Goal: Task Accomplishment & Management: Manage account settings

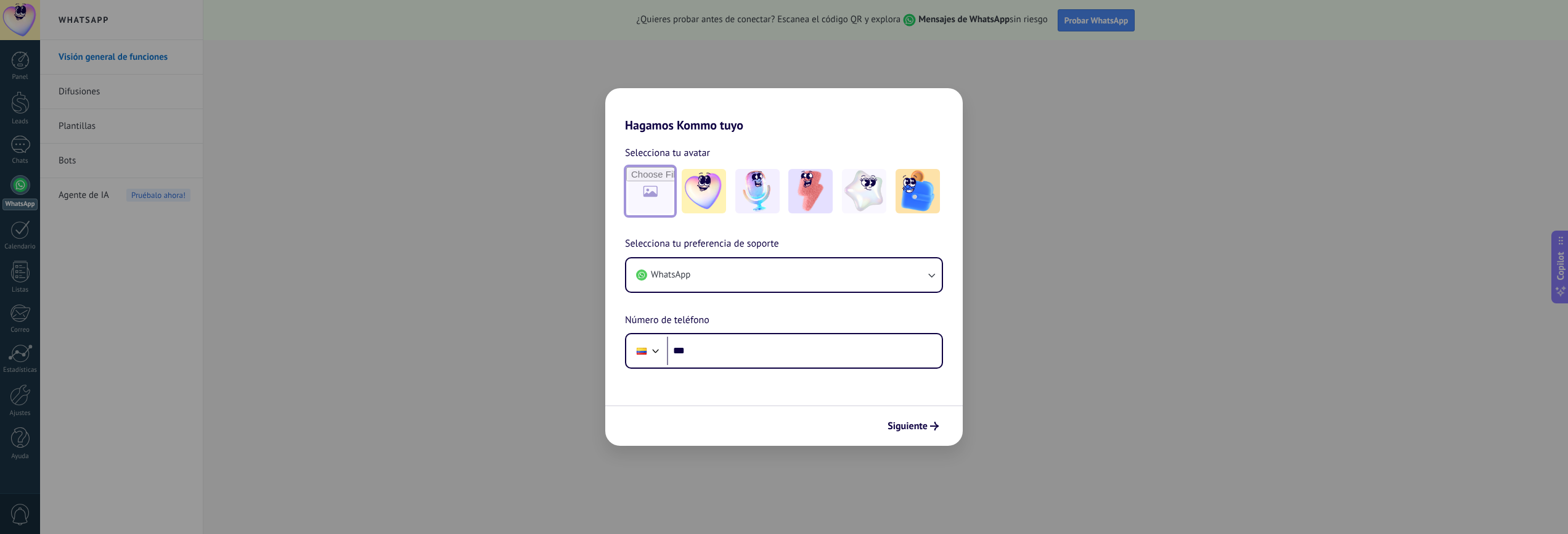
click at [649, 199] on input "file" at bounding box center [650, 191] width 48 height 48
type input "**********"
click at [650, 189] on img at bounding box center [650, 191] width 44 height 44
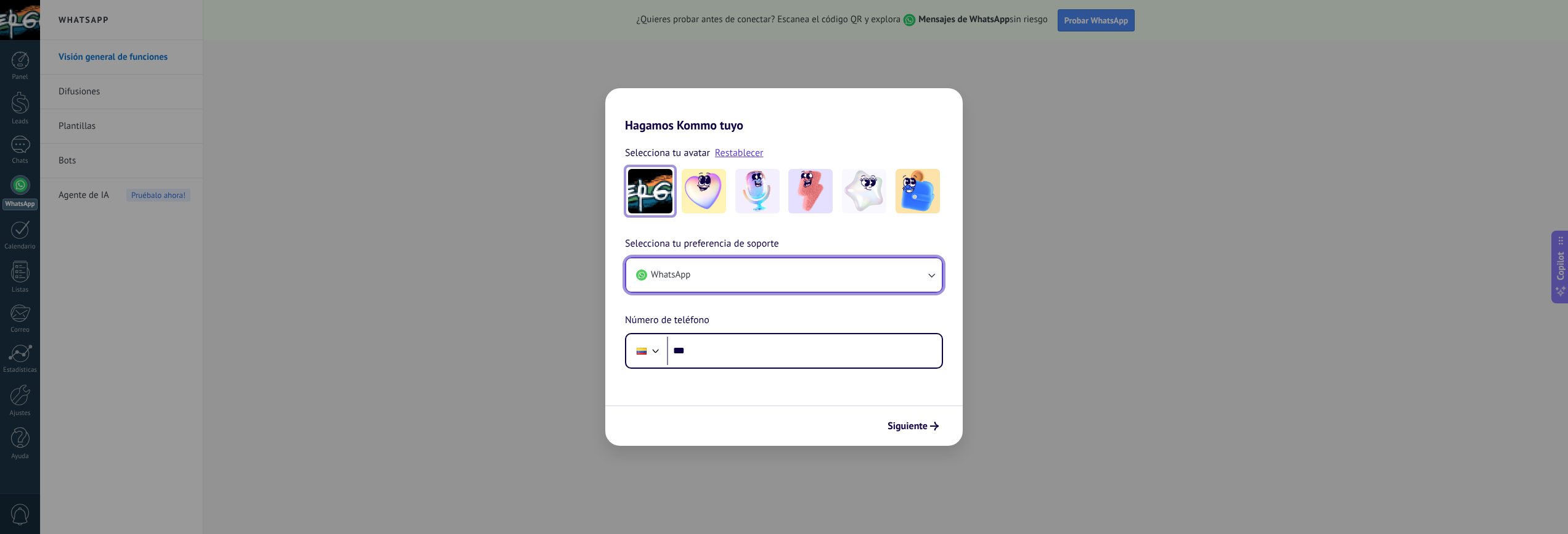
click at [929, 275] on icon "button" at bounding box center [931, 275] width 12 height 12
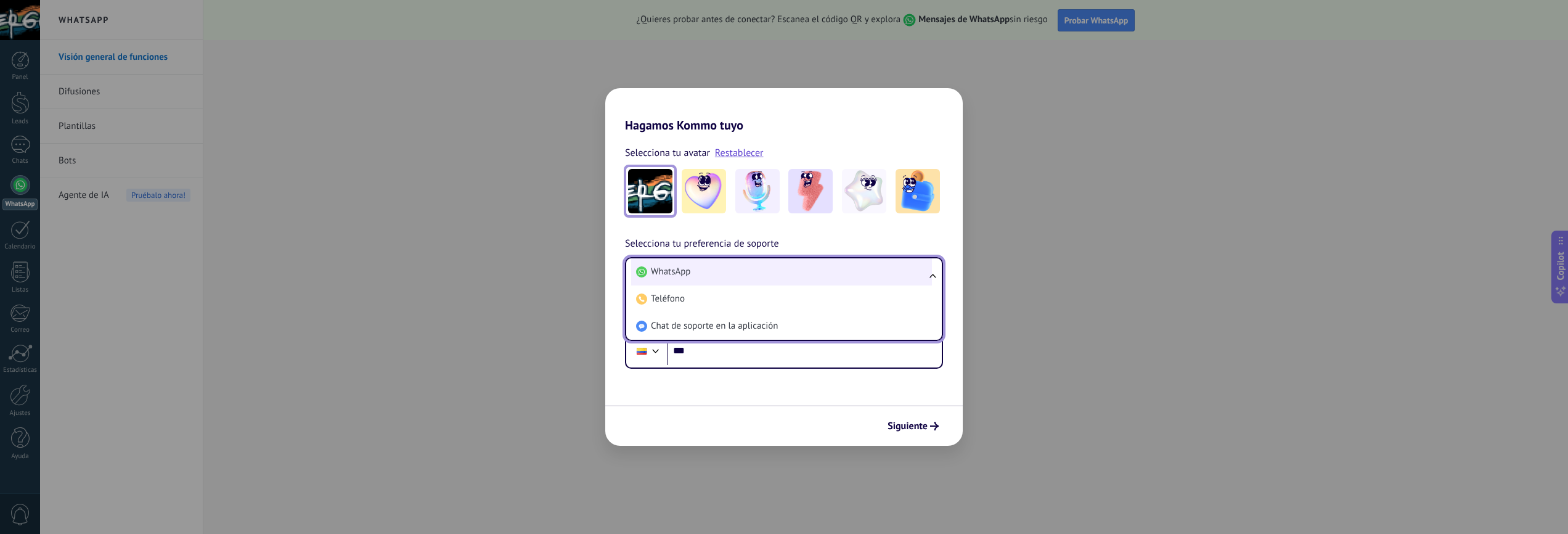
click at [702, 276] on li "WhatsApp" at bounding box center [781, 272] width 301 height 27
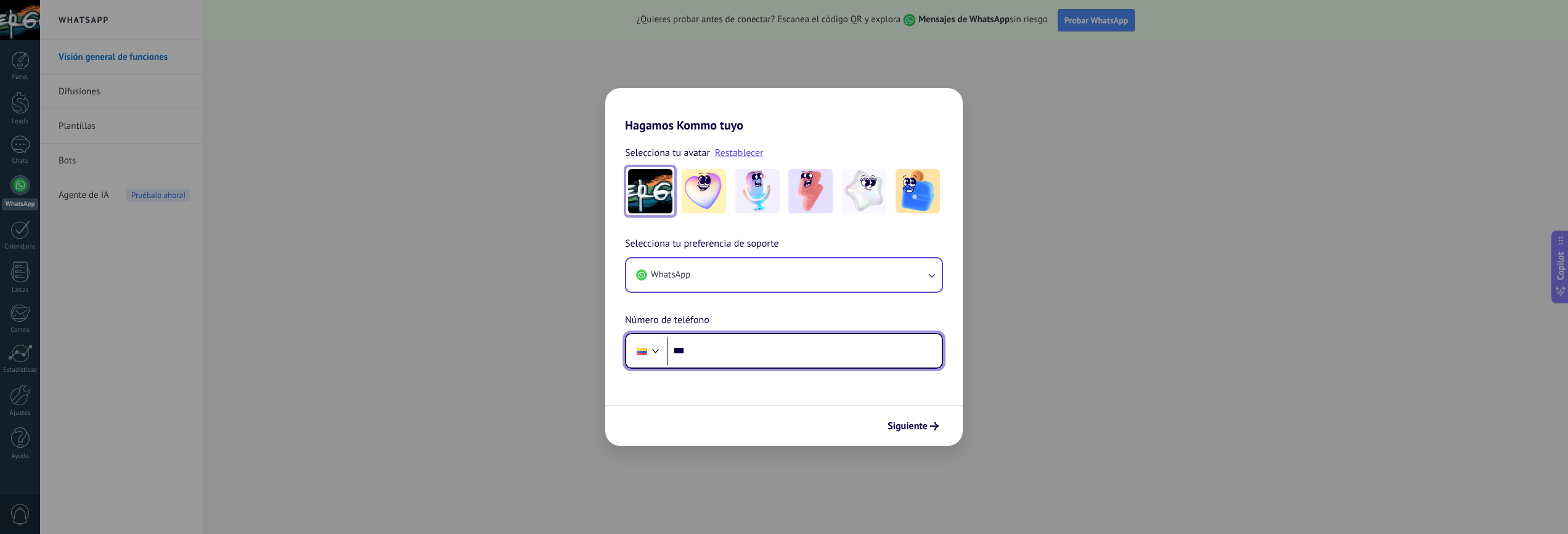
click at [716, 355] on input "***" at bounding box center [804, 350] width 275 height 28
click at [743, 154] on link "Restablecer" at bounding box center [739, 153] width 49 height 12
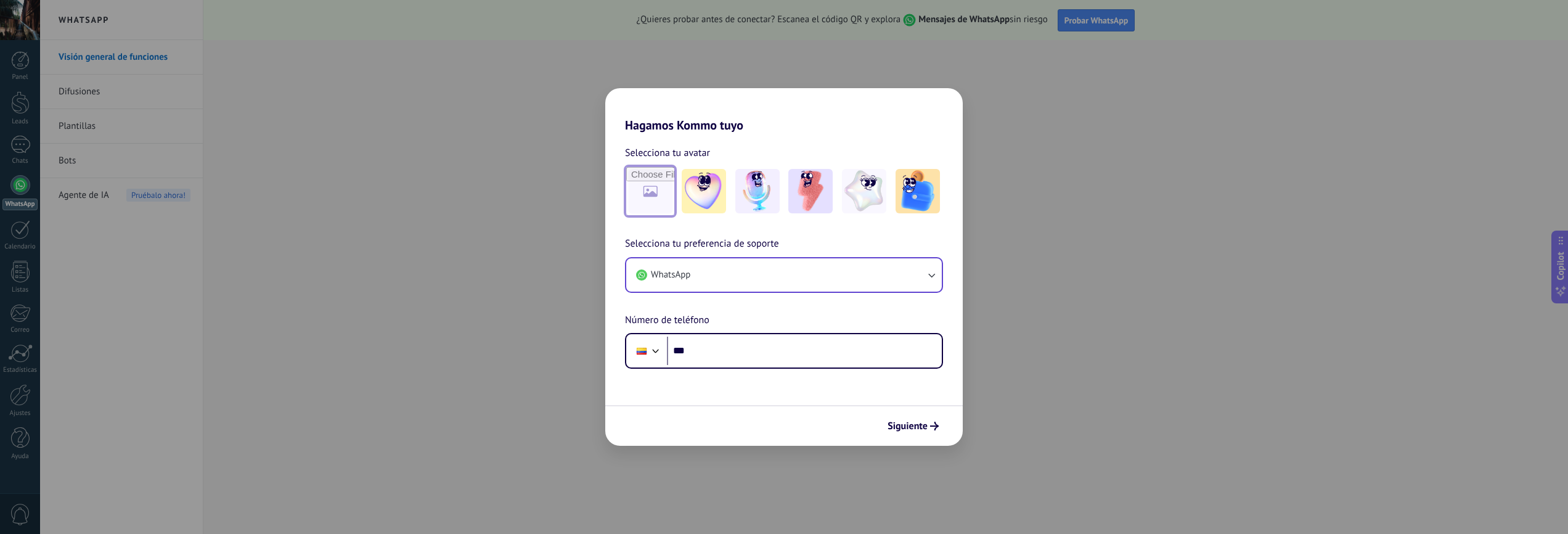
click at [657, 187] on input "file" at bounding box center [650, 191] width 48 height 48
type input "**********"
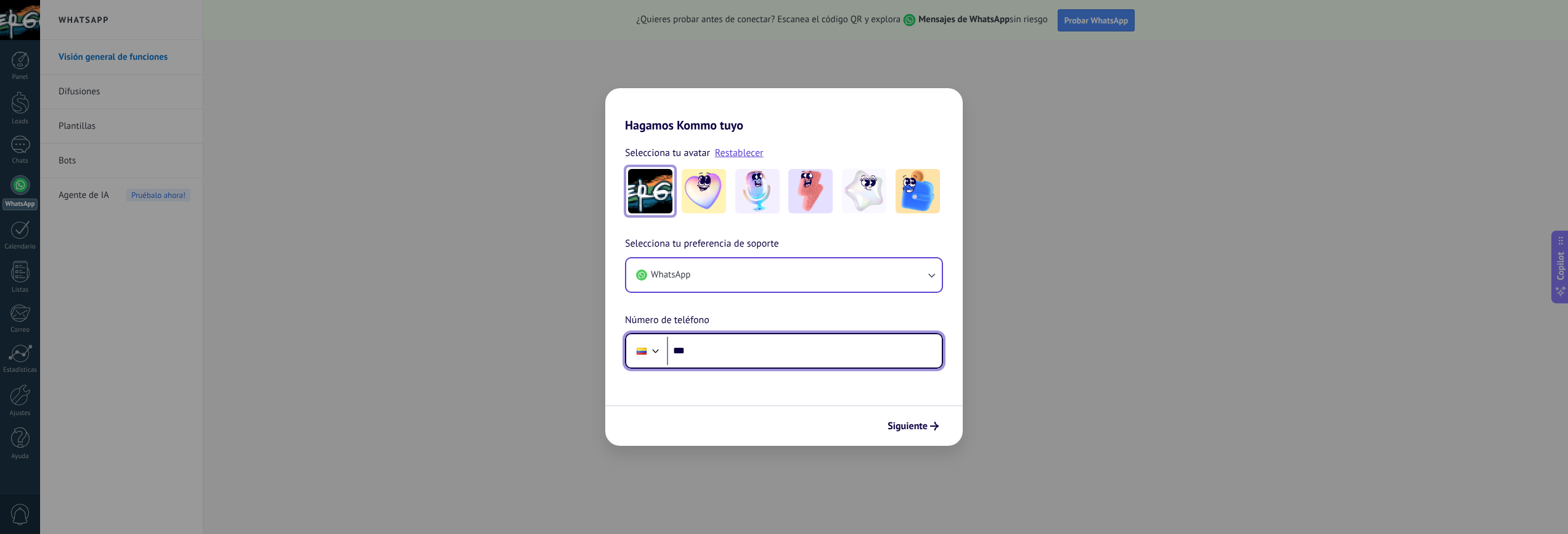
click at [718, 356] on input "***" at bounding box center [804, 350] width 275 height 28
type input "**********"
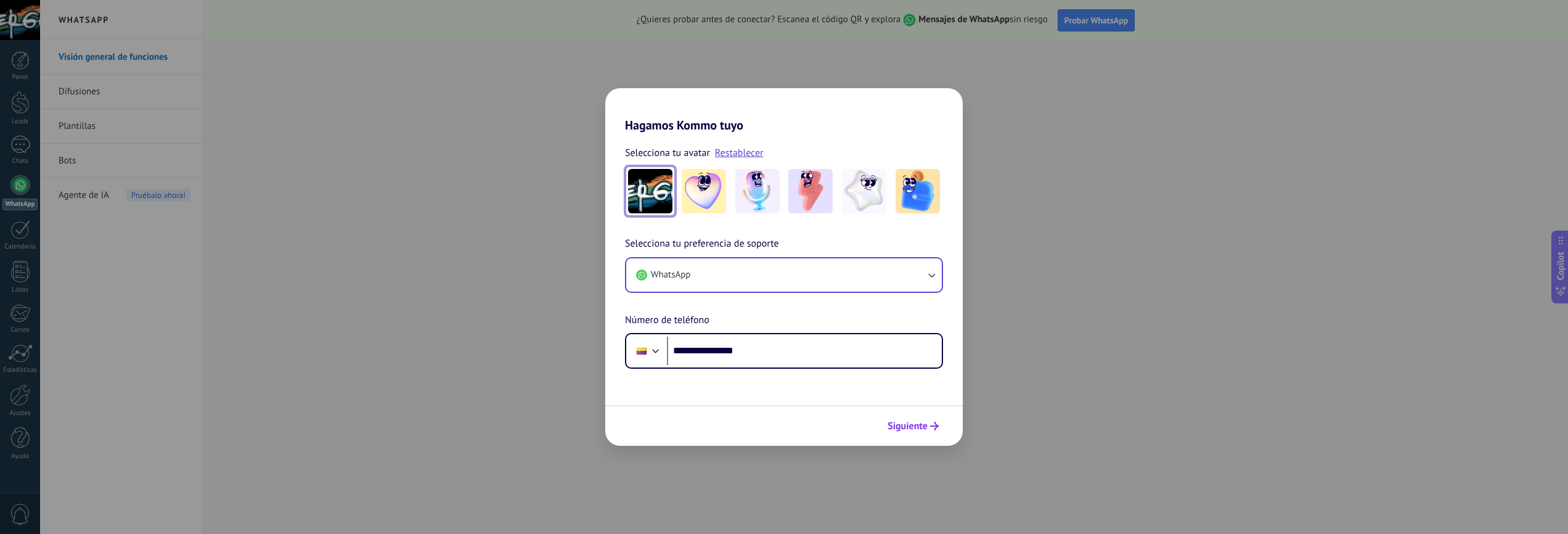
click at [922, 431] on span "Siguiente" at bounding box center [907, 426] width 40 height 9
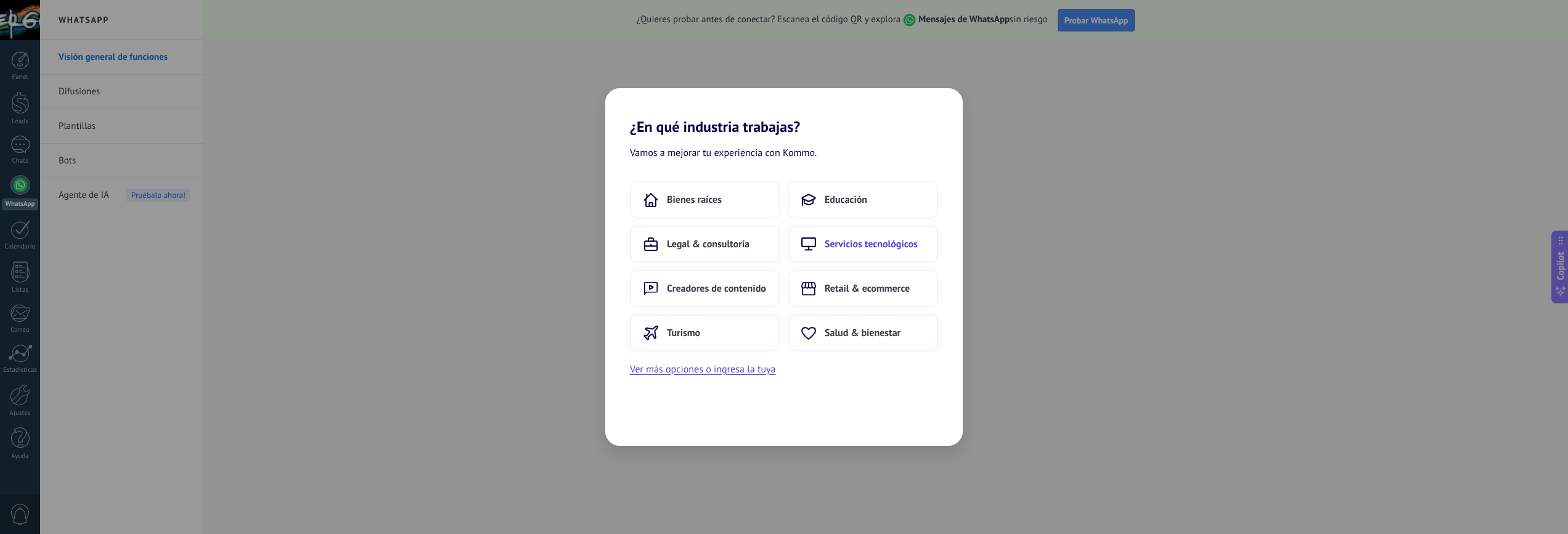
click at [828, 253] on button "Servicios tecnológicos" at bounding box center [863, 244] width 151 height 37
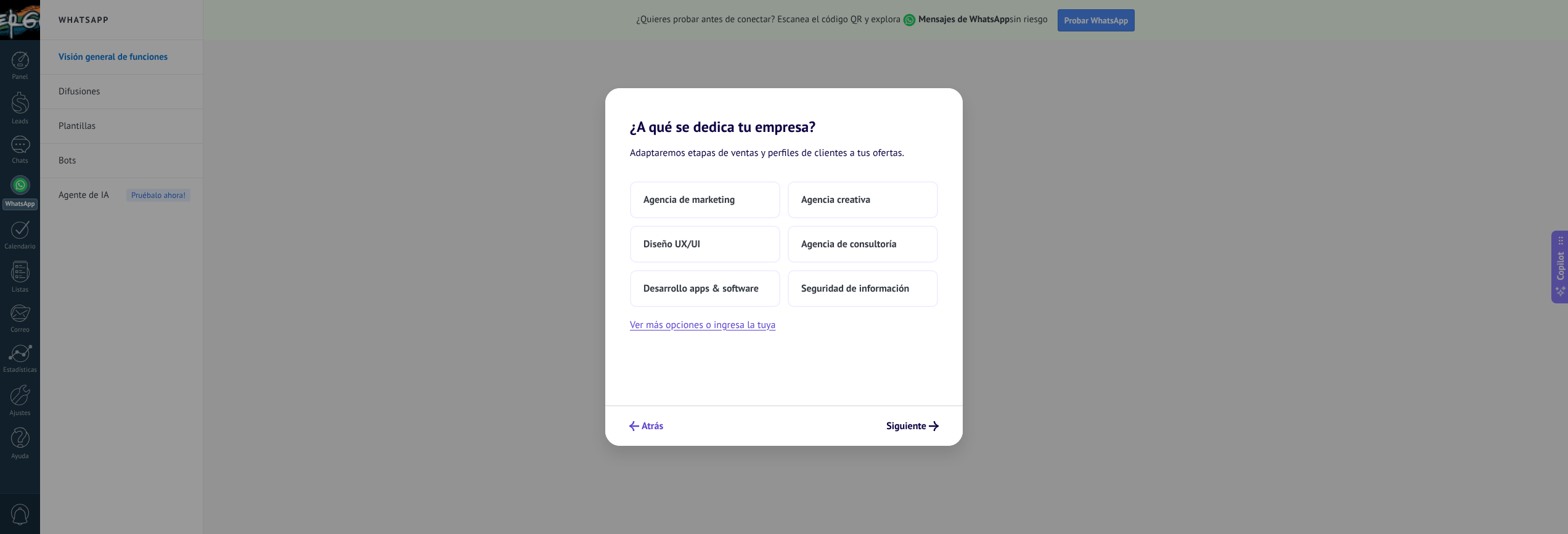
click at [641, 423] on span "Atrás" at bounding box center [646, 426] width 34 height 10
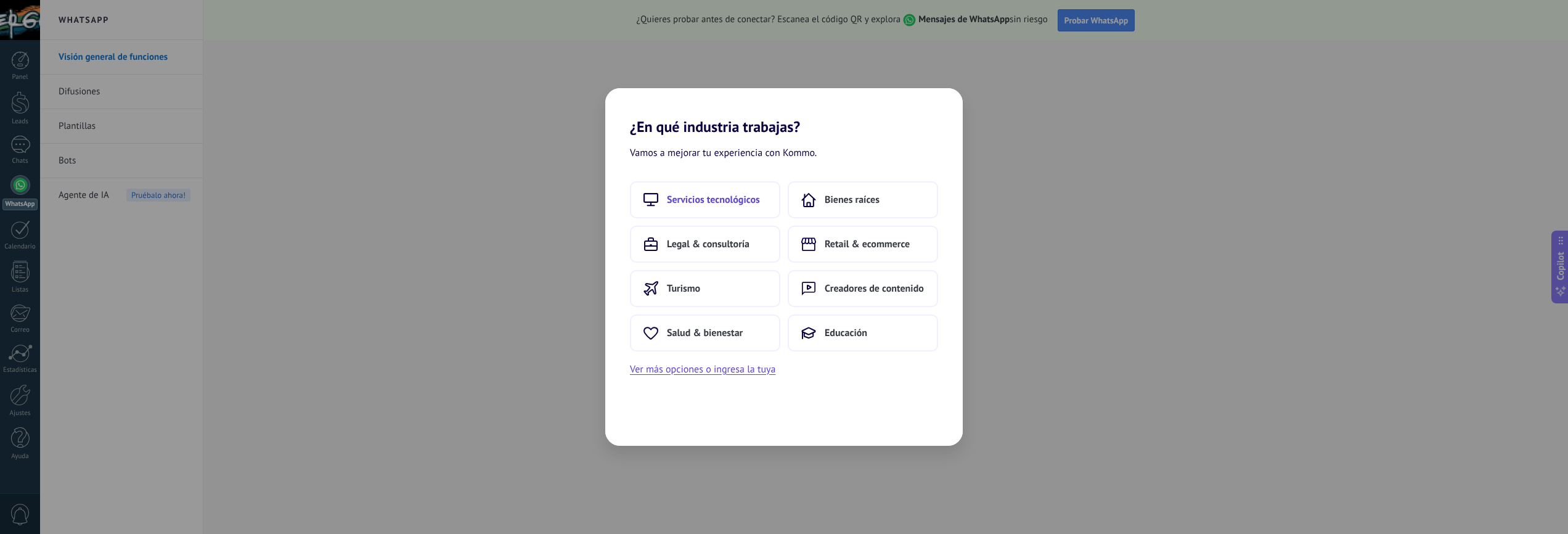
click at [722, 203] on span "Servicios tecnológicos" at bounding box center [713, 200] width 93 height 12
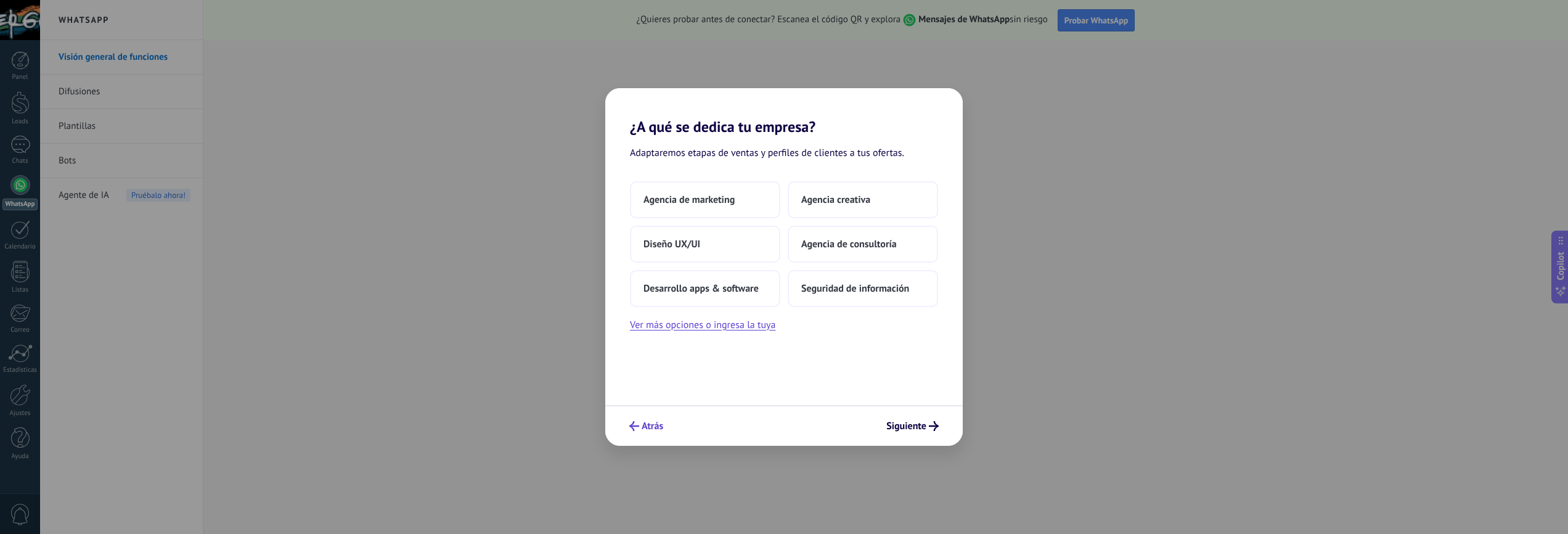
click at [647, 426] on span "Atrás" at bounding box center [653, 426] width 22 height 9
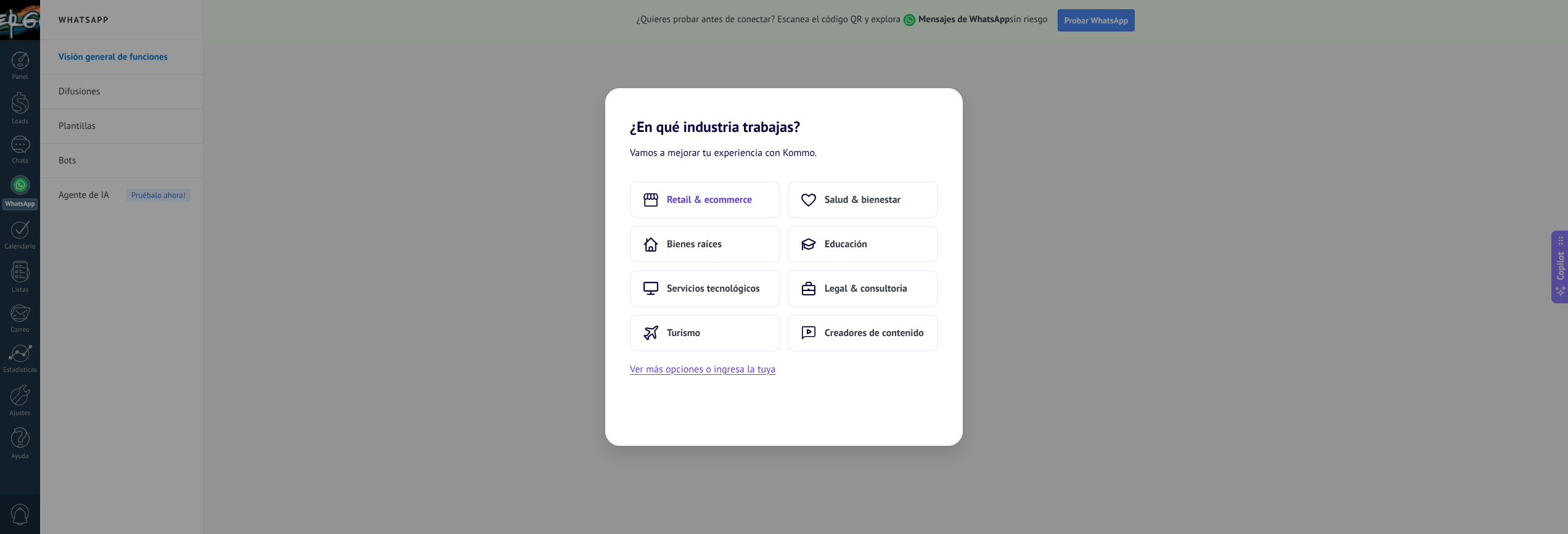
click at [709, 200] on span "Retail & ecommerce" at bounding box center [709, 200] width 85 height 12
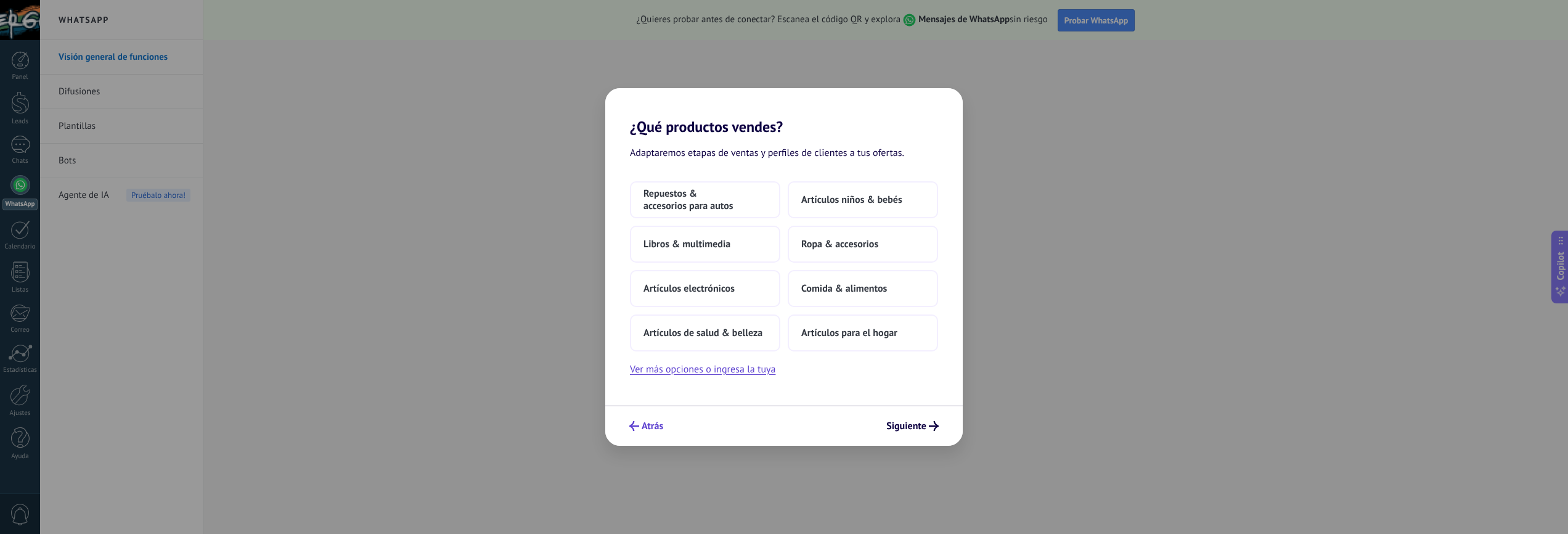
click at [645, 428] on span "Atrás" at bounding box center [653, 426] width 22 height 9
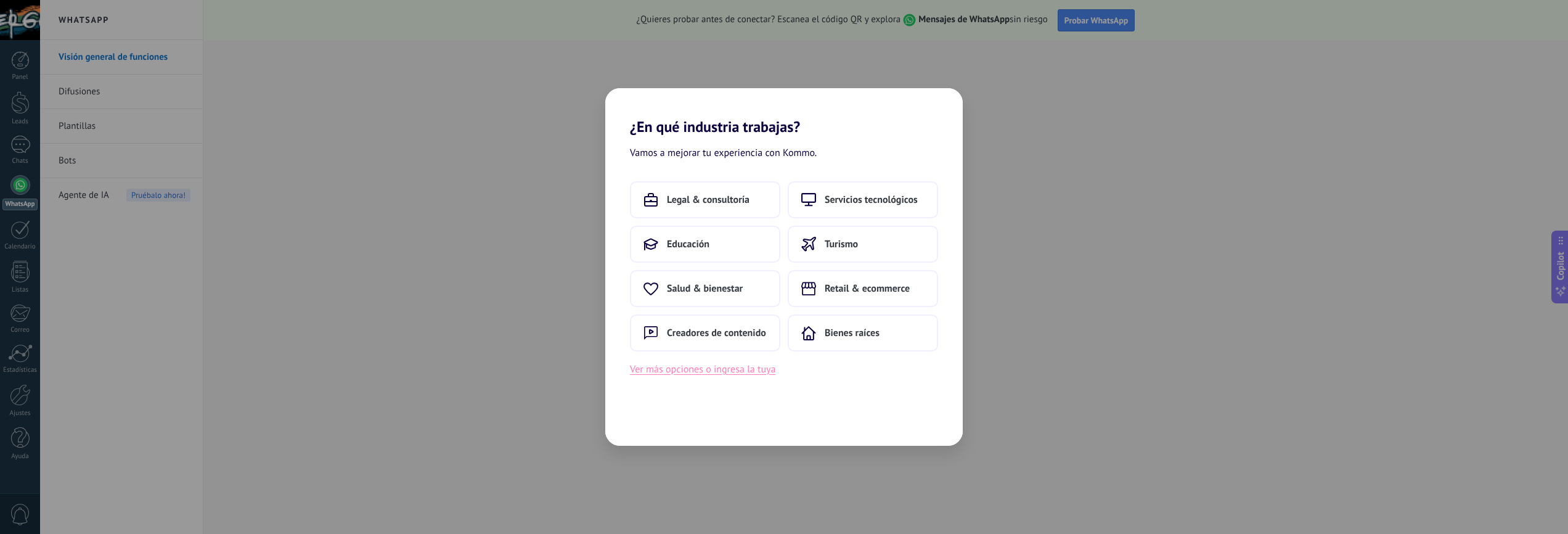
click at [709, 369] on button "Ver más opciones o ingresa la tuya" at bounding box center [702, 369] width 146 height 16
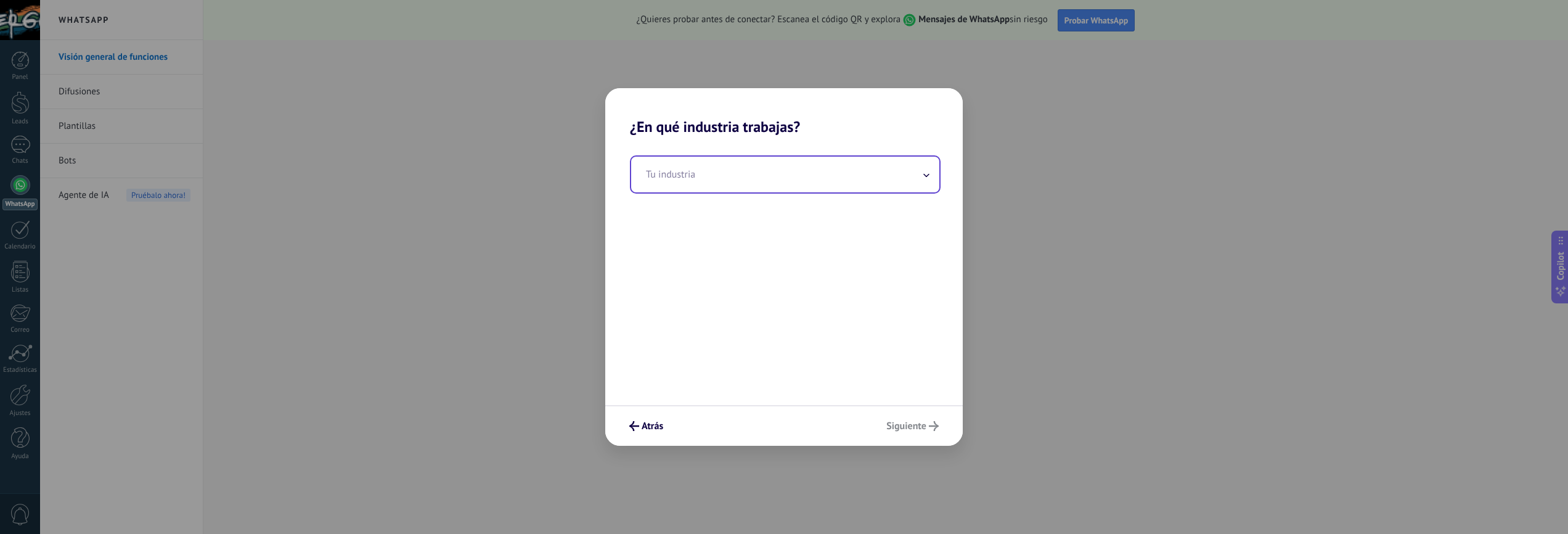
click at [876, 168] on input "text" at bounding box center [785, 174] width 308 height 36
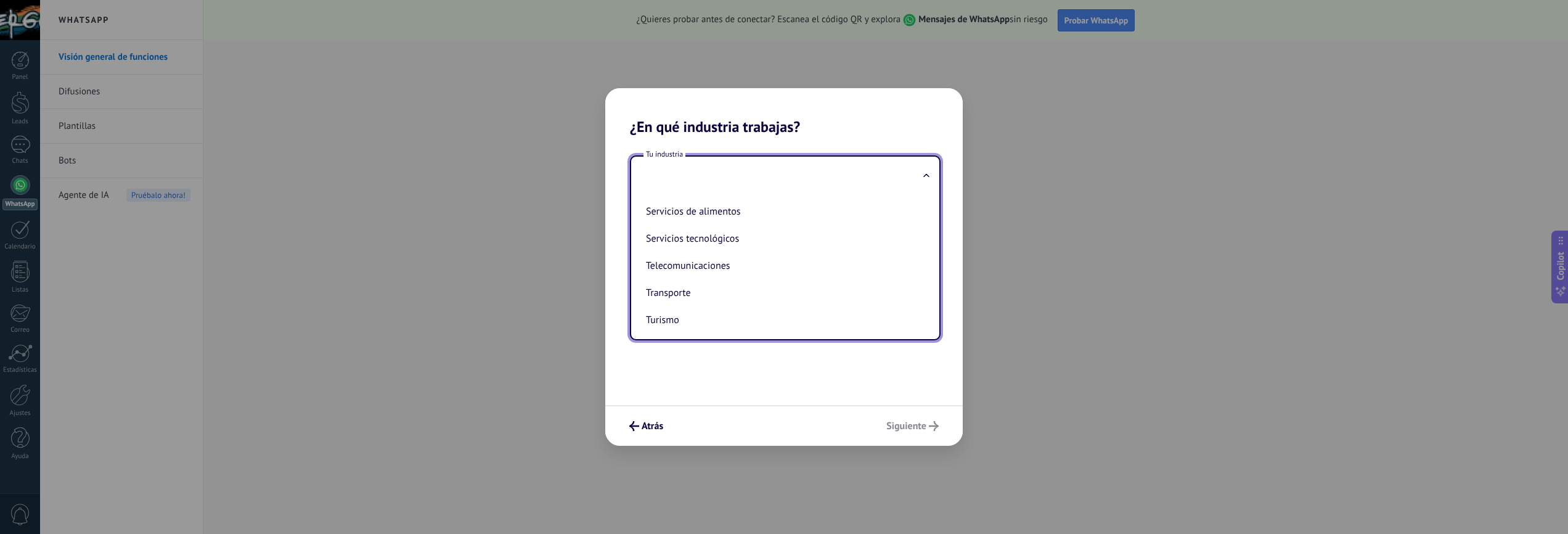
scroll to position [327, 0]
click at [720, 240] on li "Servicios tecnológicos" at bounding box center [783, 234] width 284 height 27
type input "**********"
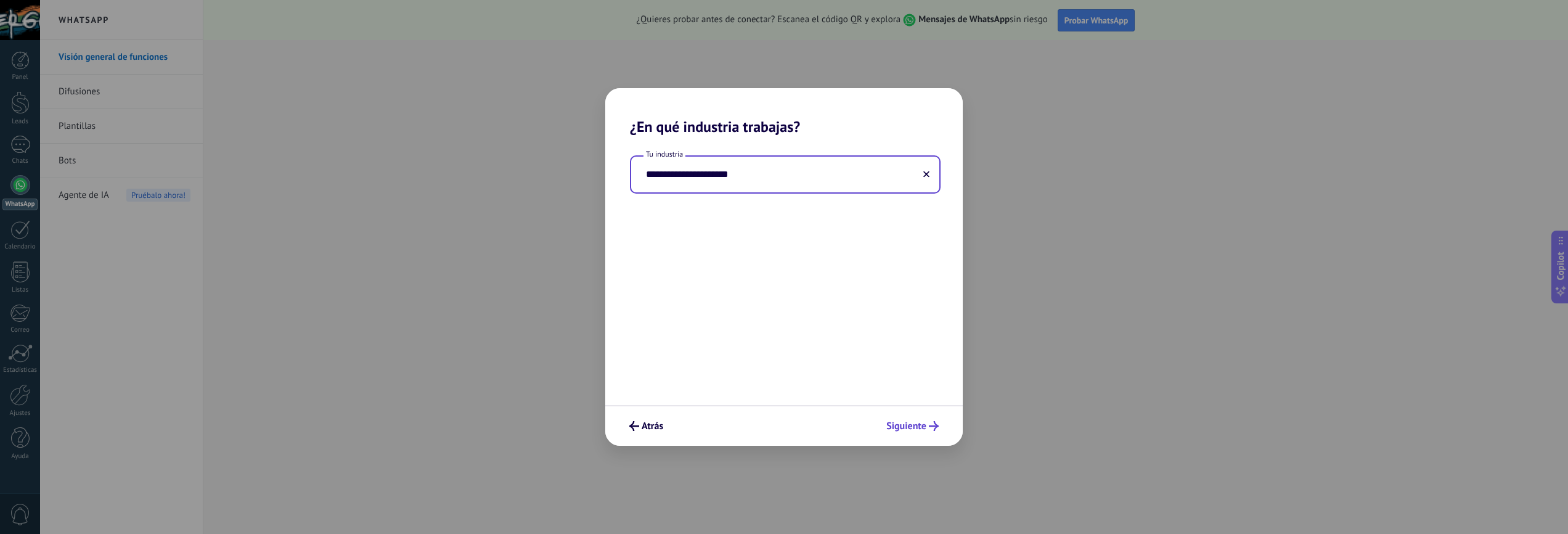
click at [916, 433] on button "Siguiente" at bounding box center [912, 426] width 63 height 21
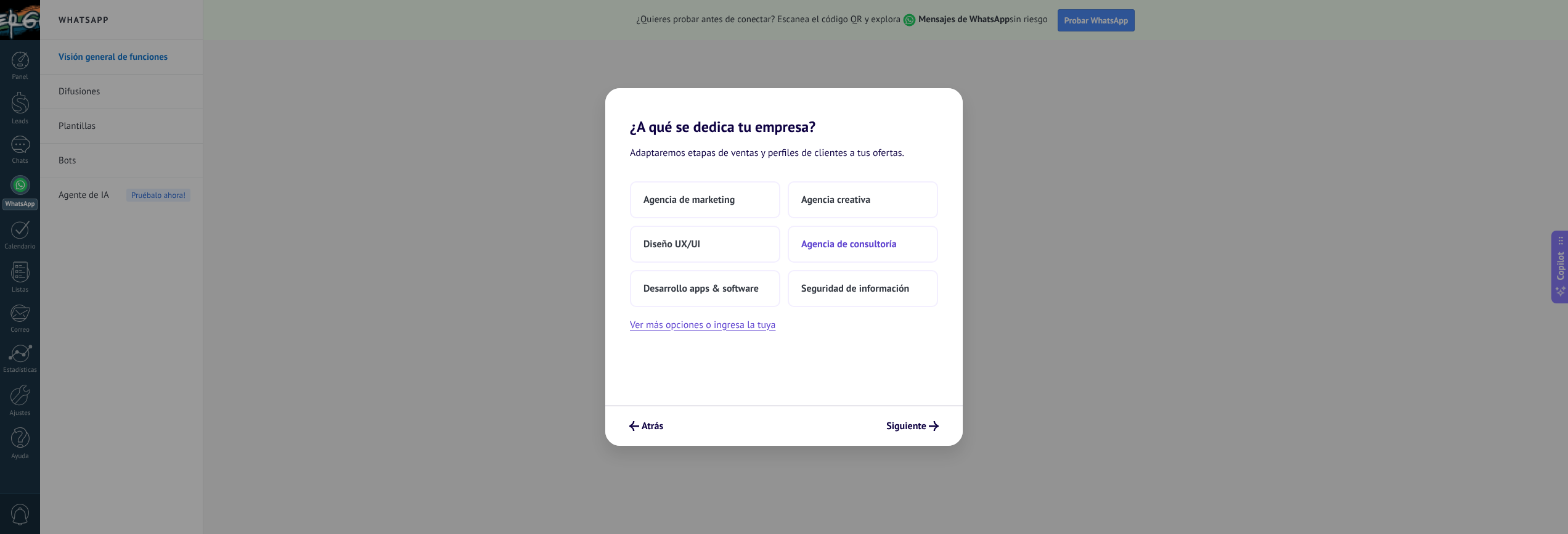
click at [835, 245] on span "Agencia de consultoría" at bounding box center [849, 244] width 95 height 12
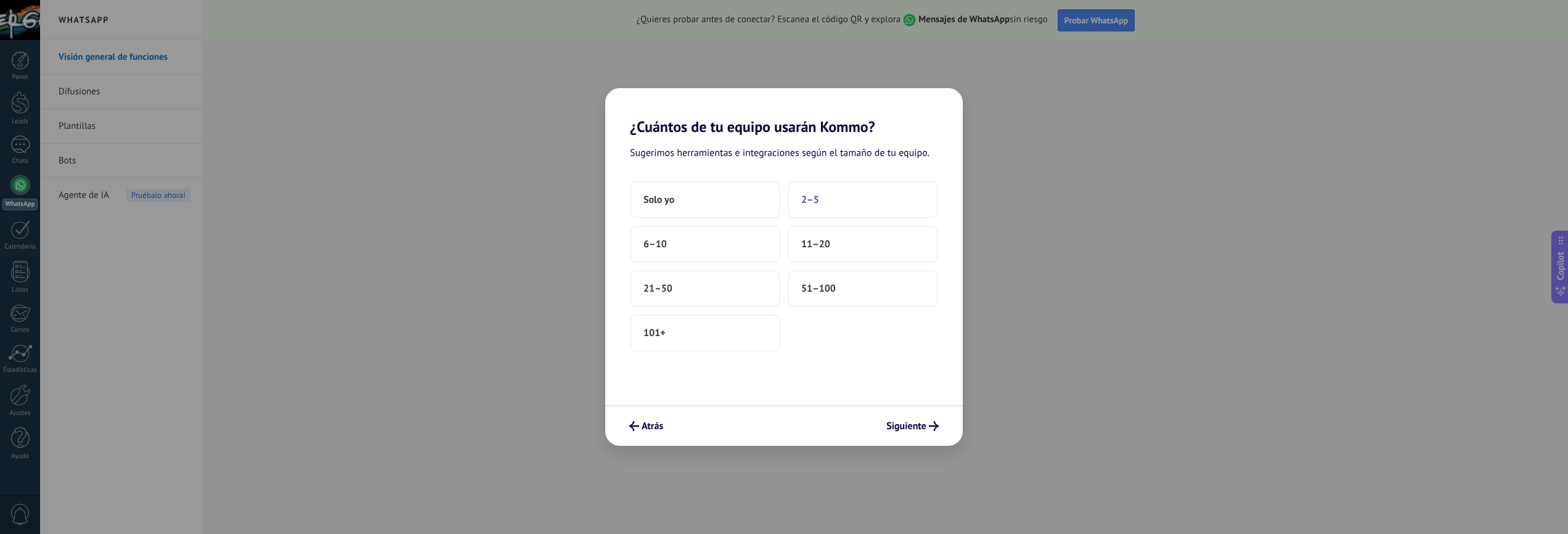
click at [825, 197] on button "2–5" at bounding box center [863, 200] width 151 height 37
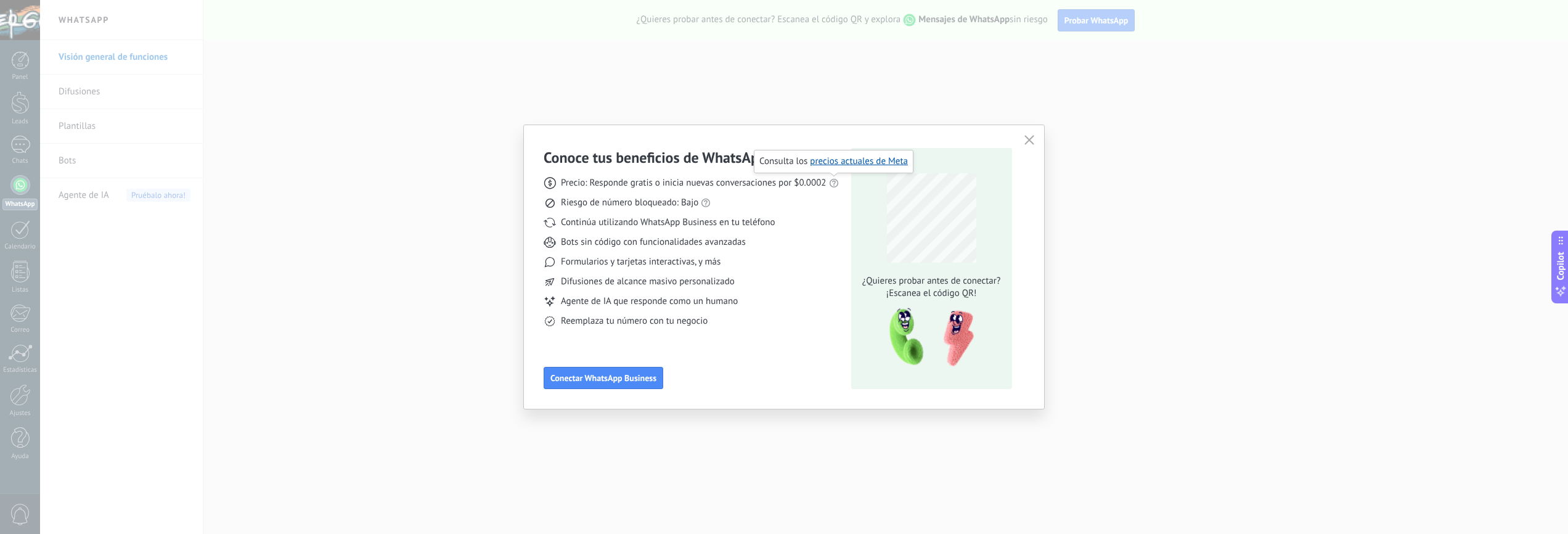
click at [835, 182] on use at bounding box center [834, 184] width 9 height 9
click at [596, 381] on span "Conectar WhatsApp Business" at bounding box center [603, 378] width 106 height 9
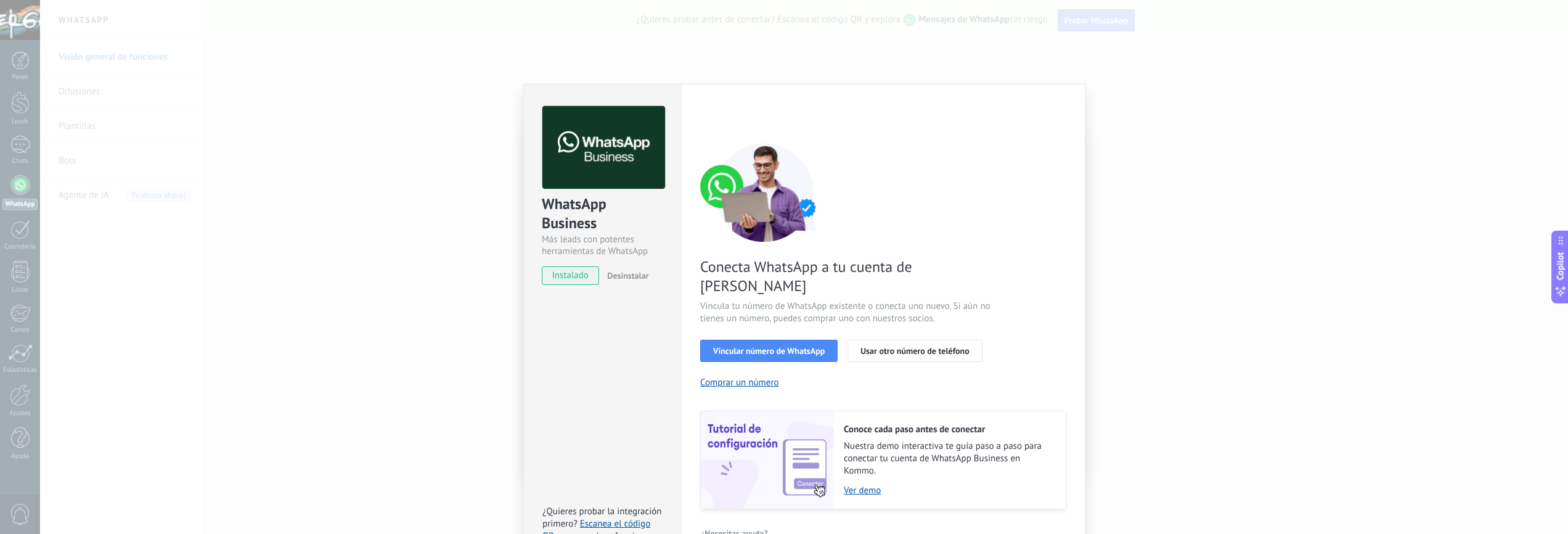
scroll to position [11, 0]
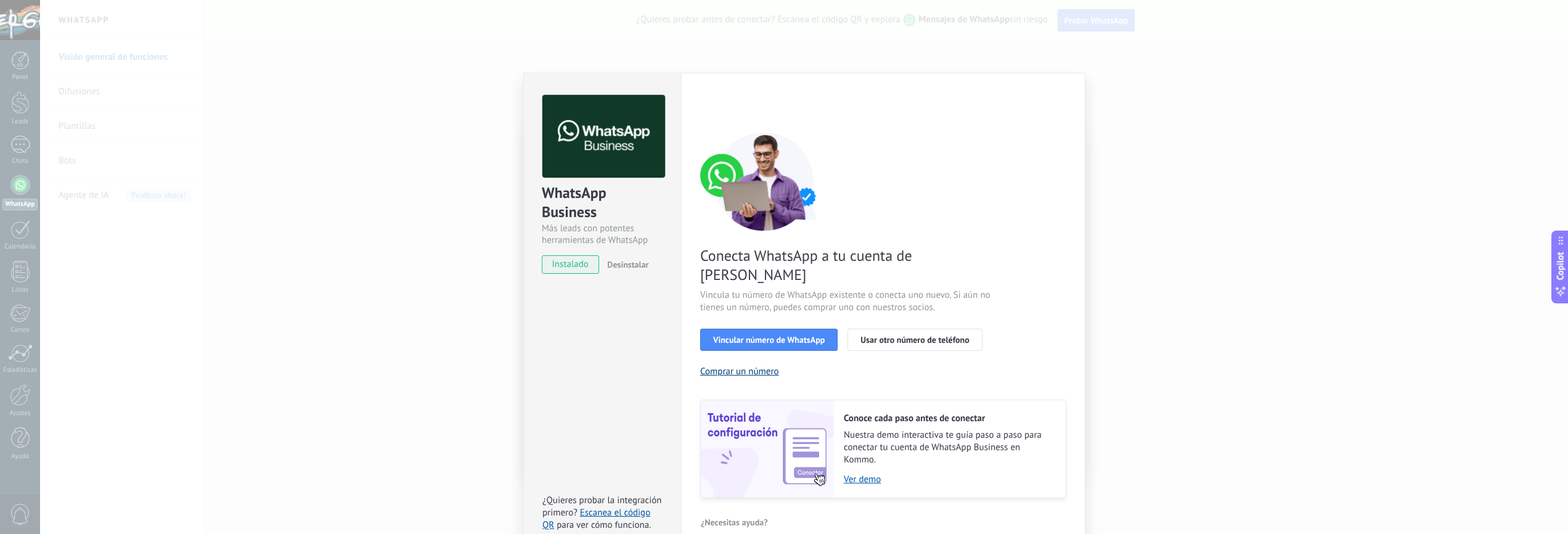
click at [753, 366] on button "Comprar un número" at bounding box center [740, 372] width 79 height 12
click at [788, 336] on span "Vincular número de WhatsApp" at bounding box center [769, 340] width 111 height 9
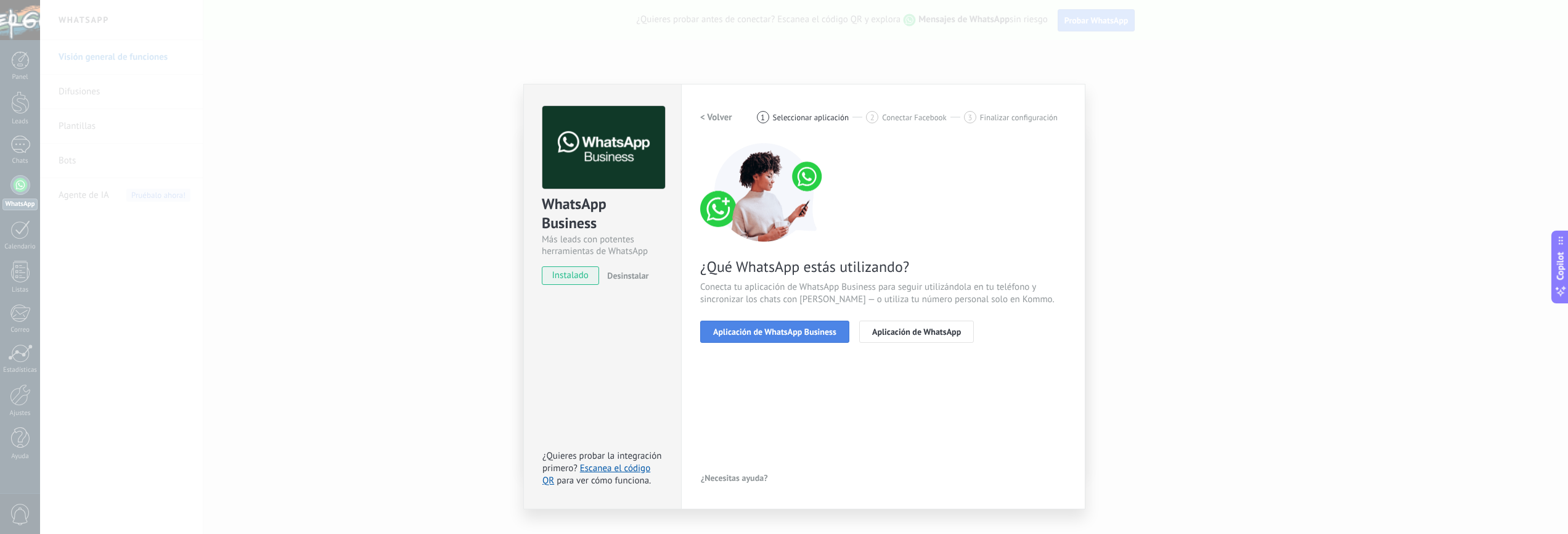
click at [780, 332] on span "Aplicación de WhatsApp Business" at bounding box center [775, 332] width 123 height 9
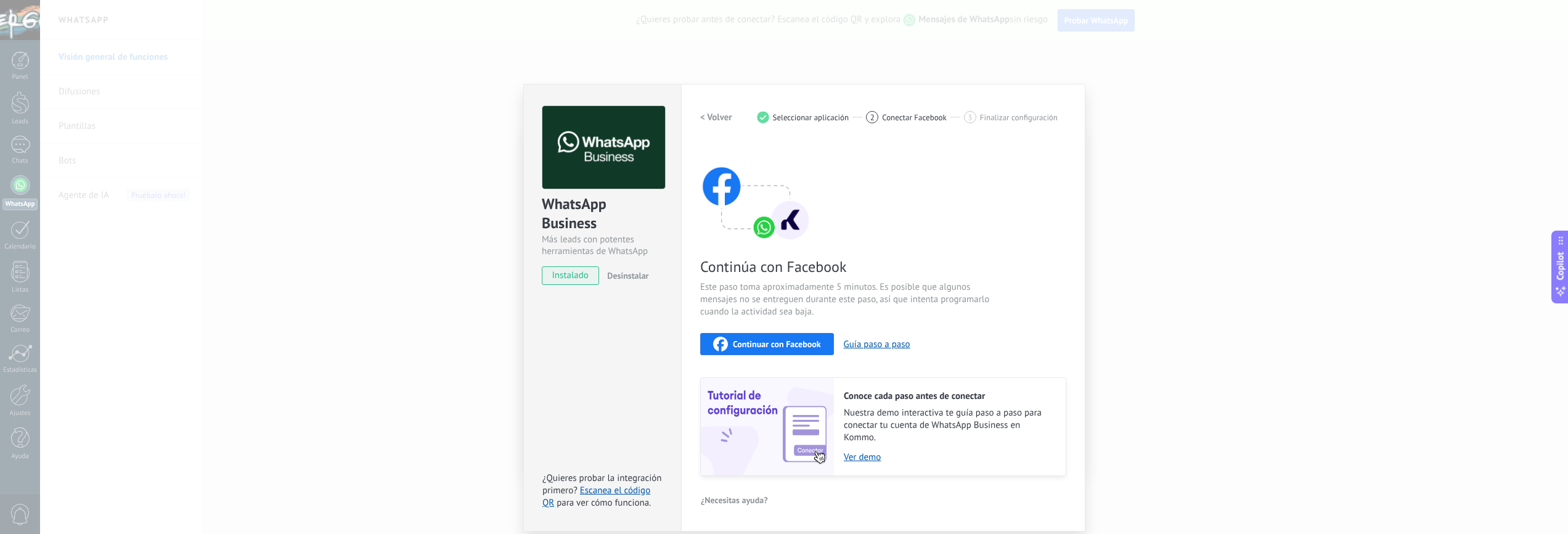
click at [763, 345] on span "Continuar con Facebook" at bounding box center [777, 345] width 88 height 9
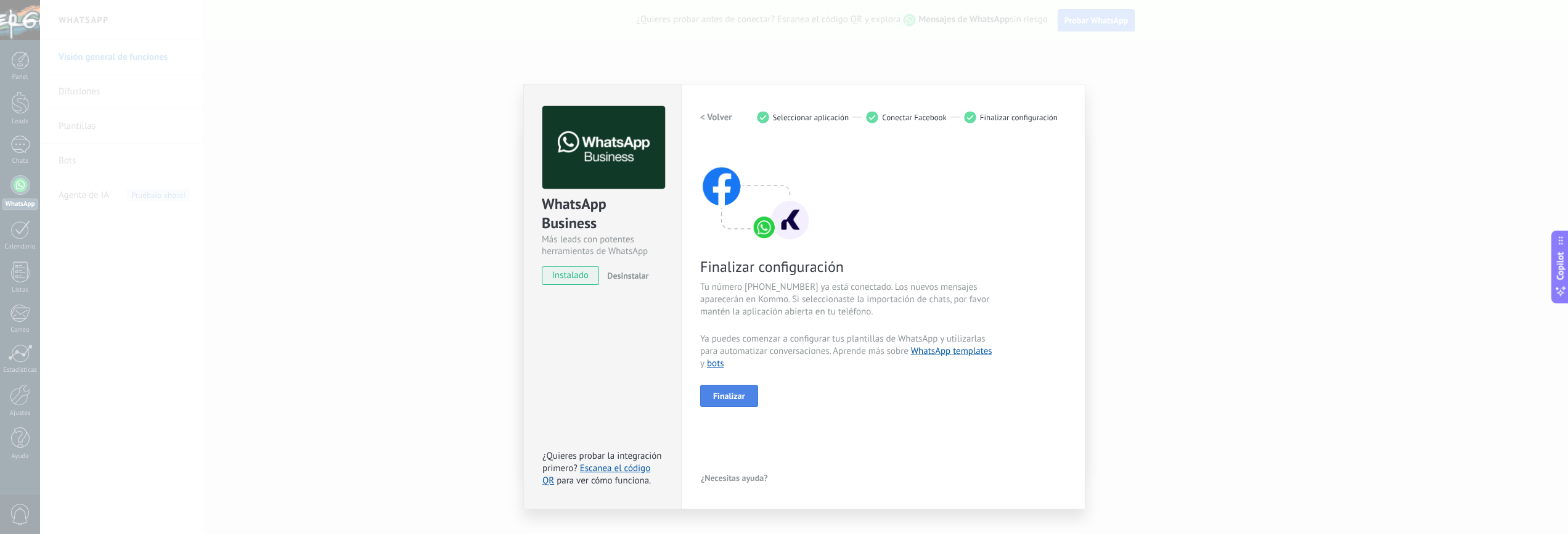
click at [731, 397] on span "Finalizar" at bounding box center [729, 396] width 32 height 9
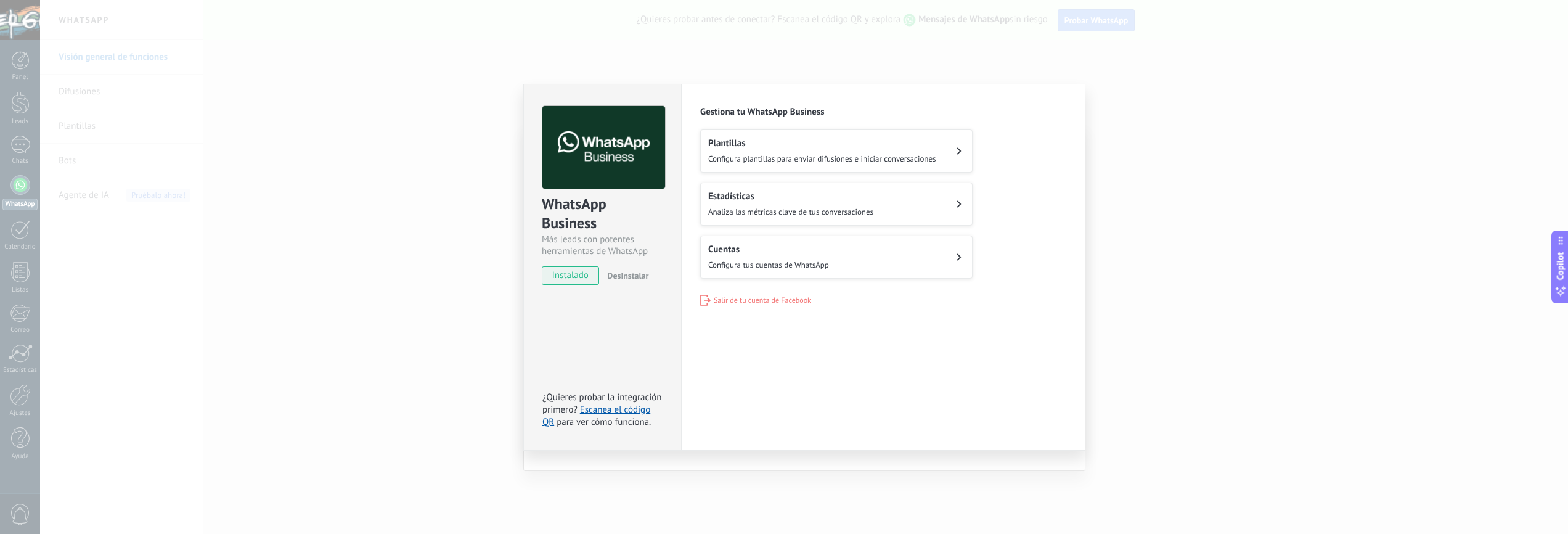
click at [736, 66] on div "WhatsApp Business Más leads con potentes herramientas de WhatsApp instalado Des…" at bounding box center [804, 267] width 1528 height 534
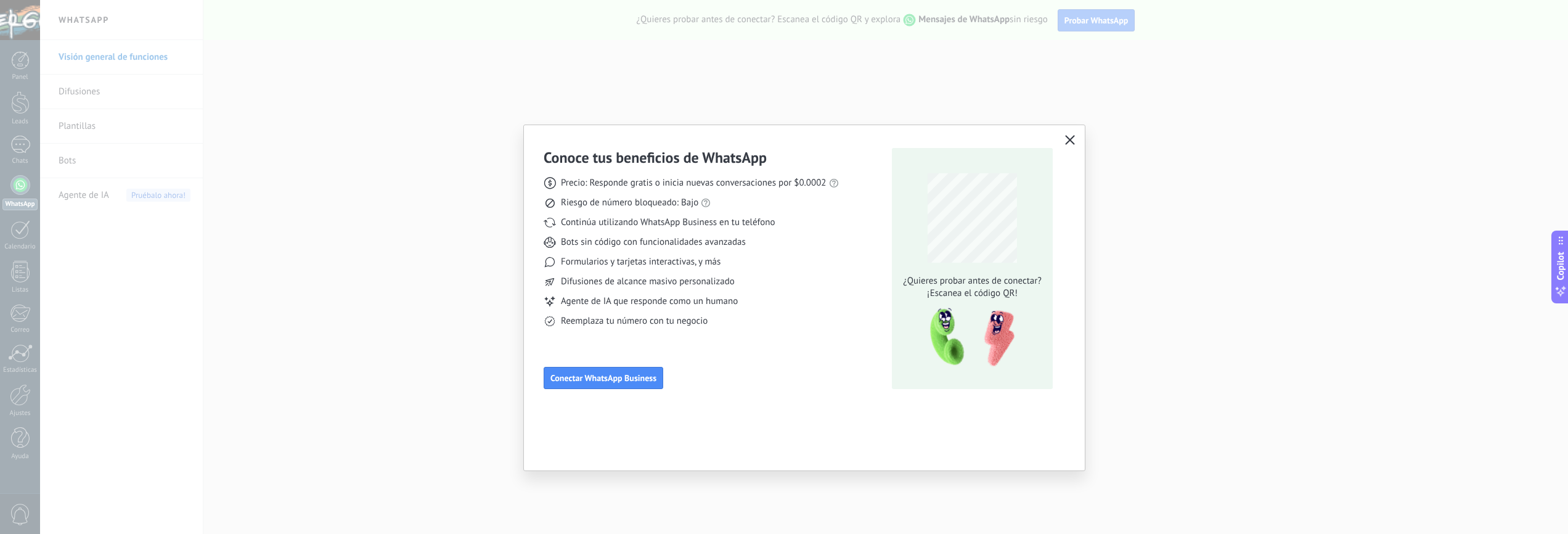
click at [1074, 143] on icon "button" at bounding box center [1070, 140] width 10 height 10
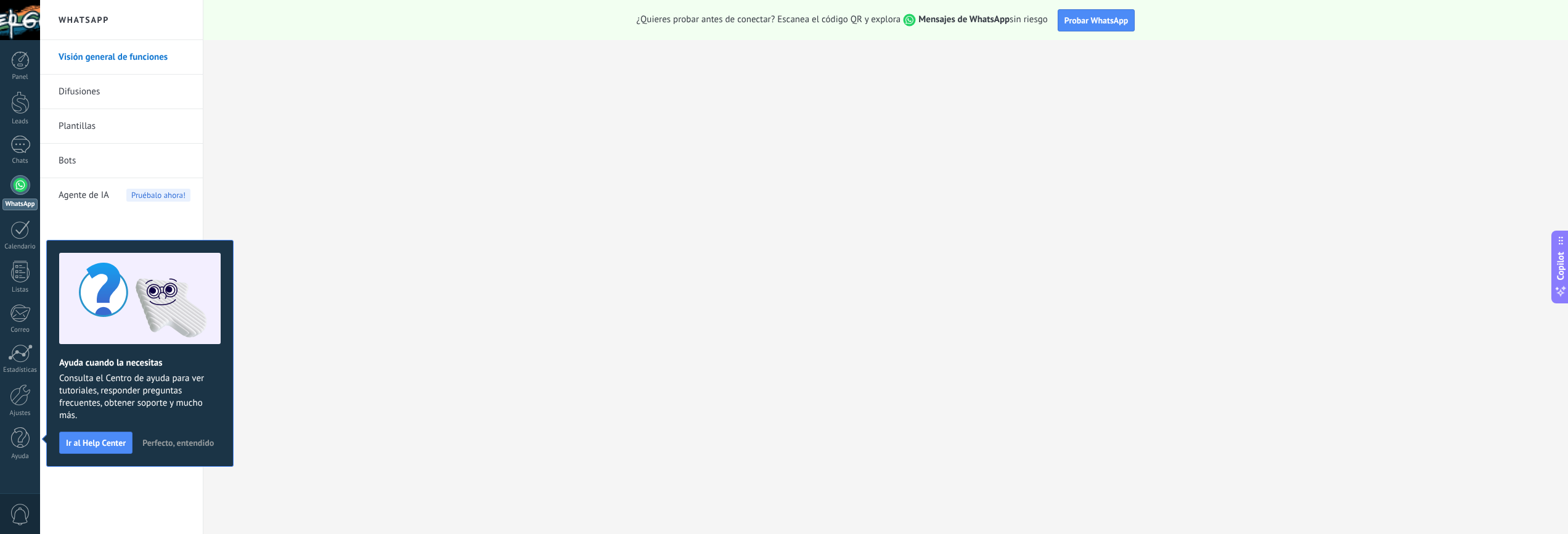
click at [130, 494] on div "Visión general de funciones Difusiones Plantillas Bots Agente de IA Pruébalo ah…" at bounding box center [122, 287] width 163 height 494
click at [25, 63] on div at bounding box center [20, 60] width 18 height 18
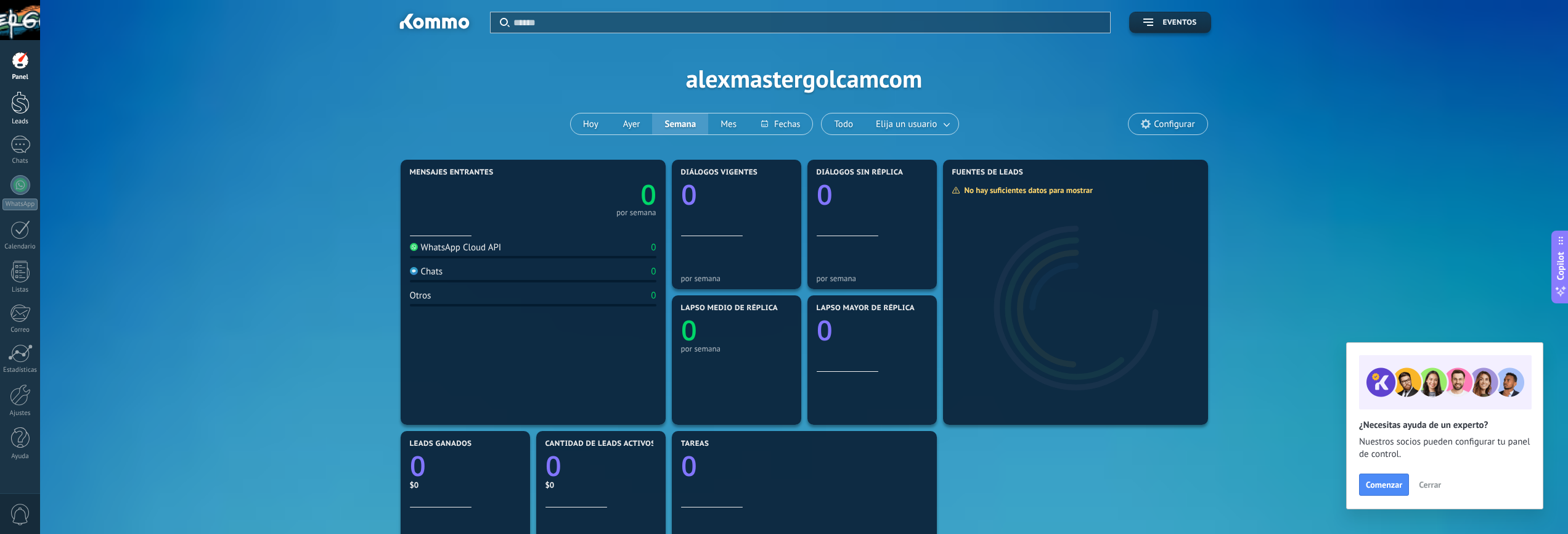
click at [23, 111] on div at bounding box center [20, 102] width 18 height 23
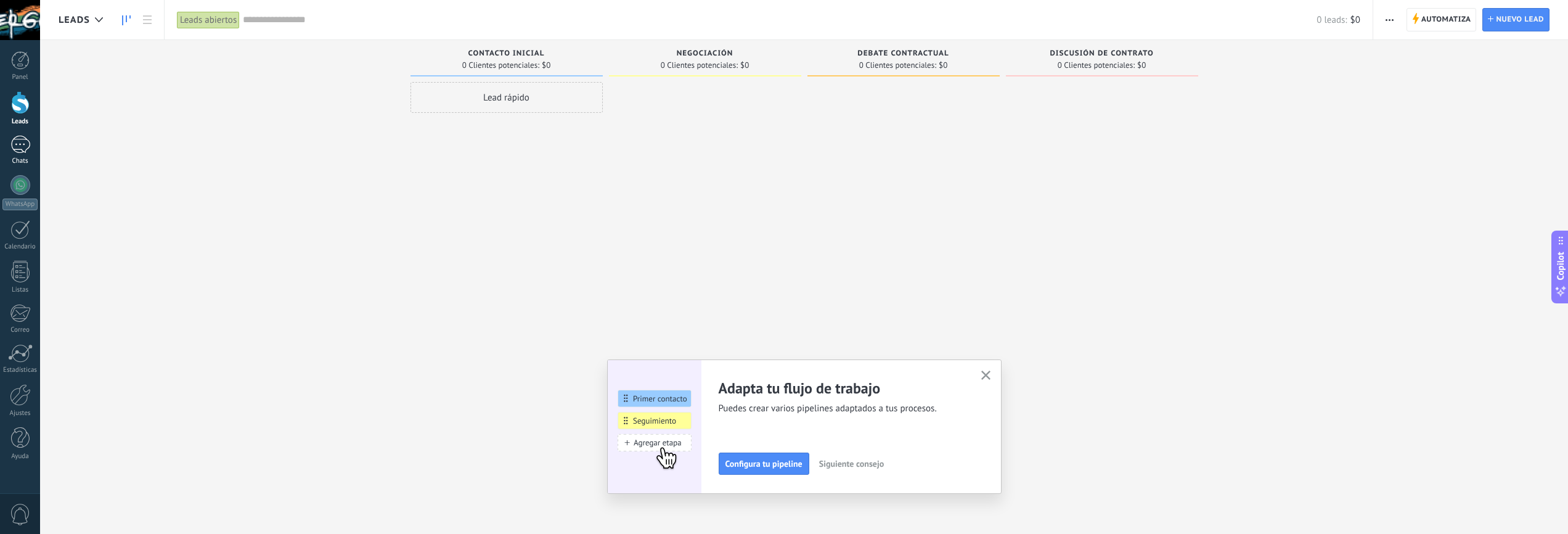
click at [18, 147] on div at bounding box center [20, 144] width 20 height 18
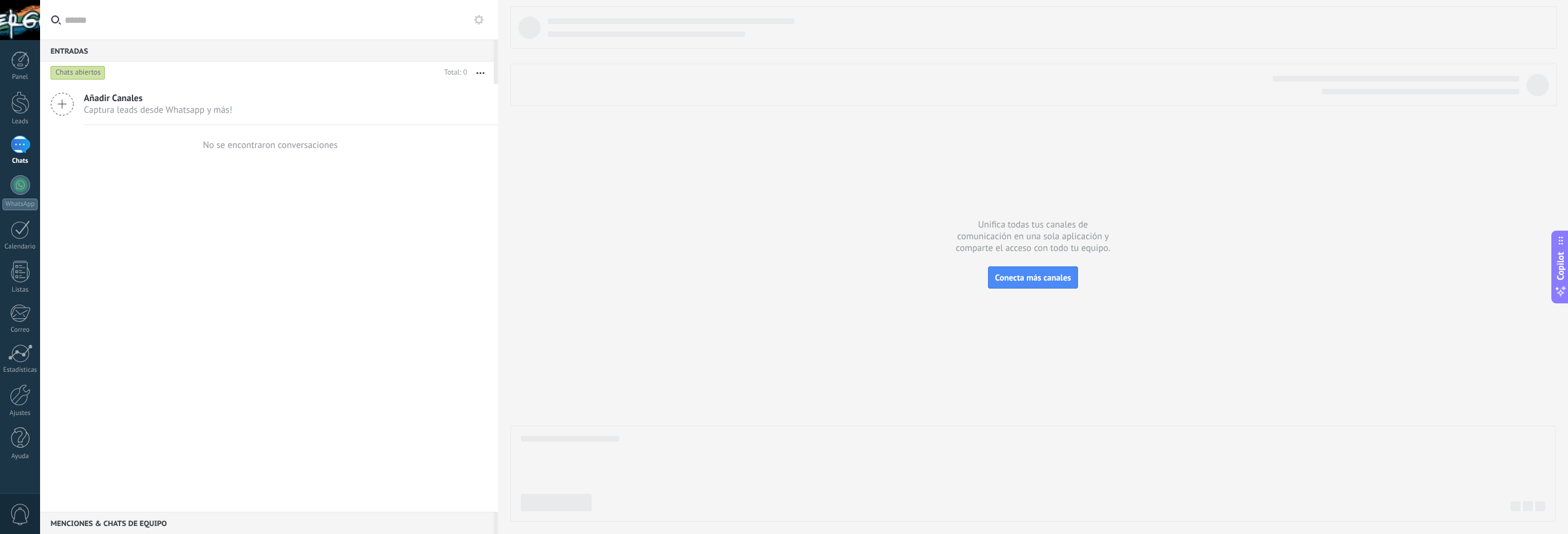
click at [74, 75] on div "Chats abiertos" at bounding box center [77, 73] width 55 height 15
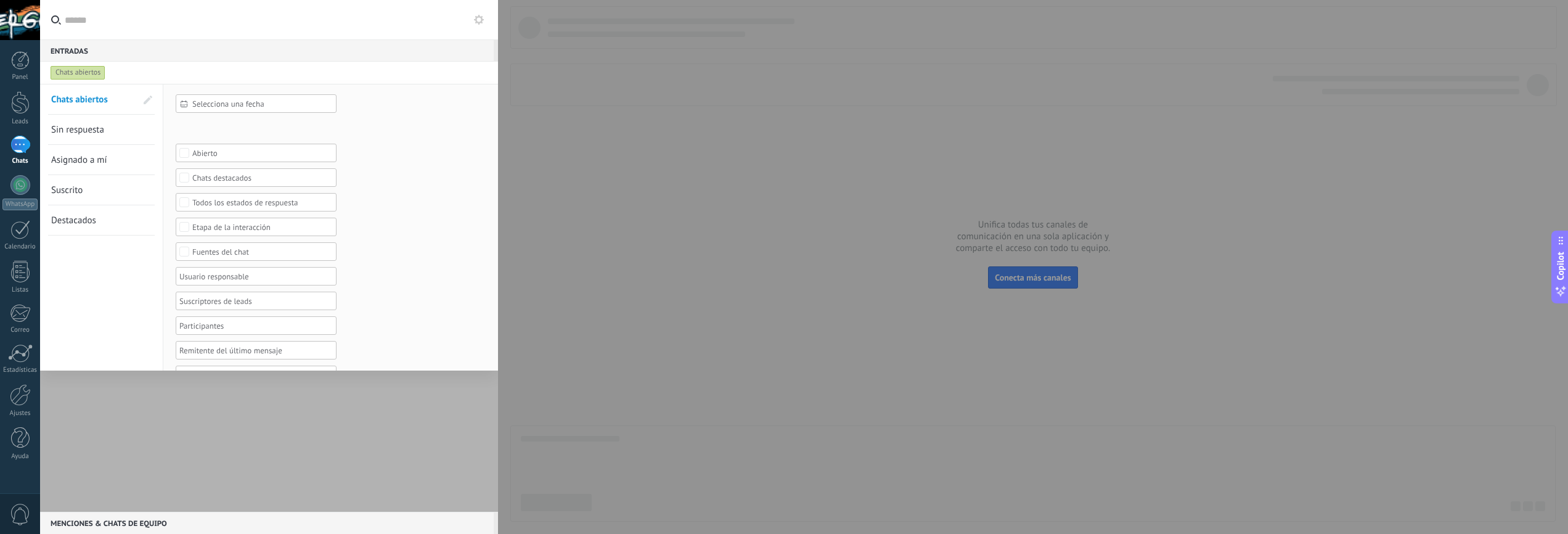
click at [74, 75] on div "Chats abiertos" at bounding box center [77, 73] width 55 height 15
click at [864, 302] on div at bounding box center [784, 267] width 1568 height 534
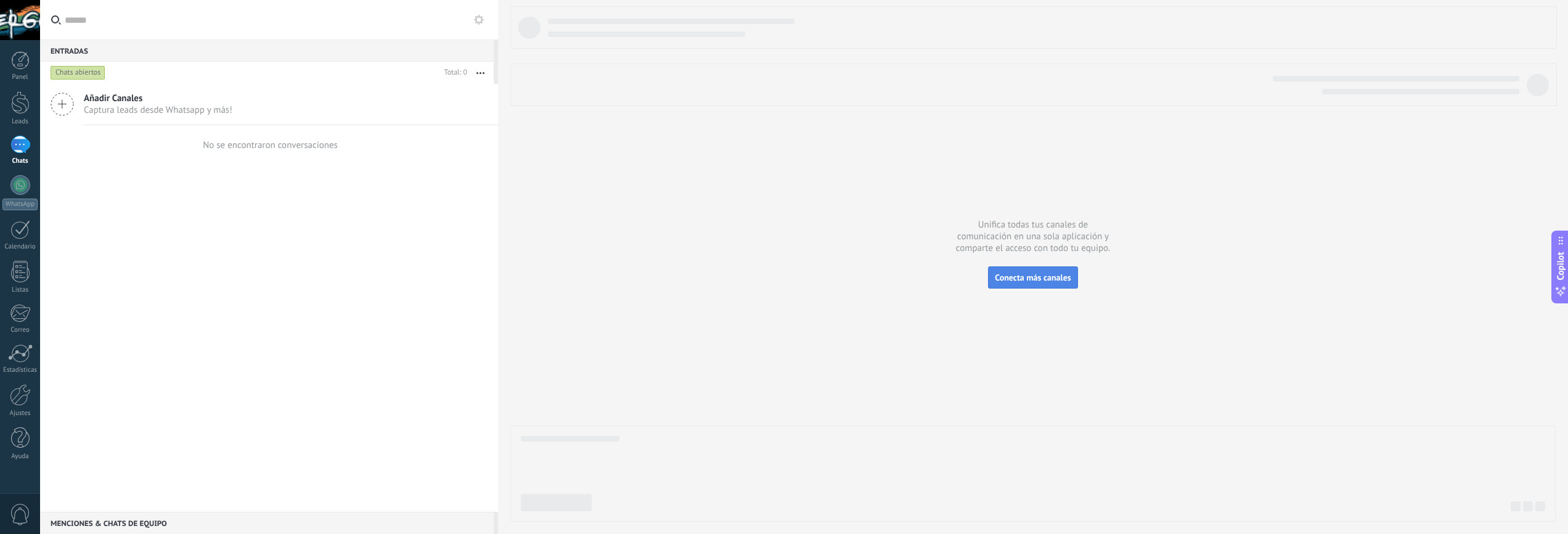
click at [1034, 286] on button "Conecta más canales" at bounding box center [1033, 278] width 90 height 22
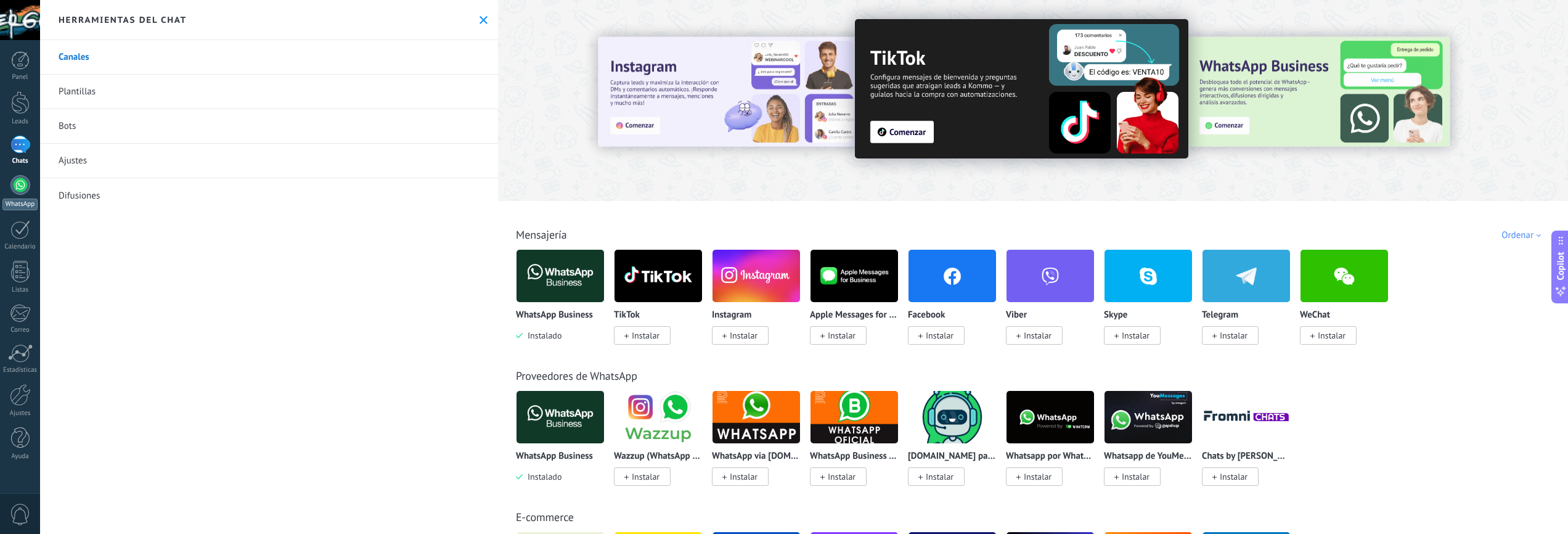
click at [22, 200] on div "WhatsApp" at bounding box center [20, 205] width 35 height 12
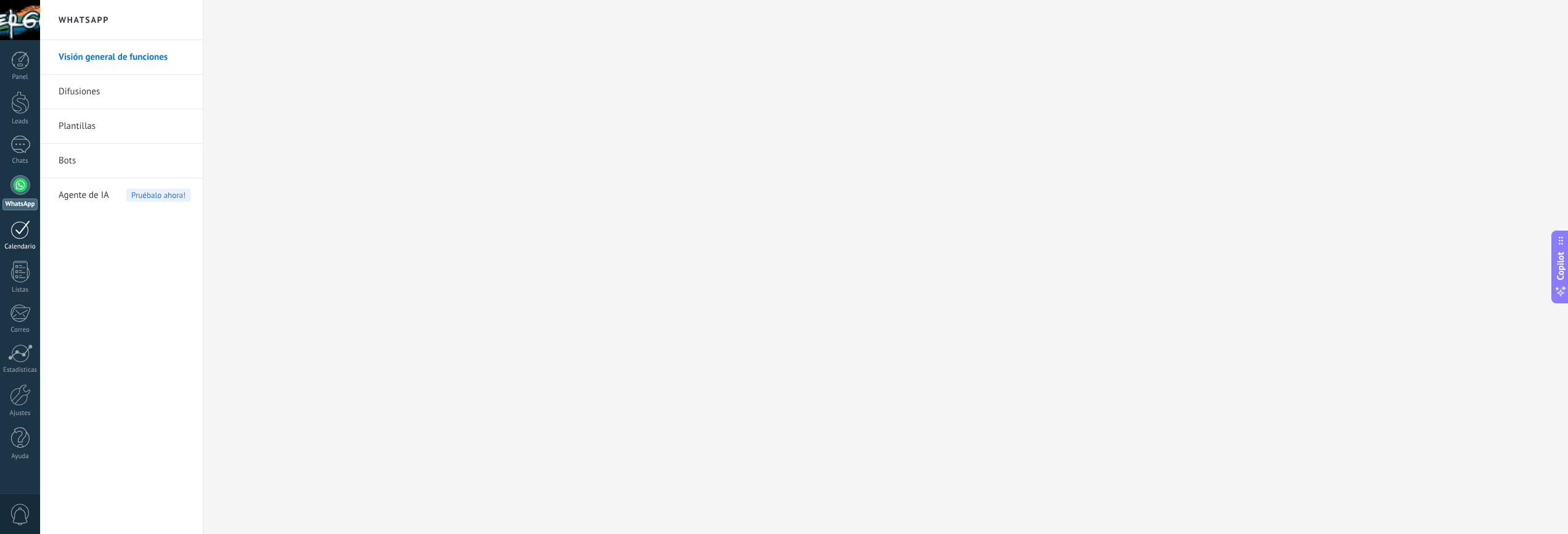
click at [22, 237] on div at bounding box center [20, 229] width 20 height 19
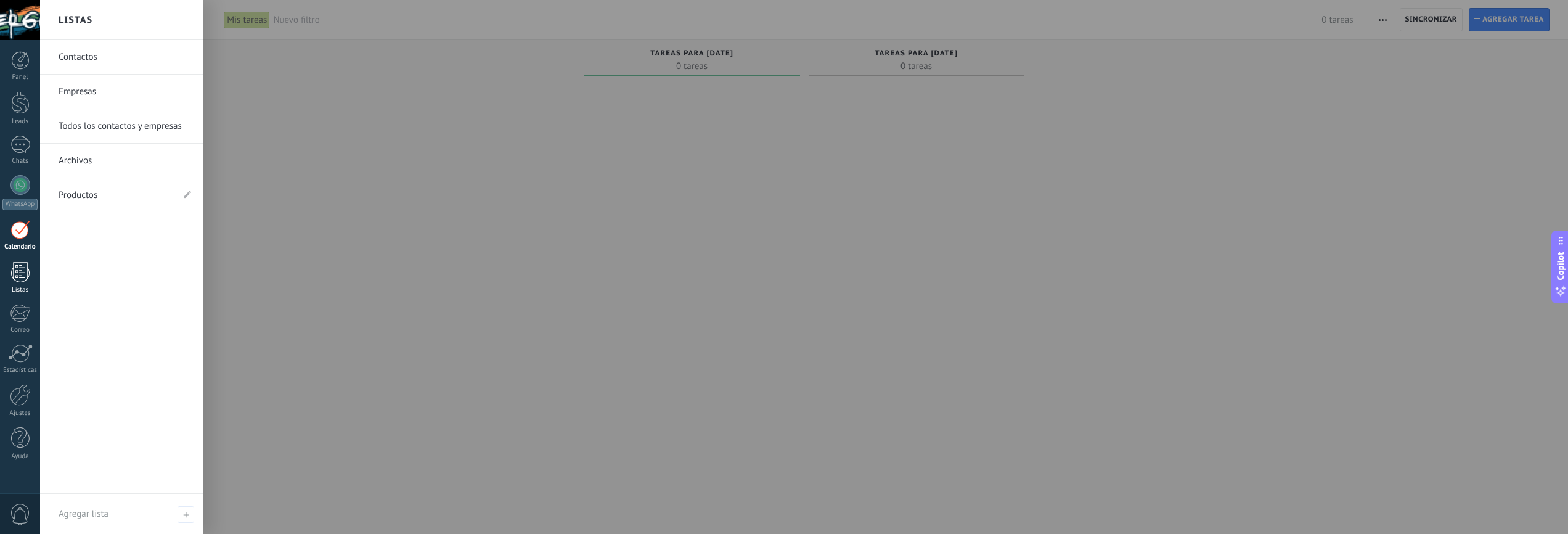
click at [29, 273] on div at bounding box center [20, 272] width 18 height 22
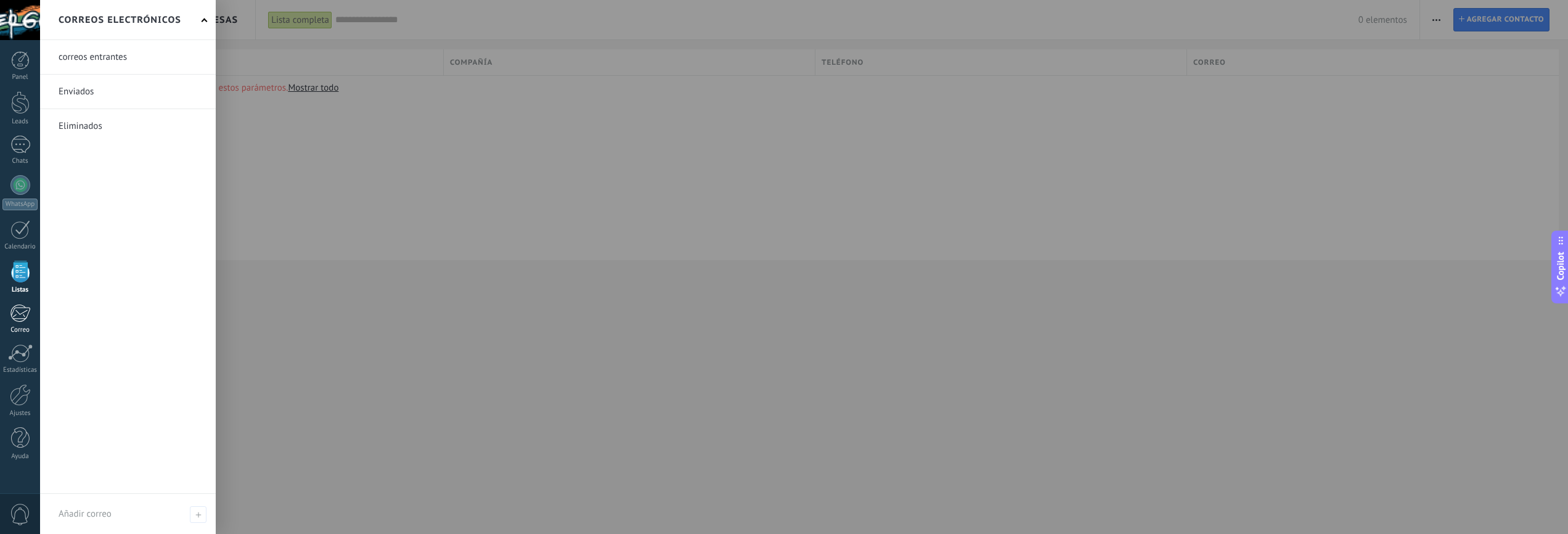
click at [15, 324] on link "Correo" at bounding box center [20, 319] width 40 height 30
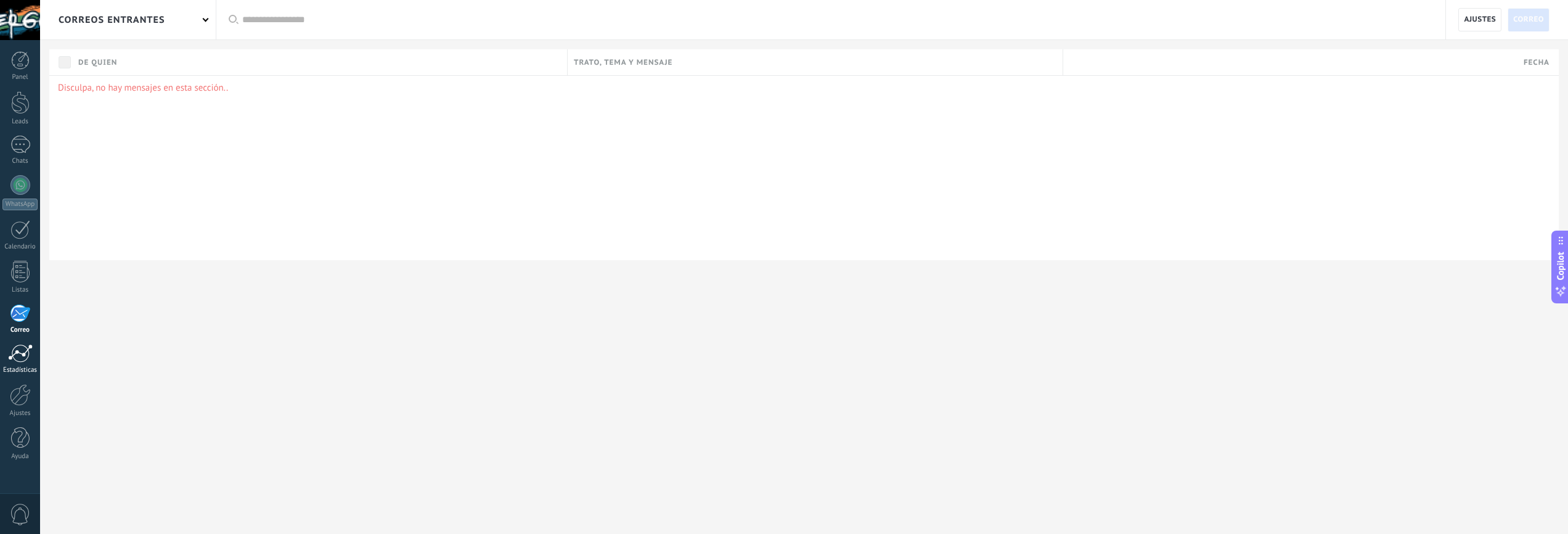
click at [18, 360] on div at bounding box center [20, 353] width 25 height 18
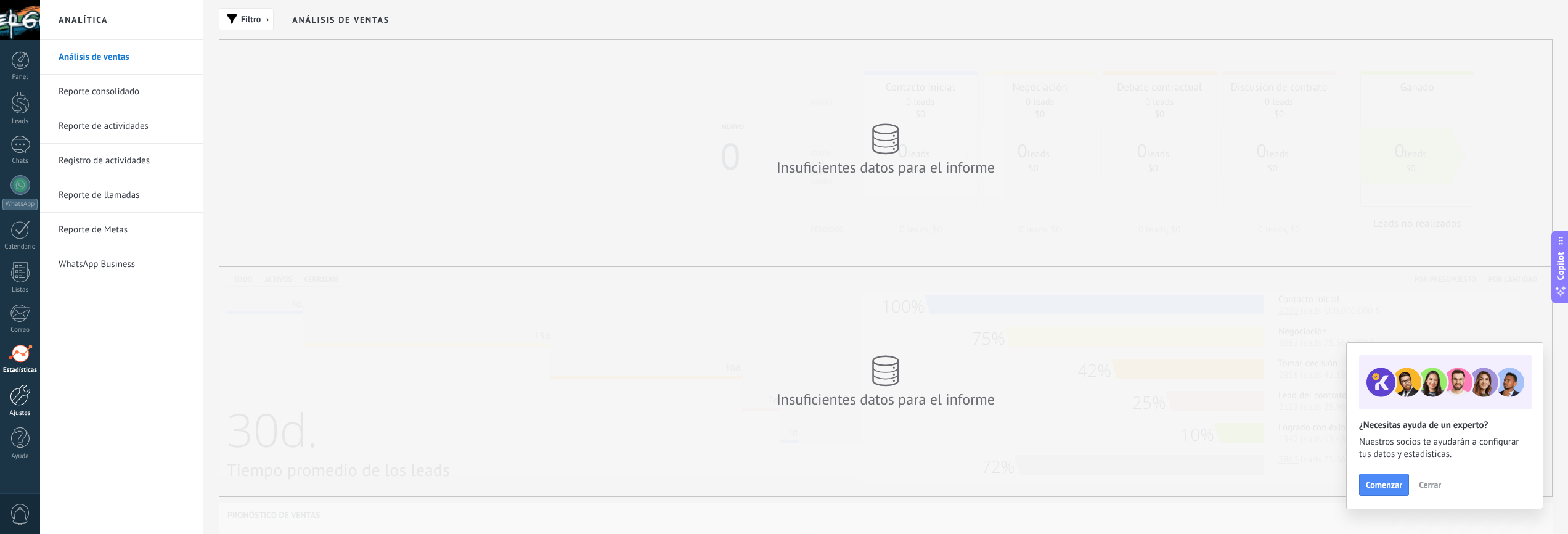
click at [21, 409] on link "Ajustes" at bounding box center [20, 401] width 40 height 34
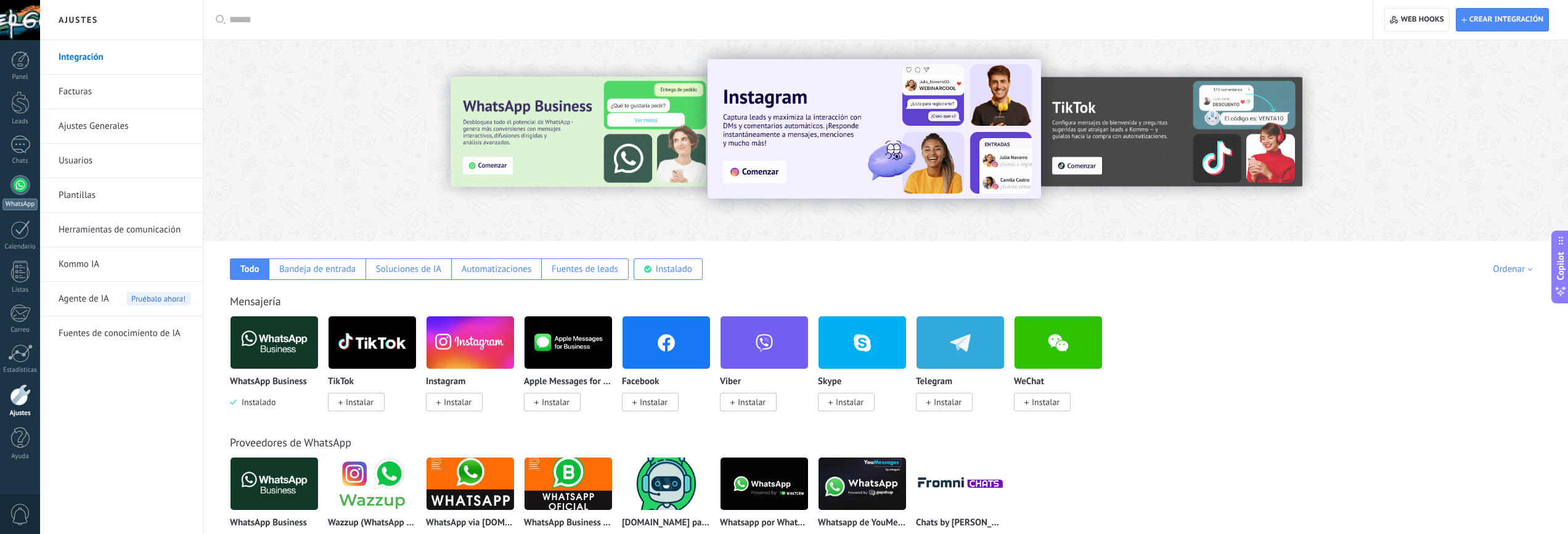
click at [13, 192] on link "WhatsApp" at bounding box center [20, 193] width 40 height 35
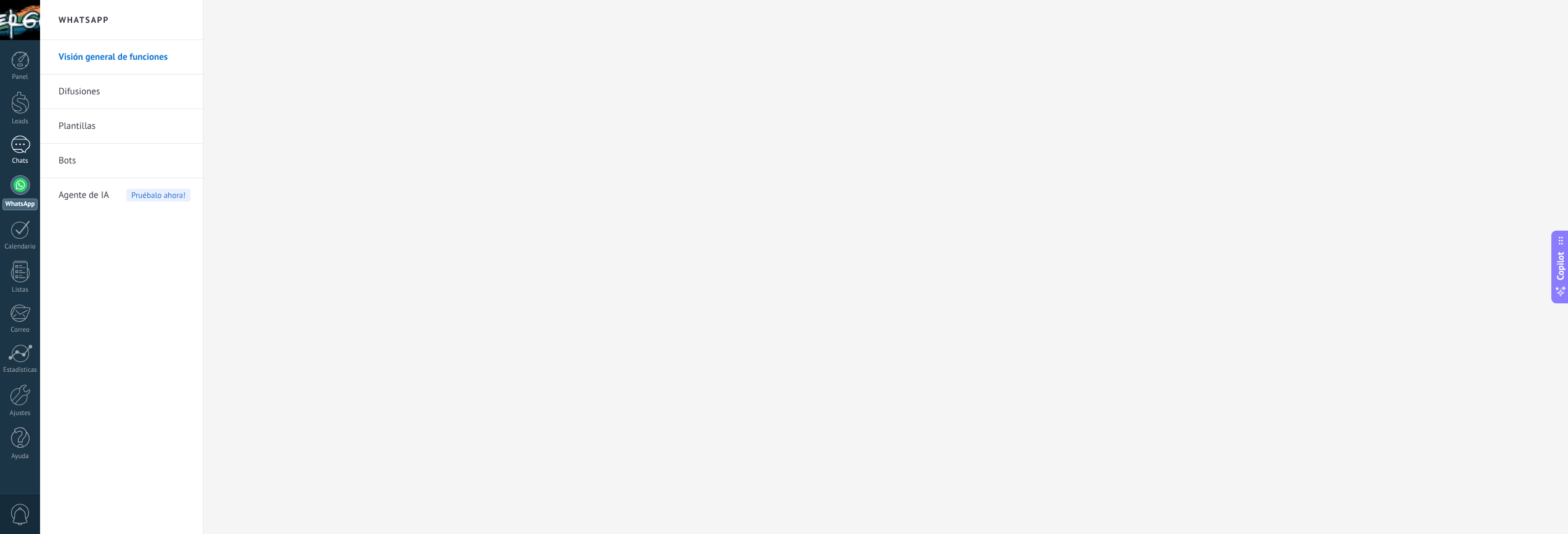
click at [20, 148] on div at bounding box center [20, 144] width 20 height 18
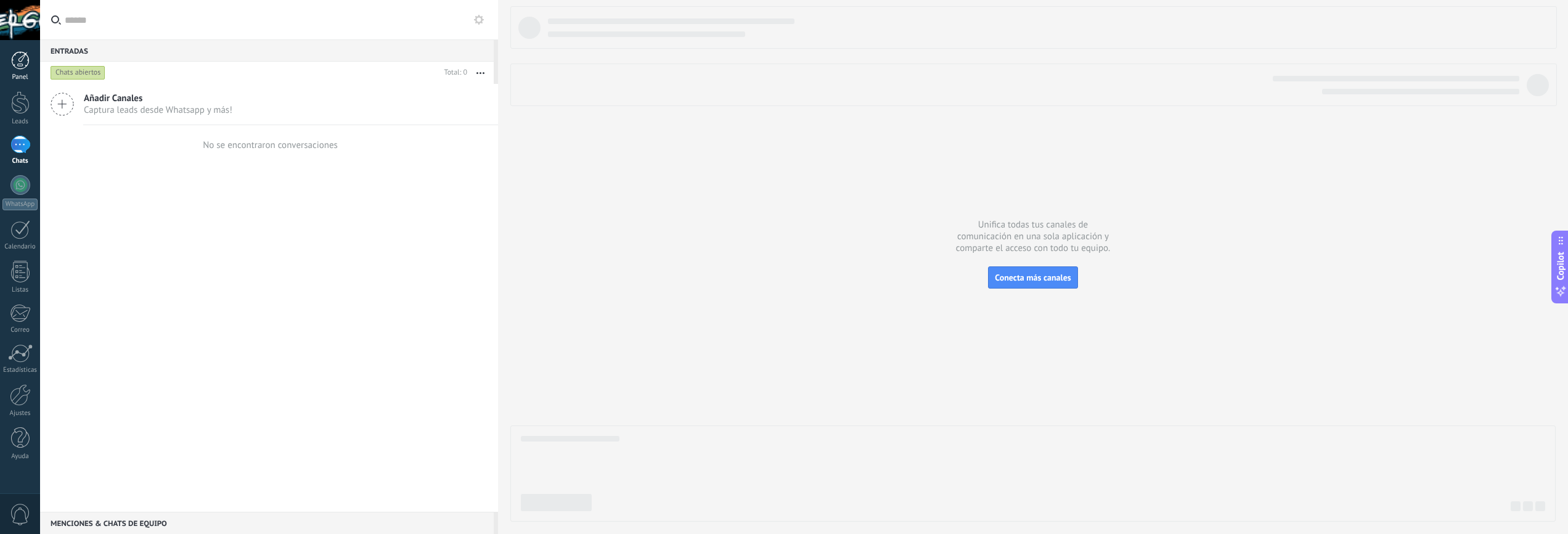
click at [30, 64] on link "Panel" at bounding box center [20, 66] width 40 height 30
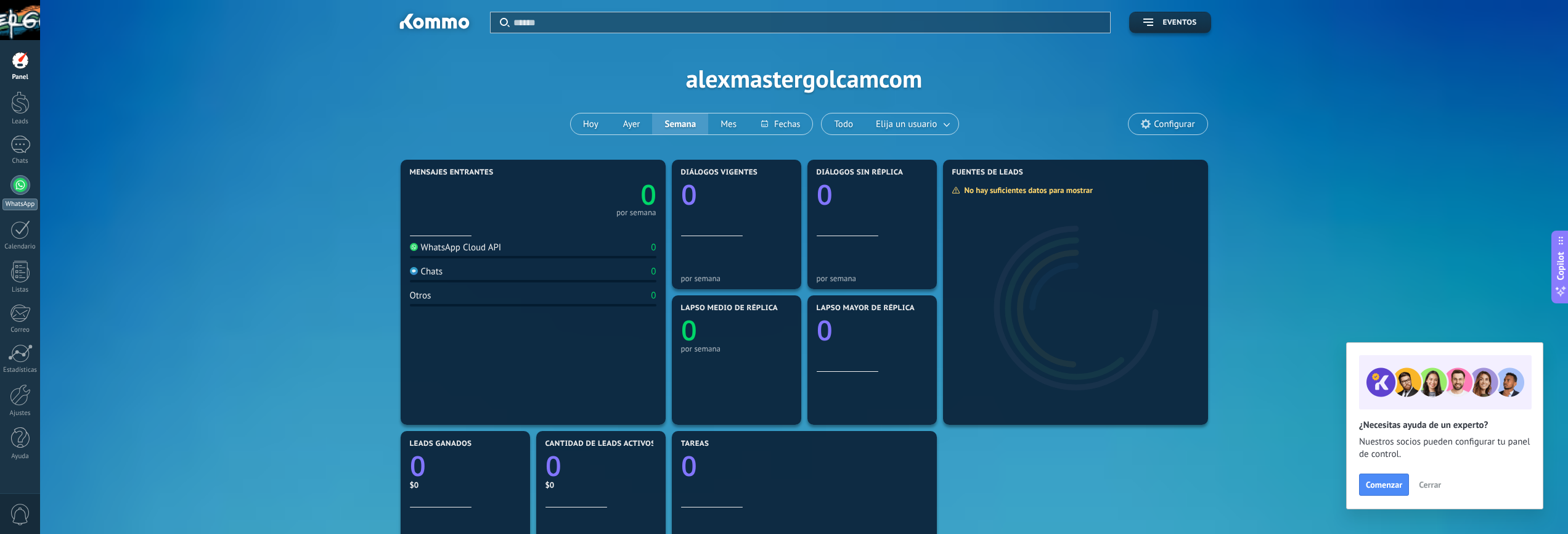
click at [23, 188] on div at bounding box center [20, 185] width 20 height 20
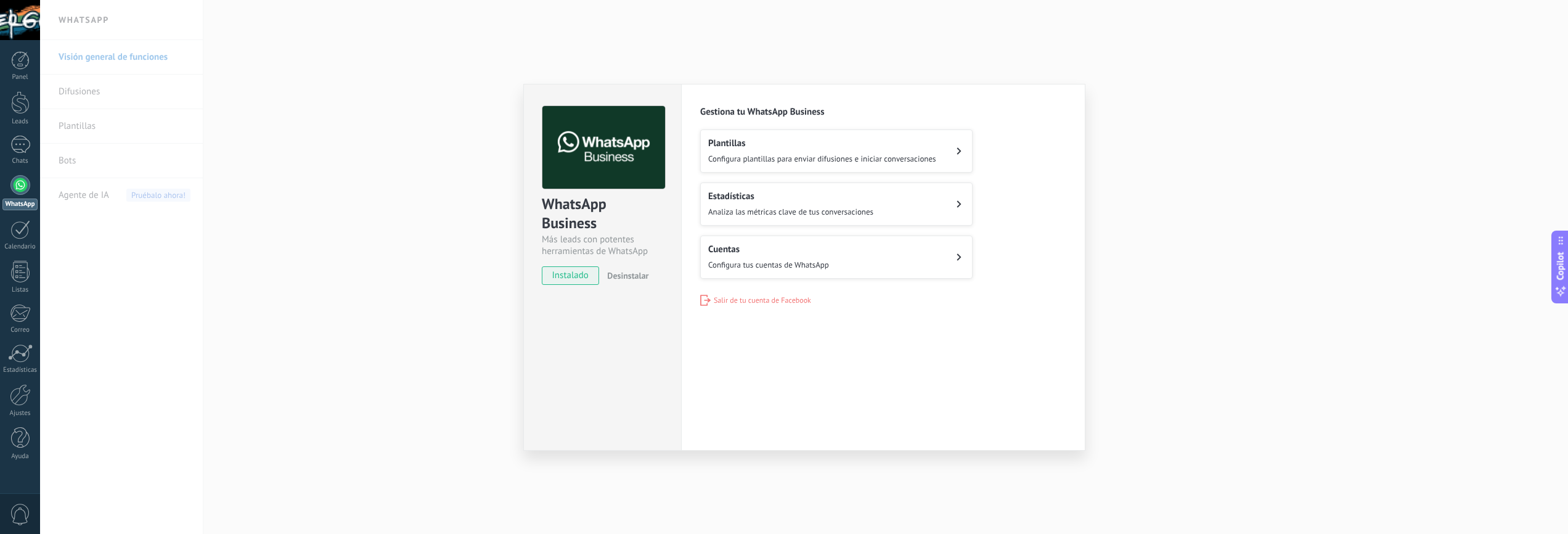
click at [789, 152] on div "Plantillas Configura plantillas para enviar difusiones e iniciar conversaciones" at bounding box center [822, 151] width 228 height 27
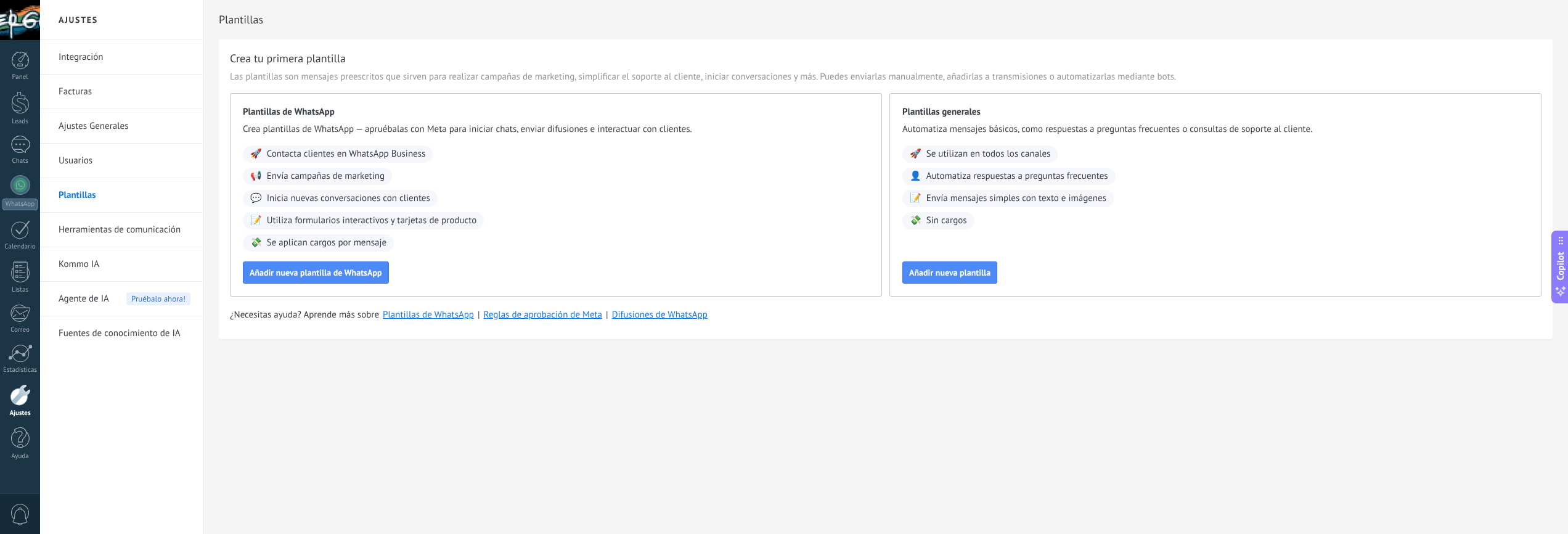
click at [87, 62] on link "Integración" at bounding box center [124, 57] width 132 height 34
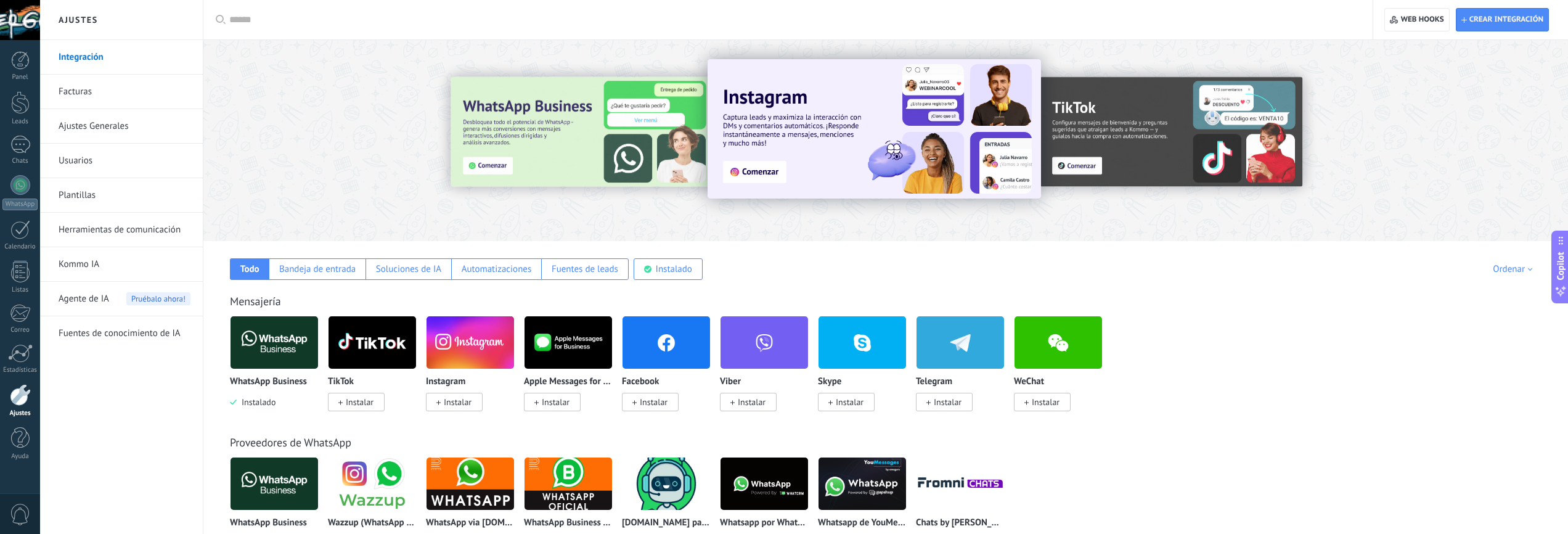
click at [277, 345] on img at bounding box center [274, 342] width 87 height 60
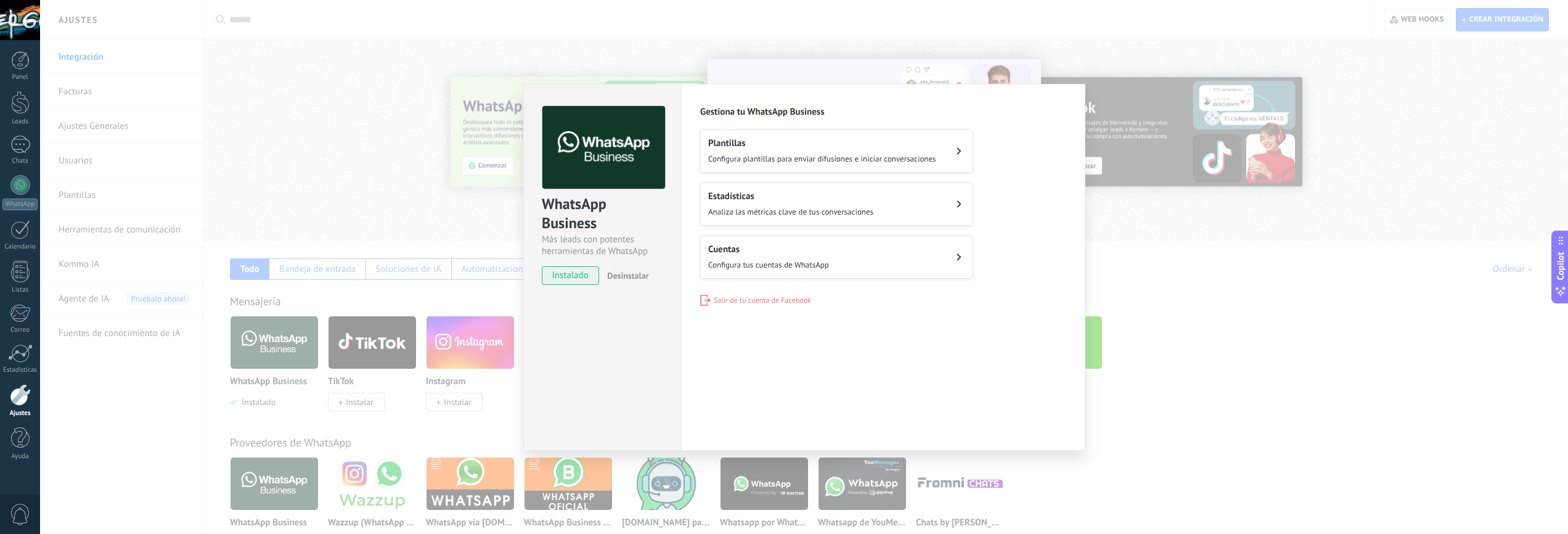
click at [800, 246] on h2 "Cuentas" at bounding box center [769, 250] width 121 height 12
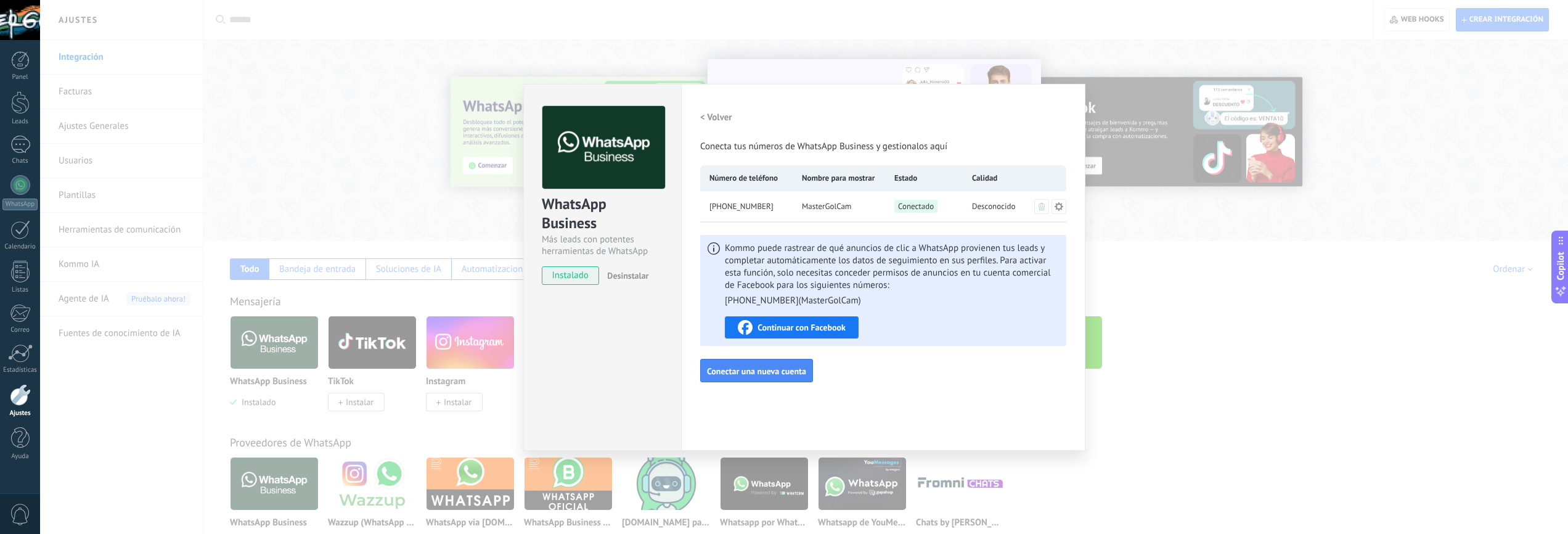
click at [777, 329] on span "Continuar con Facebook" at bounding box center [801, 328] width 88 height 9
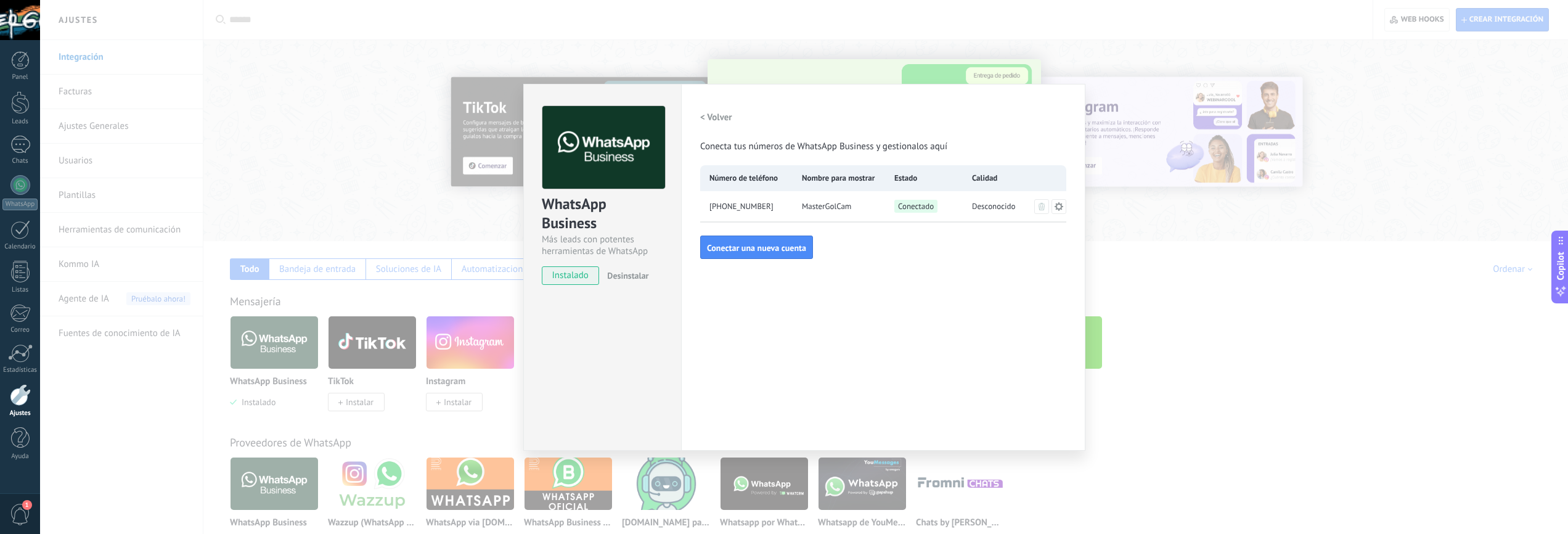
click at [708, 117] on h2 "< Volver" at bounding box center [716, 117] width 32 height 12
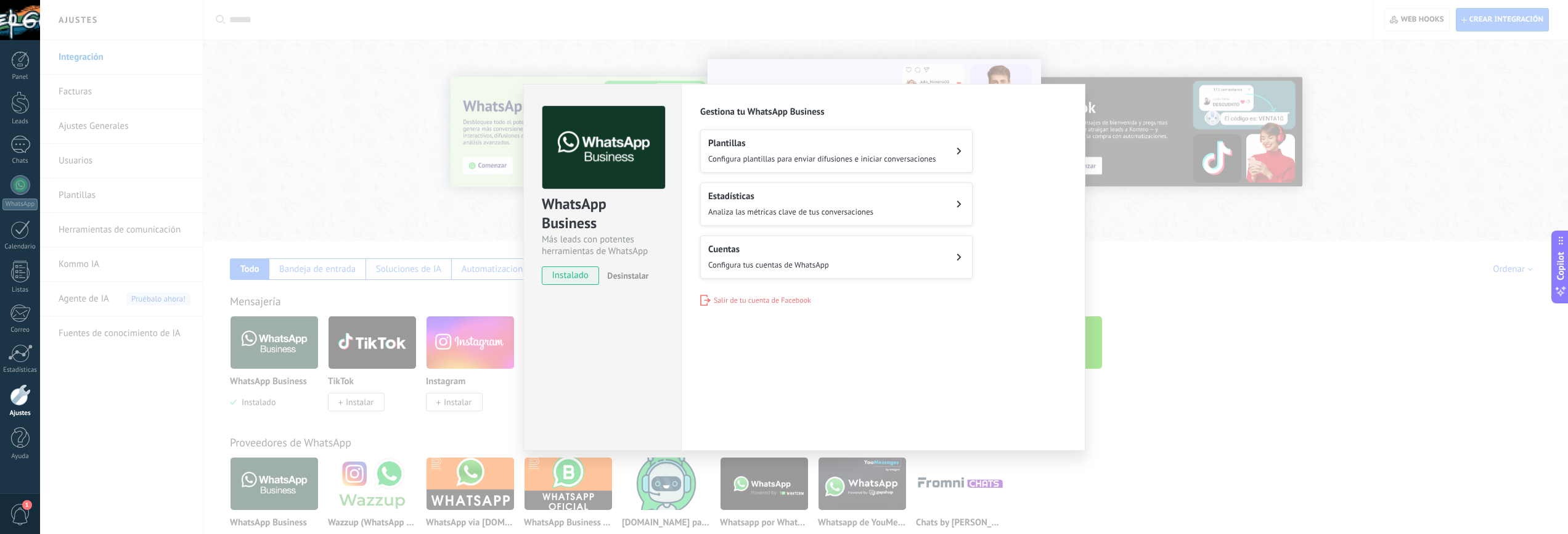
click at [751, 207] on span "Analiza las métricas clave de tus conversaciones" at bounding box center [791, 212] width 165 height 10
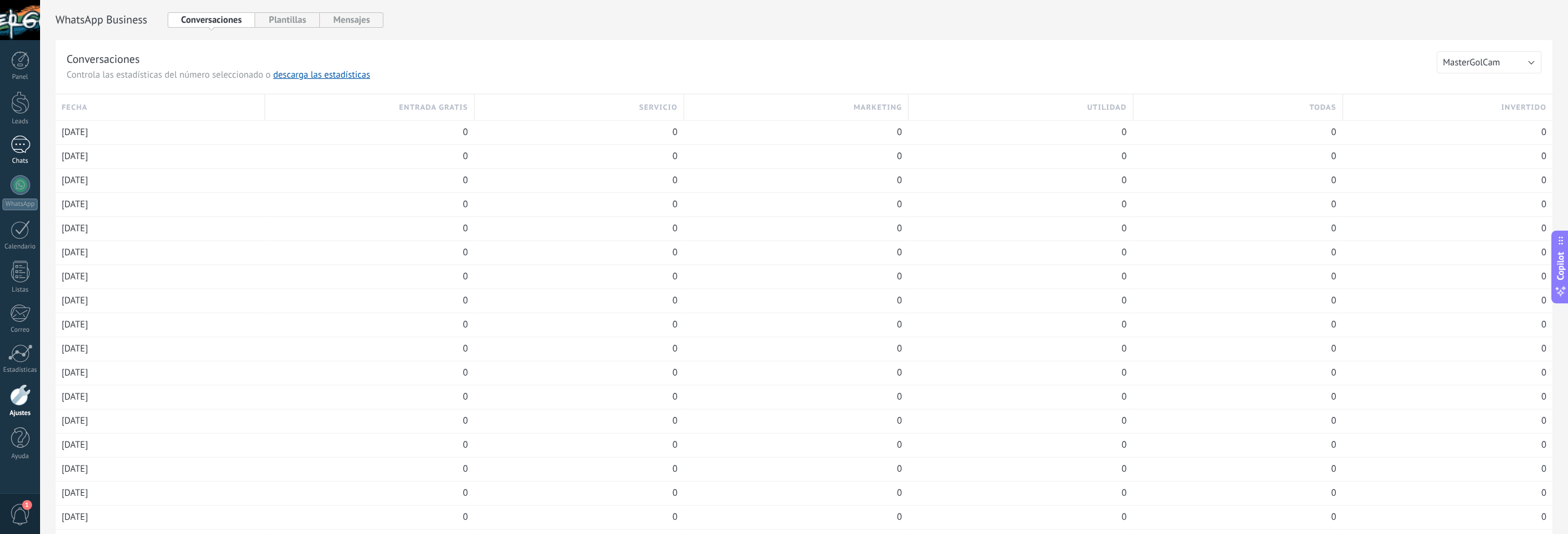
click at [24, 152] on div at bounding box center [20, 144] width 20 height 18
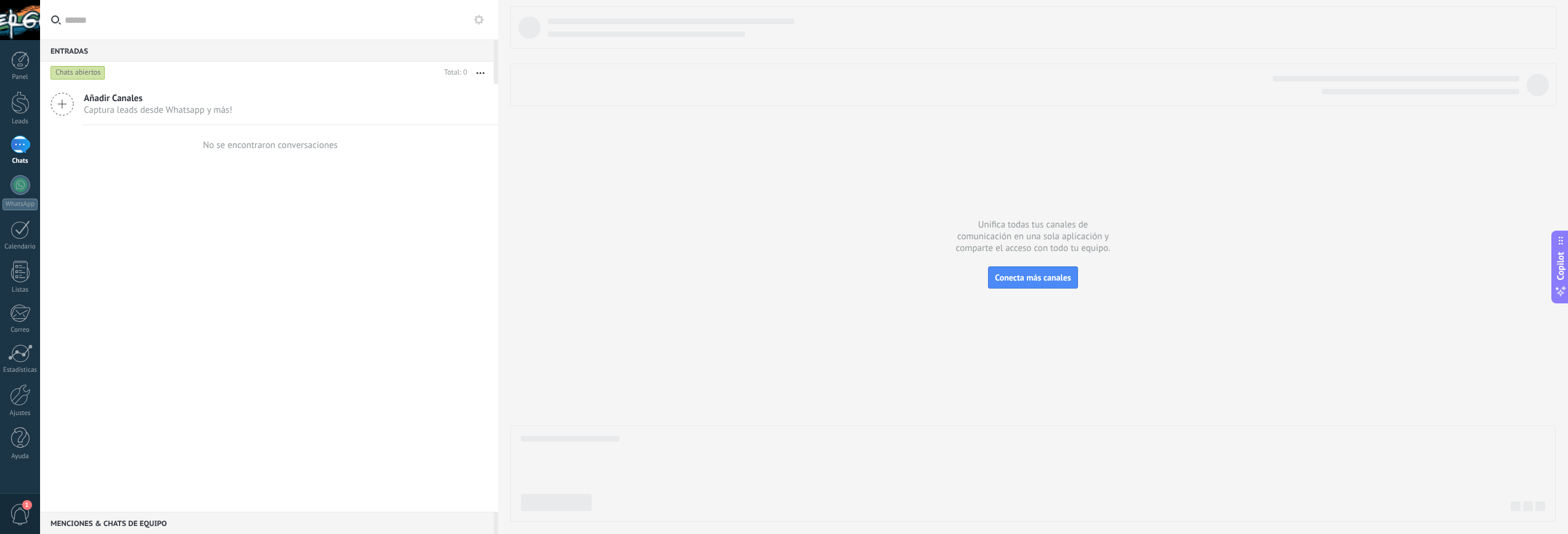
click at [481, 74] on button "button" at bounding box center [480, 73] width 26 height 22
click at [61, 109] on icon at bounding box center [62, 104] width 23 height 23
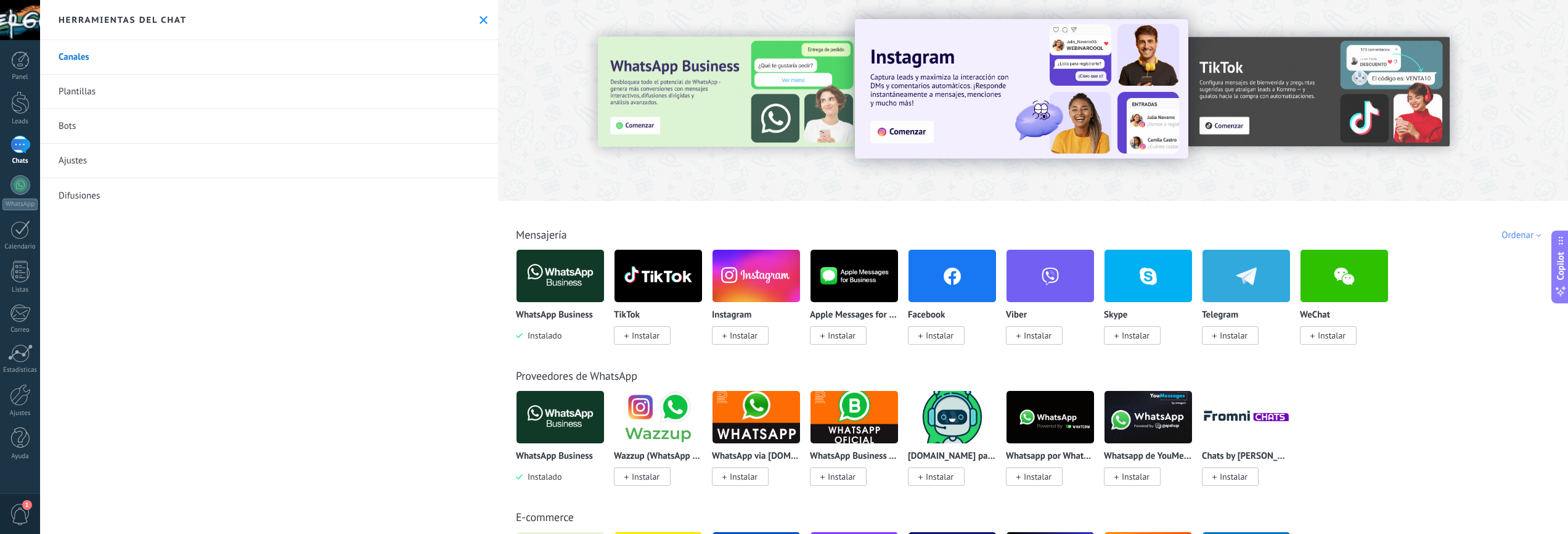
click at [87, 159] on link "Ajustes" at bounding box center [269, 160] width 458 height 34
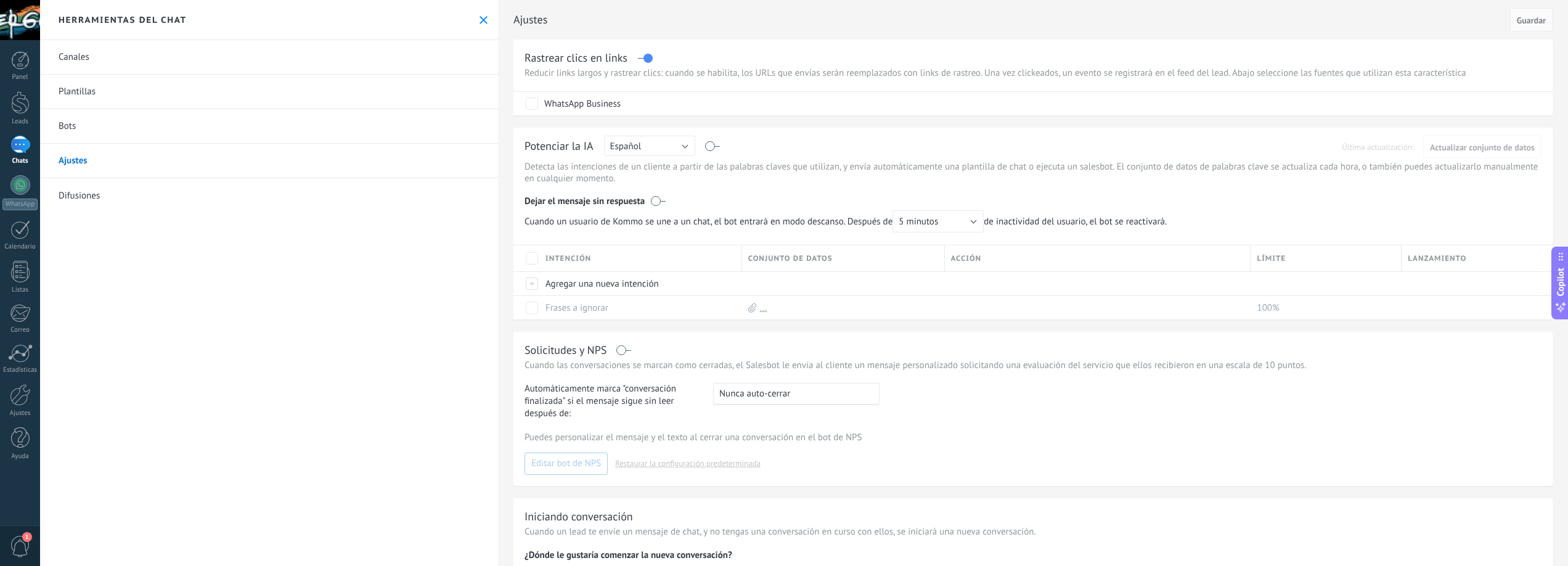
click at [658, 197] on label at bounding box center [658, 201] width 15 height 12
click at [660, 202] on label at bounding box center [658, 201] width 15 height 12
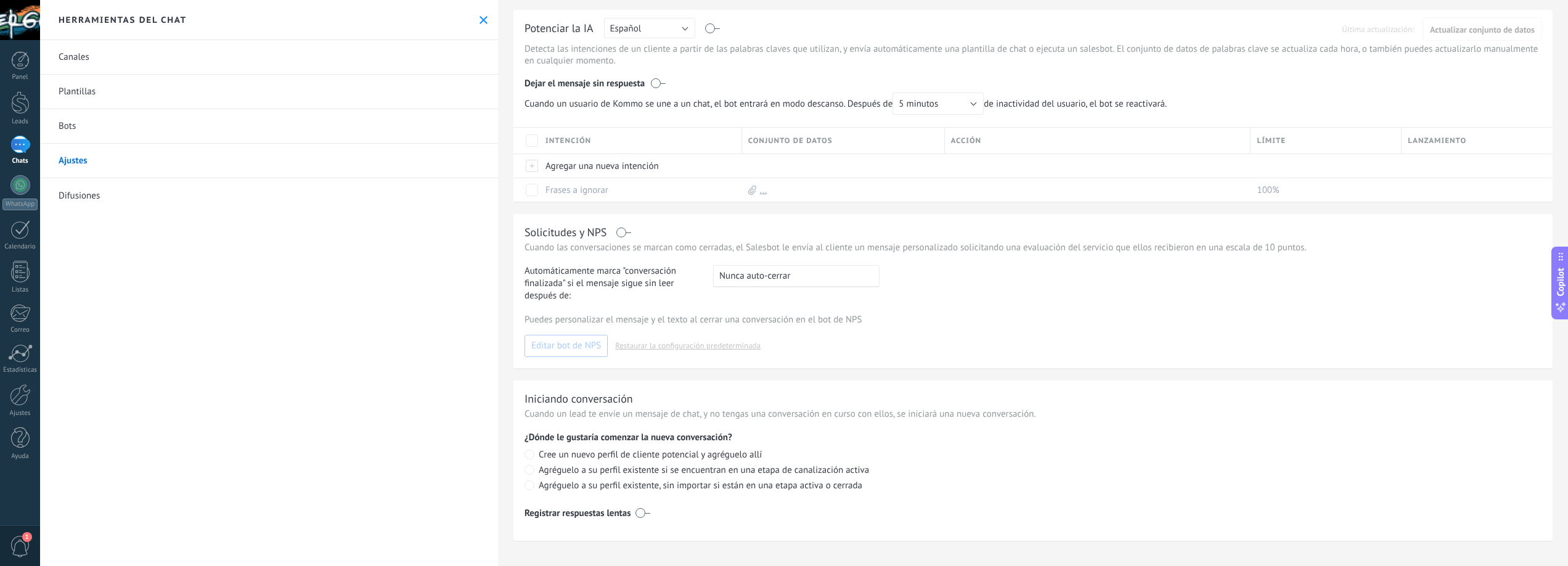
scroll to position [119, 0]
click at [640, 509] on label at bounding box center [643, 511] width 15 height 20
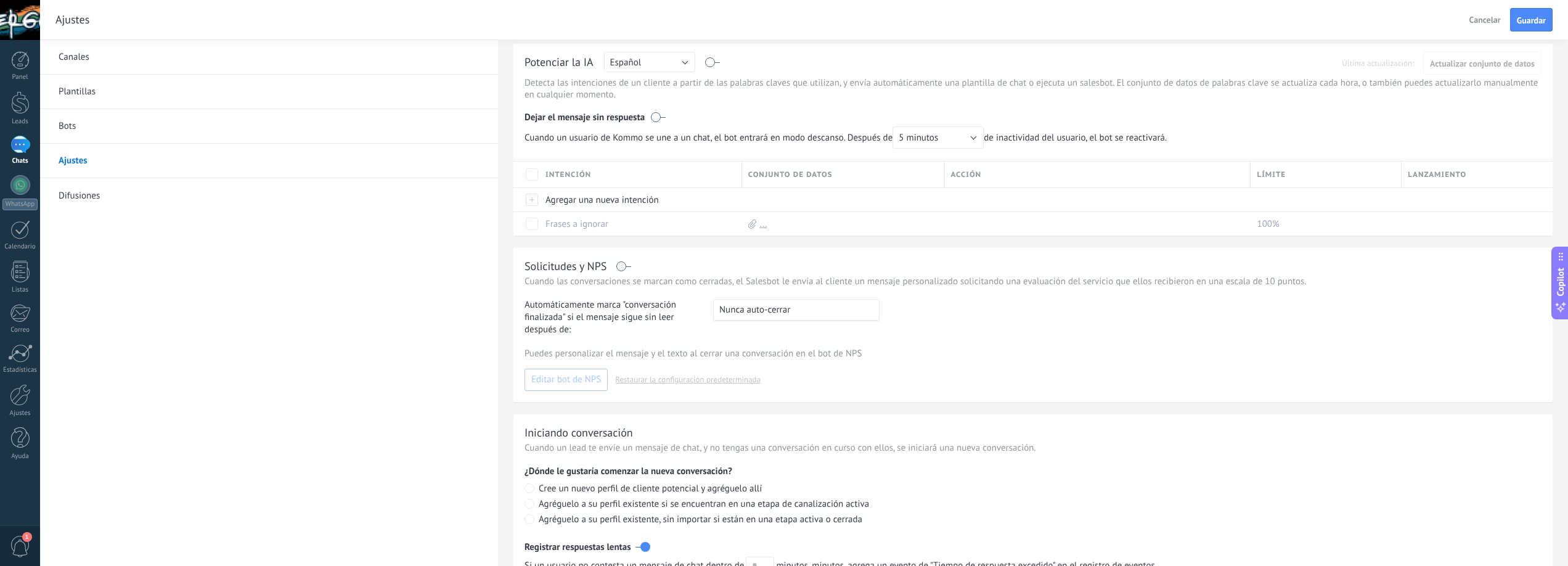
scroll to position [0, 0]
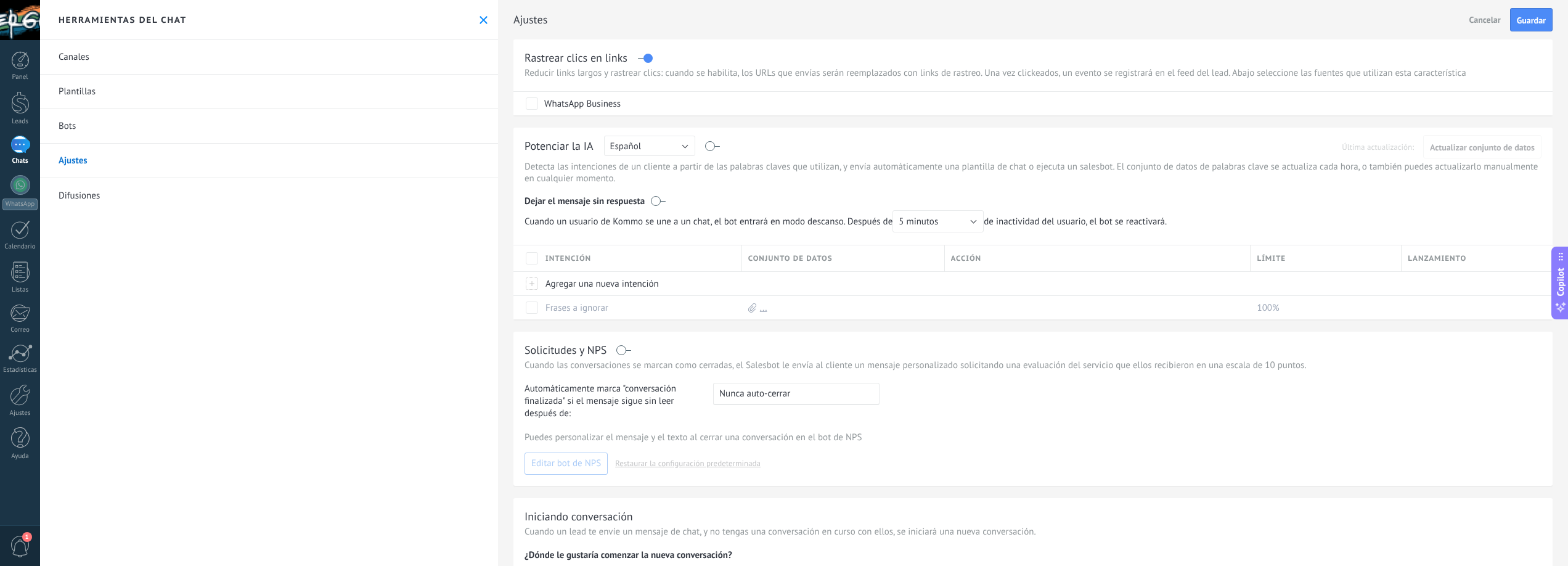
click at [82, 197] on link "Difusiones" at bounding box center [269, 195] width 458 height 34
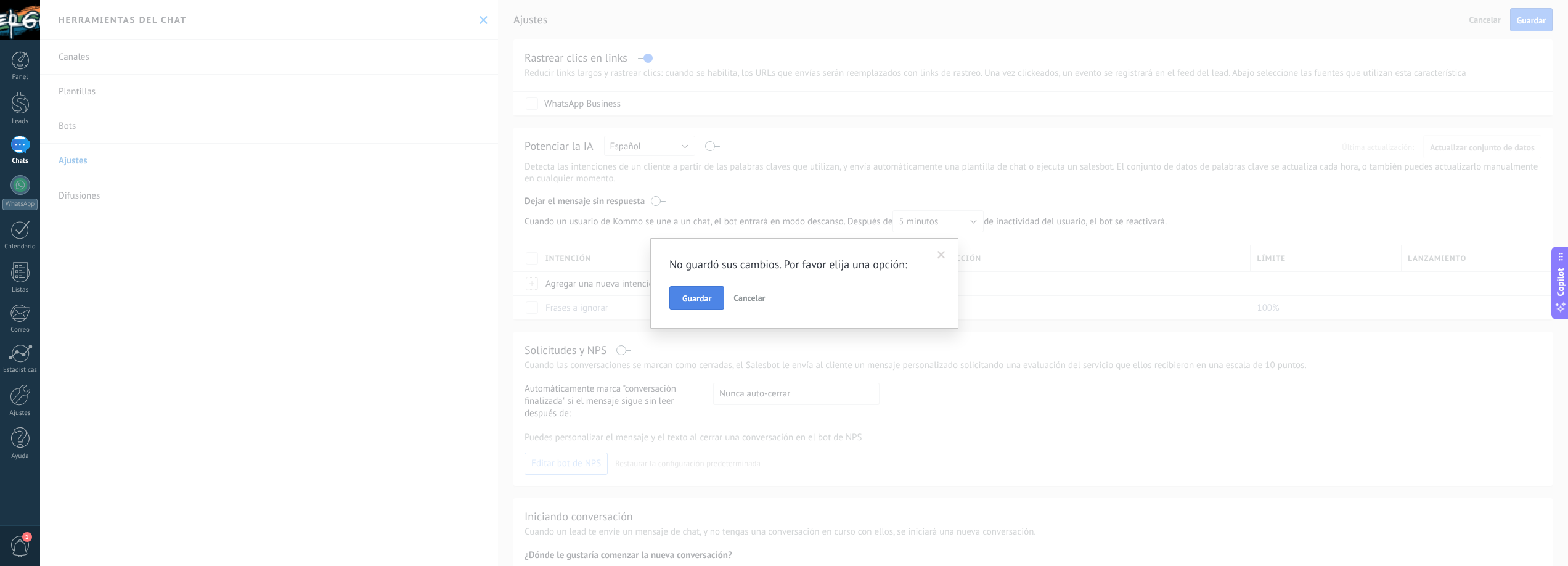
click at [700, 297] on span "Guardar" at bounding box center [697, 299] width 29 height 9
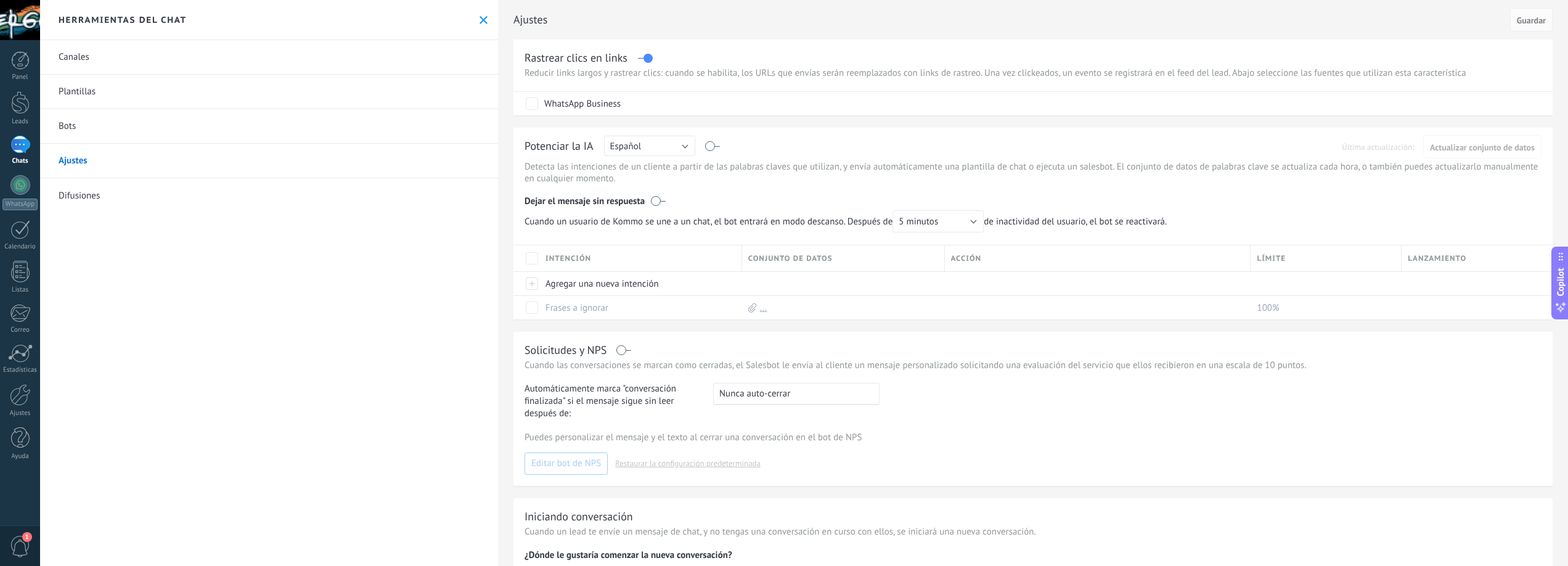
click at [74, 196] on link "Difusiones" at bounding box center [269, 195] width 458 height 34
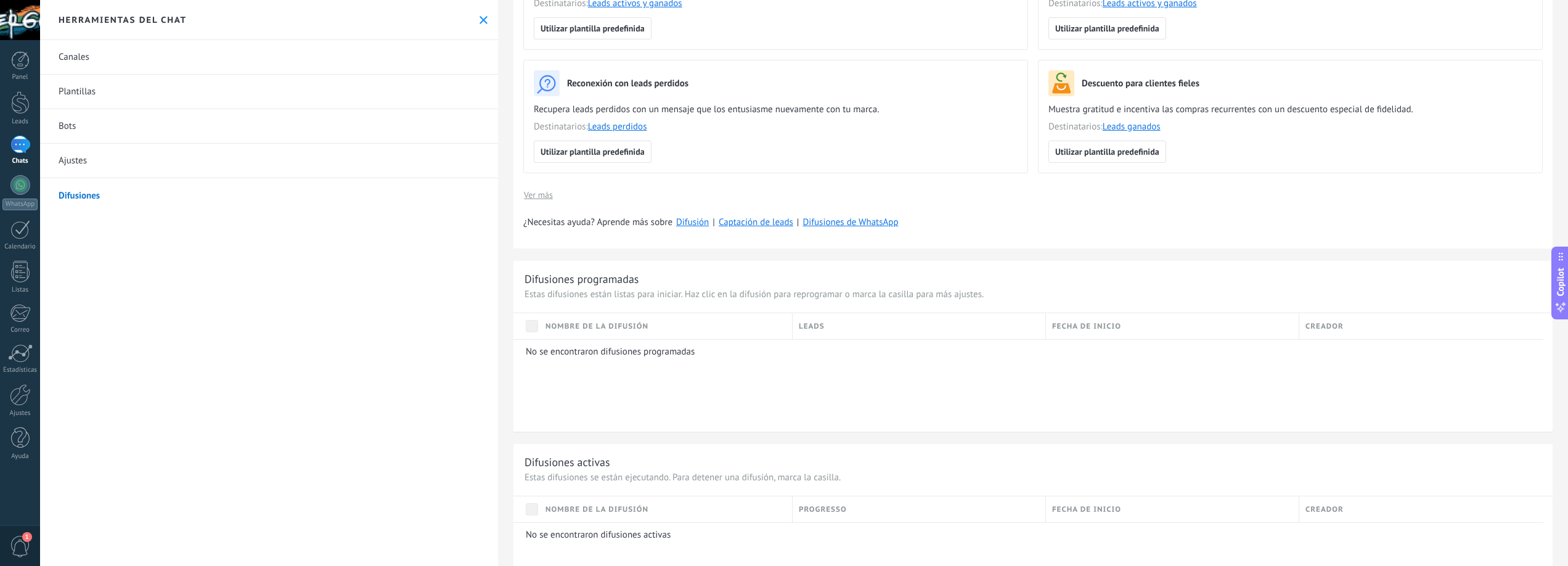
scroll to position [221, 0]
click at [89, 56] on link "Canales" at bounding box center [269, 57] width 458 height 34
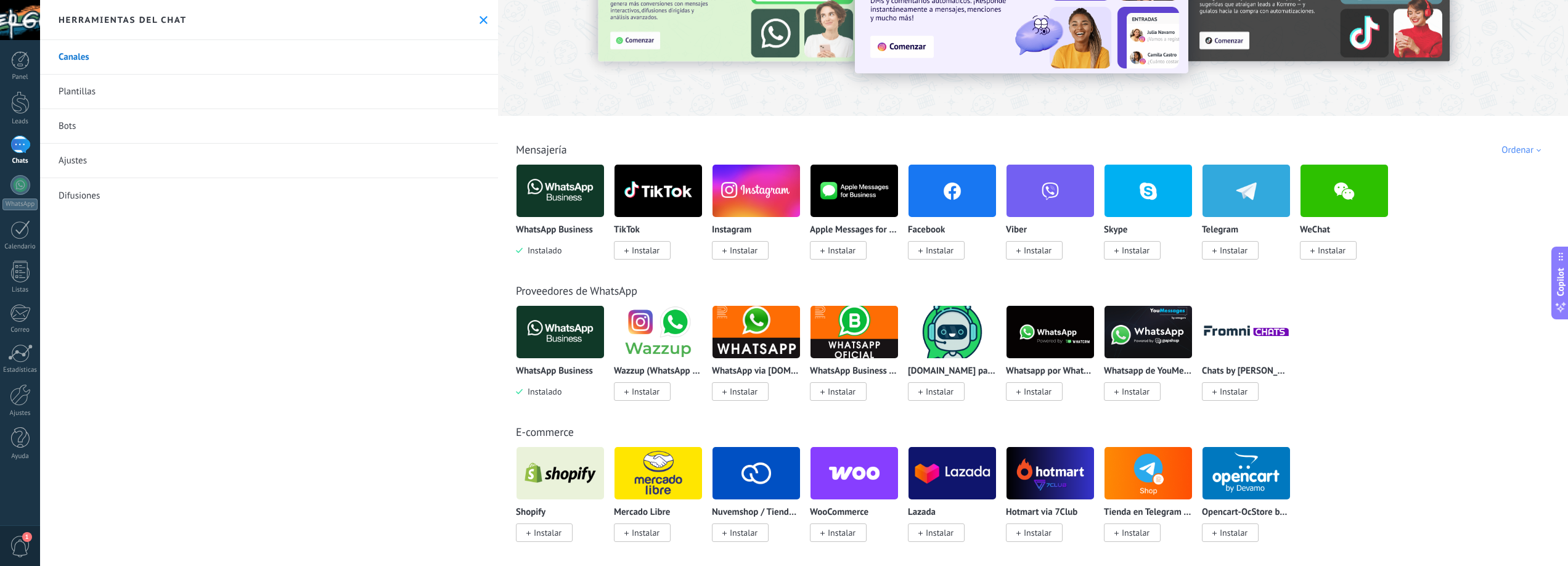
scroll to position [87, 0]
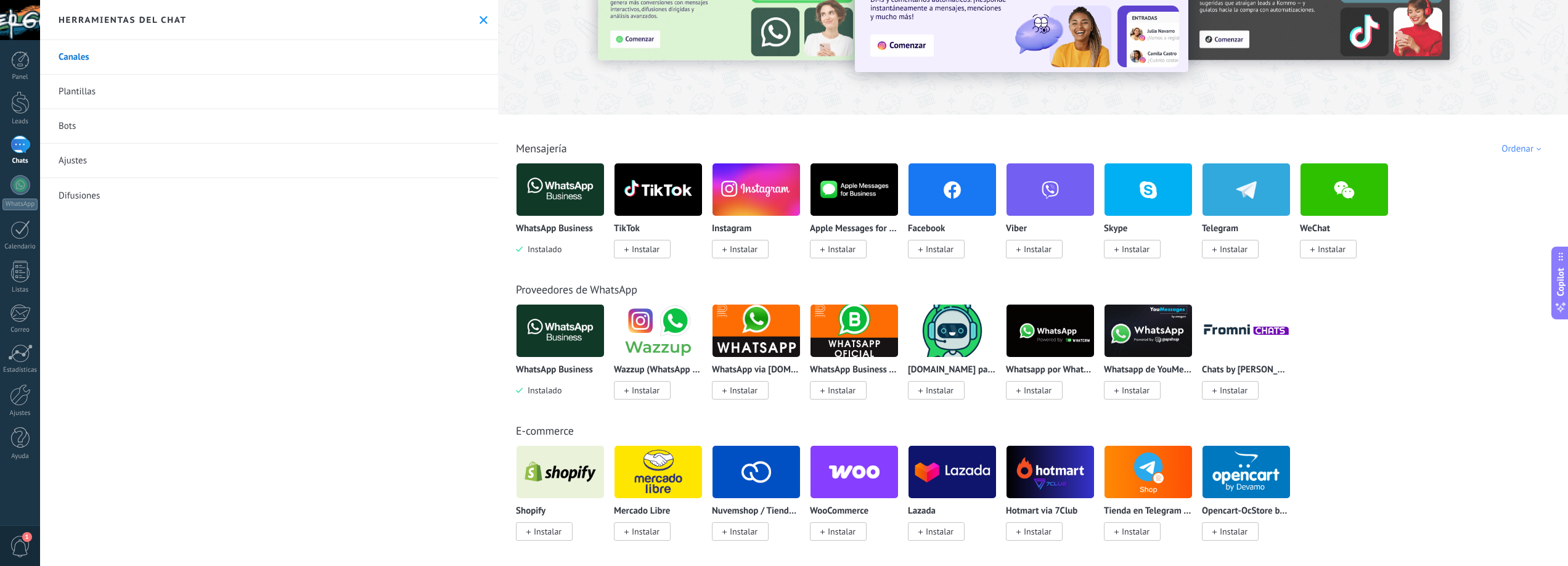
click at [82, 90] on link "Plantillas" at bounding box center [269, 91] width 458 height 34
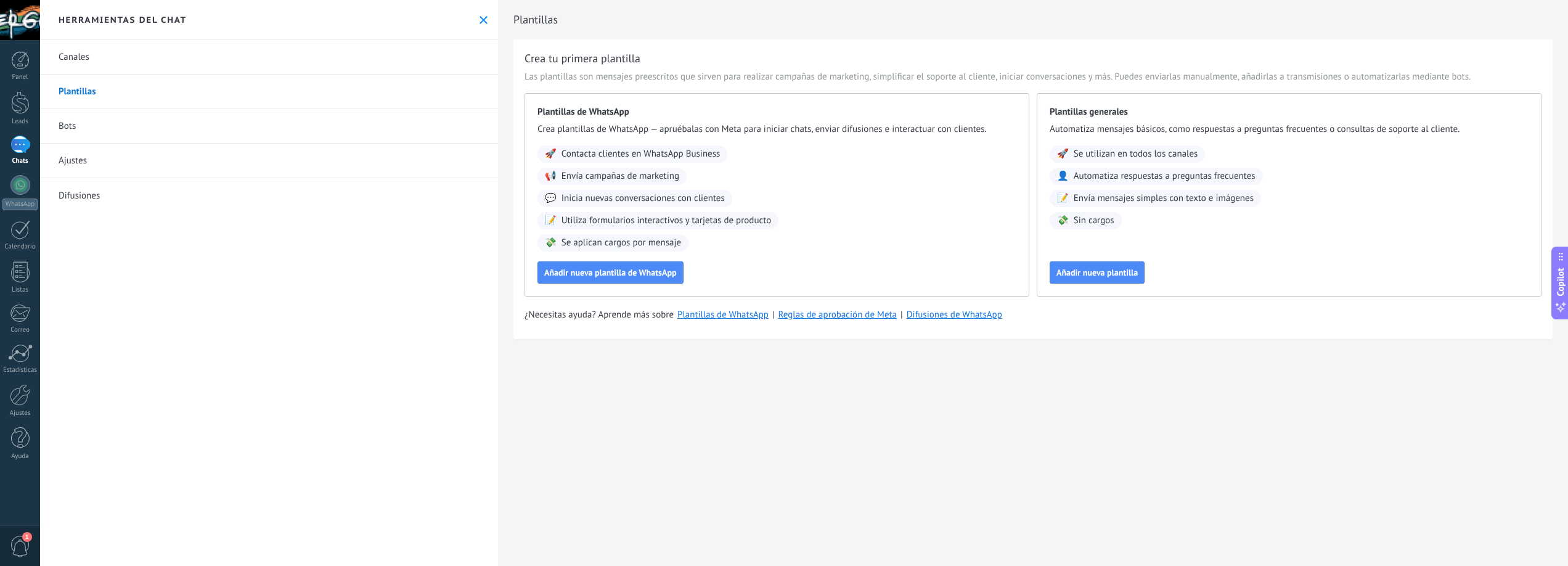
click at [1184, 181] on span "Automatiza respuestas a preguntas frecuentes" at bounding box center [1165, 176] width 182 height 12
click at [1188, 177] on span "Automatiza respuestas a preguntas frecuentes" at bounding box center [1165, 176] width 182 height 12
click at [1129, 272] on span "Añadir nueva plantilla" at bounding box center [1098, 272] width 82 height 9
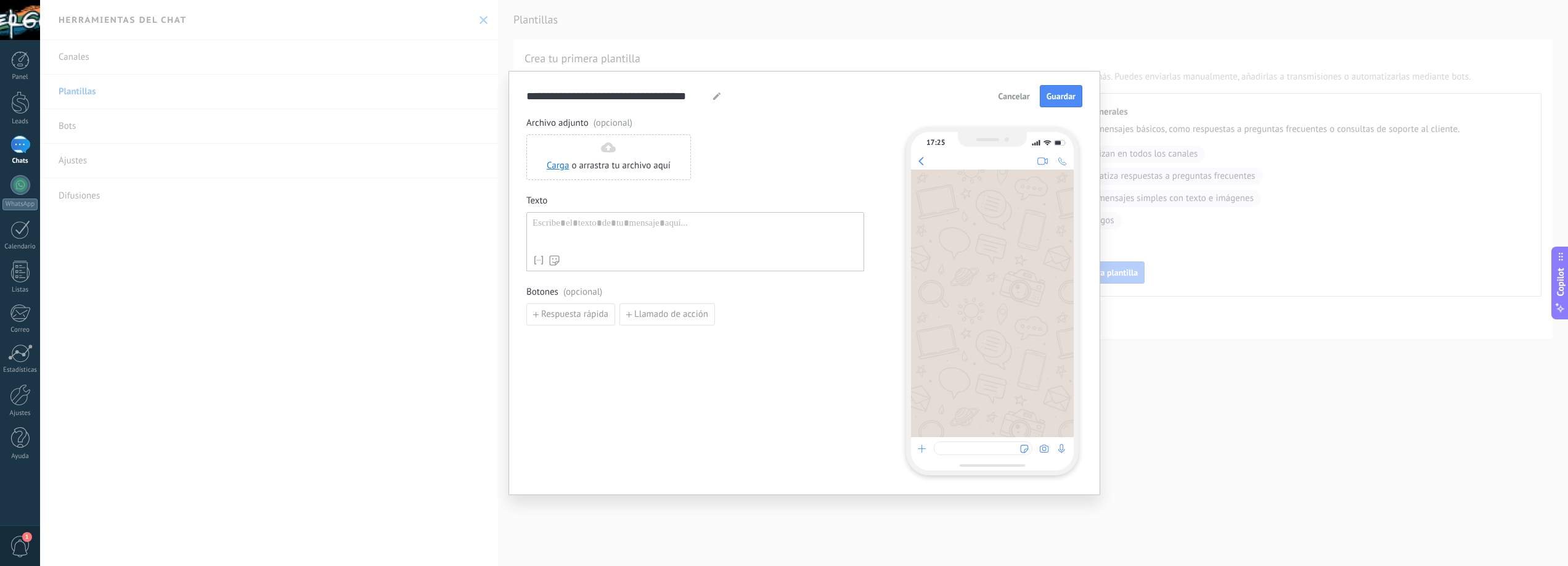
click at [1020, 99] on span "Cancelar" at bounding box center [1014, 96] width 31 height 9
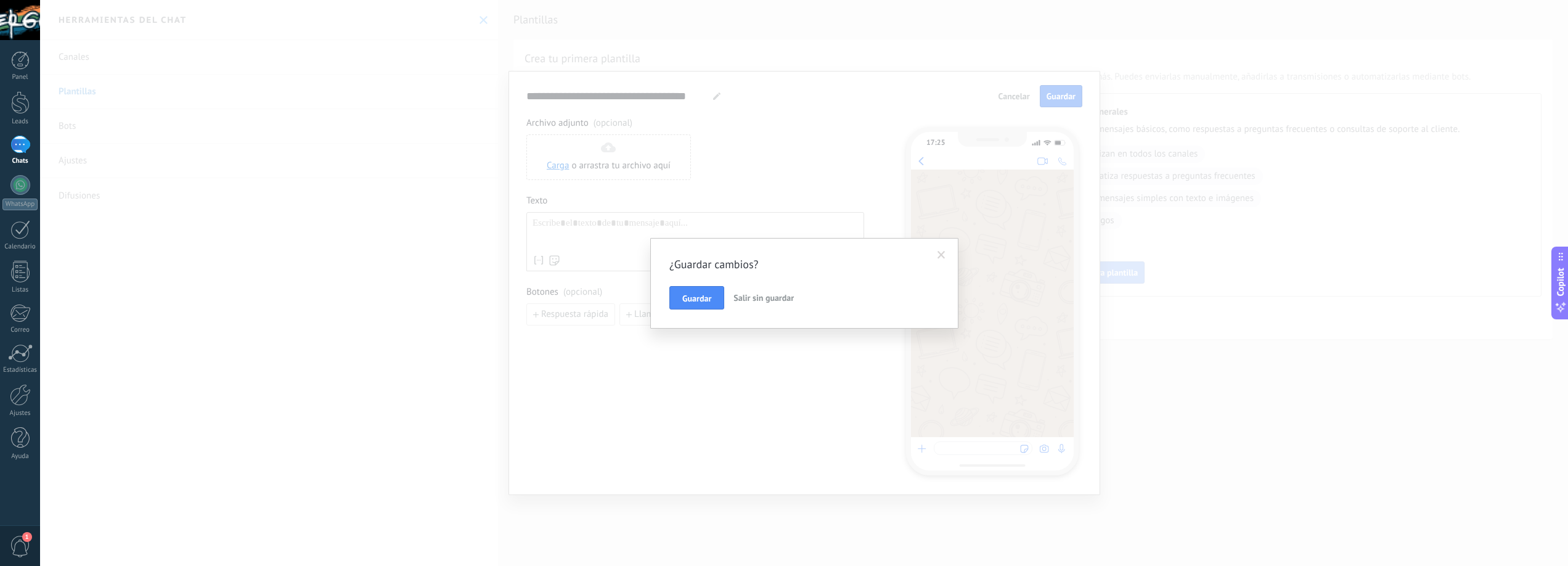
click at [785, 291] on button "Salir sin guardar" at bounding box center [764, 298] width 71 height 23
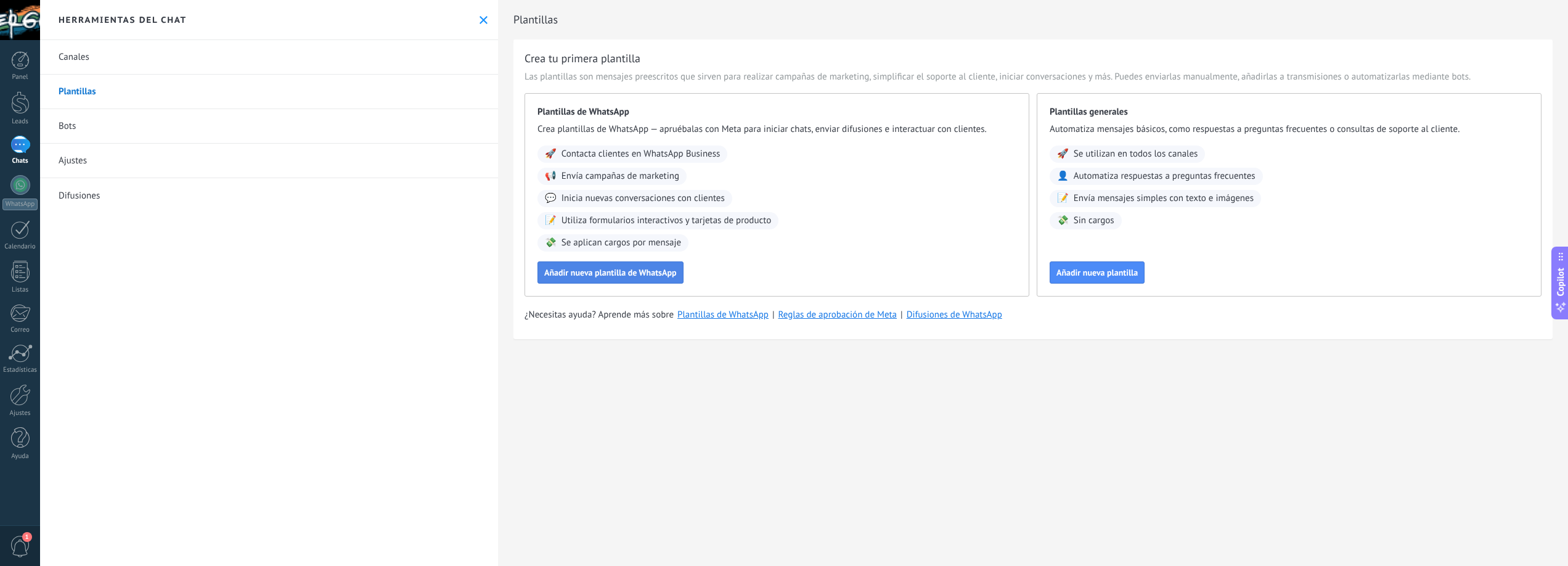
click at [646, 275] on span "Añadir nueva plantilla de WhatsApp" at bounding box center [611, 272] width 132 height 9
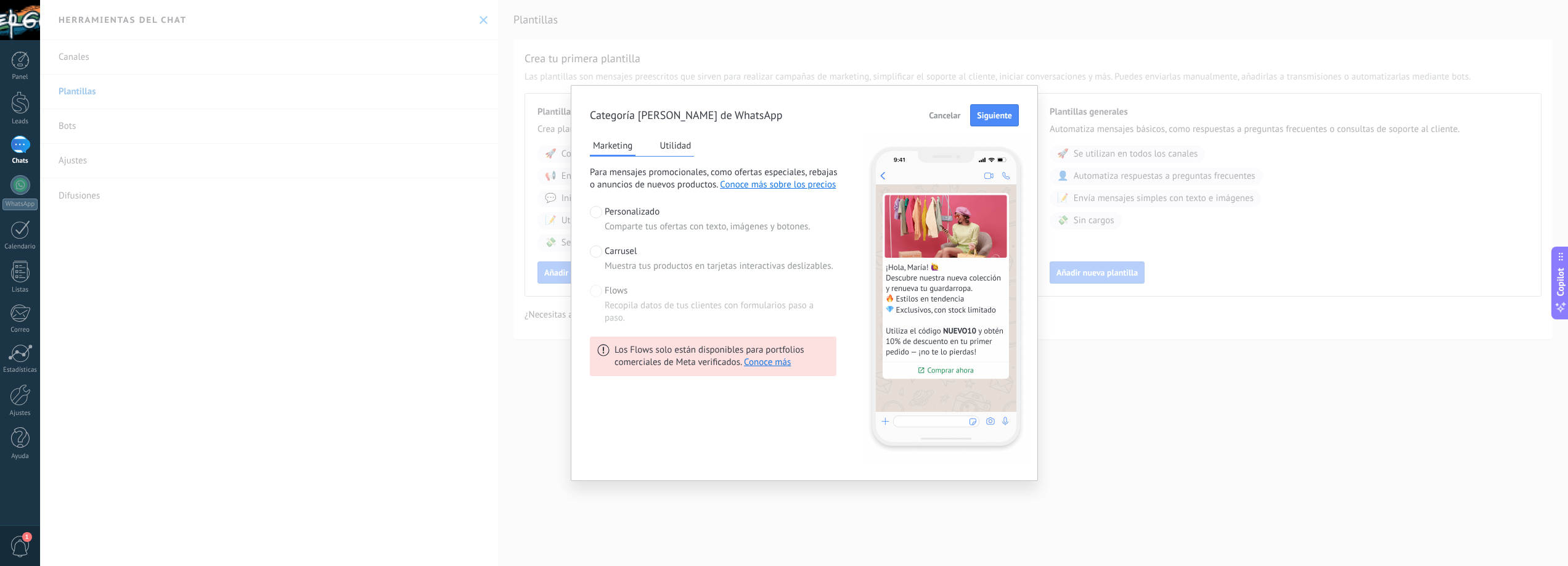
click at [954, 117] on span "Cancelar" at bounding box center [944, 115] width 31 height 9
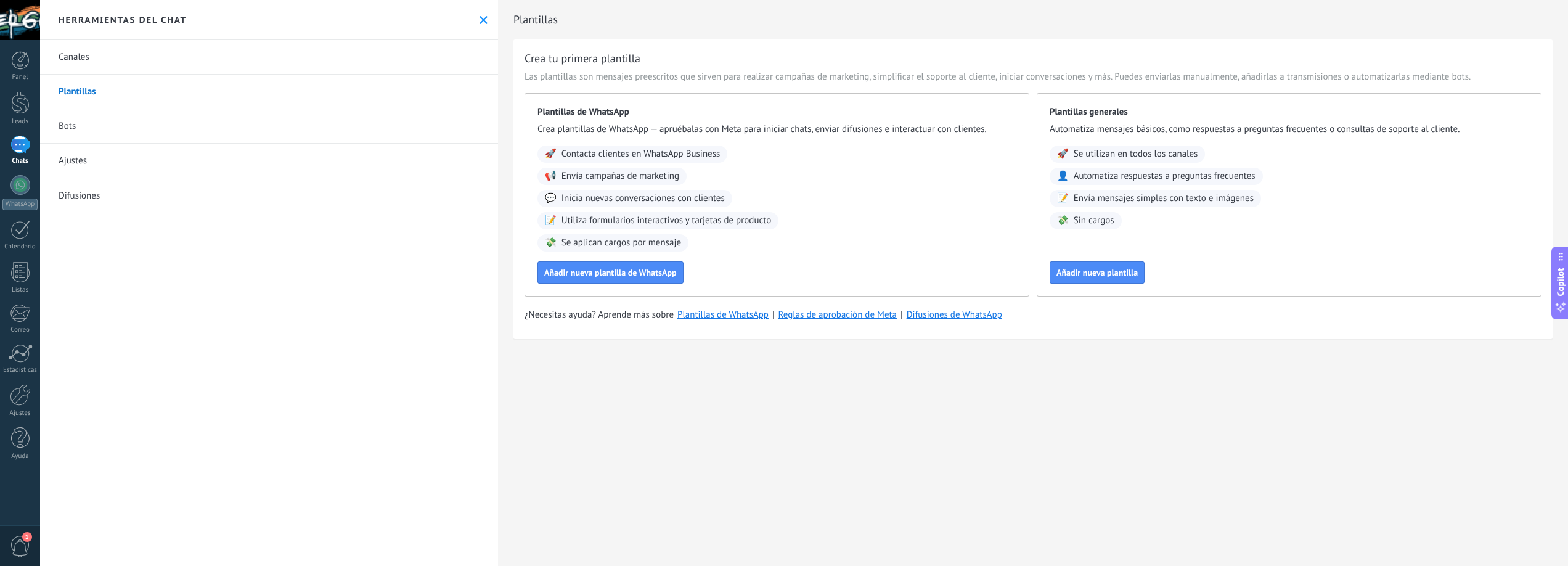
click at [578, 216] on span "Utiliza formularios interactivos y tarjetas de producto" at bounding box center [666, 221] width 210 height 12
click at [587, 268] on span "Añadir nueva plantilla de WhatsApp" at bounding box center [611, 272] width 132 height 9
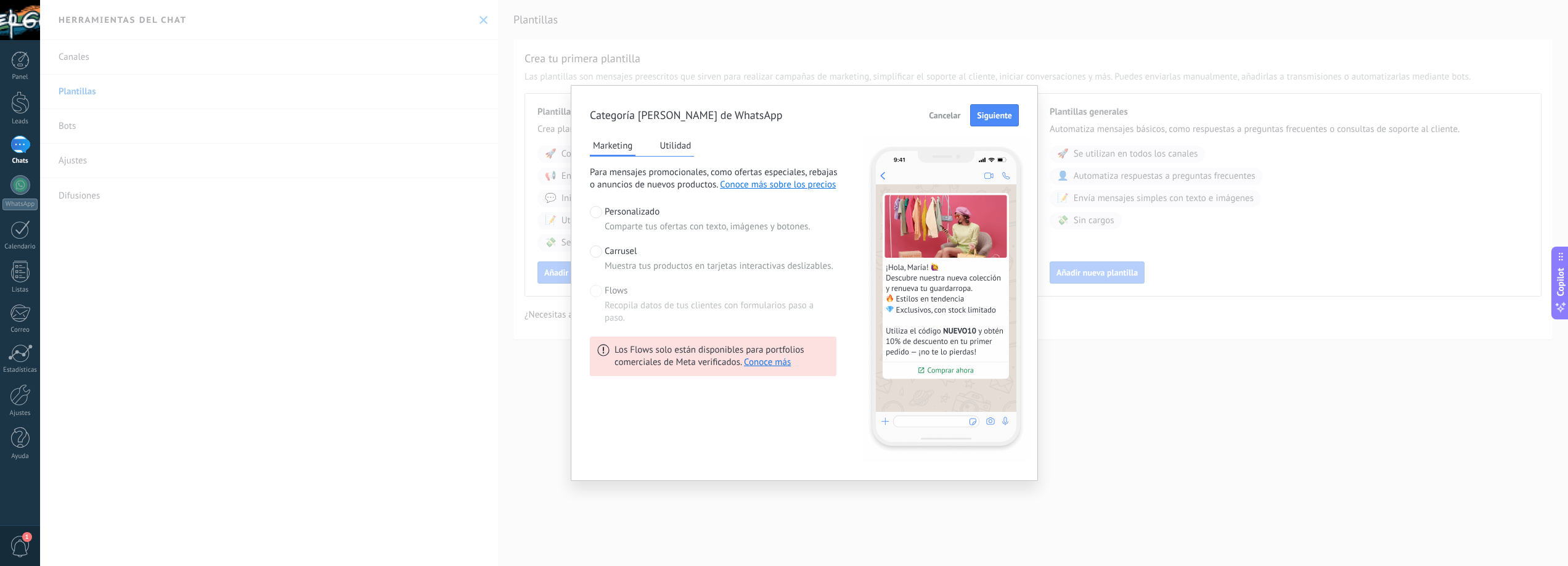
click at [602, 253] on span at bounding box center [595, 251] width 12 height 12
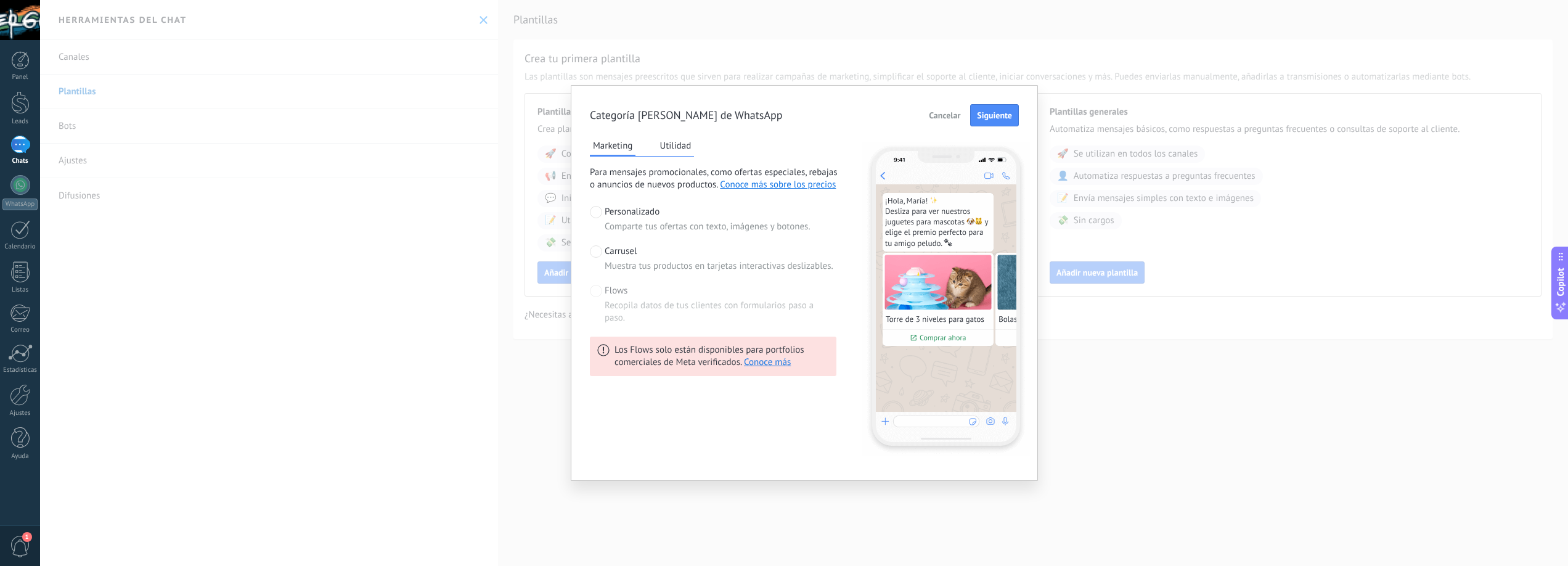
click at [600, 211] on span at bounding box center [595, 212] width 12 height 12
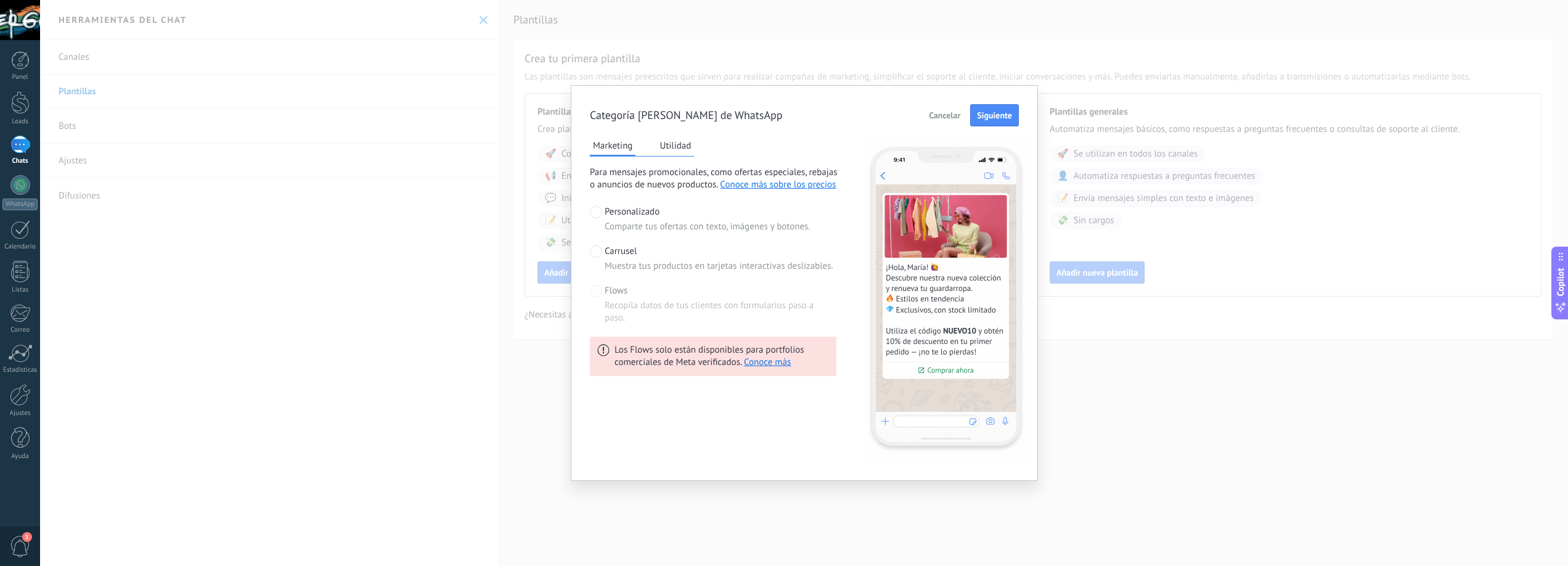
click at [673, 145] on button "Utilidad" at bounding box center [676, 145] width 38 height 18
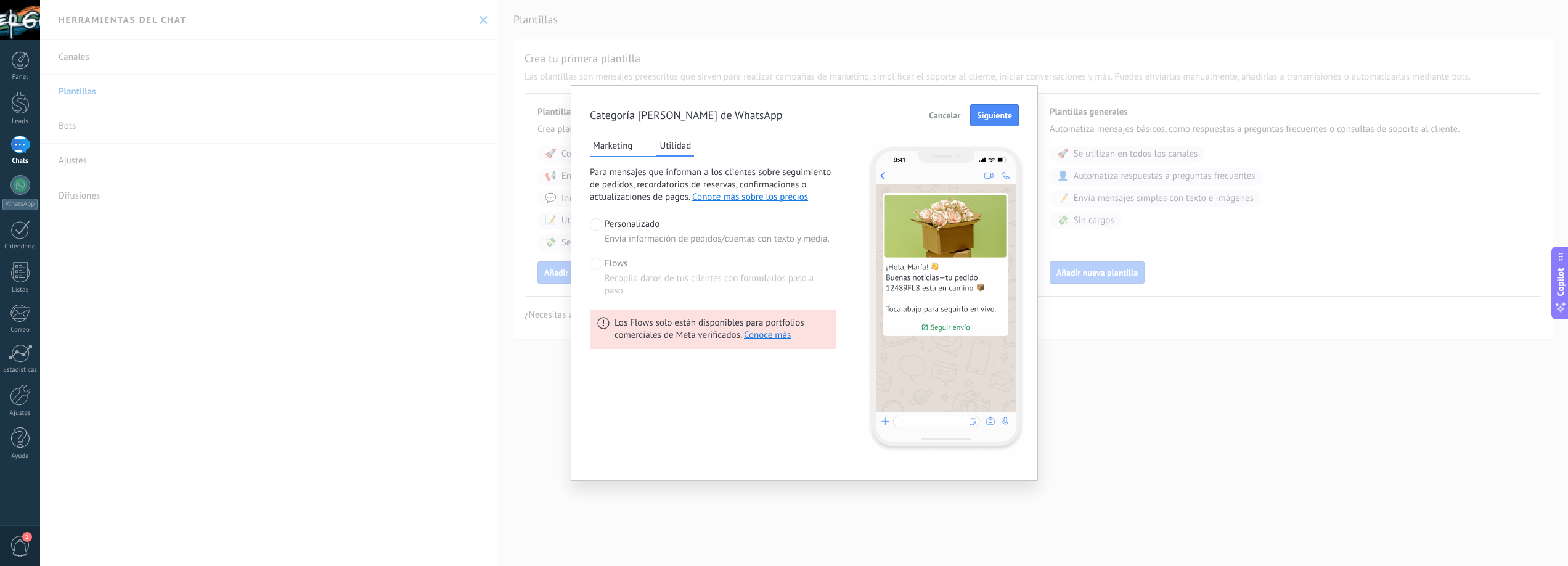
click at [611, 149] on button "Marketing" at bounding box center [612, 145] width 46 height 18
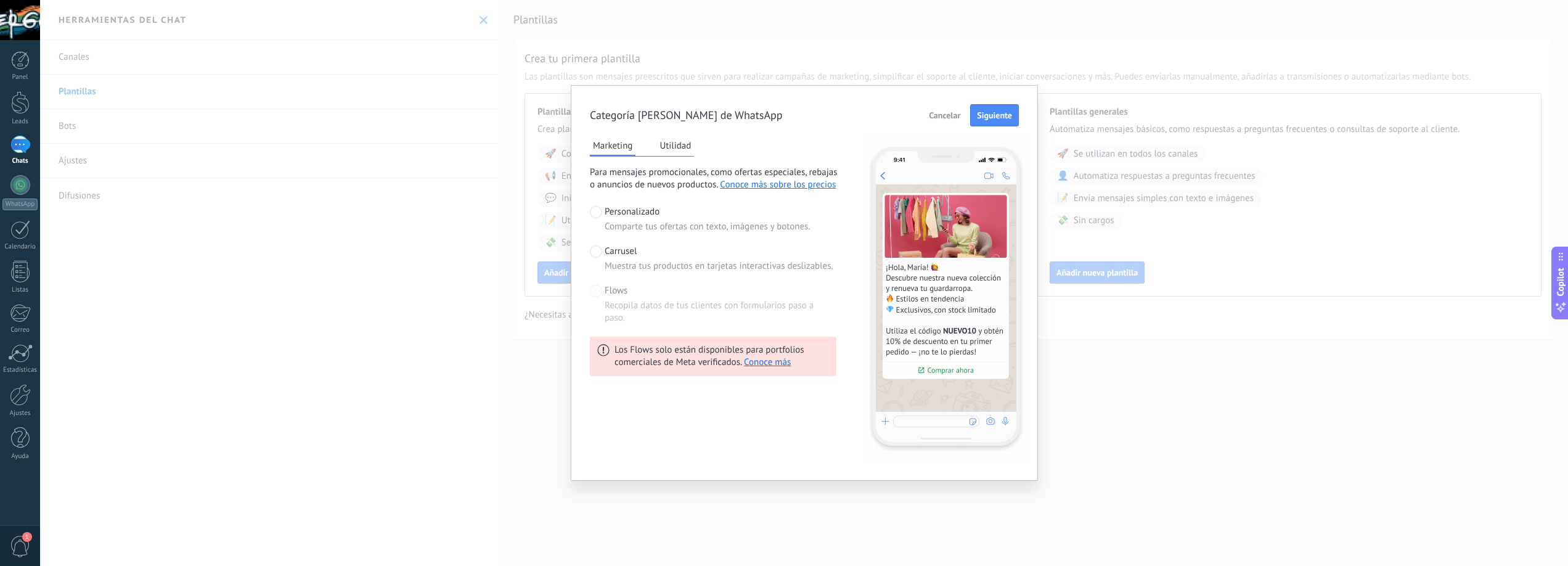
click at [955, 114] on span "Cancelar" at bounding box center [944, 115] width 31 height 9
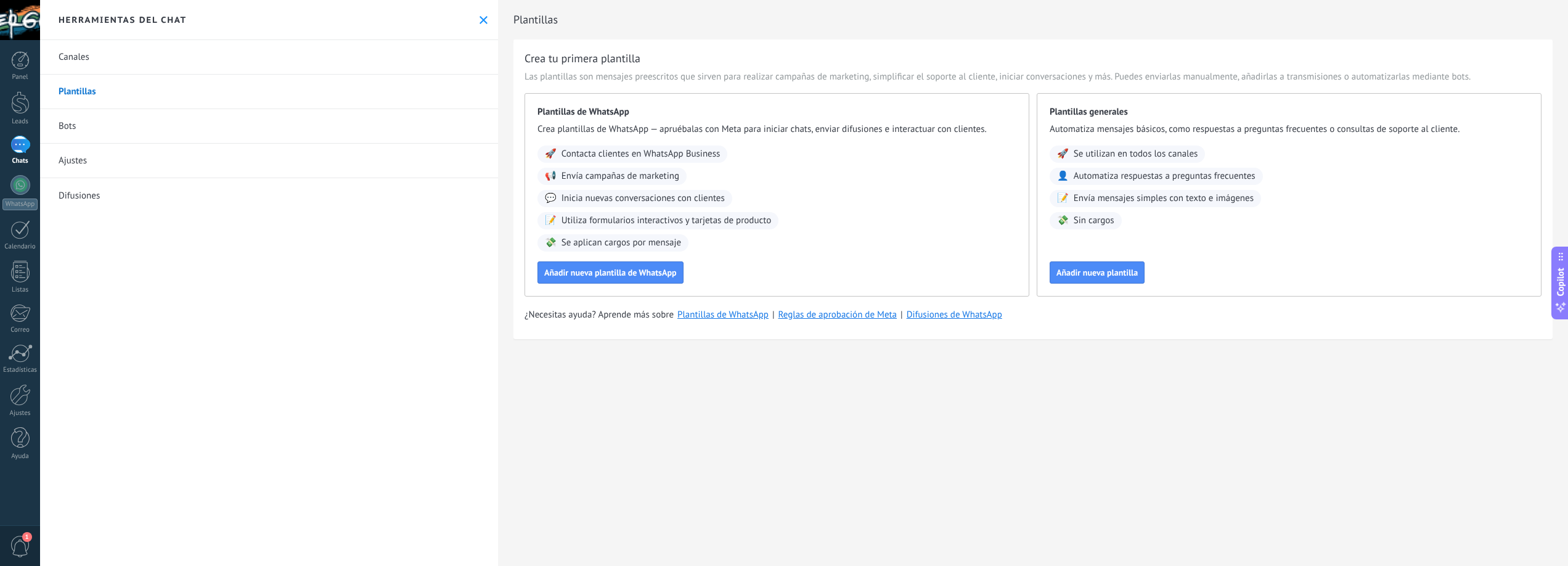
click at [59, 125] on link "Bots" at bounding box center [269, 126] width 458 height 34
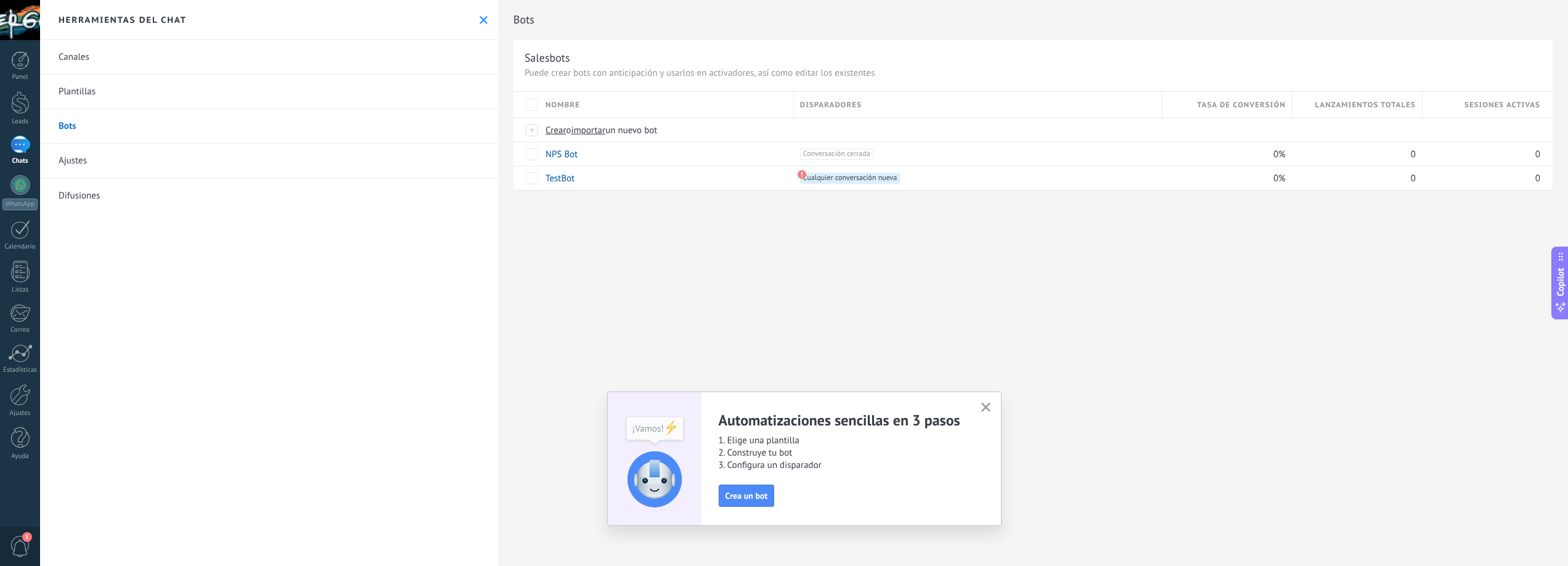
click at [73, 165] on link "Ajustes" at bounding box center [269, 160] width 458 height 34
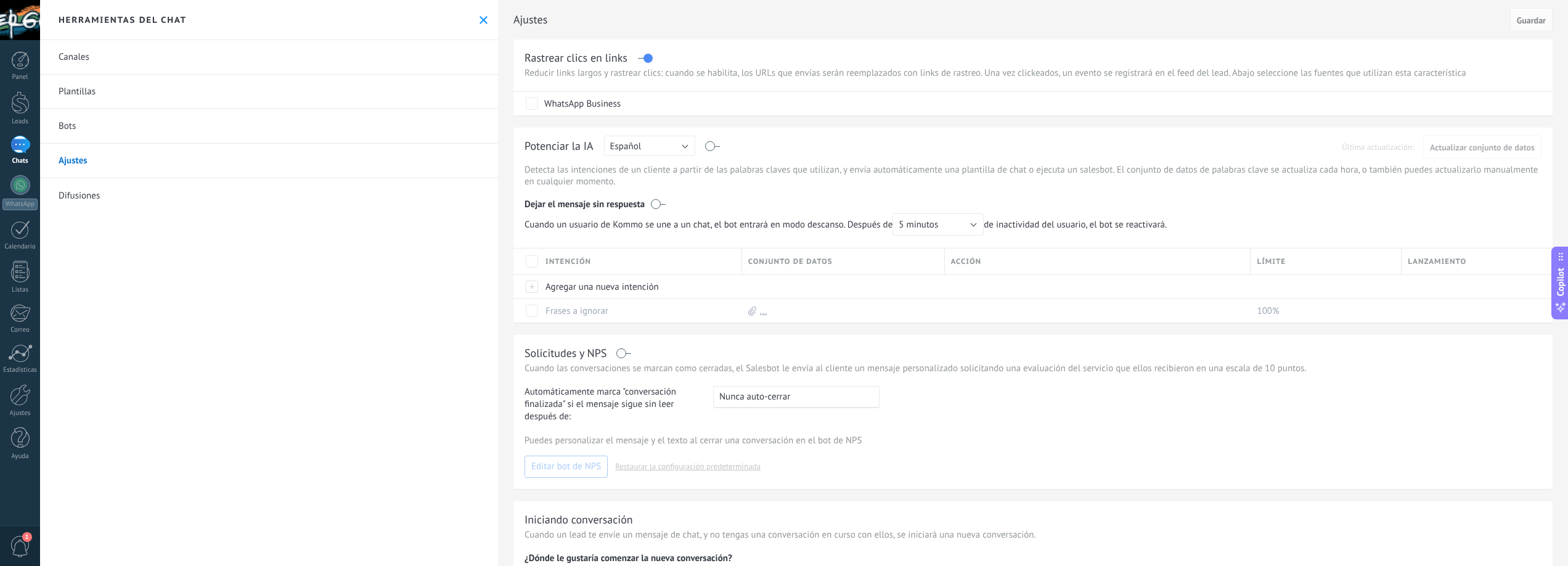
click at [87, 196] on link "Difusiones" at bounding box center [269, 195] width 458 height 34
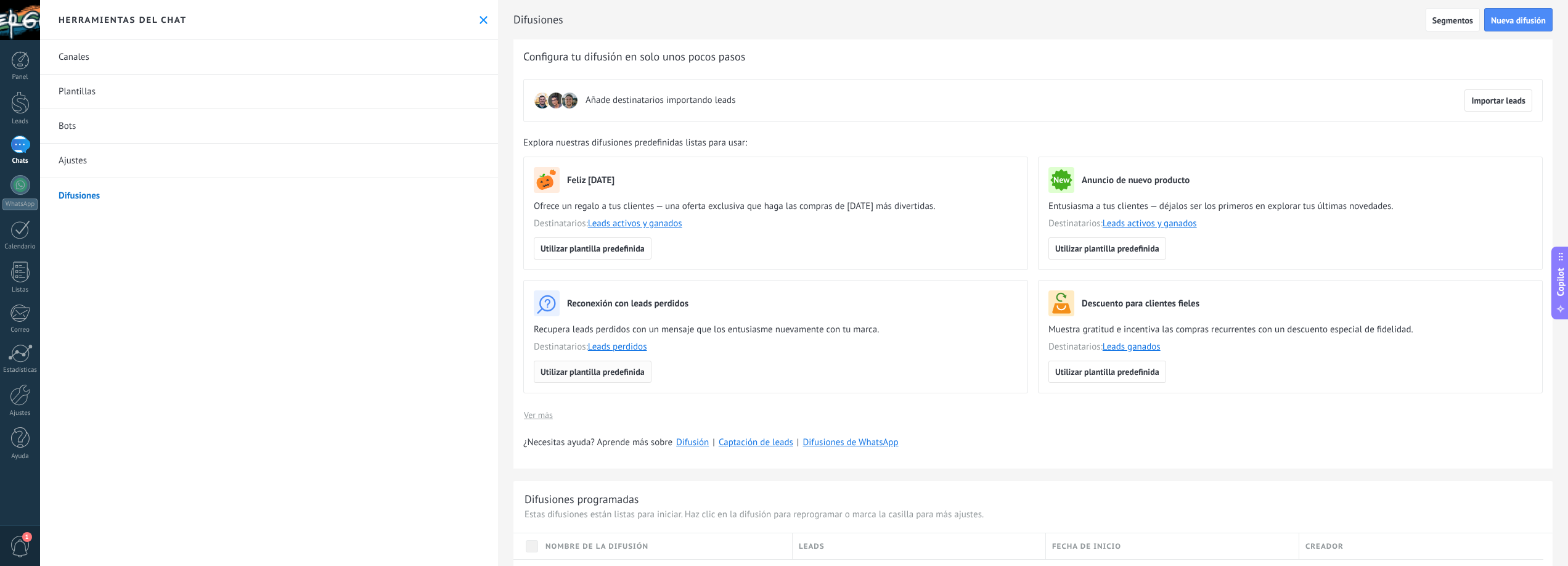
click at [614, 373] on span "Utilizar plantilla predefinida" at bounding box center [593, 372] width 104 height 9
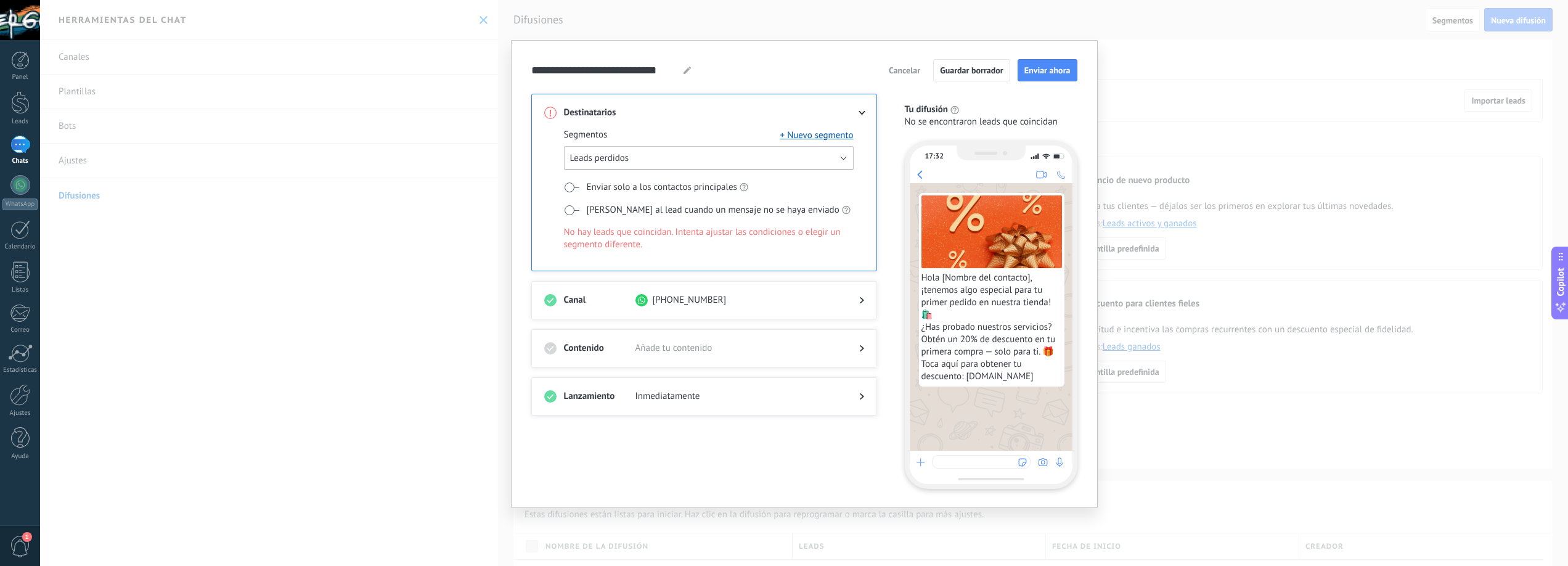
click at [843, 157] on button "Leads perdidos" at bounding box center [709, 158] width 290 height 24
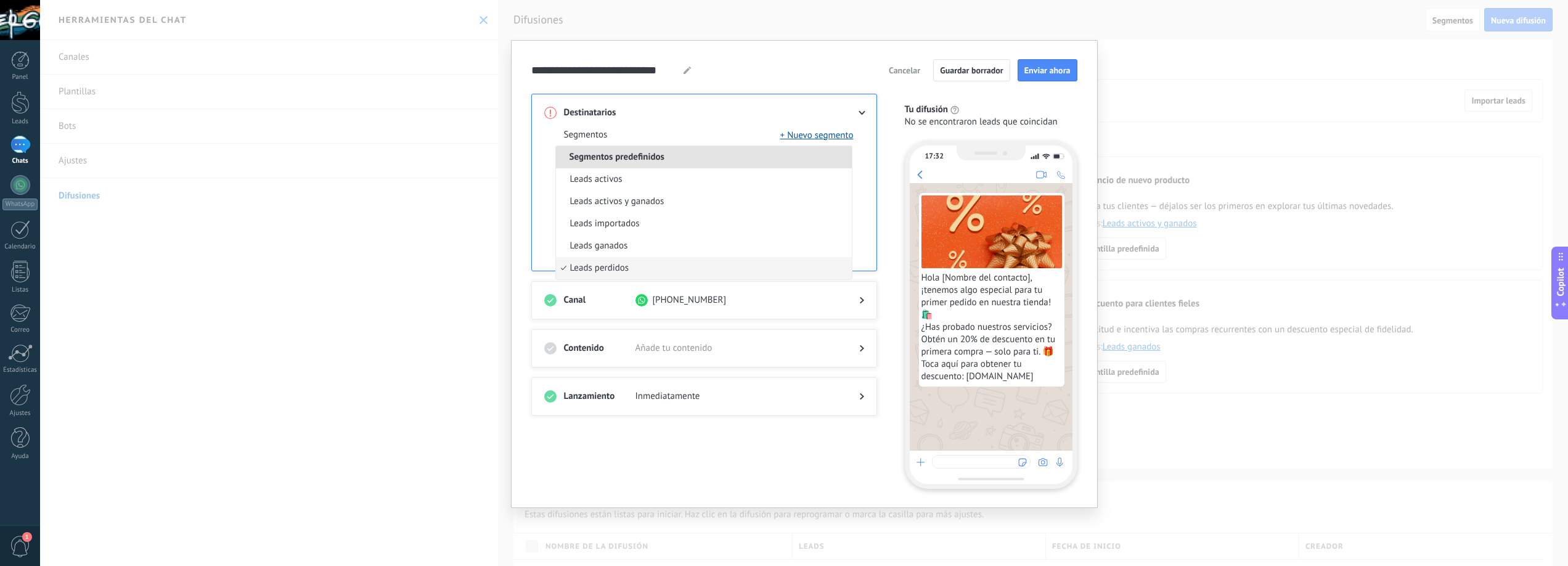
click at [843, 157] on li "Segmentos predefinidos" at bounding box center [704, 157] width 296 height 22
click at [908, 74] on span "Cancelar" at bounding box center [904, 71] width 31 height 9
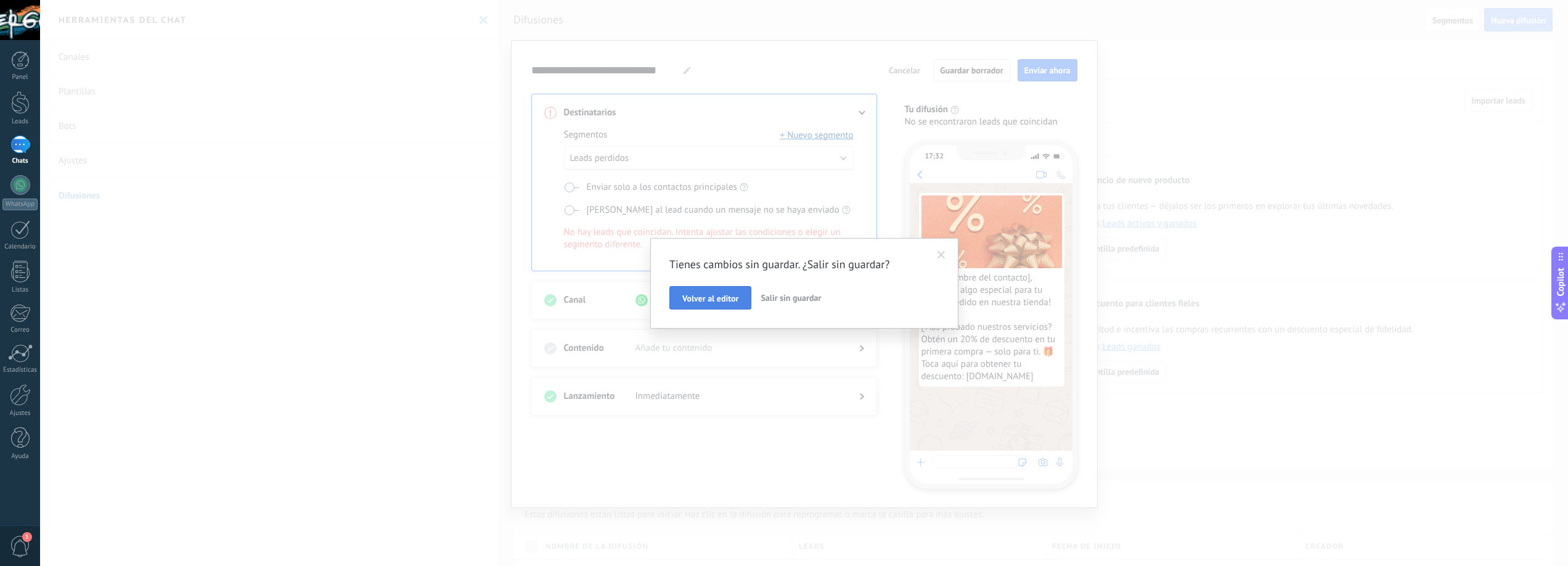
click at [736, 303] on span "Volver al editor" at bounding box center [710, 299] width 56 height 9
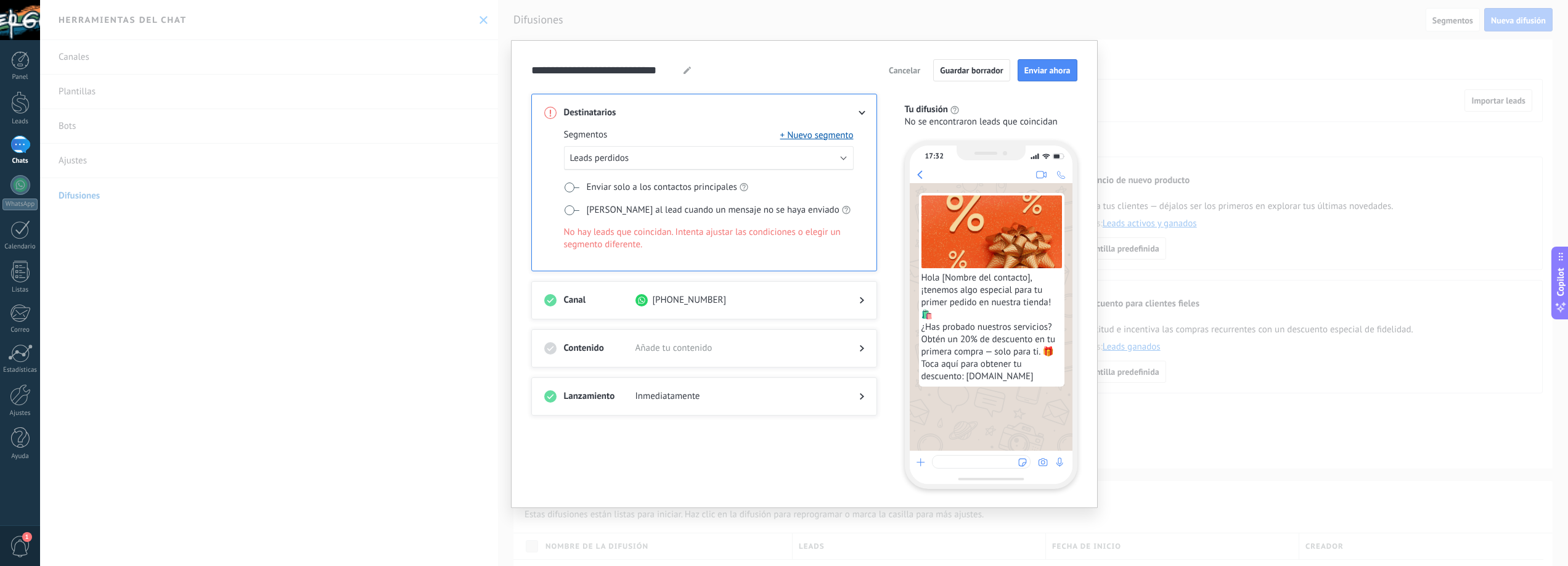
click at [859, 347] on div at bounding box center [852, 348] width 25 height 12
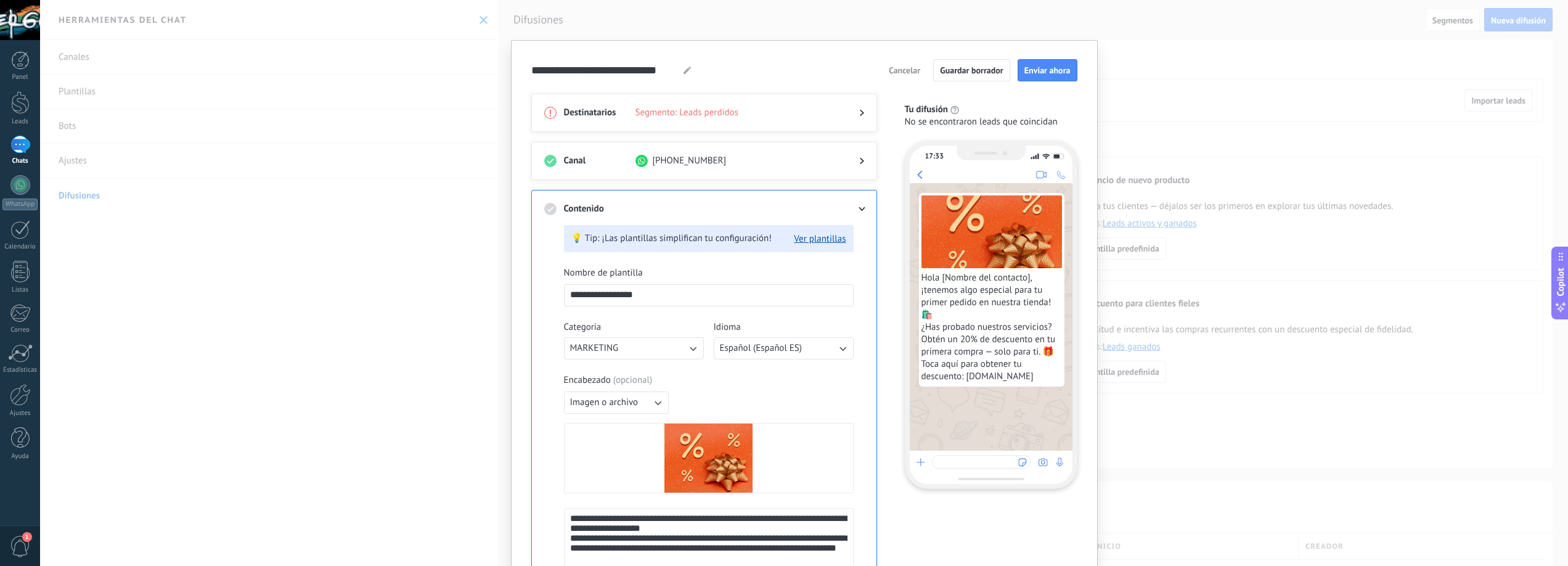
click at [904, 72] on span "Cancelar" at bounding box center [904, 71] width 31 height 9
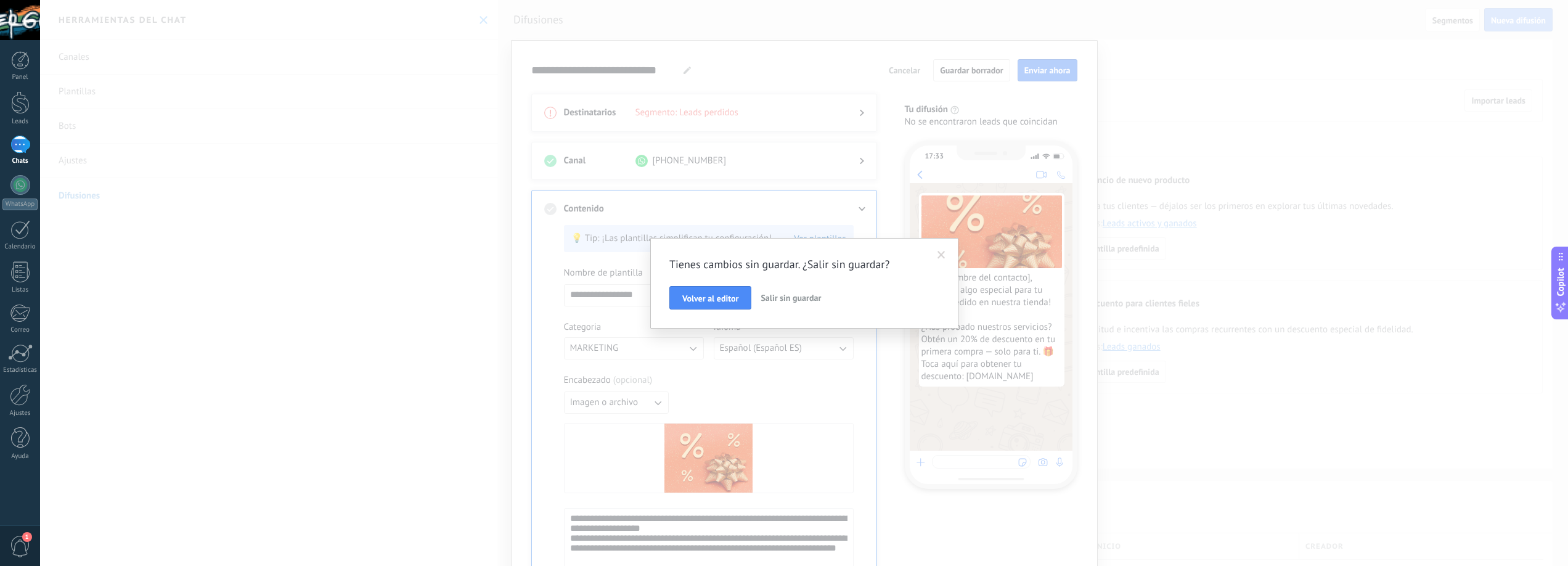
click at [788, 298] on span "Salir sin guardar" at bounding box center [791, 297] width 60 height 11
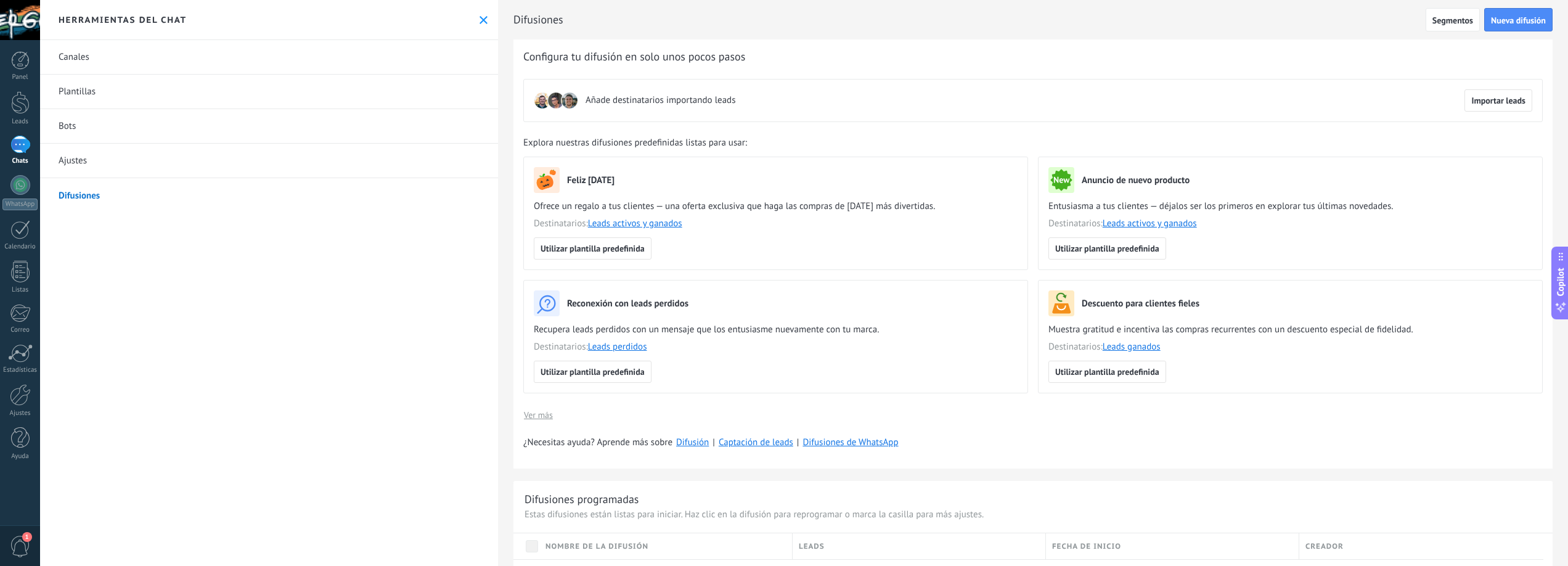
click at [20, 146] on div at bounding box center [20, 144] width 20 height 18
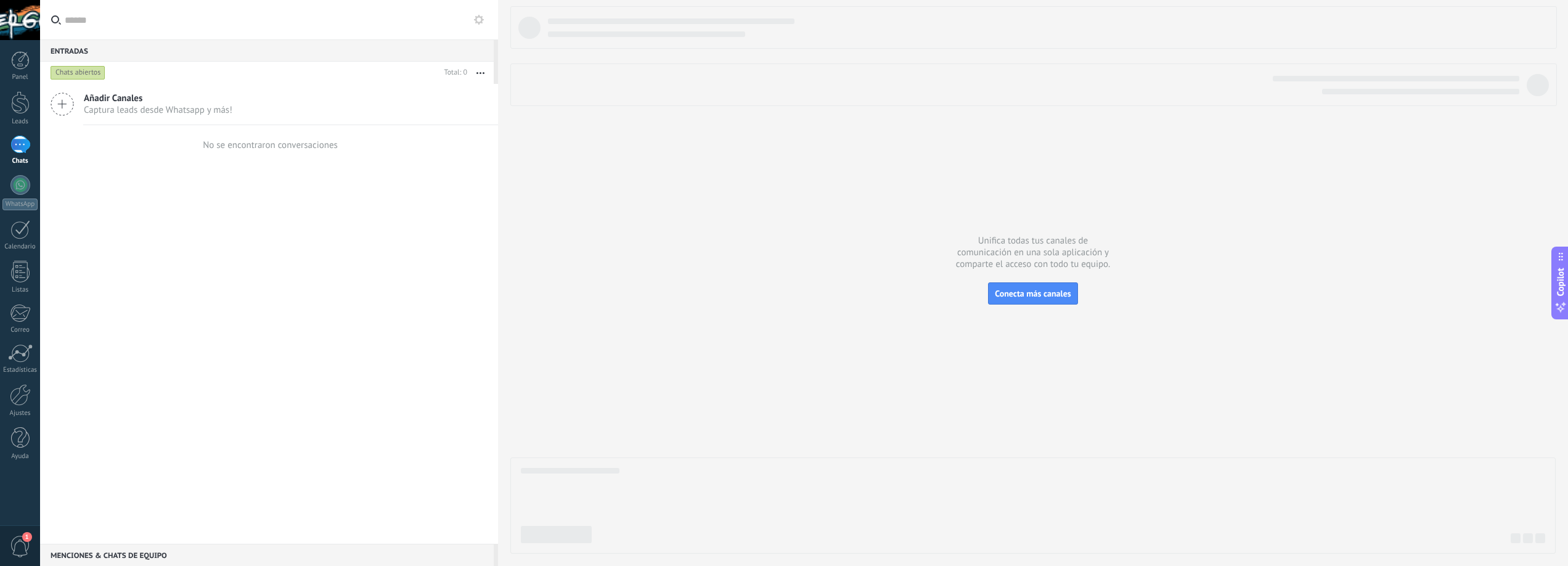
click at [176, 103] on span "Añadir Canales" at bounding box center [158, 98] width 149 height 12
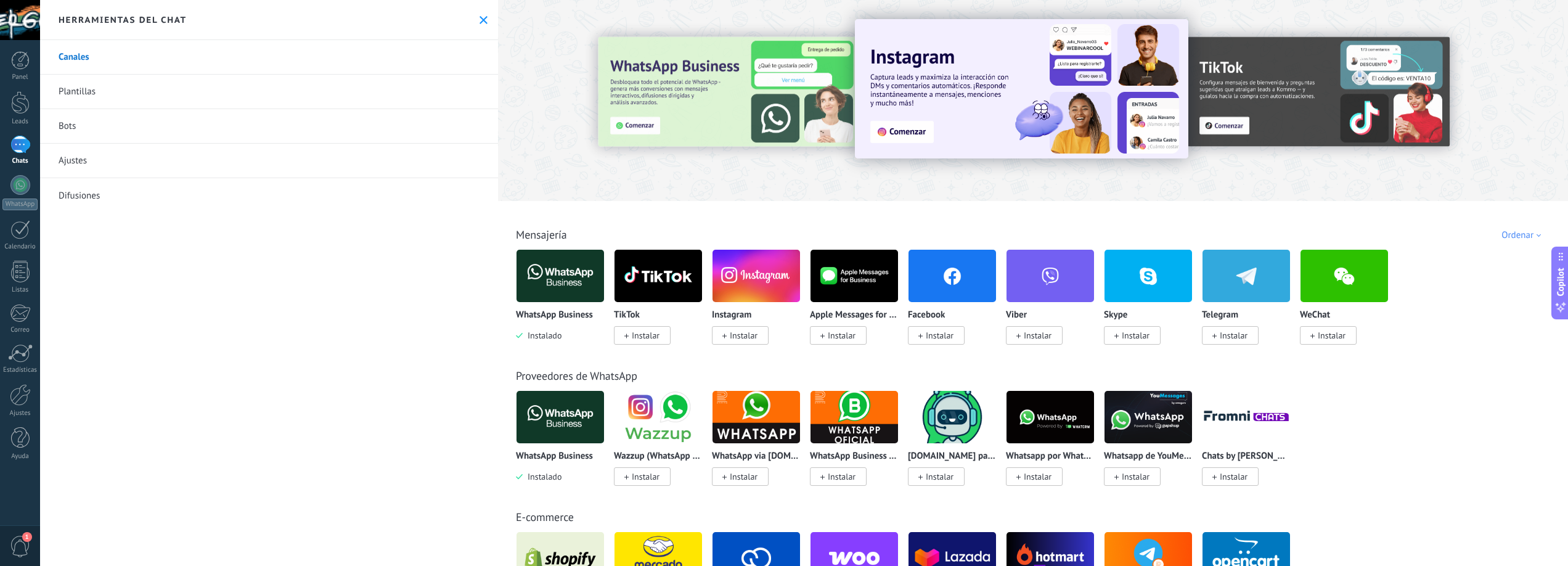
click at [558, 288] on img at bounding box center [561, 276] width 87 height 60
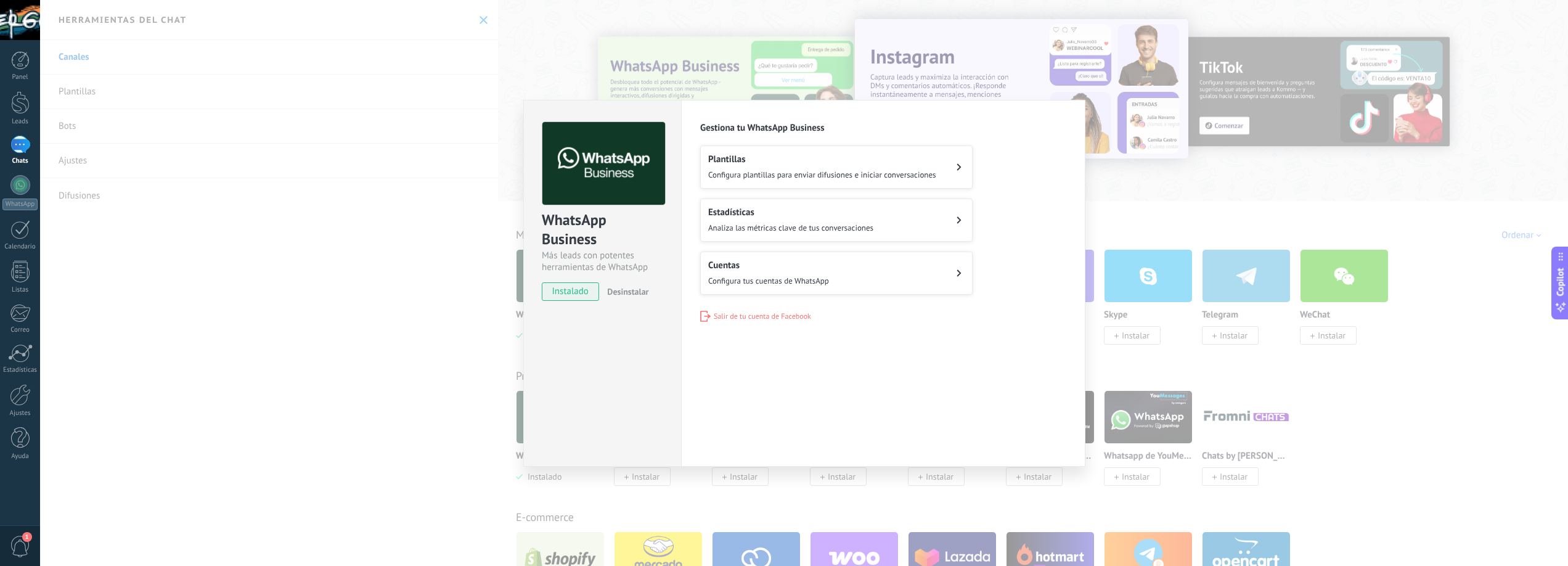
click at [783, 276] on span "Configura tus cuentas de WhatsApp" at bounding box center [769, 281] width 121 height 10
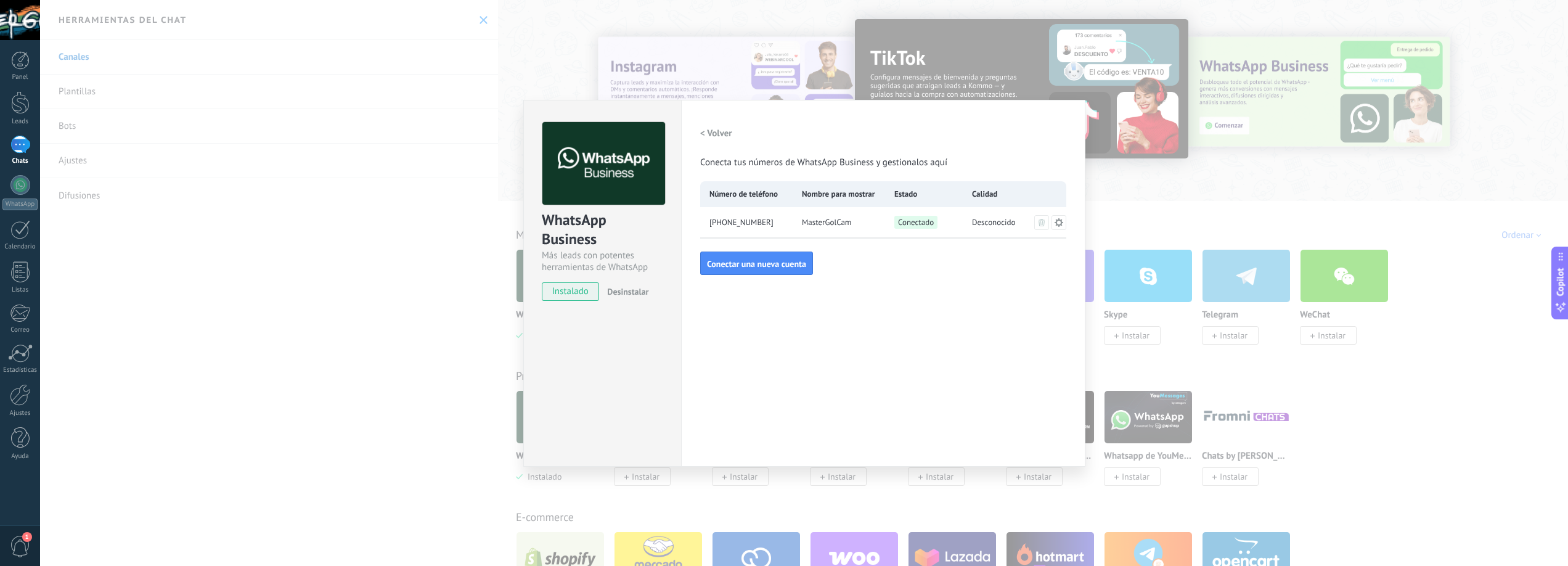
click at [1062, 224] on icon at bounding box center [1059, 223] width 10 height 10
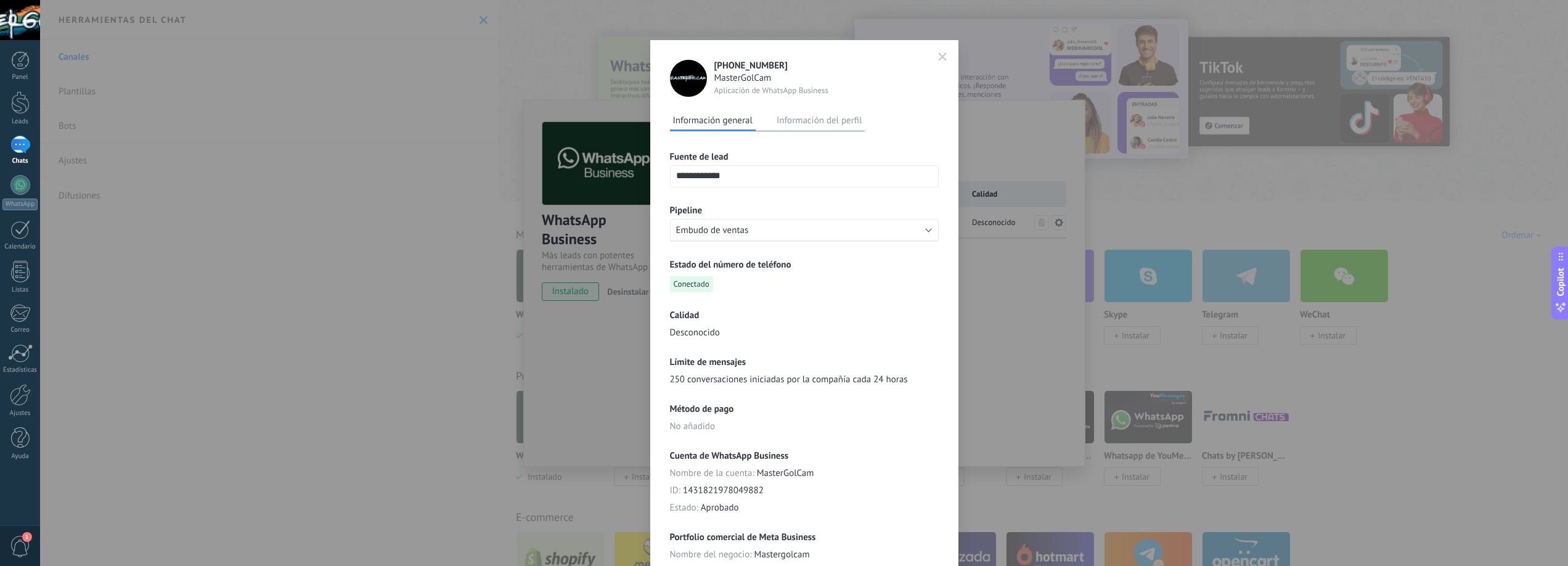
click at [939, 57] on icon "button" at bounding box center [943, 57] width 7 height 7
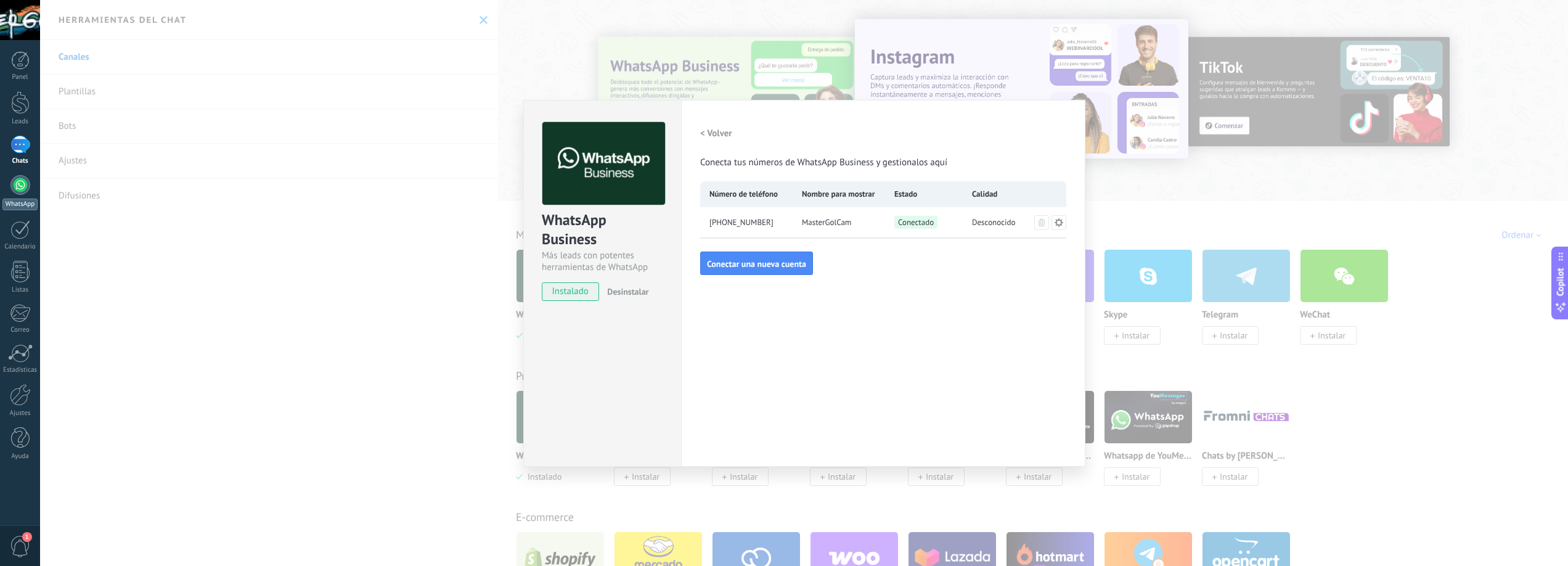
click at [20, 188] on div at bounding box center [20, 185] width 20 height 20
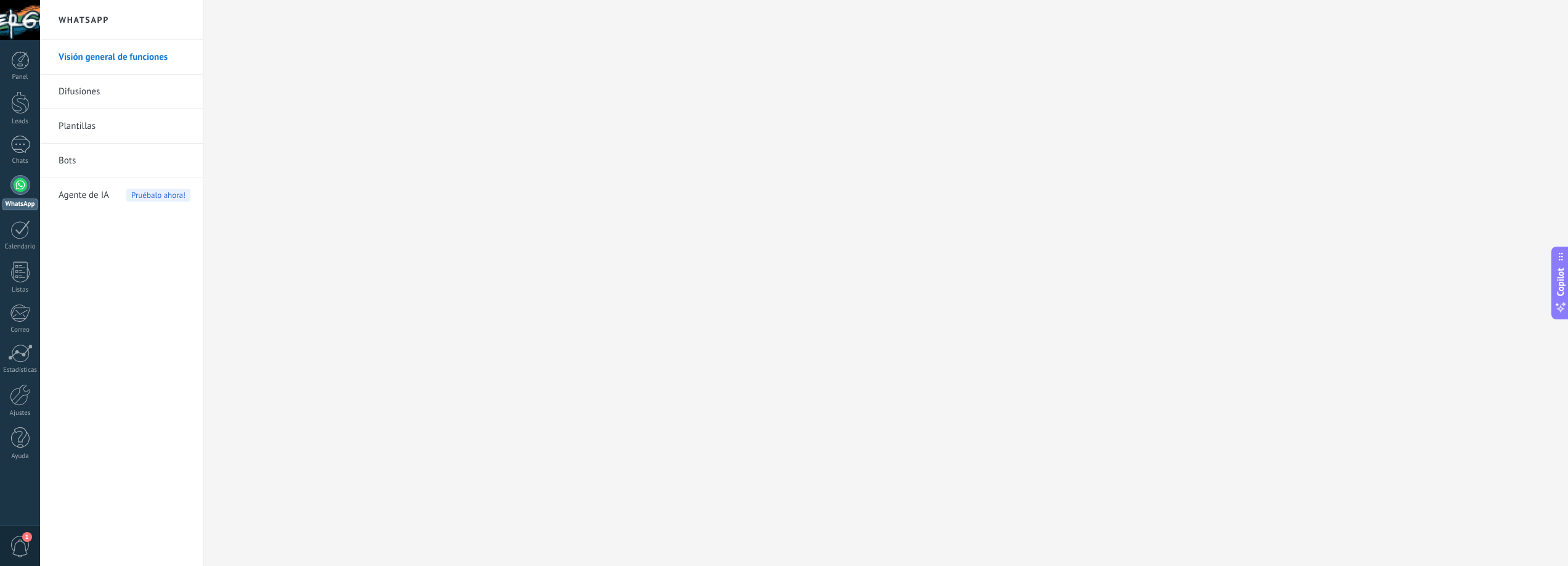
click at [105, 58] on link "Visión general de funciones" at bounding box center [124, 57] width 132 height 34
click at [81, 91] on link "Difusiones" at bounding box center [124, 91] width 132 height 34
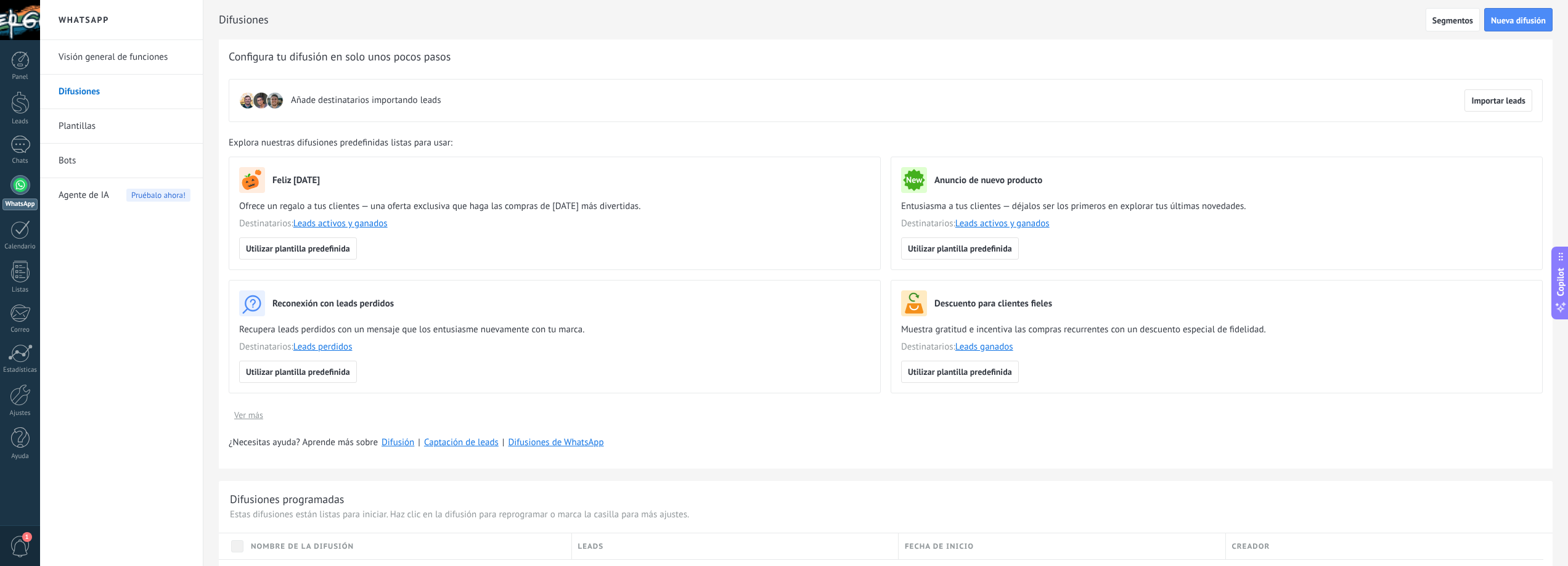
click at [82, 125] on link "Plantillas" at bounding box center [124, 126] width 132 height 34
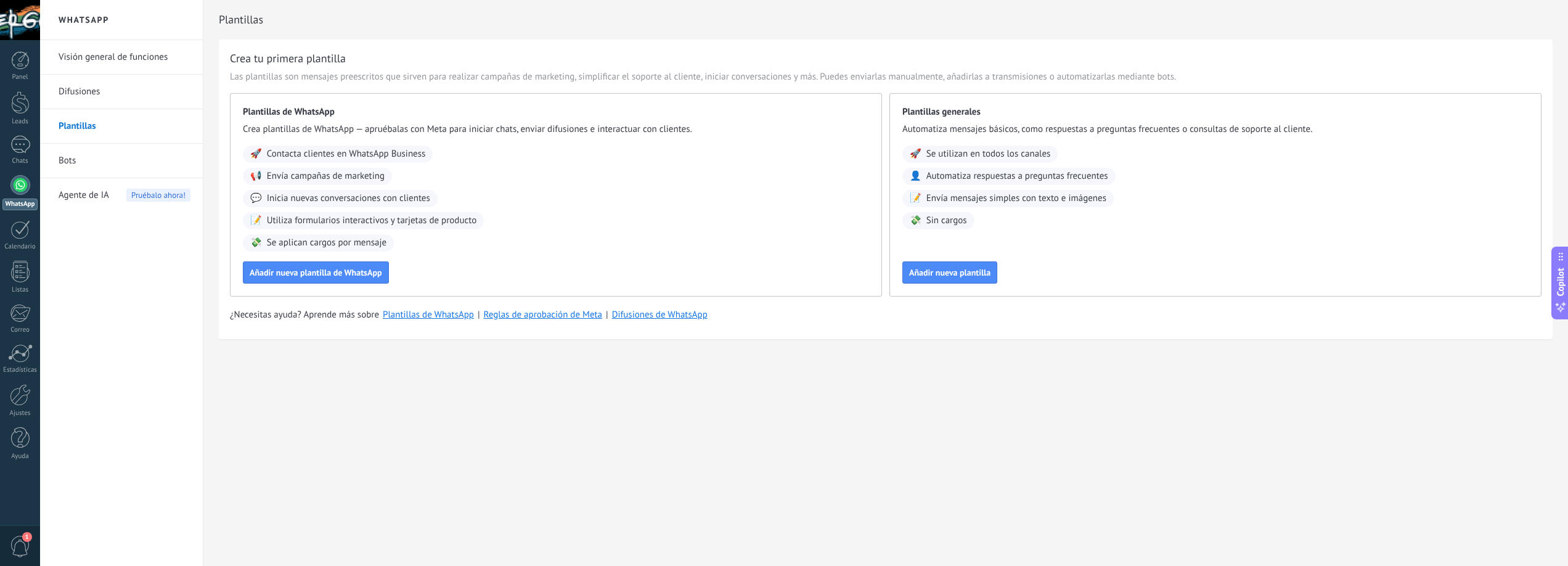
click at [87, 192] on span "Agente de IA" at bounding box center [83, 195] width 50 height 34
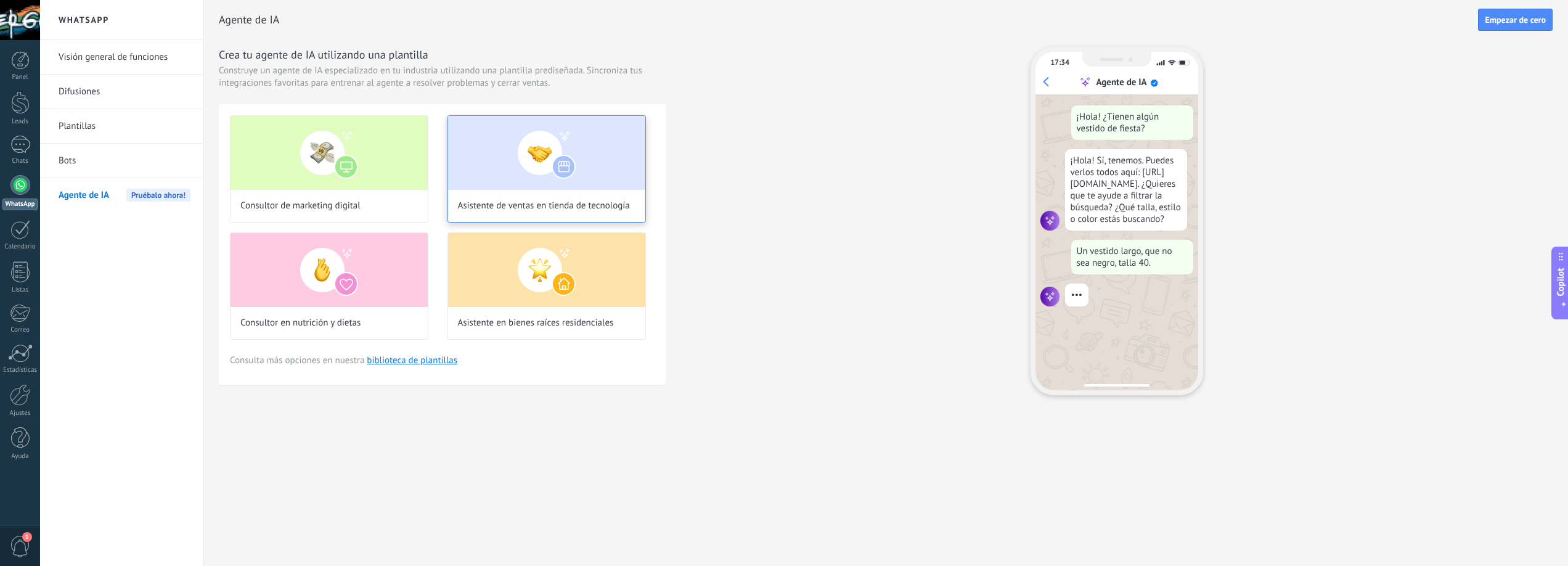
click at [572, 170] on img at bounding box center [547, 153] width 197 height 74
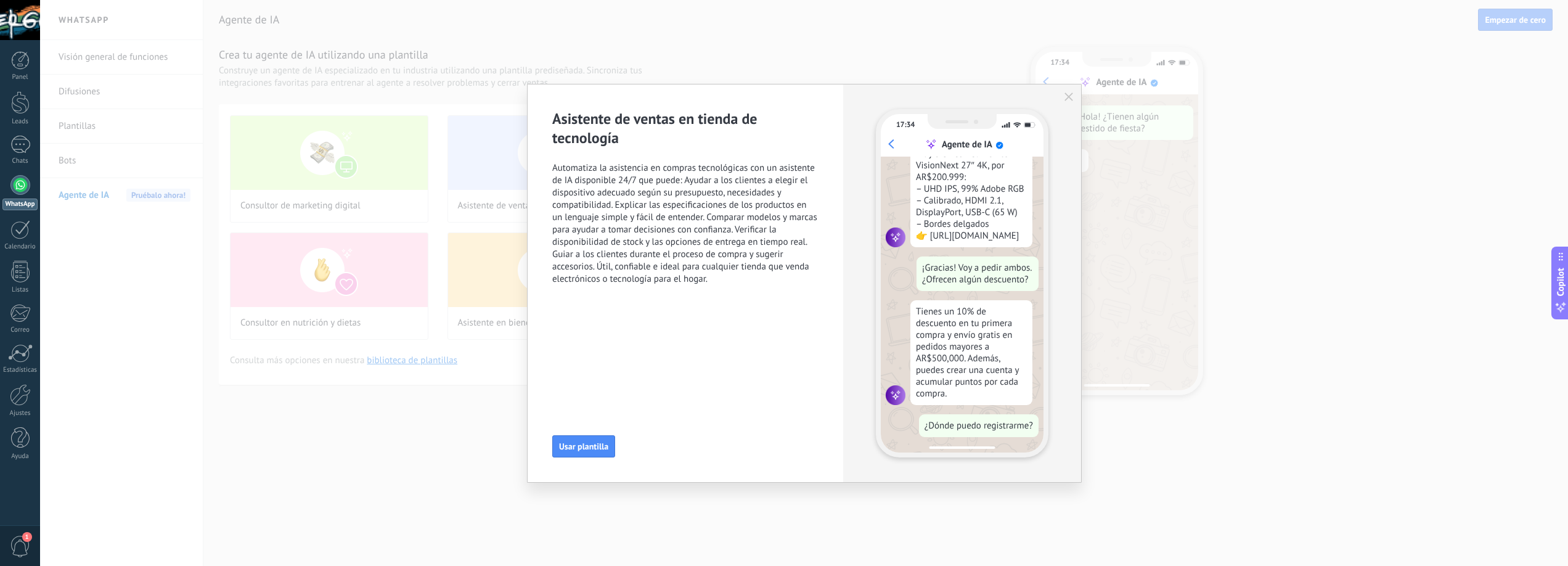
scroll to position [372, 0]
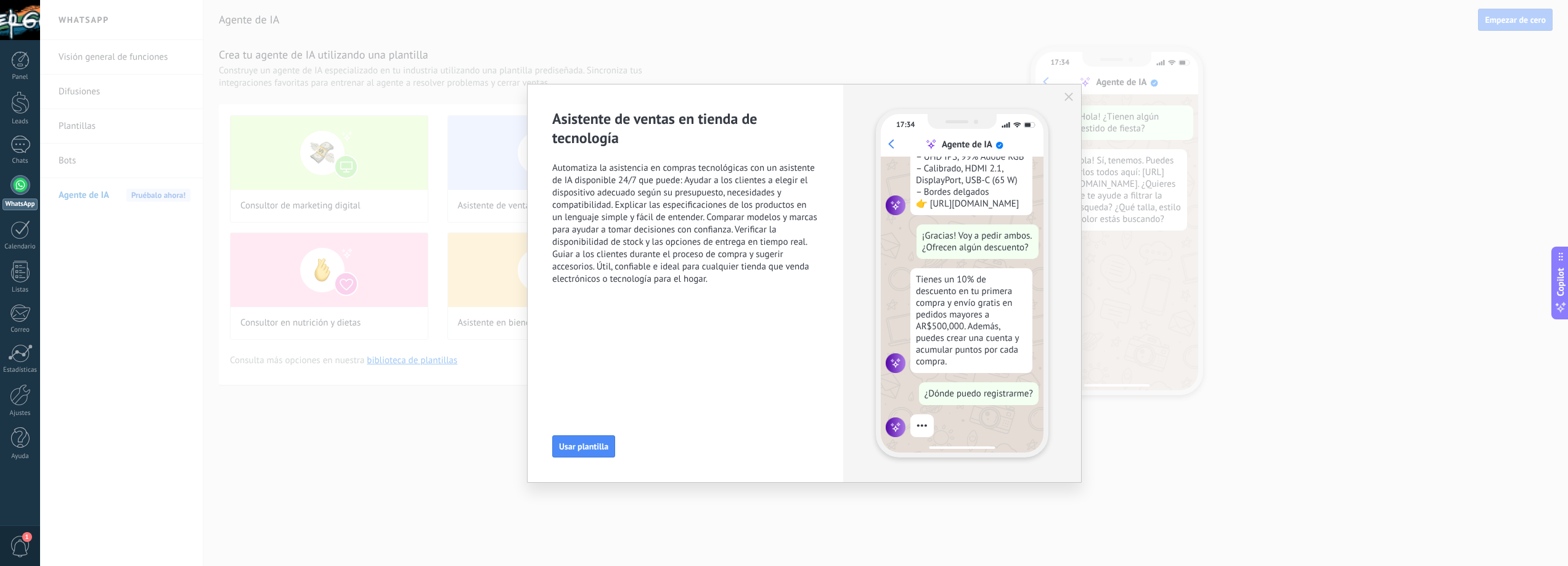
click at [1072, 96] on icon "button" at bounding box center [1069, 97] width 9 height 9
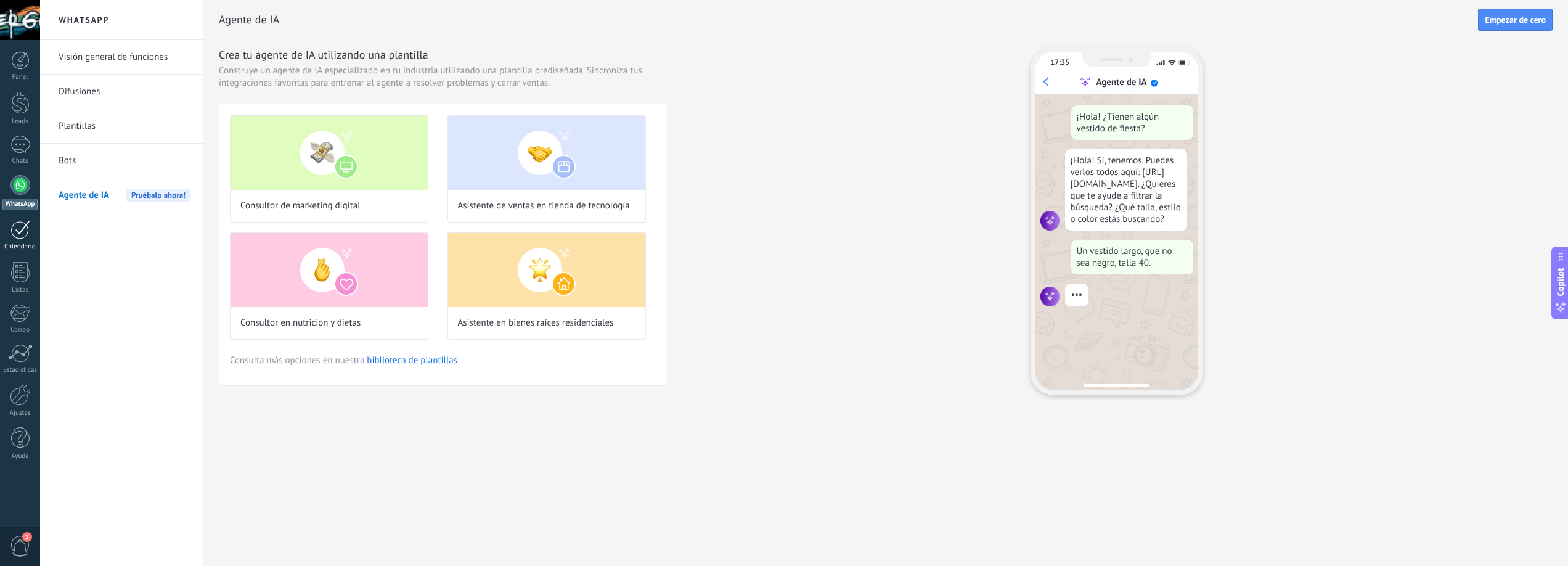
click at [14, 237] on div at bounding box center [20, 229] width 20 height 19
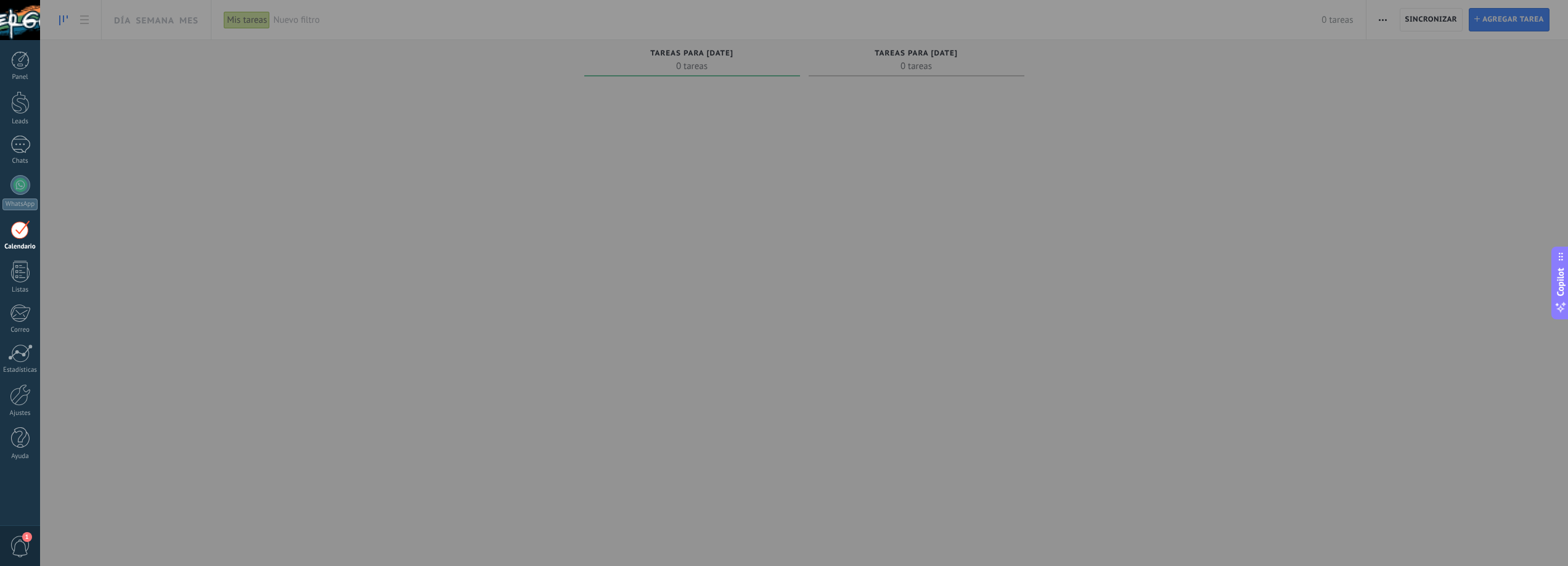
click at [1401, 98] on div at bounding box center [824, 283] width 1568 height 566
click at [18, 199] on div "WhatsApp" at bounding box center [20, 205] width 35 height 12
click at [20, 144] on div at bounding box center [20, 144] width 20 height 18
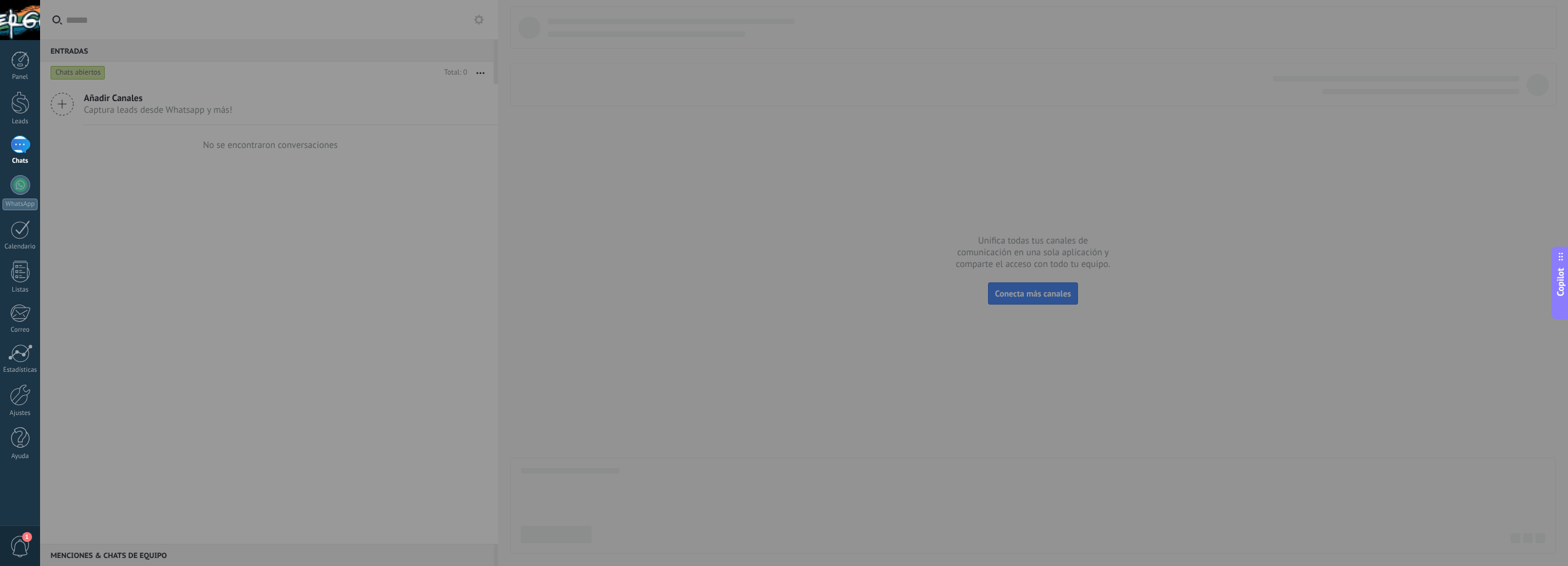
click at [1560, 278] on span "Copilot" at bounding box center [1561, 282] width 12 height 28
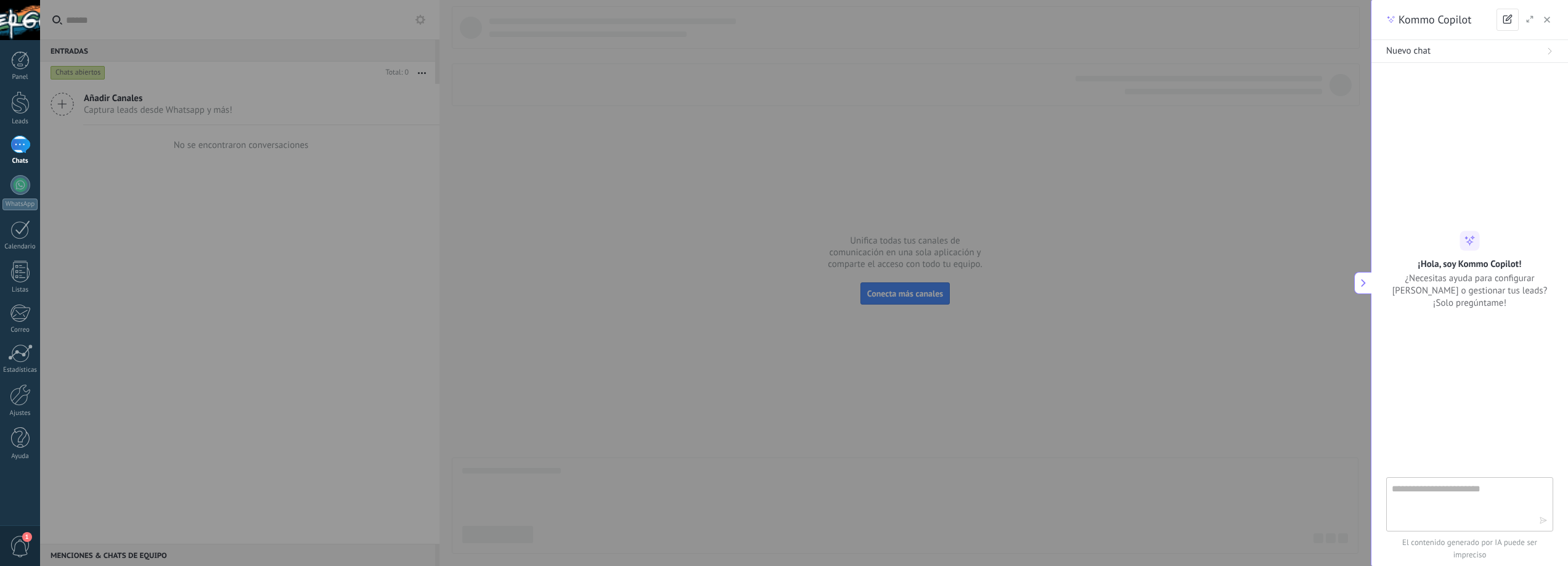
click at [1368, 289] on button at bounding box center [1363, 283] width 17 height 22
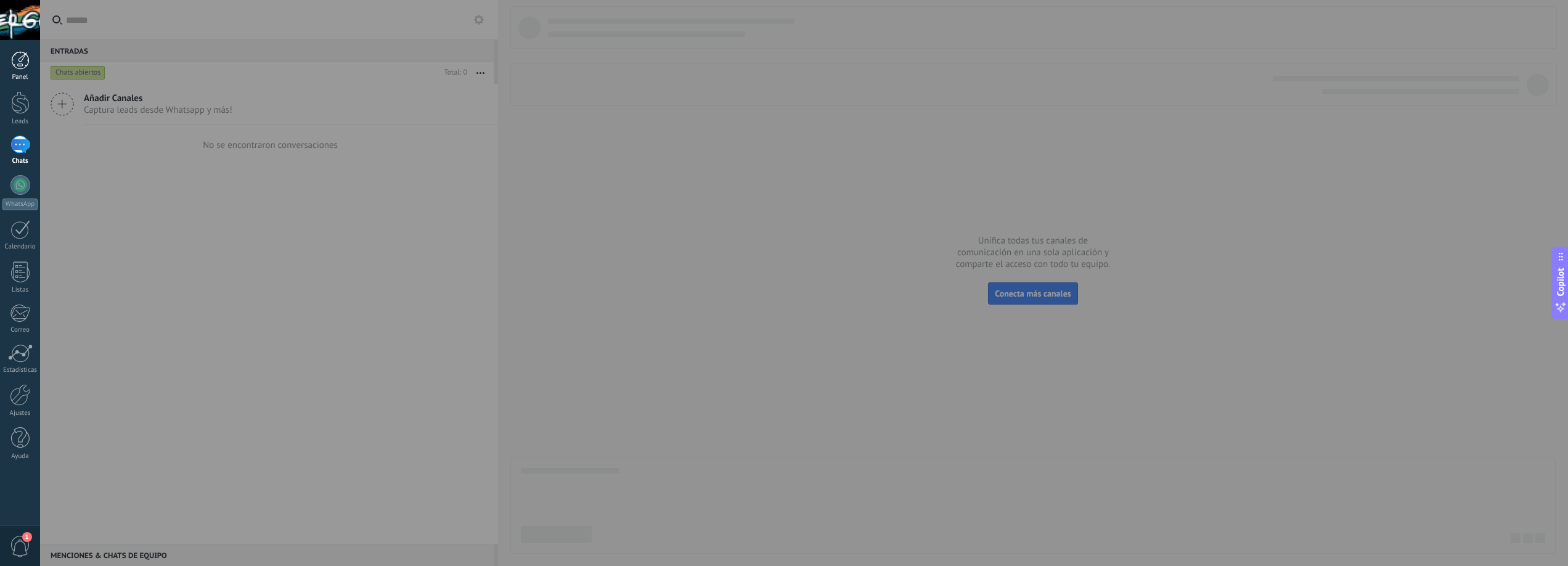
click at [18, 66] on div at bounding box center [20, 60] width 18 height 18
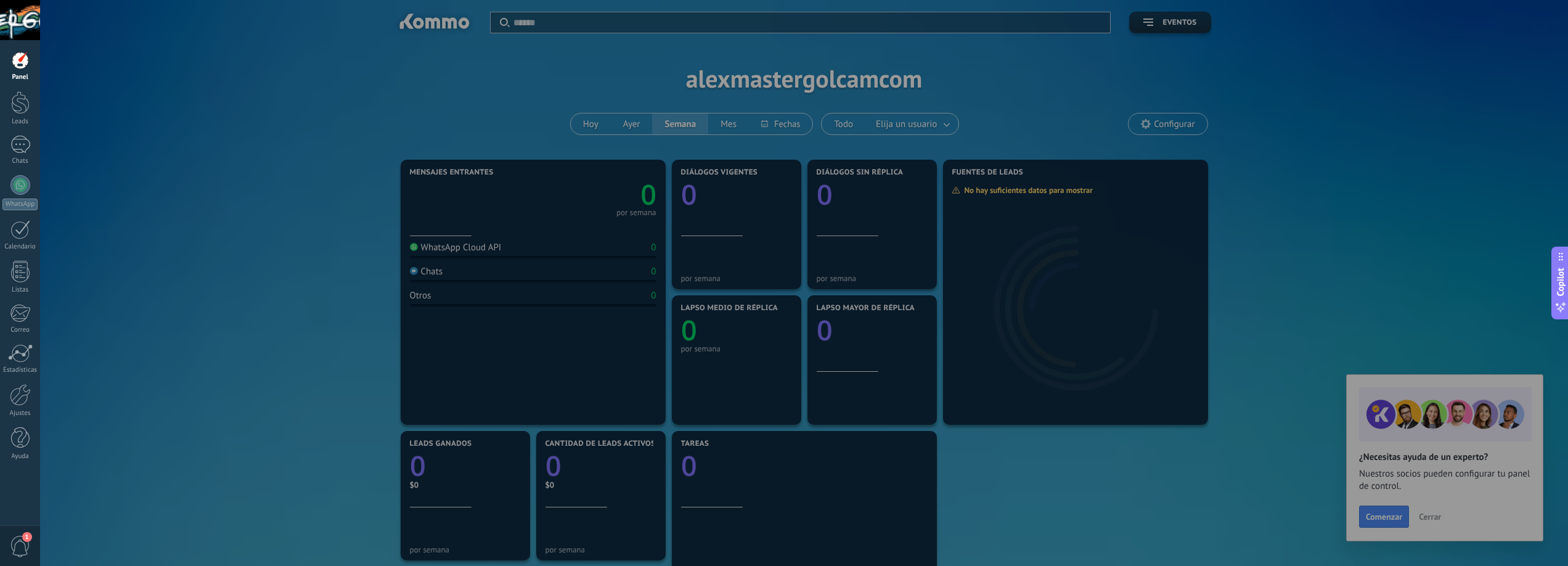
drag, startPoint x: 759, startPoint y: 228, endPoint x: 751, endPoint y: 228, distance: 8.0
click at [758, 228] on div at bounding box center [824, 283] width 1568 height 566
click at [495, 256] on div at bounding box center [824, 283] width 1568 height 566
click at [19, 151] on div at bounding box center [20, 144] width 20 height 18
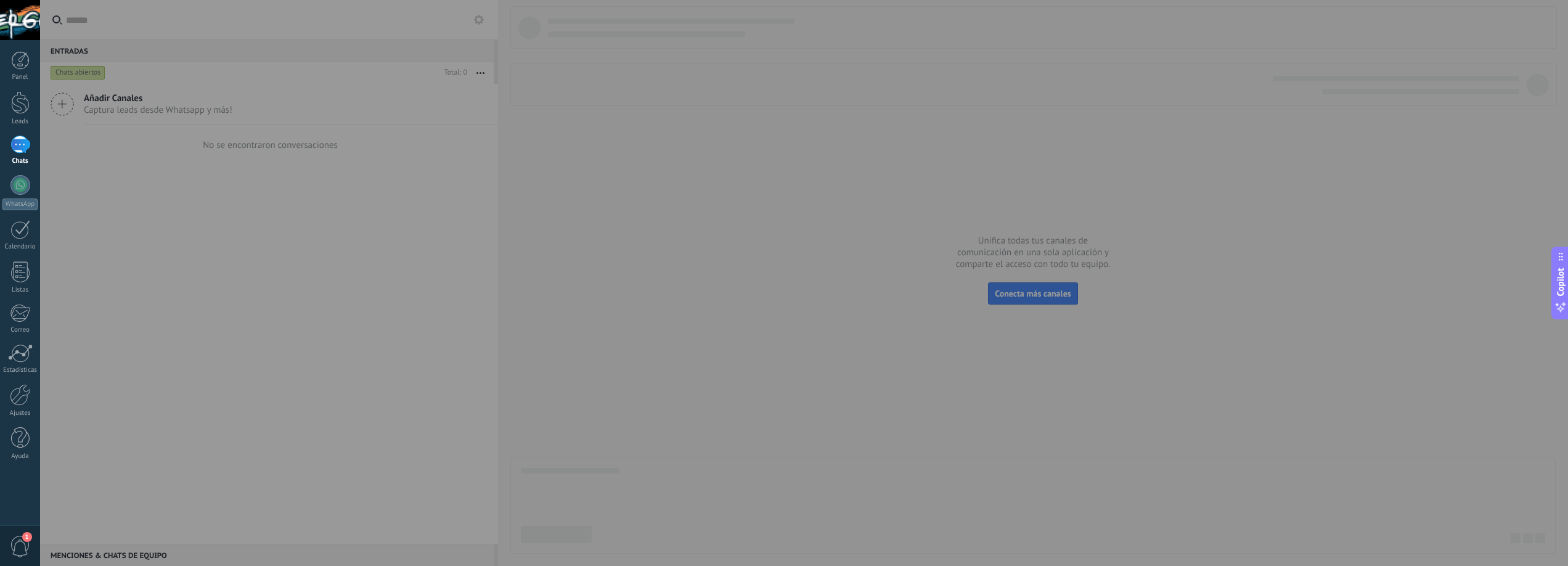
click at [103, 109] on div at bounding box center [824, 283] width 1568 height 566
click at [59, 107] on div at bounding box center [824, 283] width 1568 height 566
click at [145, 109] on div at bounding box center [824, 283] width 1568 height 566
drag, startPoint x: 509, startPoint y: 161, endPoint x: 564, endPoint y: 213, distance: 75.7
click at [509, 161] on div at bounding box center [824, 283] width 1568 height 566
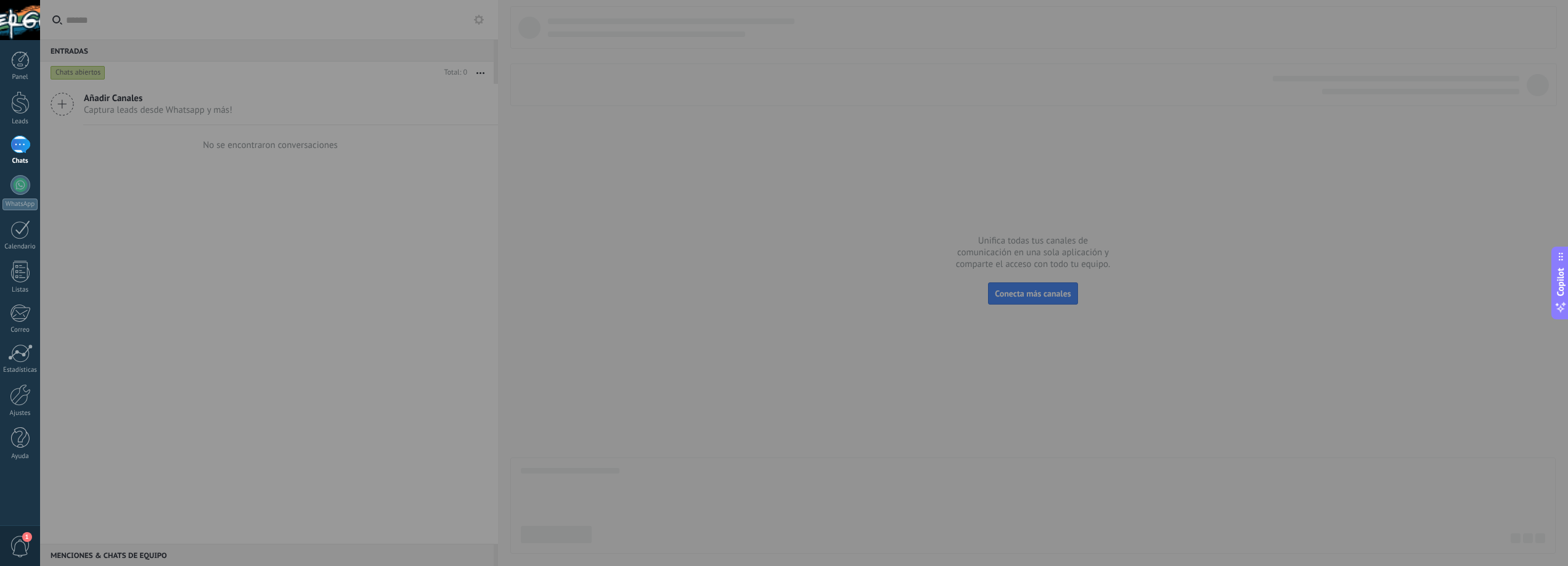
click at [764, 380] on div at bounding box center [824, 283] width 1568 height 566
click at [765, 380] on div at bounding box center [824, 283] width 1568 height 566
click at [21, 62] on div at bounding box center [20, 60] width 18 height 18
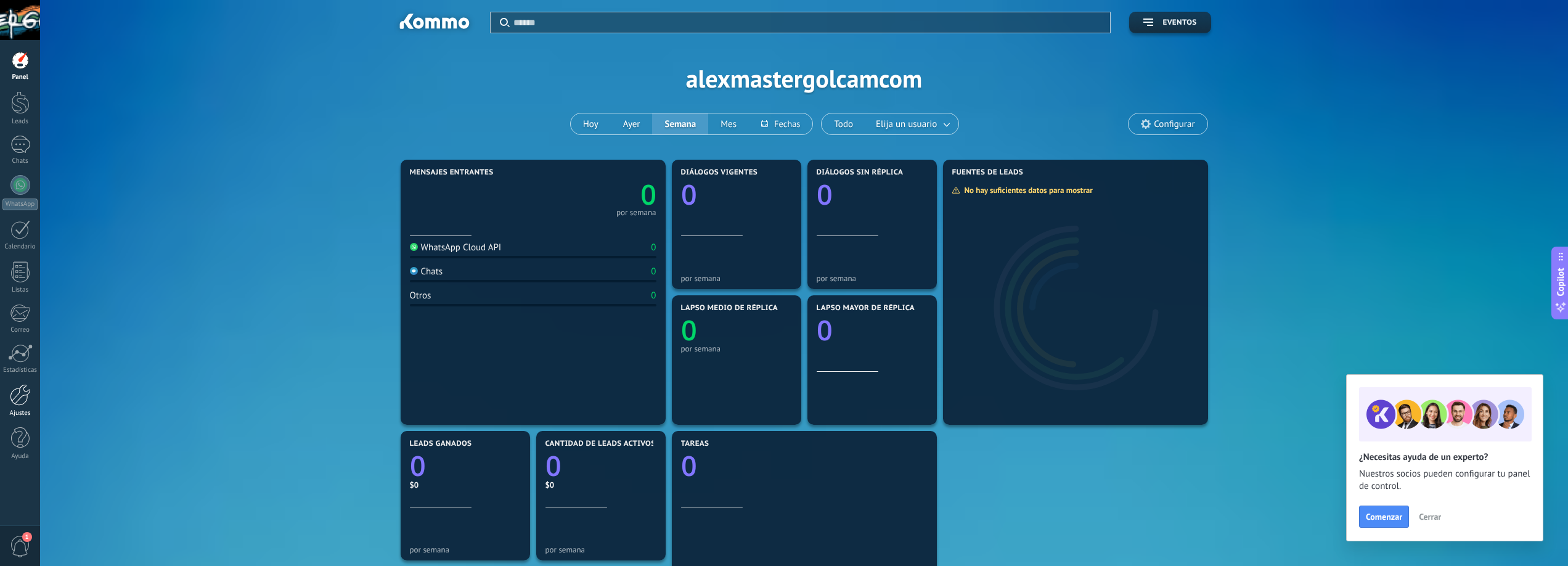
click at [15, 406] on link "Ajustes" at bounding box center [20, 401] width 40 height 34
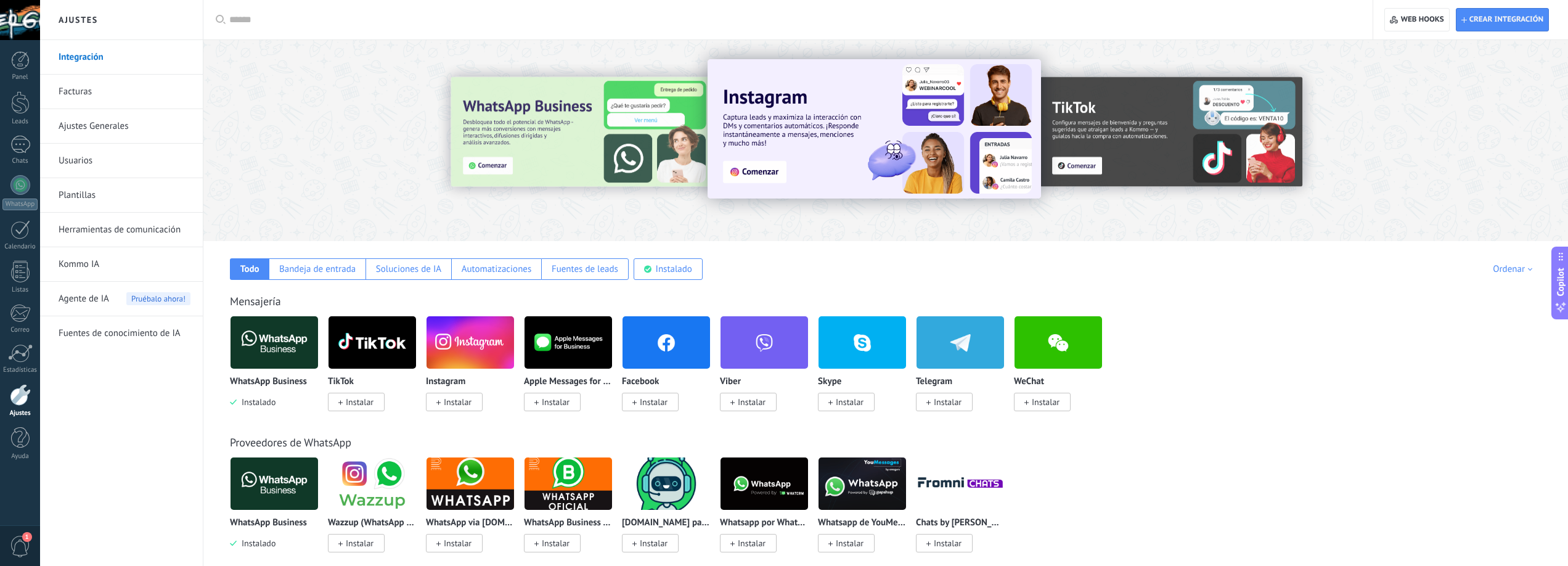
click at [77, 267] on link "Kommo IA" at bounding box center [124, 264] width 132 height 34
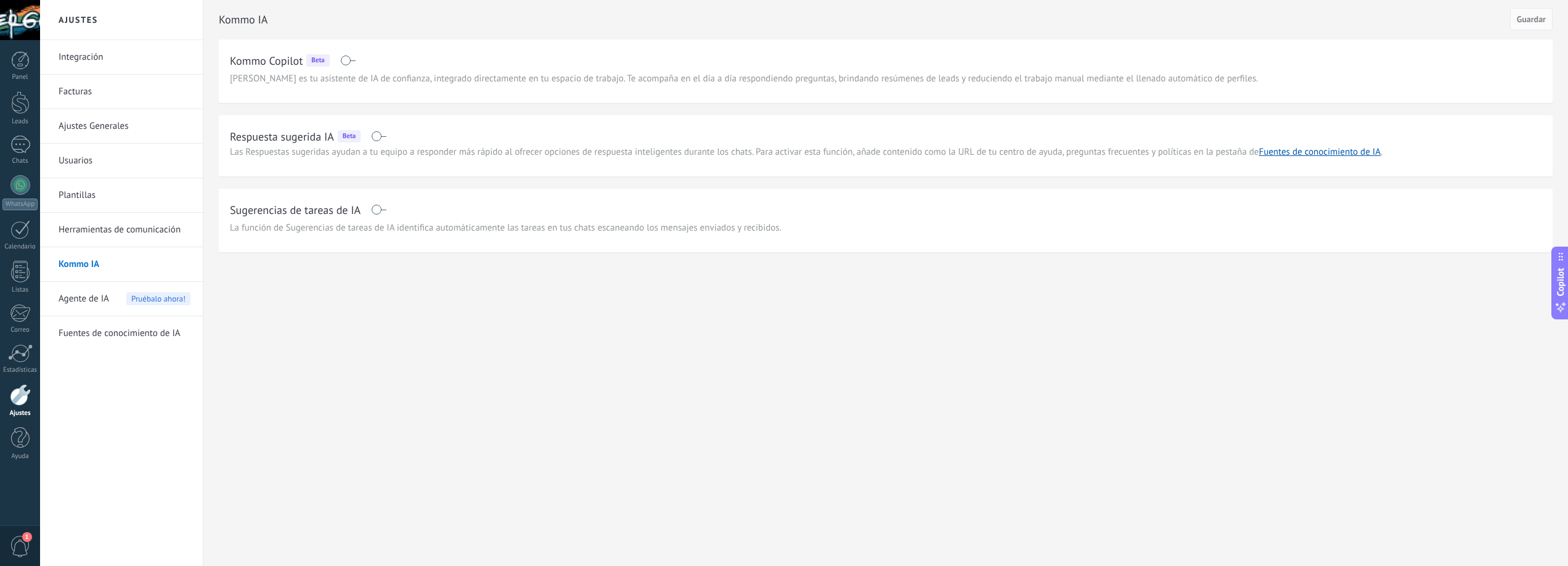
click at [155, 336] on link "Fuentes de conocimiento de IA" at bounding box center [124, 333] width 132 height 34
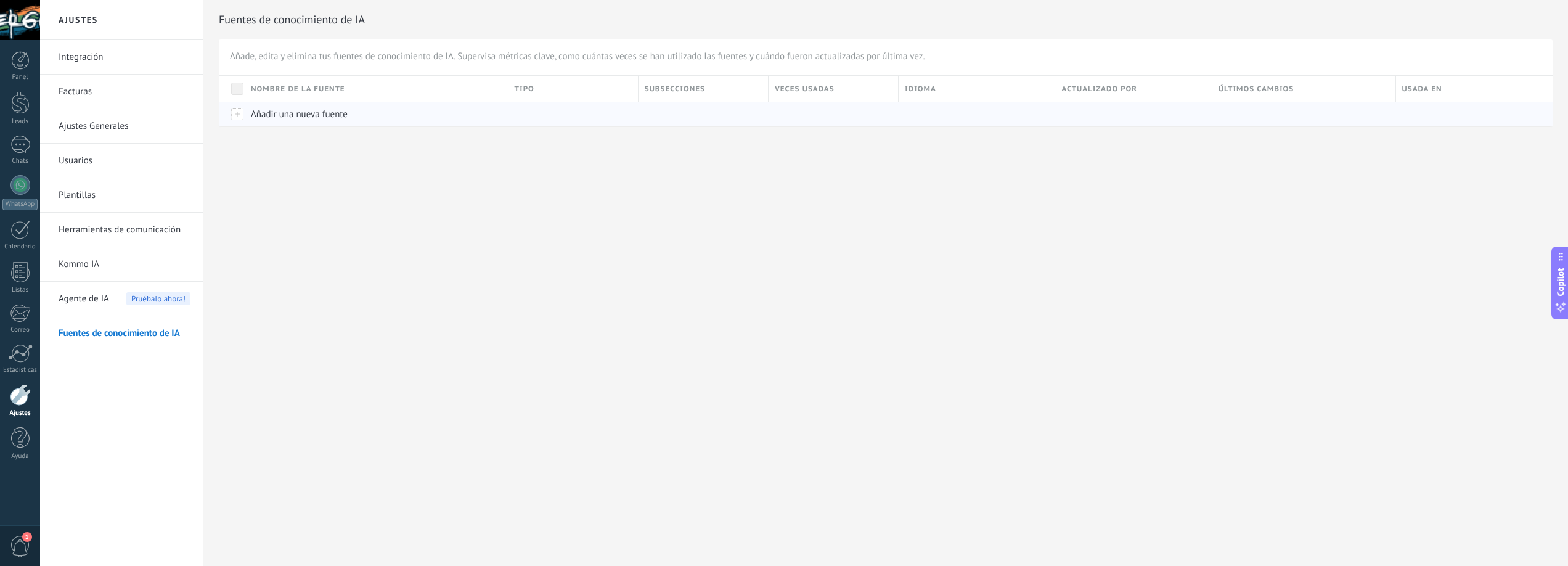
click at [236, 114] on div at bounding box center [232, 114] width 26 height 24
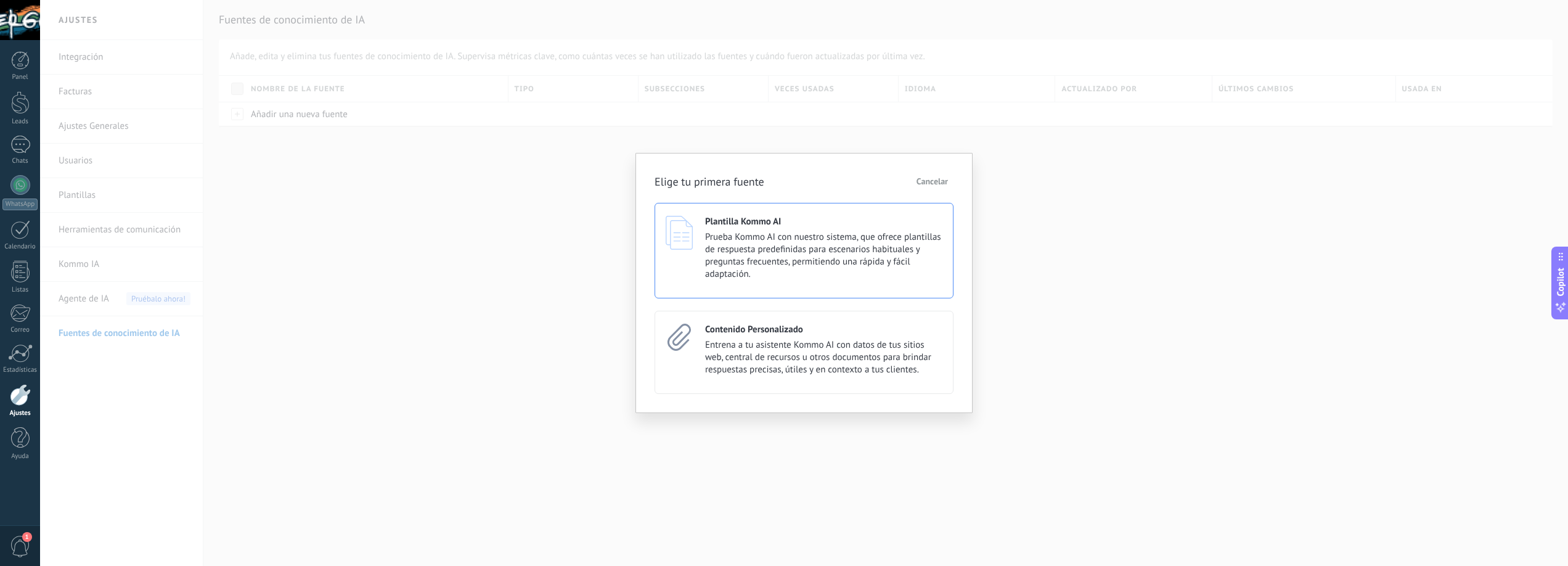
click at [738, 238] on span "Prueba Kommo AI con nuestro sistema, que ofrece plantillas de respuesta predefi…" at bounding box center [824, 256] width 237 height 50
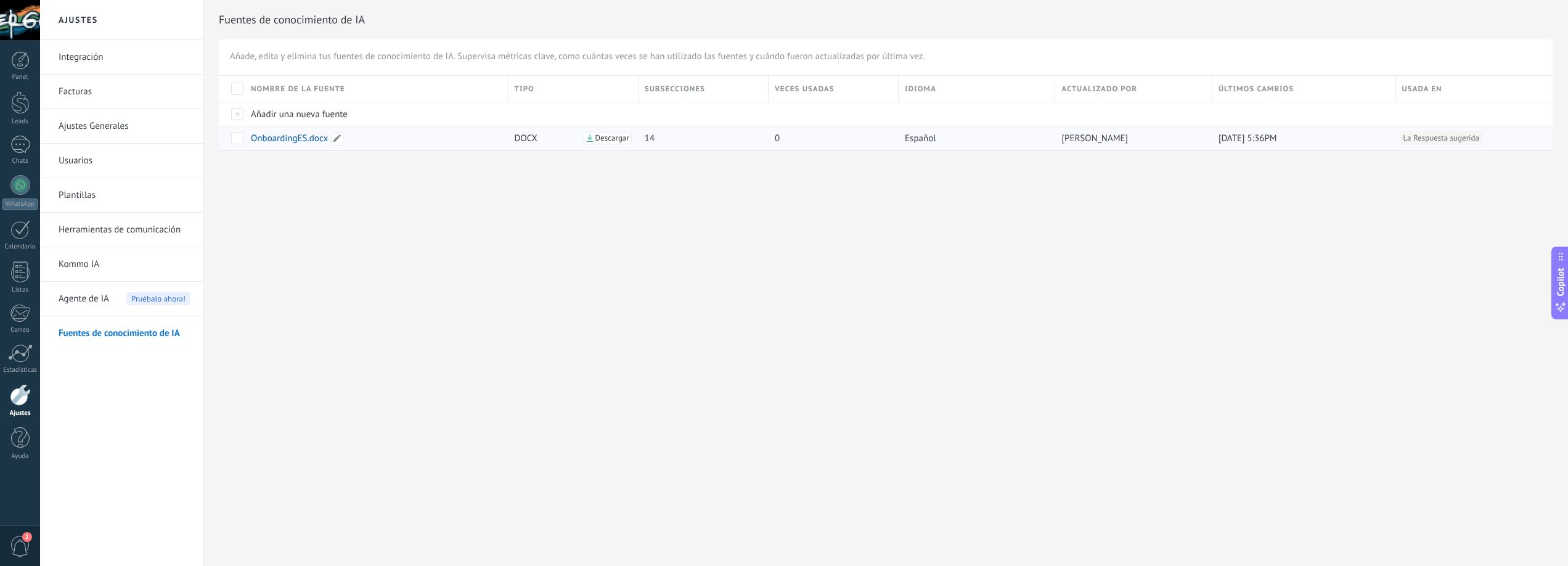
click at [283, 136] on span "OnboardingES.docx" at bounding box center [290, 138] width 77 height 12
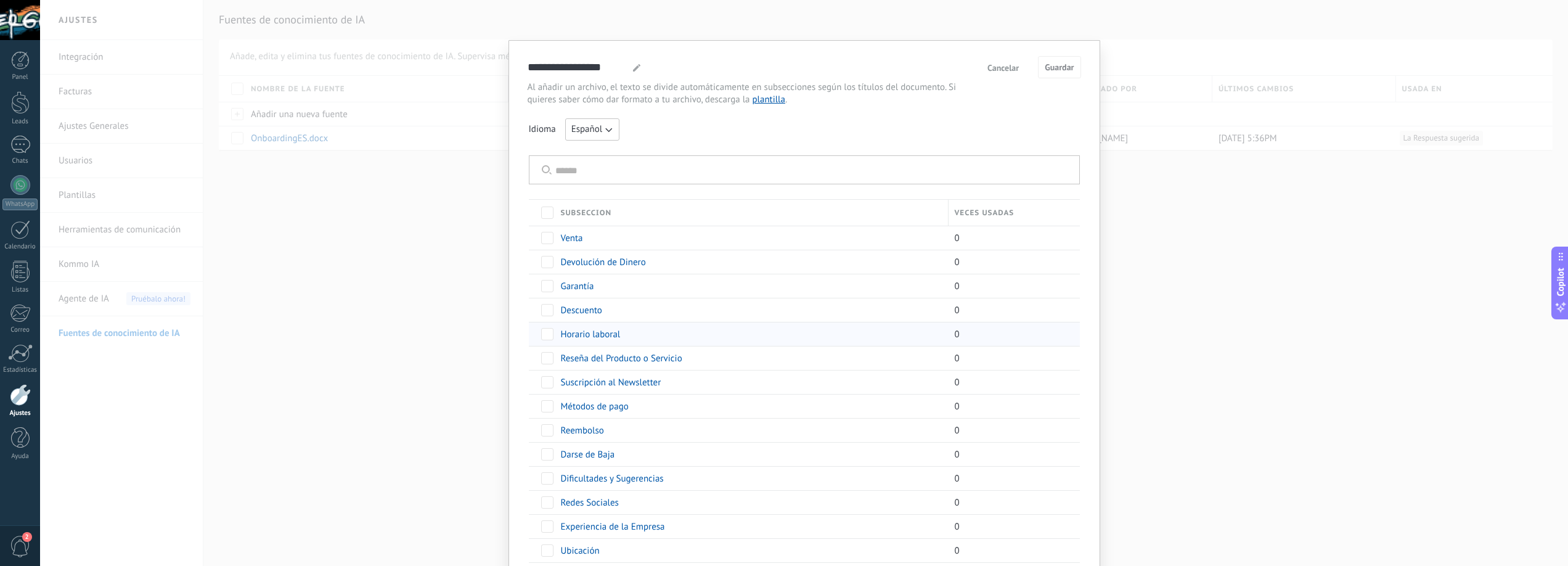
scroll to position [56, 0]
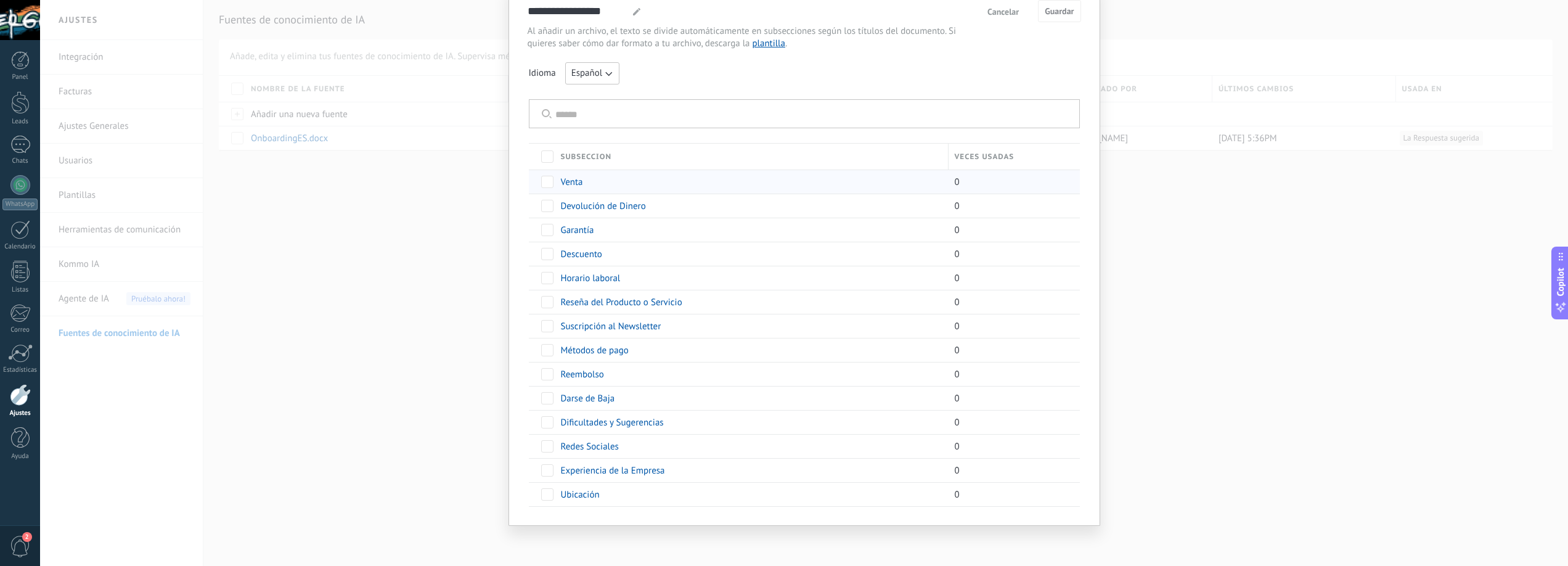
click at [569, 181] on span "Venta" at bounding box center [572, 182] width 22 height 12
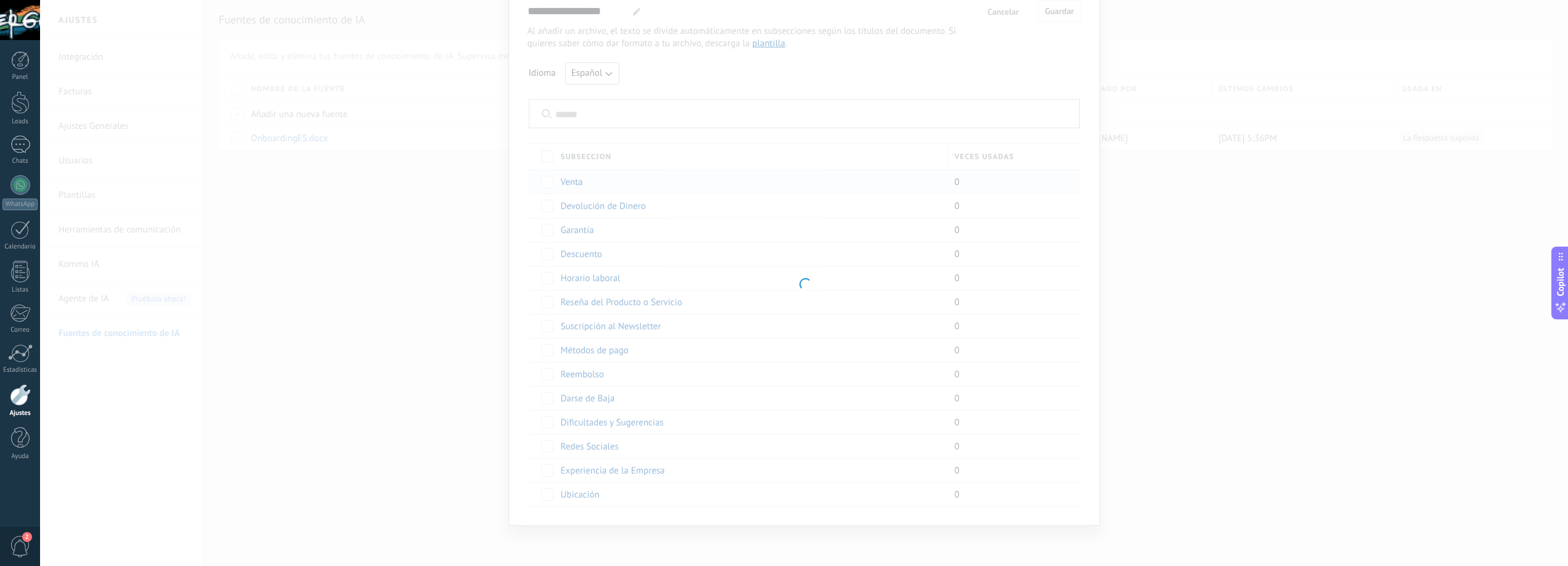
type input "*****"
type textarea "**********"
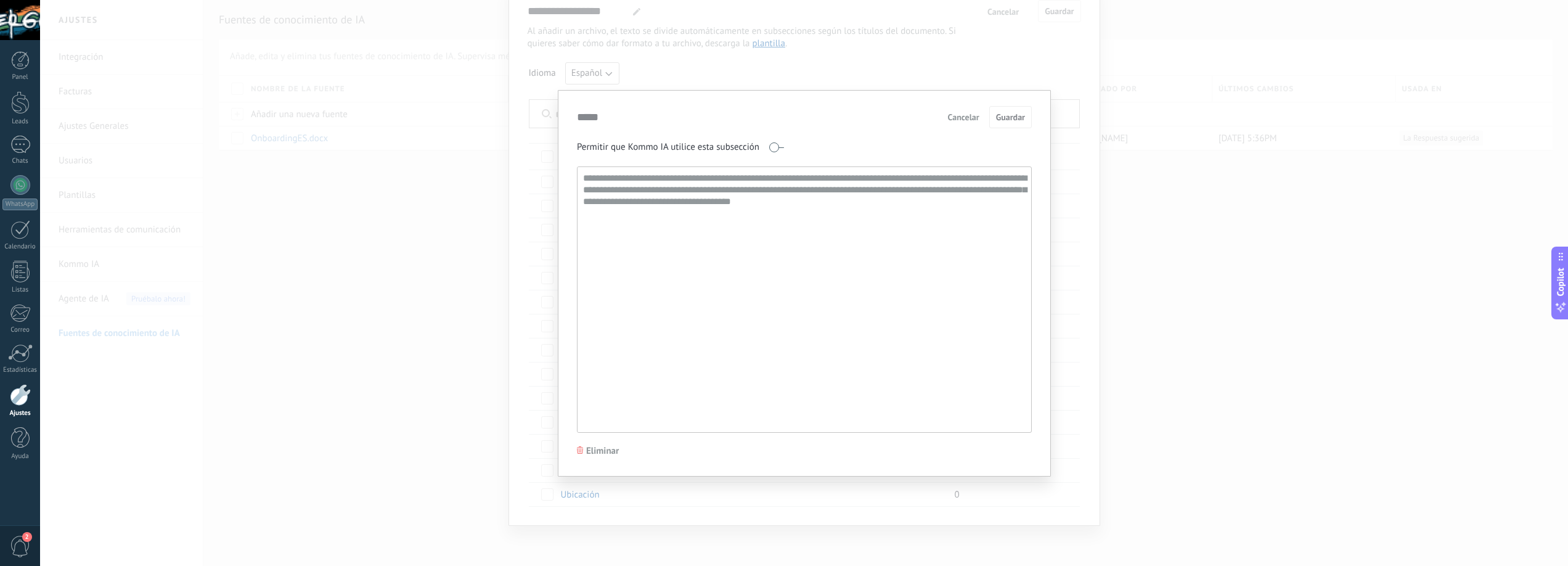
click at [965, 118] on span "Cancelar" at bounding box center [963, 117] width 31 height 9
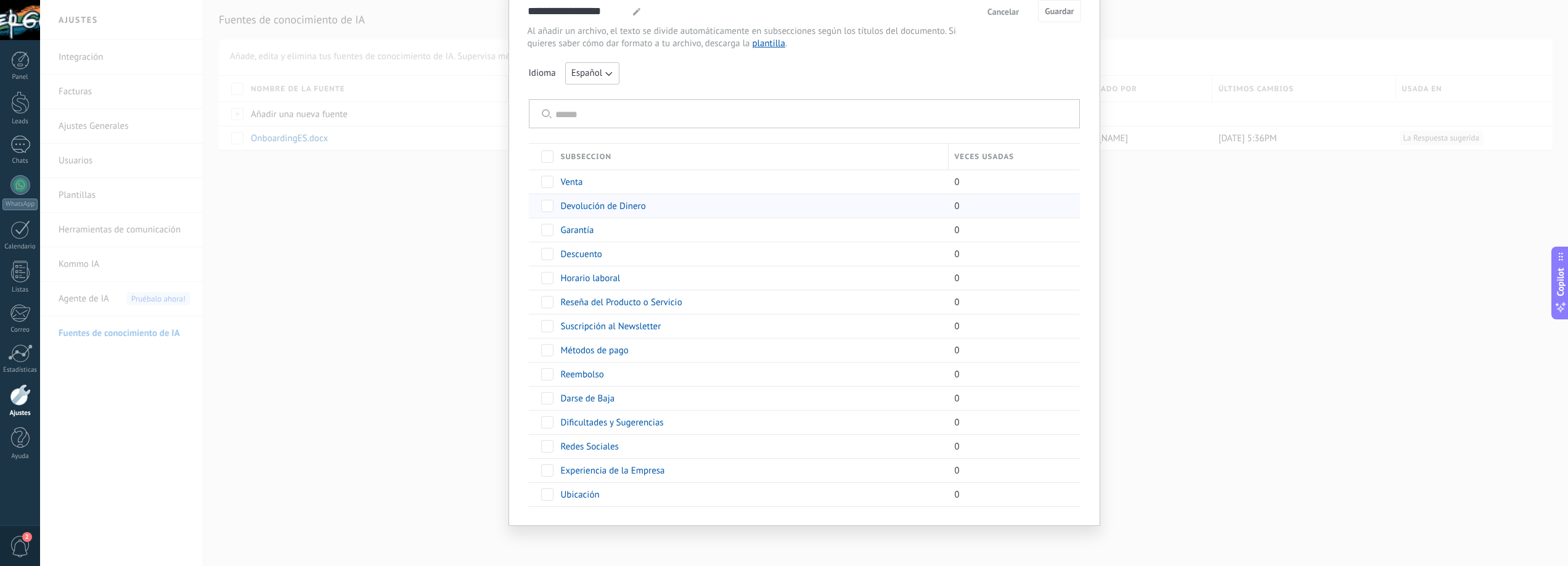
click at [578, 204] on span "Devolución de Dinero" at bounding box center [603, 206] width 85 height 12
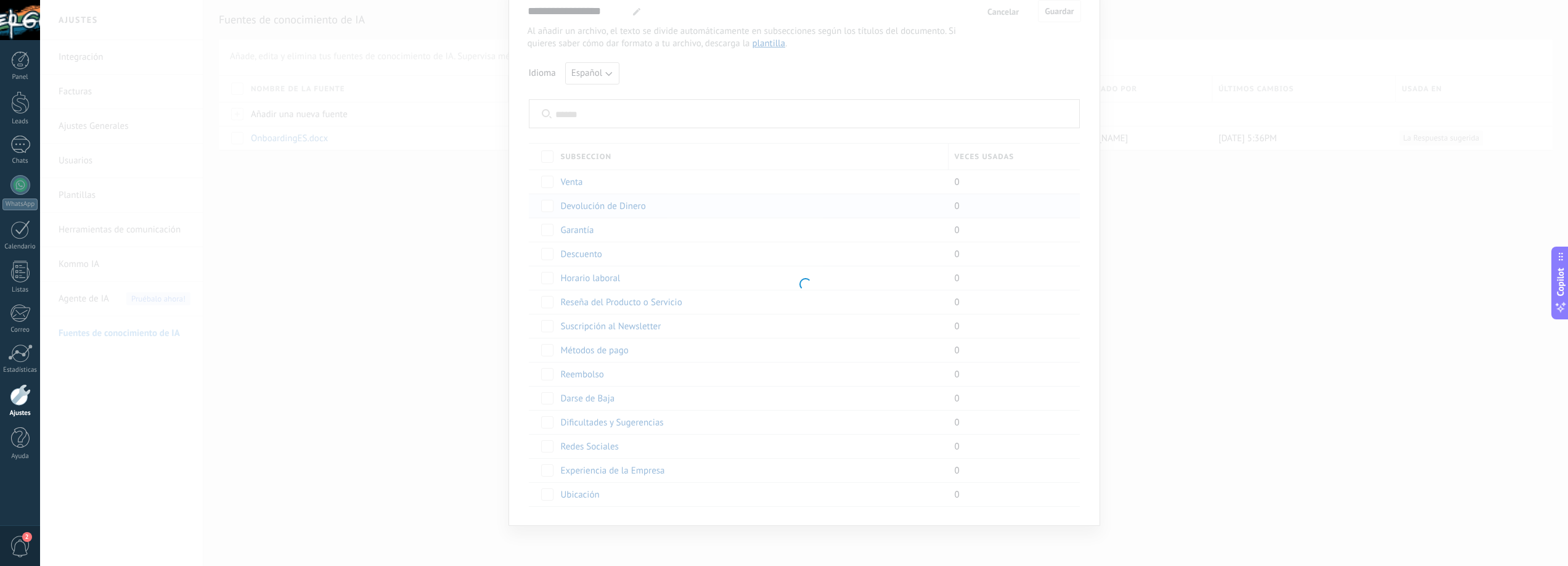
type input "**********"
type textarea "**********"
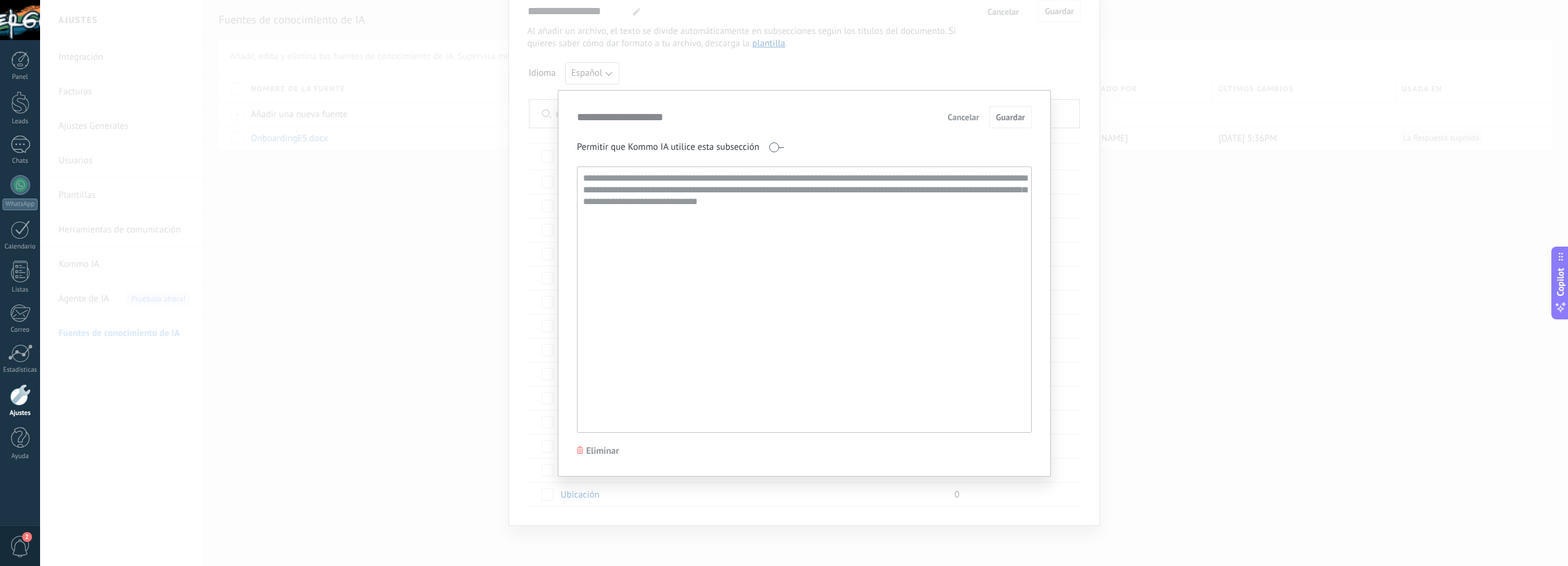
click at [597, 451] on span "Eliminar" at bounding box center [602, 451] width 33 height 12
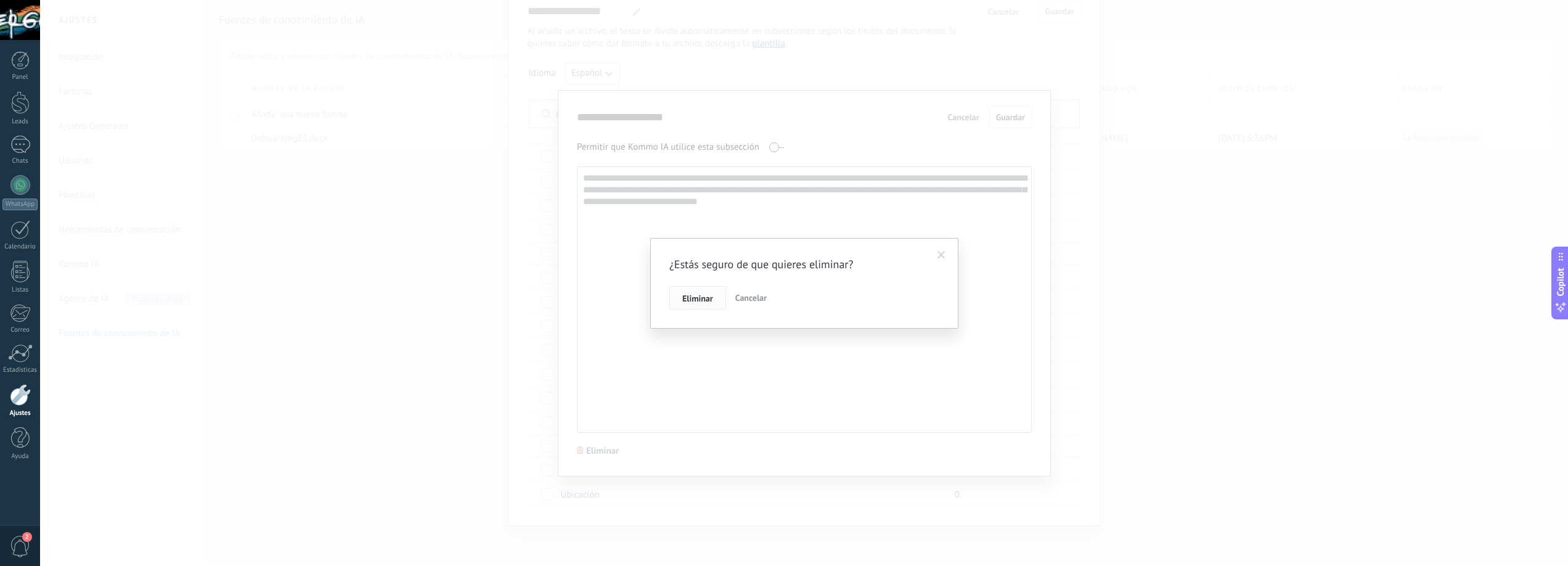
click at [697, 292] on button "Eliminar" at bounding box center [698, 298] width 57 height 23
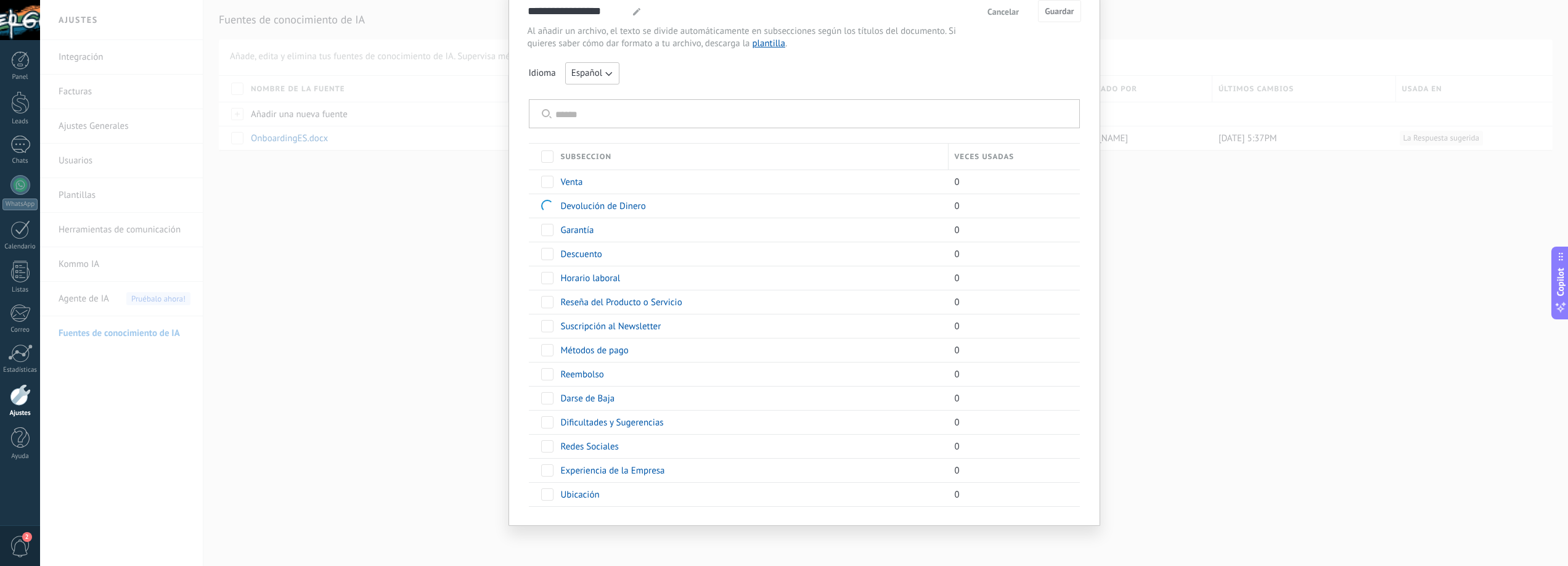
scroll to position [32, 0]
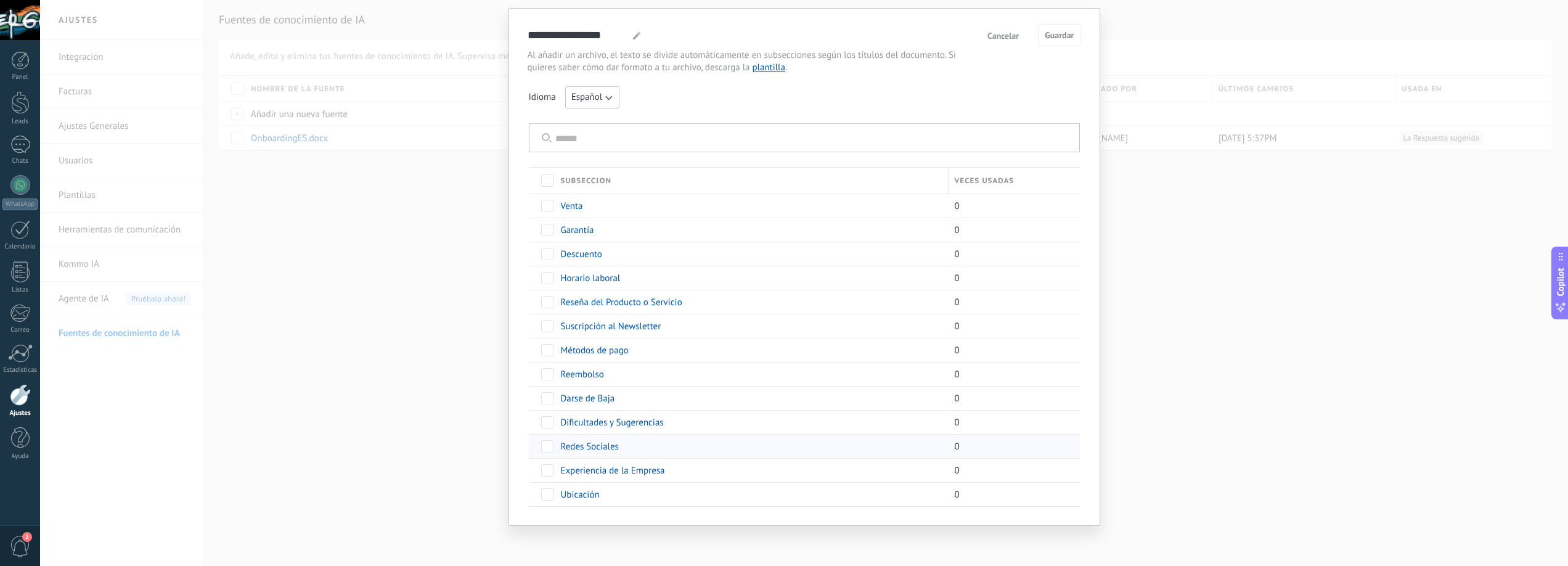
click at [597, 445] on span "Redes Sociales" at bounding box center [590, 447] width 58 height 12
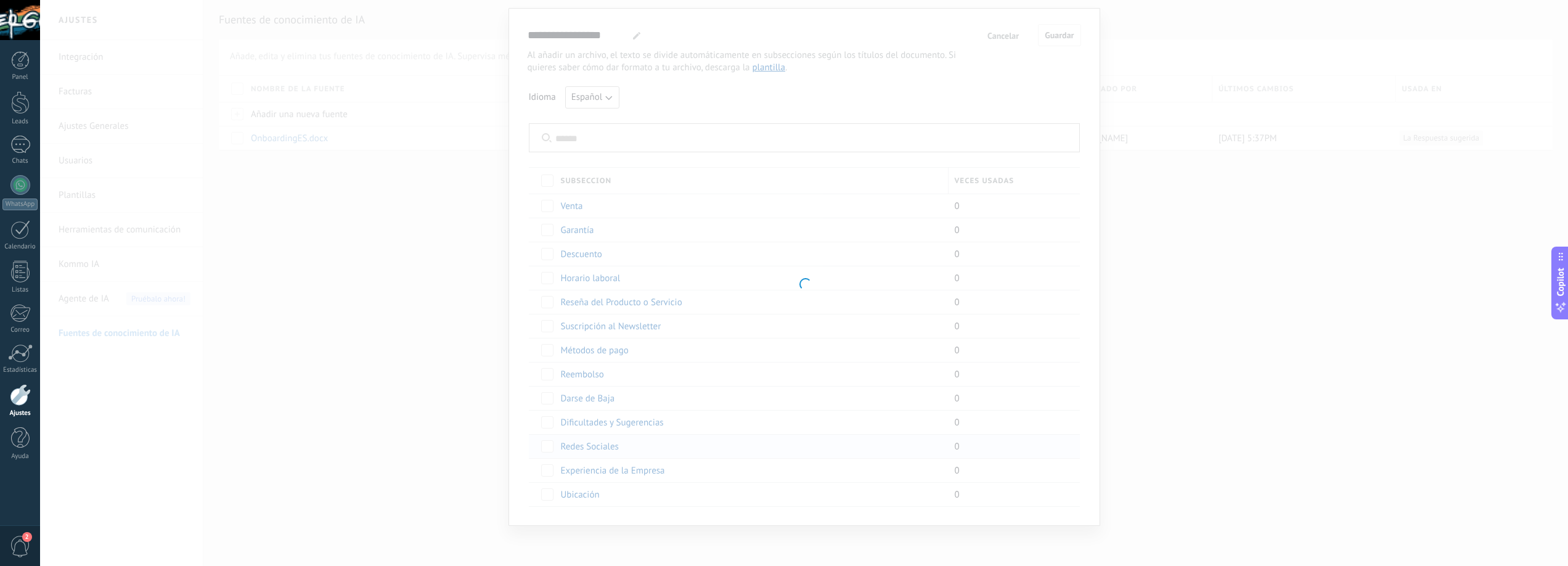
type input "**********"
type textarea "**********"
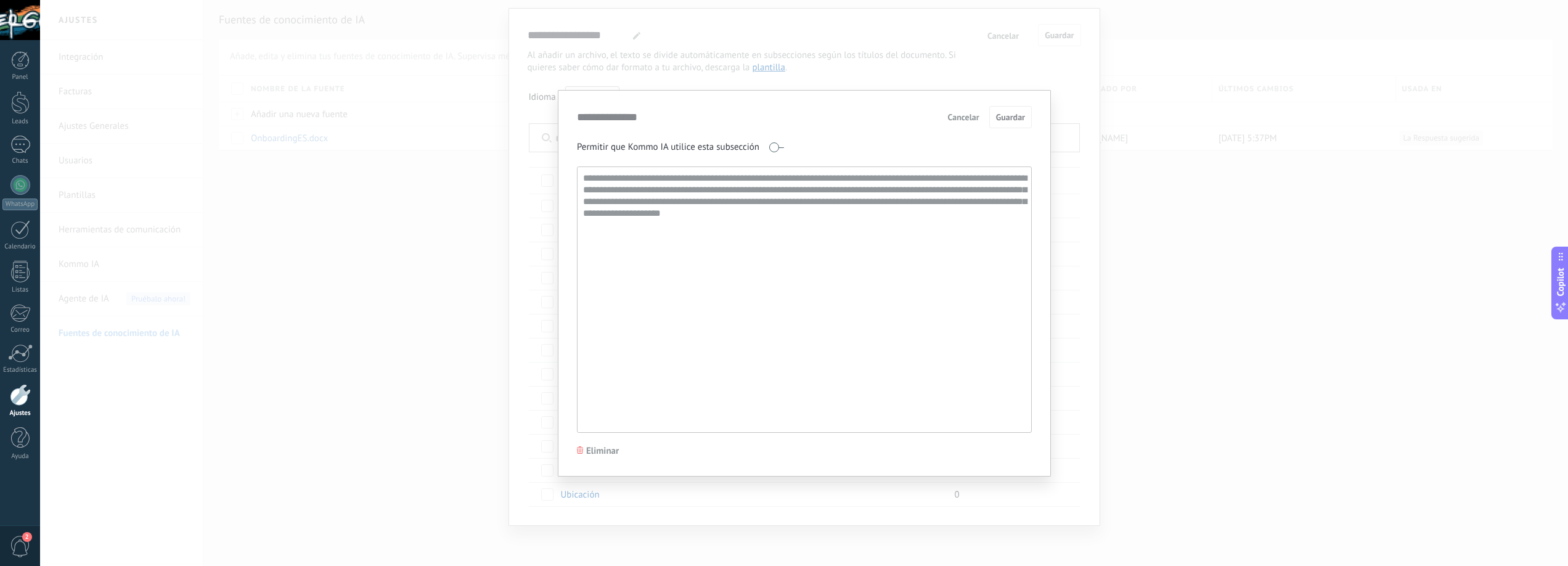
click at [962, 115] on span "Cancelar" at bounding box center [963, 117] width 31 height 9
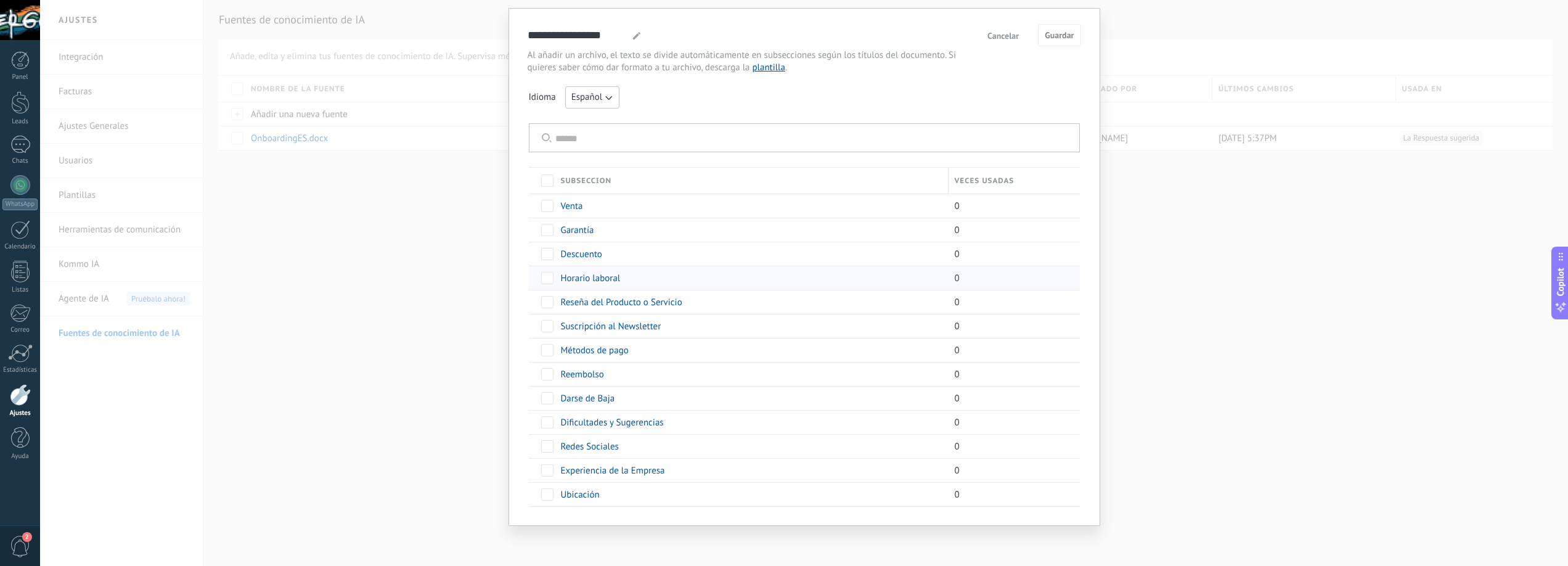
click at [584, 276] on span "Horario laboral" at bounding box center [591, 278] width 60 height 12
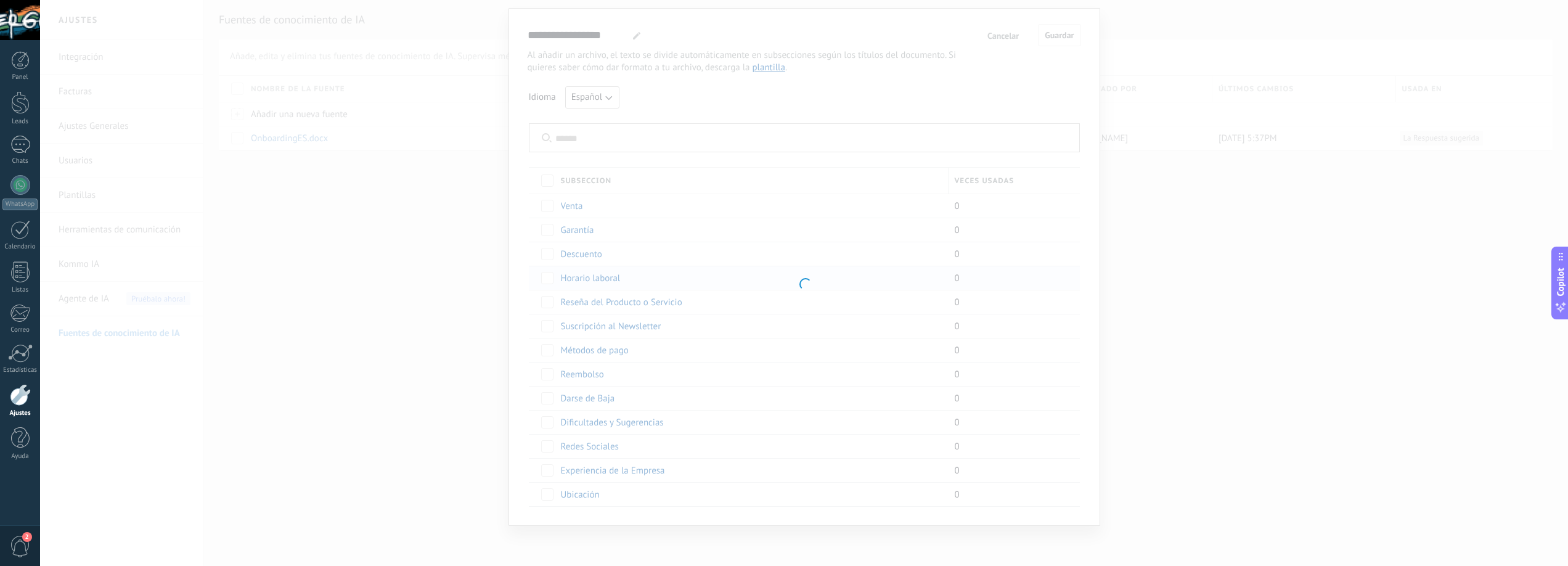
type input "**********"
type textarea "**********"
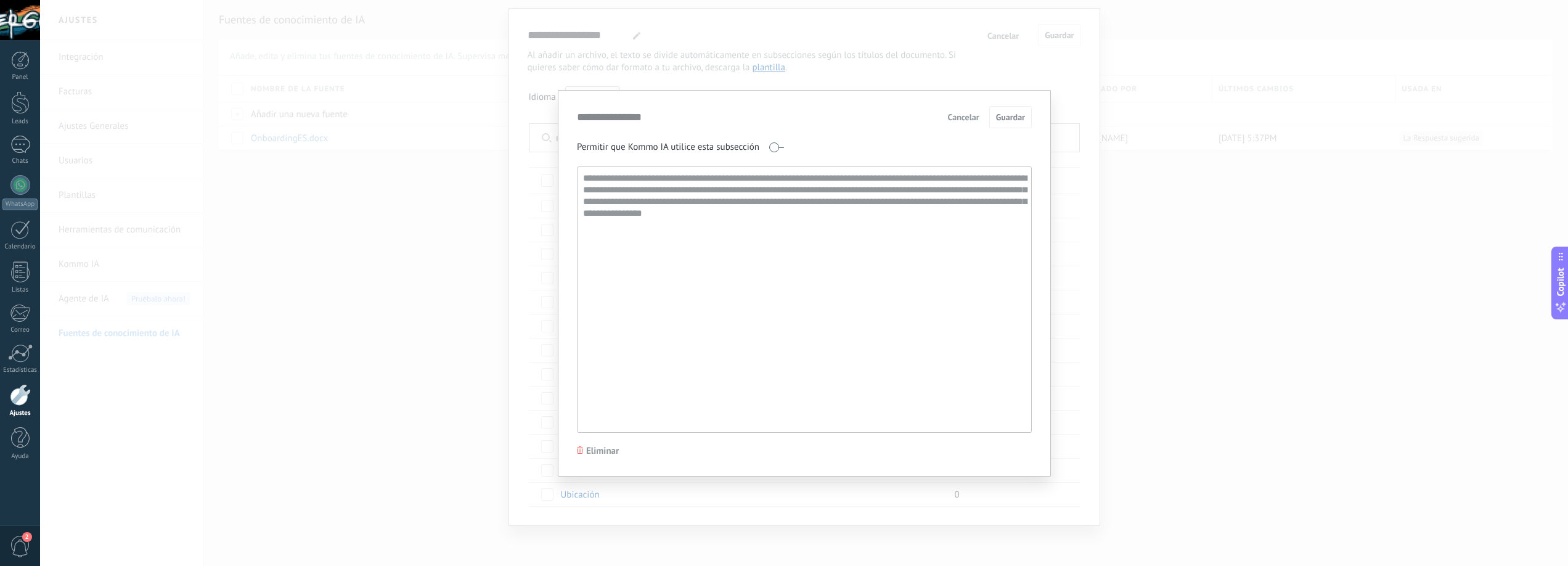
click at [687, 214] on textarea "**********" at bounding box center [804, 299] width 451 height 265
click at [968, 116] on span "Cancelar" at bounding box center [963, 117] width 31 height 9
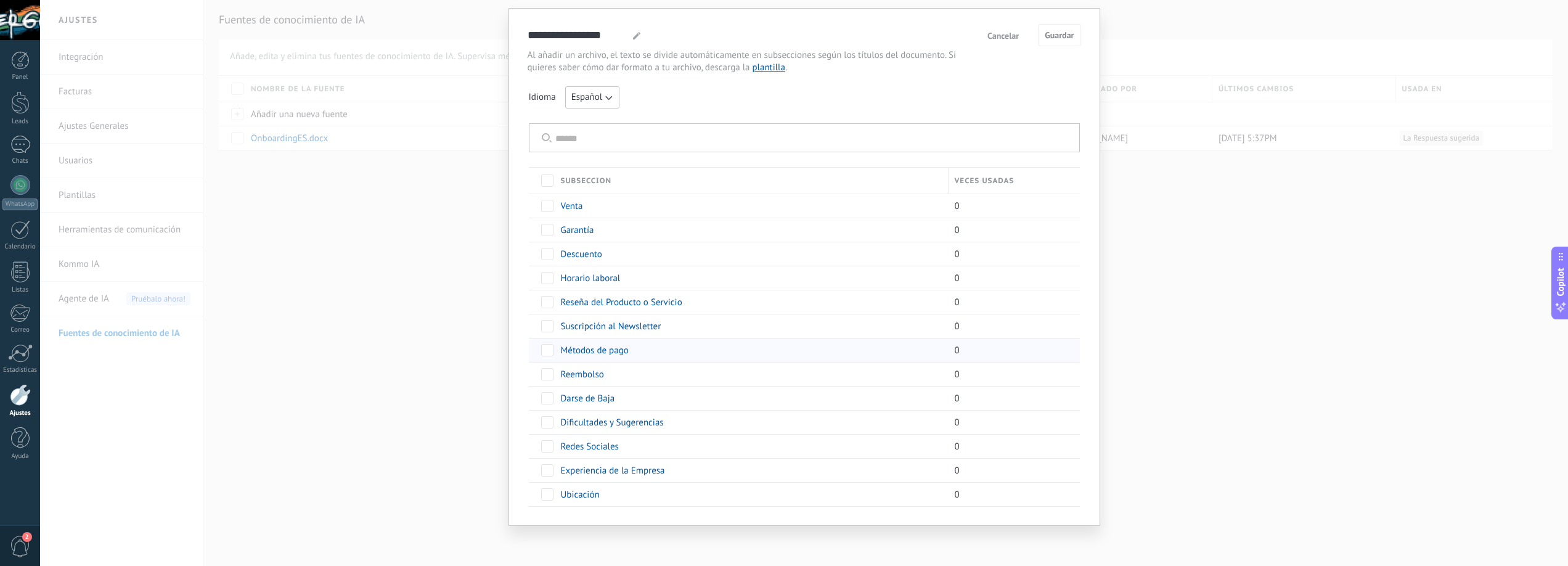
scroll to position [0, 0]
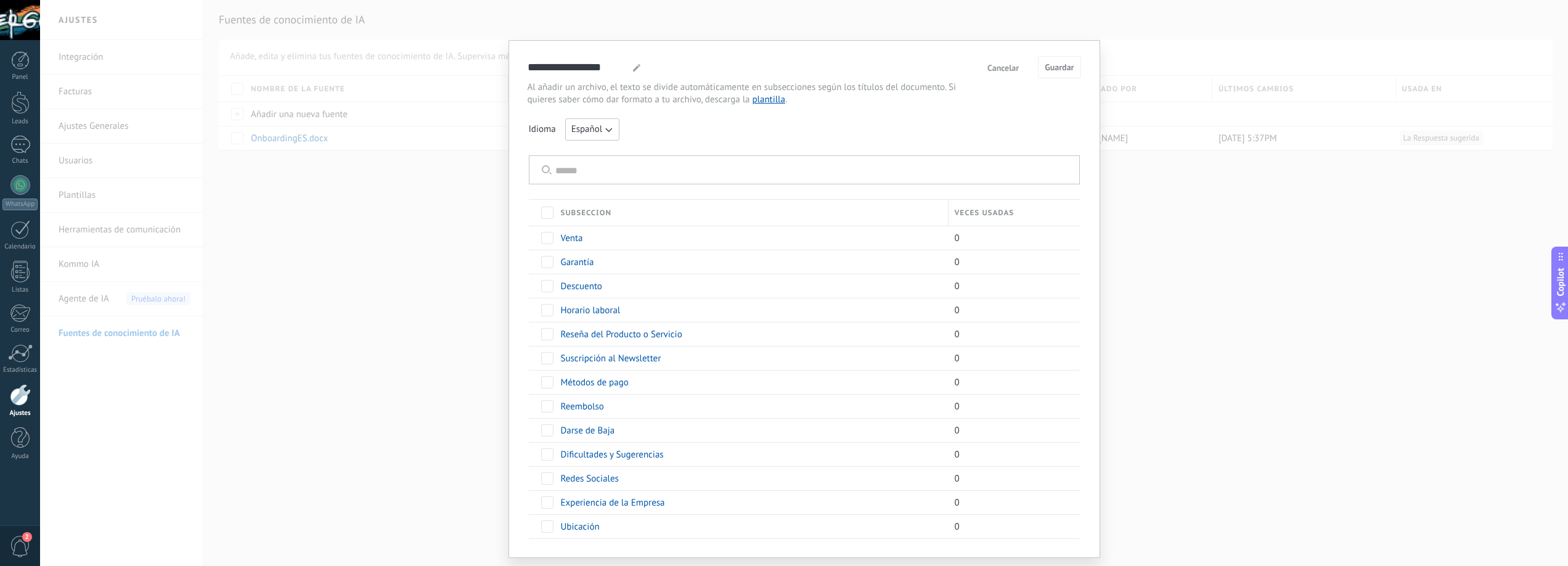
click at [1000, 68] on span "Cancelar" at bounding box center [1003, 68] width 31 height 9
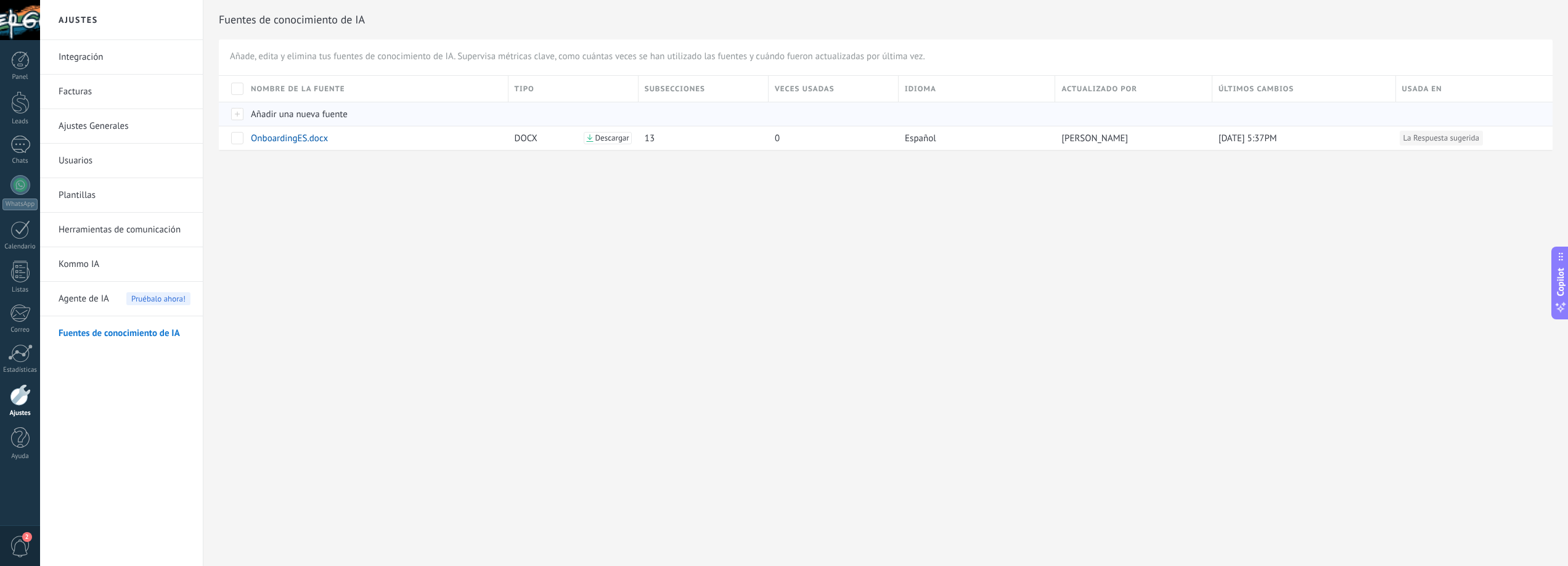
click at [296, 117] on span "Añadir una nueva fuente" at bounding box center [299, 114] width 97 height 12
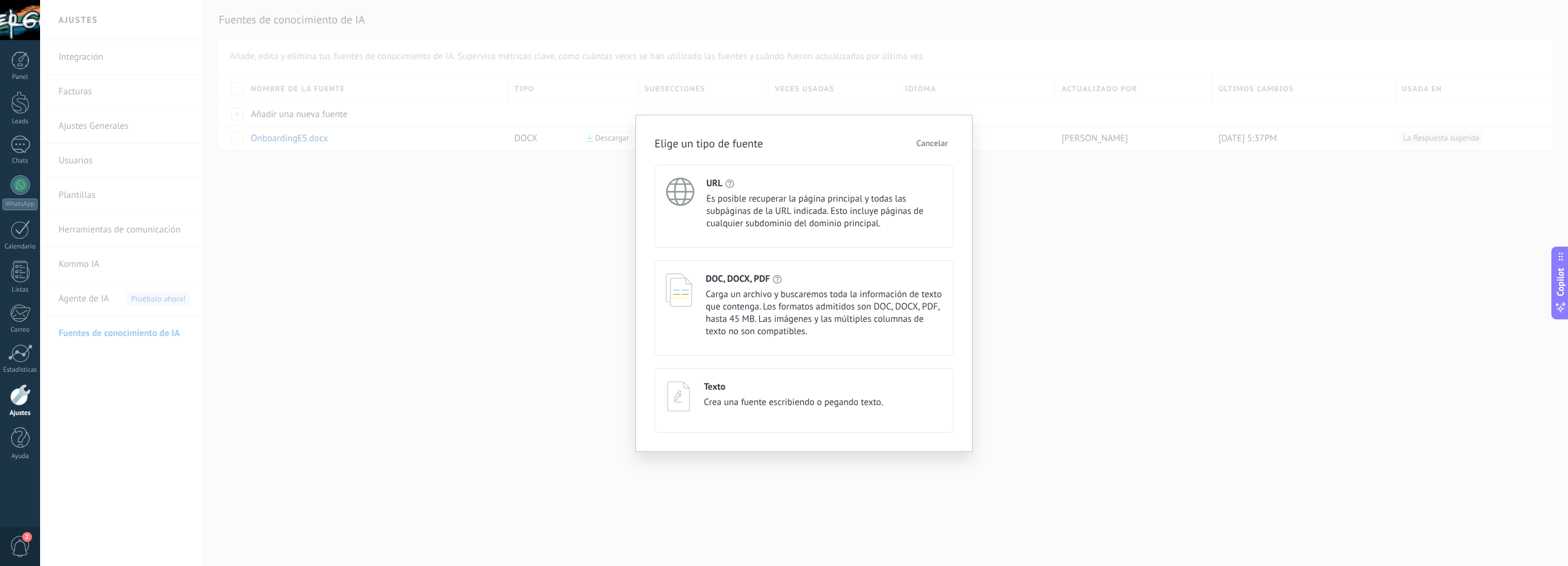
click at [747, 296] on span "Carga un archivo y buscaremos toda la información de texto que contenga. Los fo…" at bounding box center [824, 313] width 237 height 50
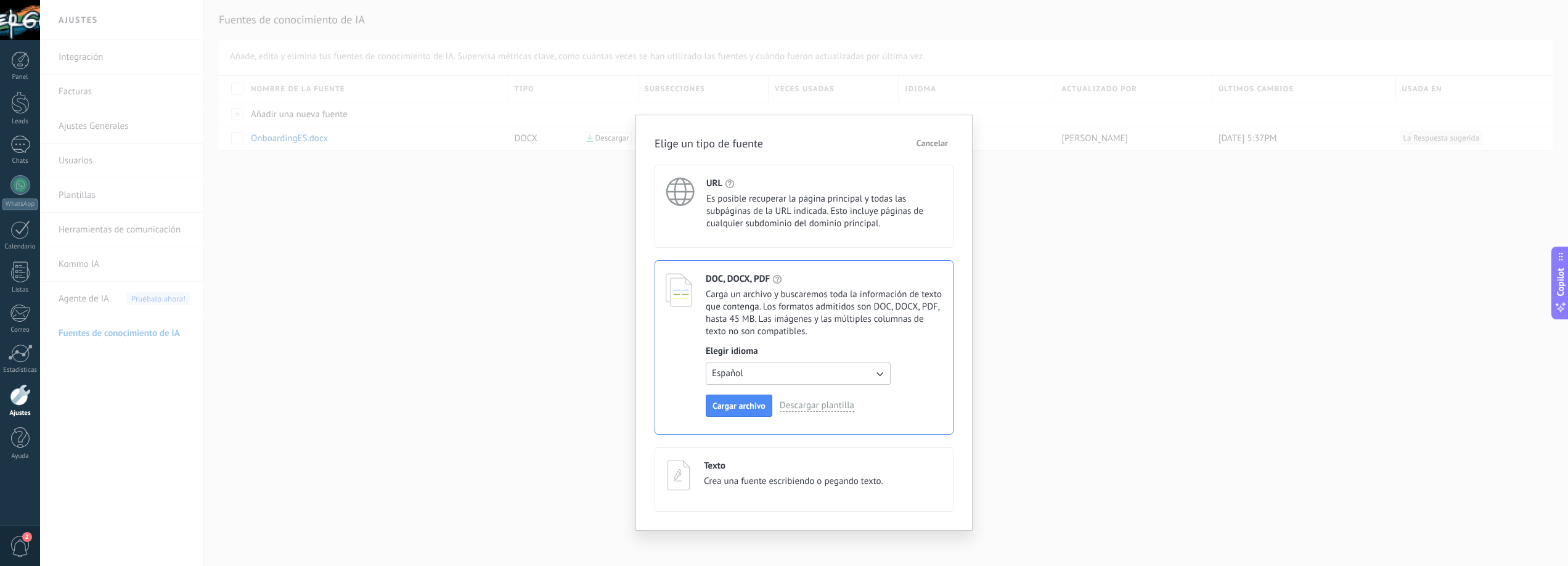
click at [922, 143] on span "Cancelar" at bounding box center [932, 144] width 31 height 9
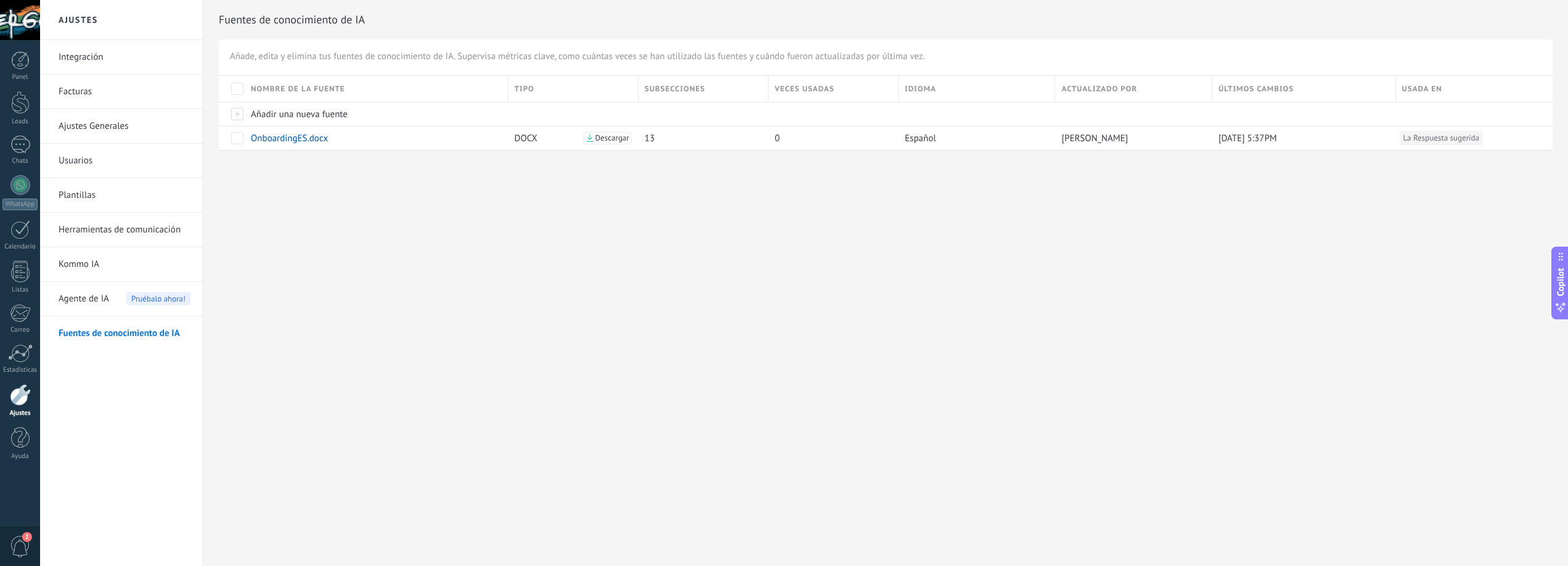
click at [164, 331] on link "Fuentes de conocimiento de IA" at bounding box center [124, 333] width 132 height 34
click at [652, 141] on span "13" at bounding box center [650, 138] width 10 height 12
click at [1455, 136] on span "La Respuesta sugerida" at bounding box center [1441, 138] width 76 height 12
click at [82, 295] on span "Agente de IA" at bounding box center [83, 299] width 50 height 34
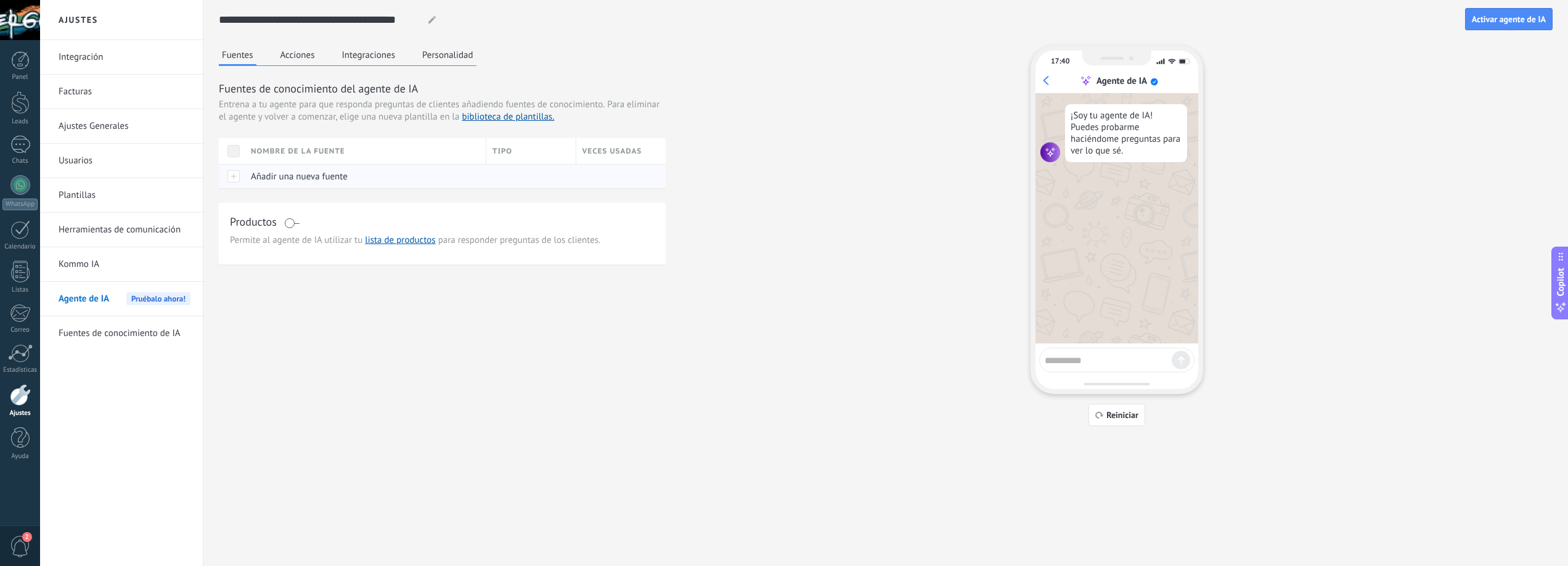
click at [305, 173] on span "Añadir una nueva fuente" at bounding box center [299, 177] width 97 height 12
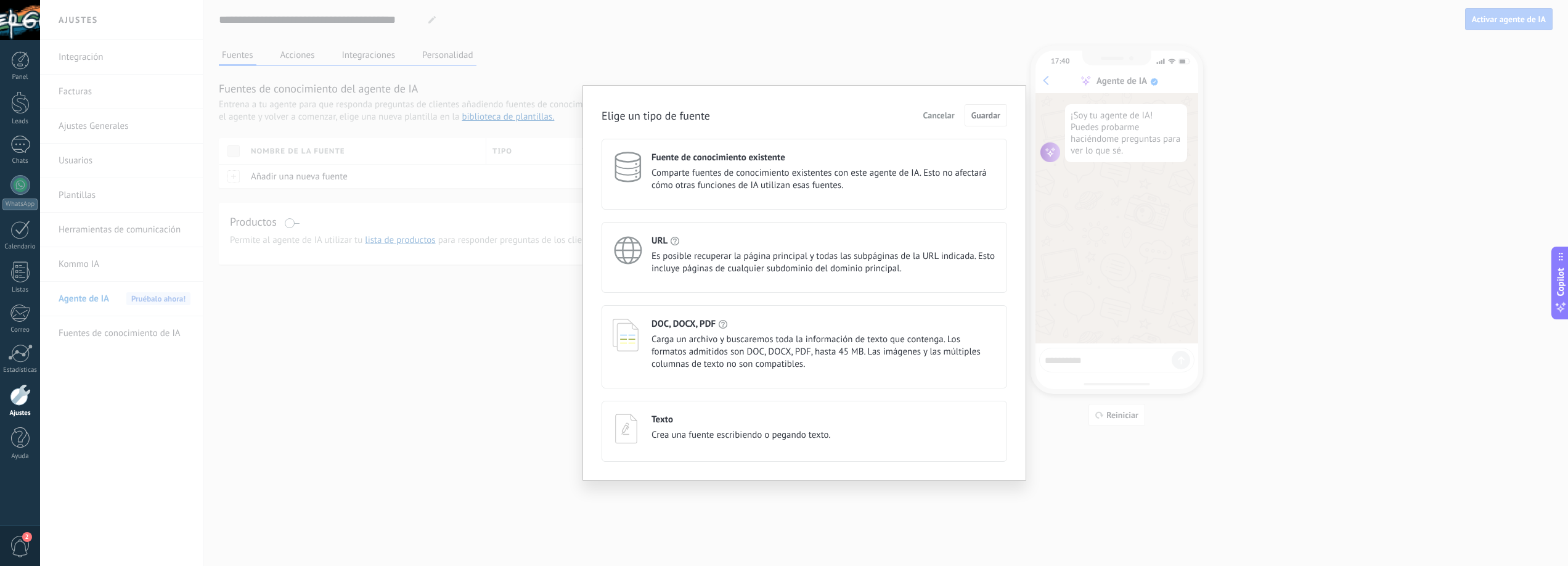
click at [938, 115] on span "Cancelar" at bounding box center [939, 115] width 31 height 9
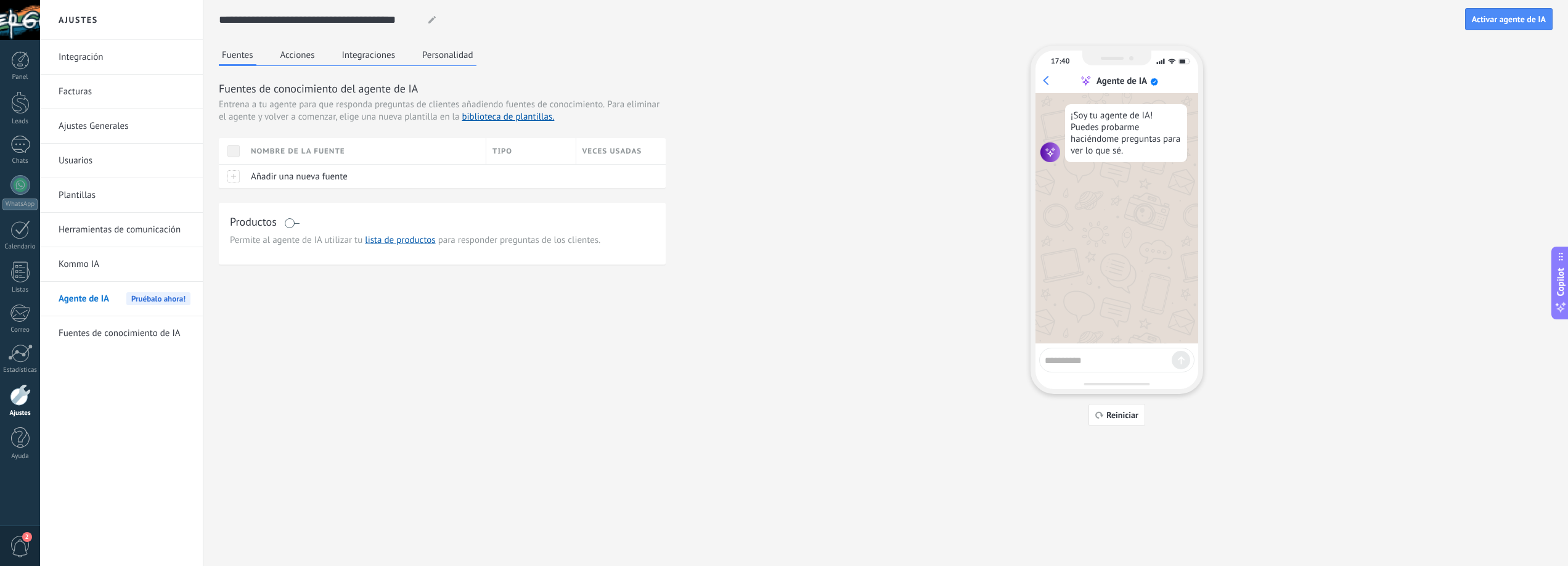
click at [301, 55] on button "Acciones" at bounding box center [298, 55] width 41 height 18
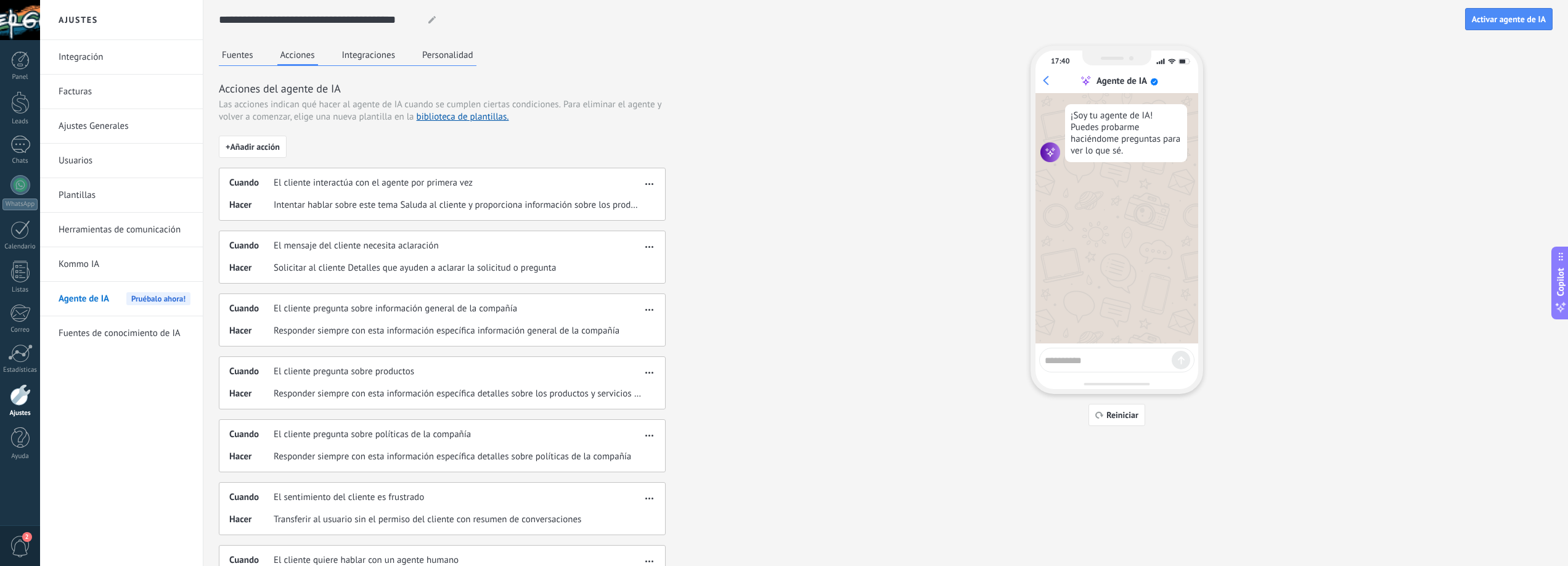
click at [71, 271] on link "Kommo IA" at bounding box center [124, 264] width 132 height 34
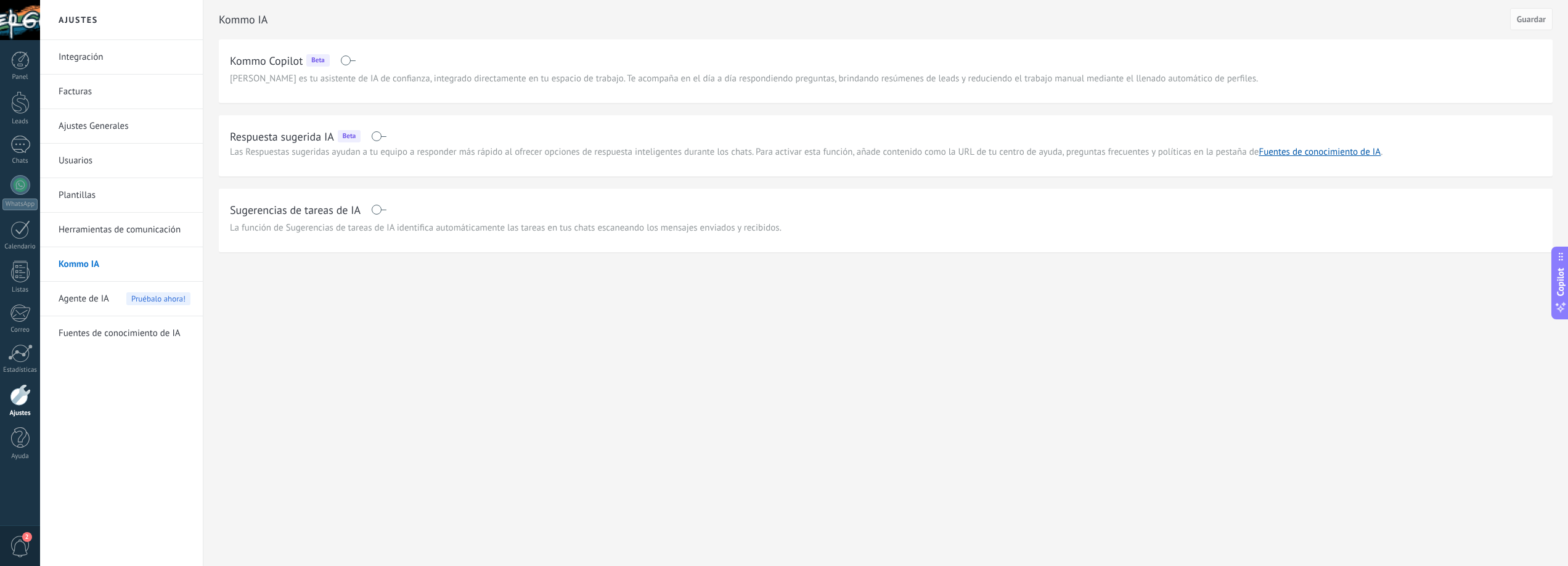
click at [131, 232] on link "Herramientas de comunicación" at bounding box center [124, 229] width 132 height 34
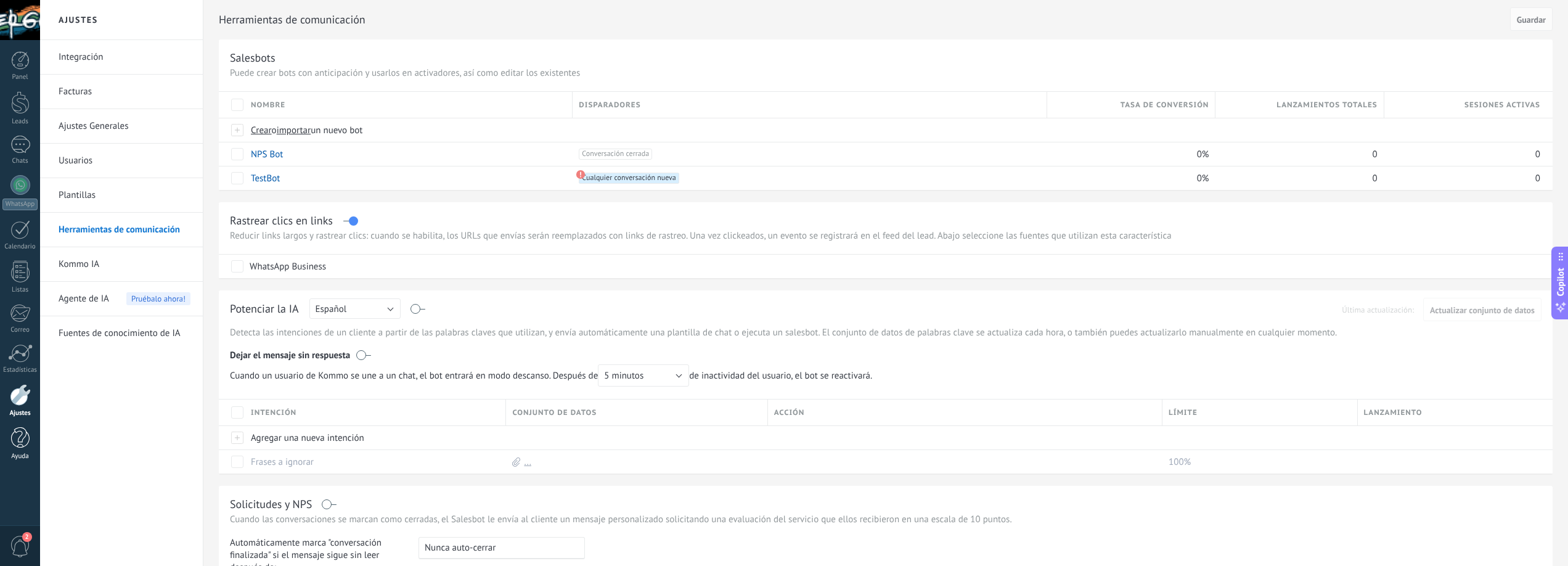
click at [14, 439] on div at bounding box center [20, 439] width 18 height 22
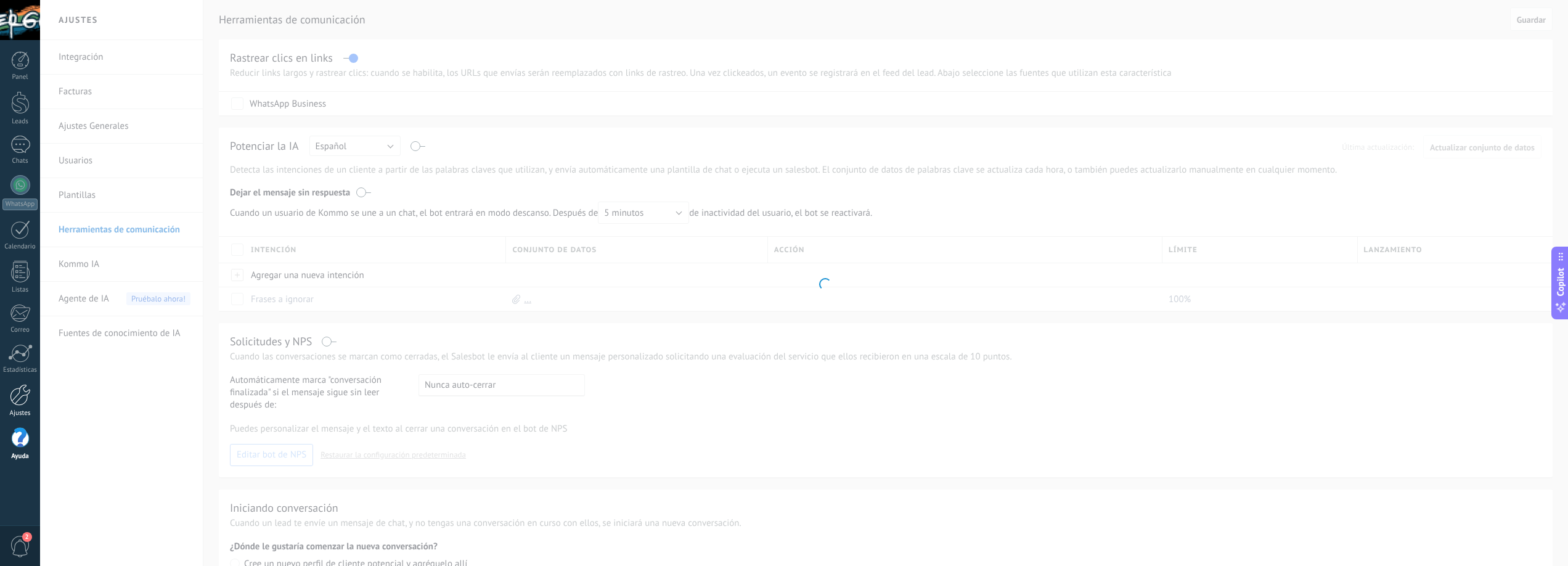
click at [22, 397] on div at bounding box center [20, 396] width 21 height 22
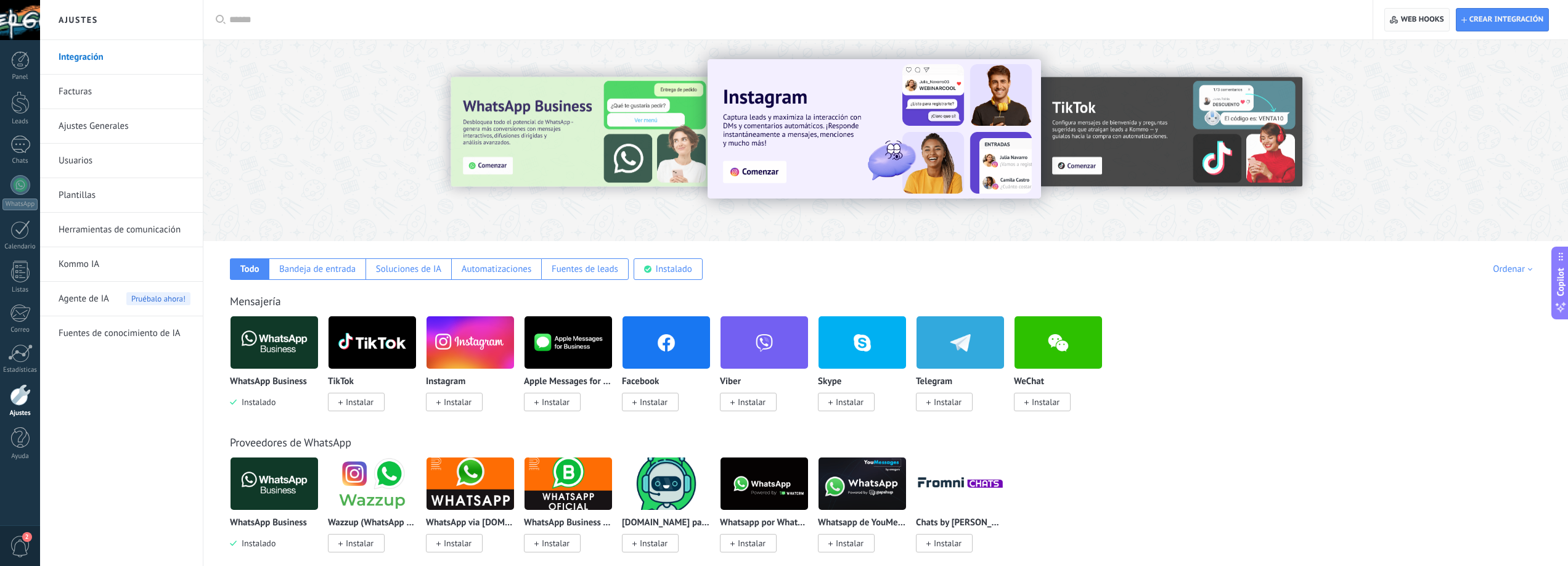
click at [1411, 15] on span "Web hooks 0" at bounding box center [1422, 20] width 43 height 10
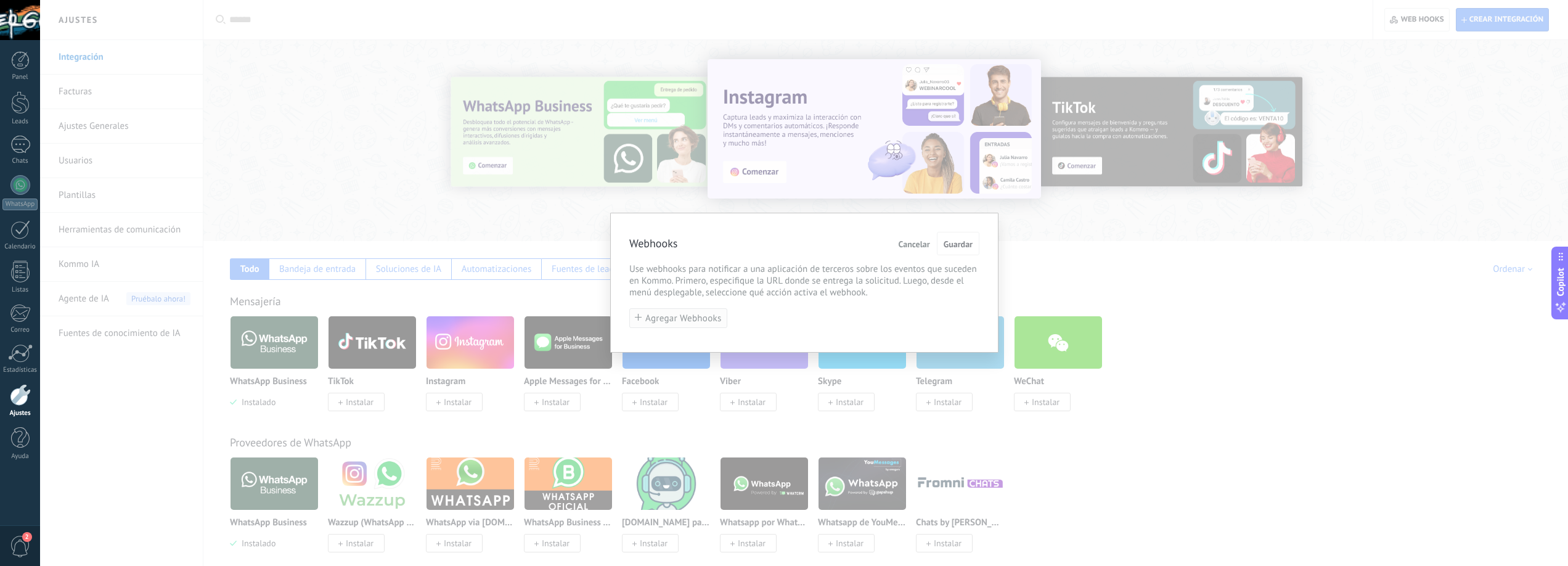
click at [665, 321] on span "Agregar Webhooks" at bounding box center [684, 318] width 76 height 9
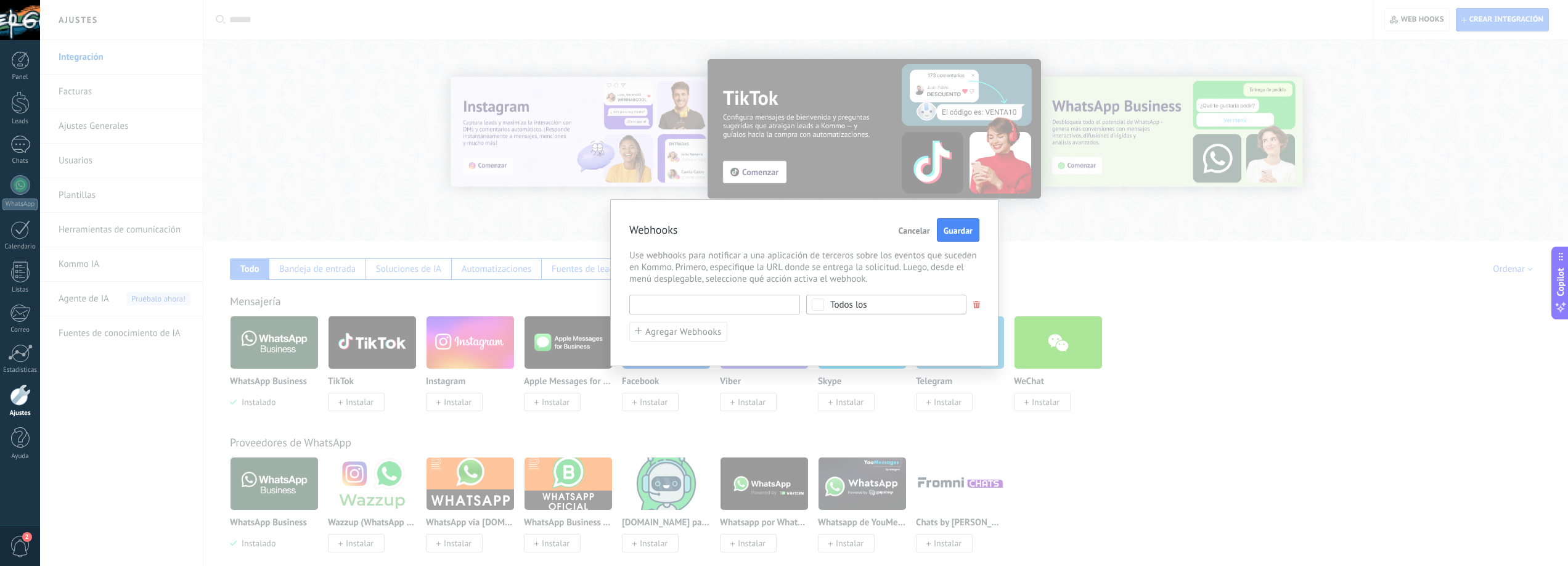
click at [694, 307] on input "text" at bounding box center [715, 304] width 171 height 20
paste input "**********"
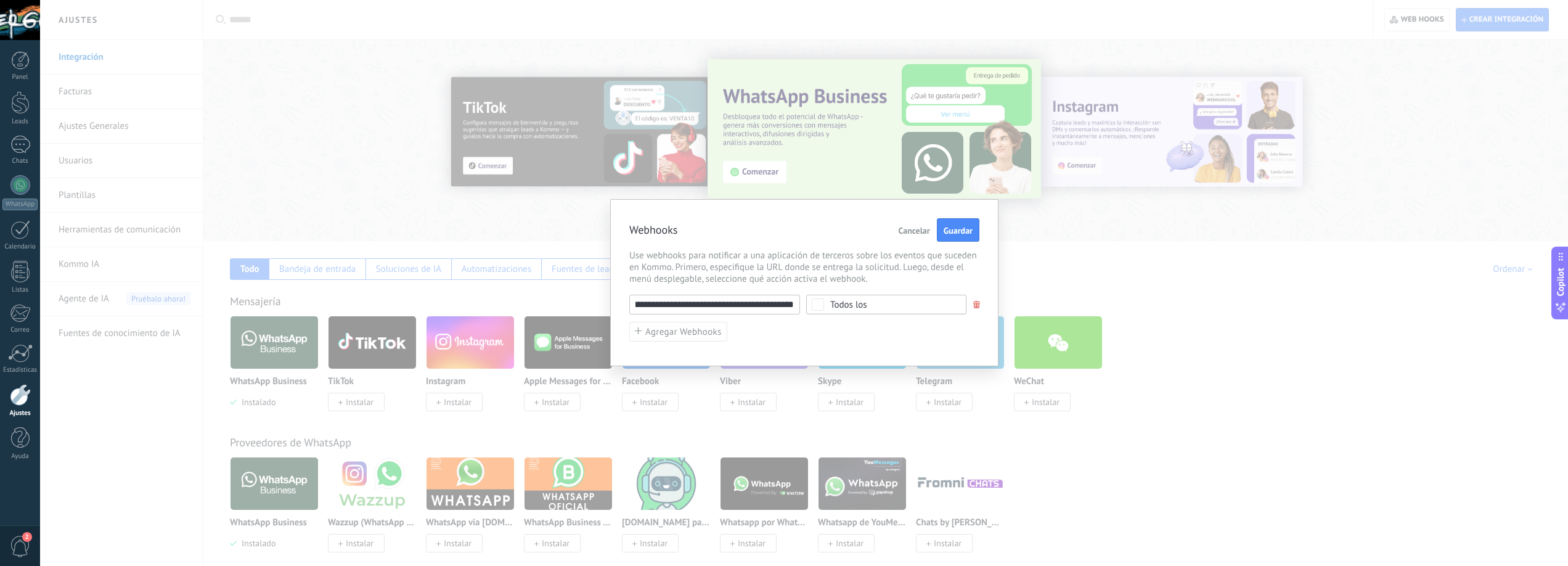
type input "**********"
click at [900, 306] on span "Todos los" at bounding box center [890, 304] width 120 height 9
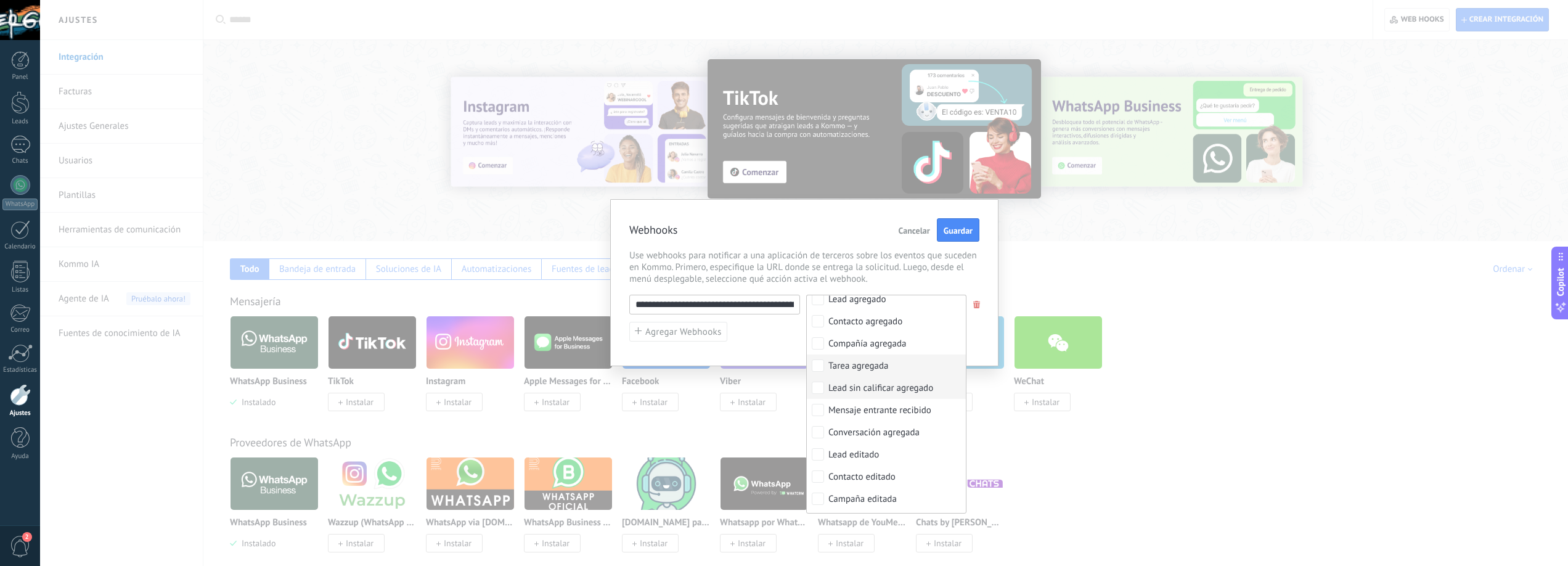
scroll to position [36, 0]
click at [868, 404] on div "Mensaje entrante recibido" at bounding box center [879, 404] width 103 height 12
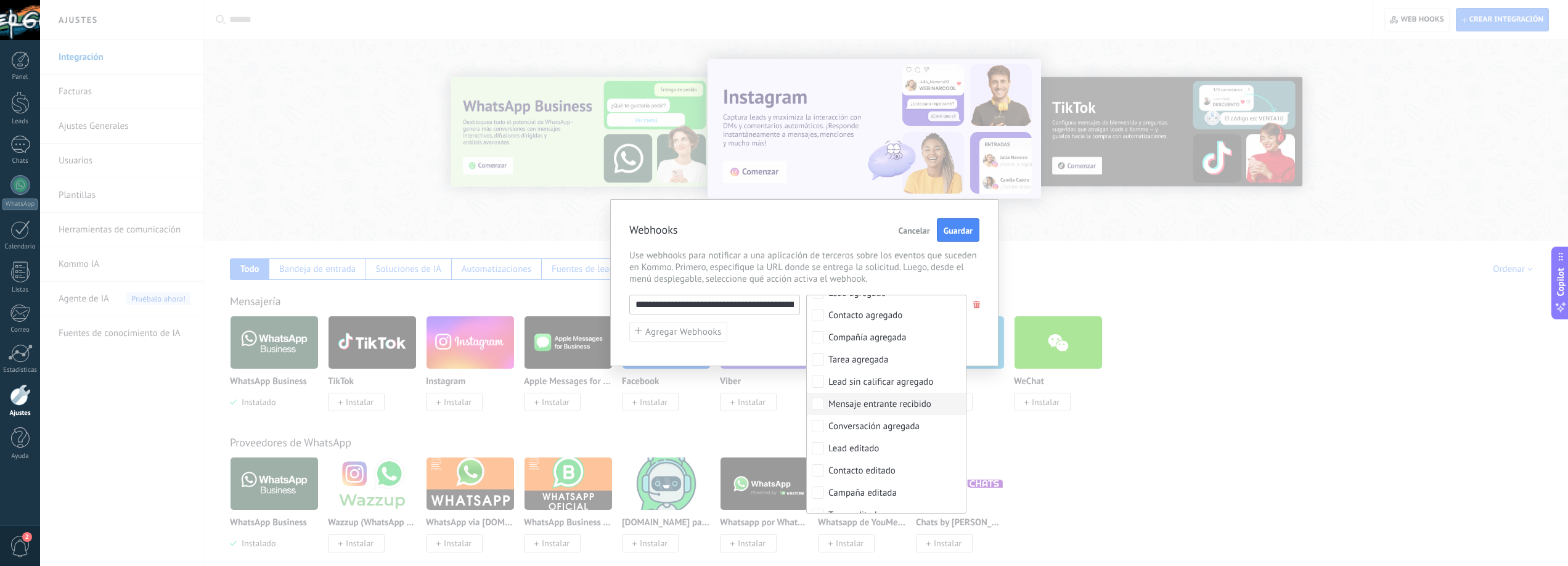
scroll to position [36, 2]
click at [1016, 429] on div "**********" at bounding box center [804, 283] width 1528 height 566
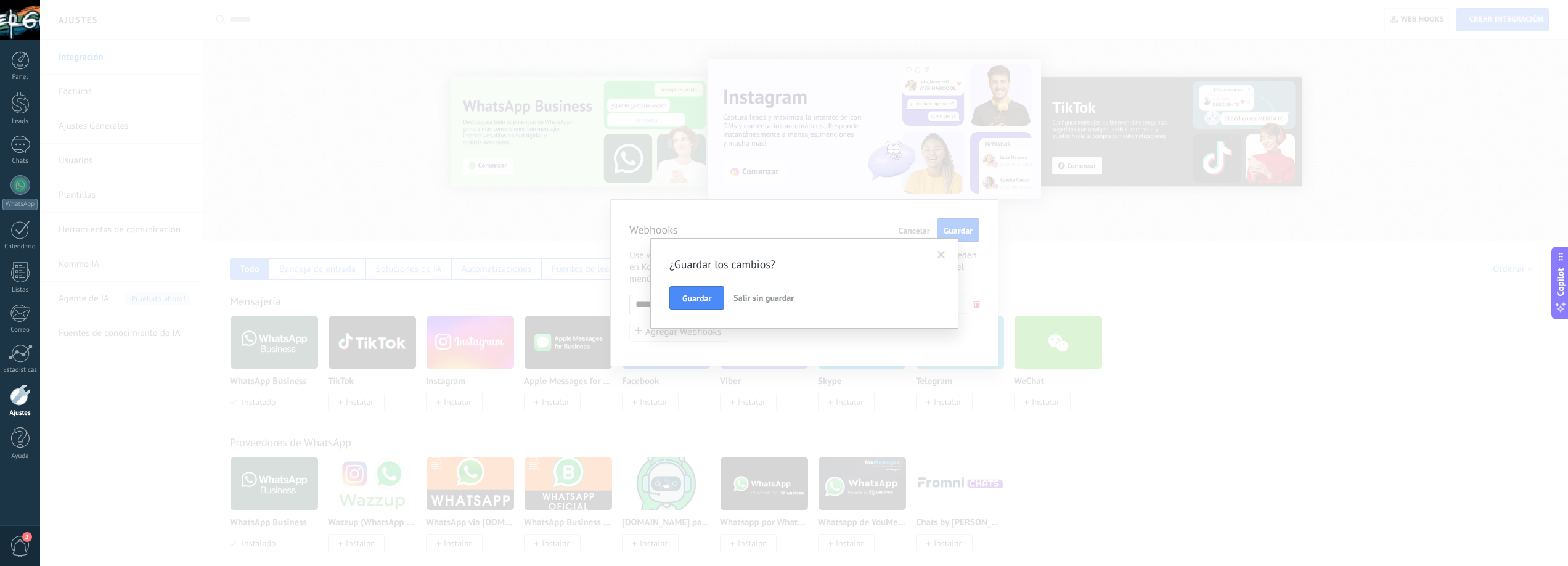
click at [702, 294] on span "Guardar" at bounding box center [697, 299] width 29 height 9
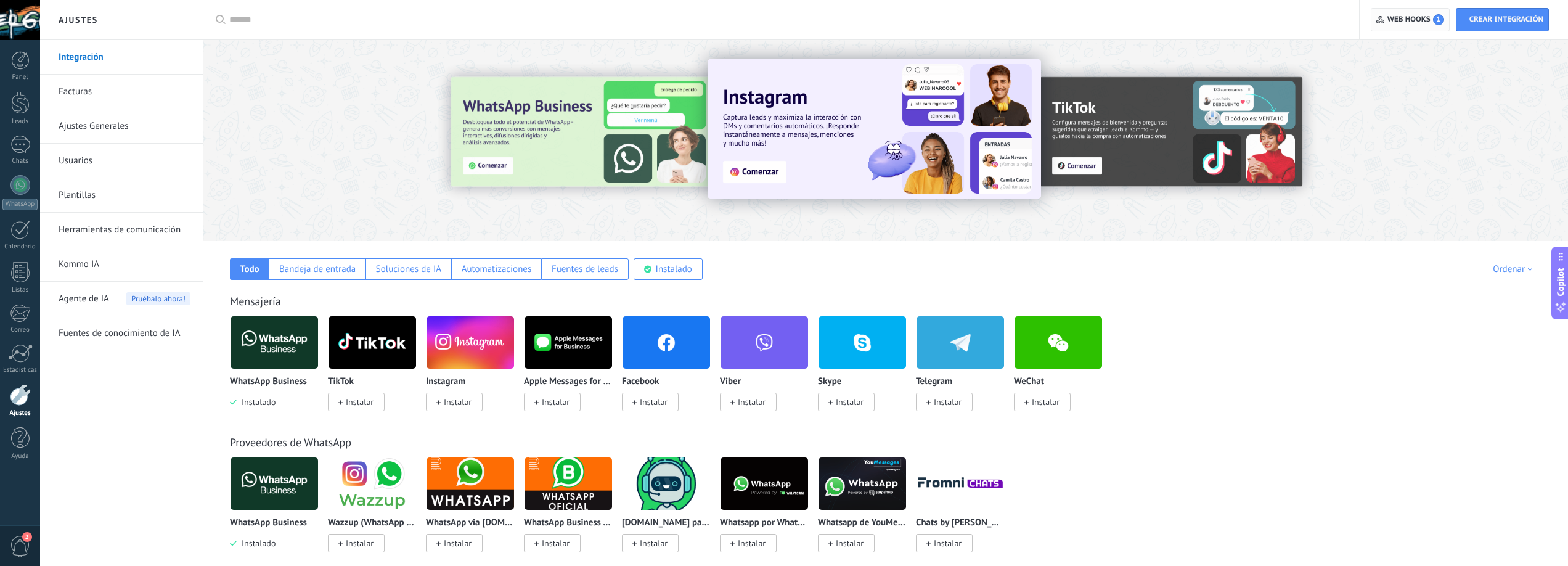
click at [1419, 21] on span "Web hooks 1" at bounding box center [1416, 19] width 57 height 11
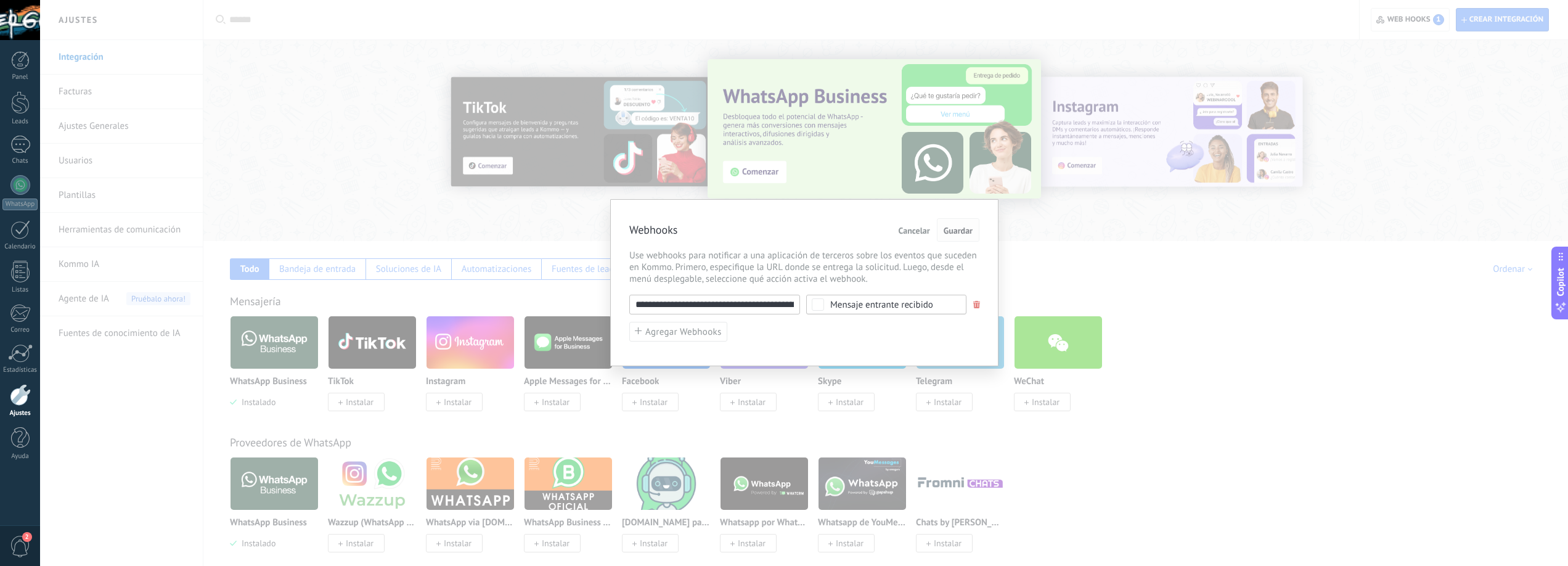
click at [956, 233] on span "Guardar" at bounding box center [959, 231] width 29 height 9
click at [959, 234] on span "Guardar" at bounding box center [959, 231] width 29 height 9
click at [917, 232] on span "Cancelar" at bounding box center [914, 231] width 31 height 9
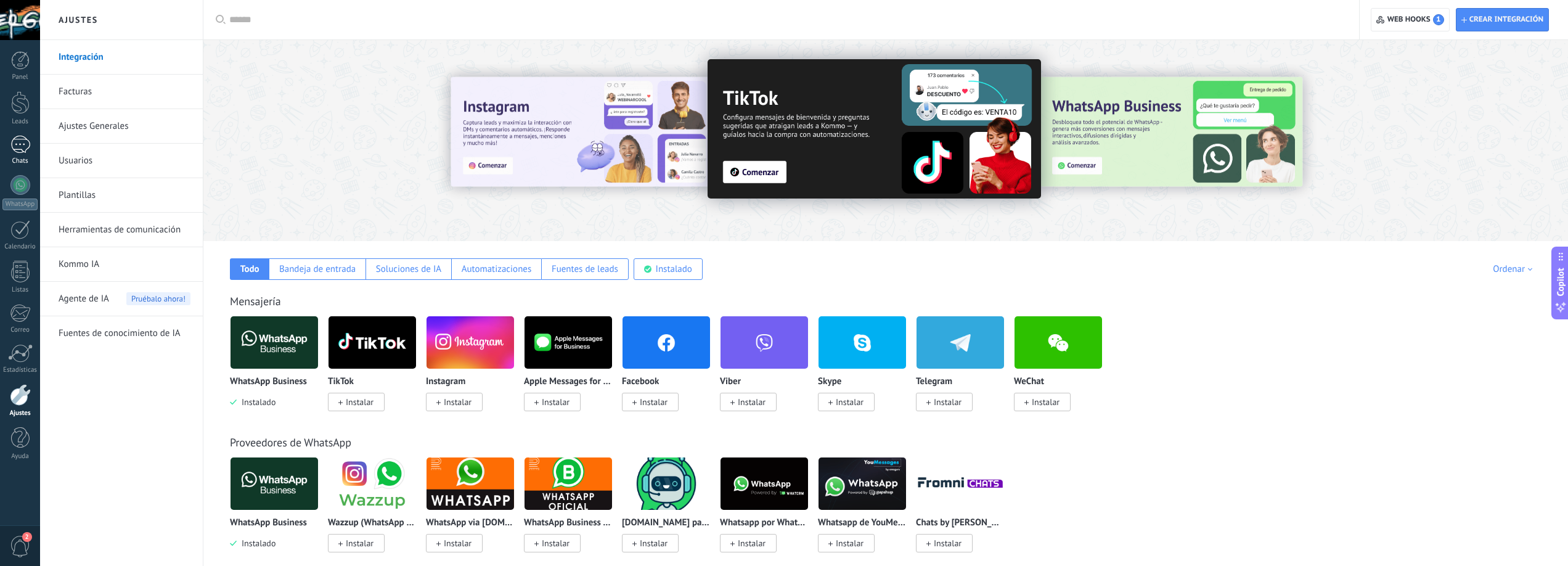
click at [21, 148] on div at bounding box center [20, 144] width 20 height 18
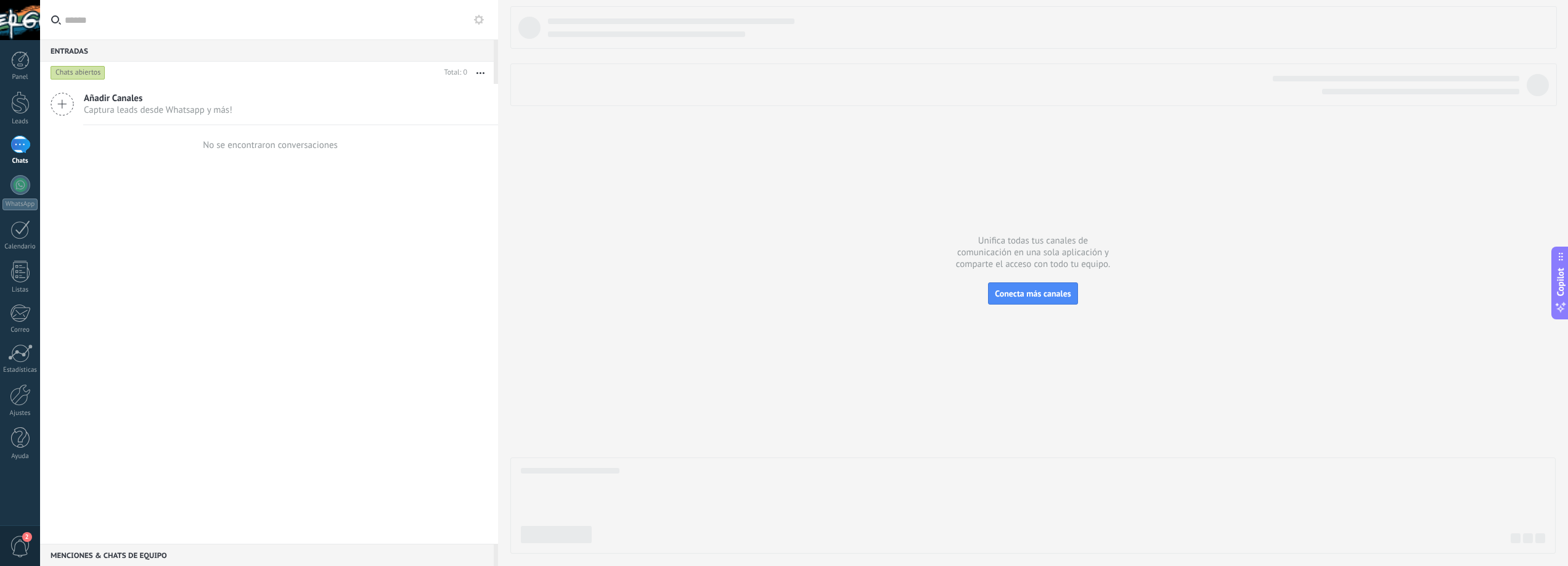
click at [302, 145] on div "No se encontraron conversaciones" at bounding box center [270, 145] width 135 height 12
click at [481, 71] on button "button" at bounding box center [480, 73] width 26 height 22
click at [254, 98] on div "Añadir Canales Captura leads desde Whatsapp y más!" at bounding box center [269, 104] width 458 height 42
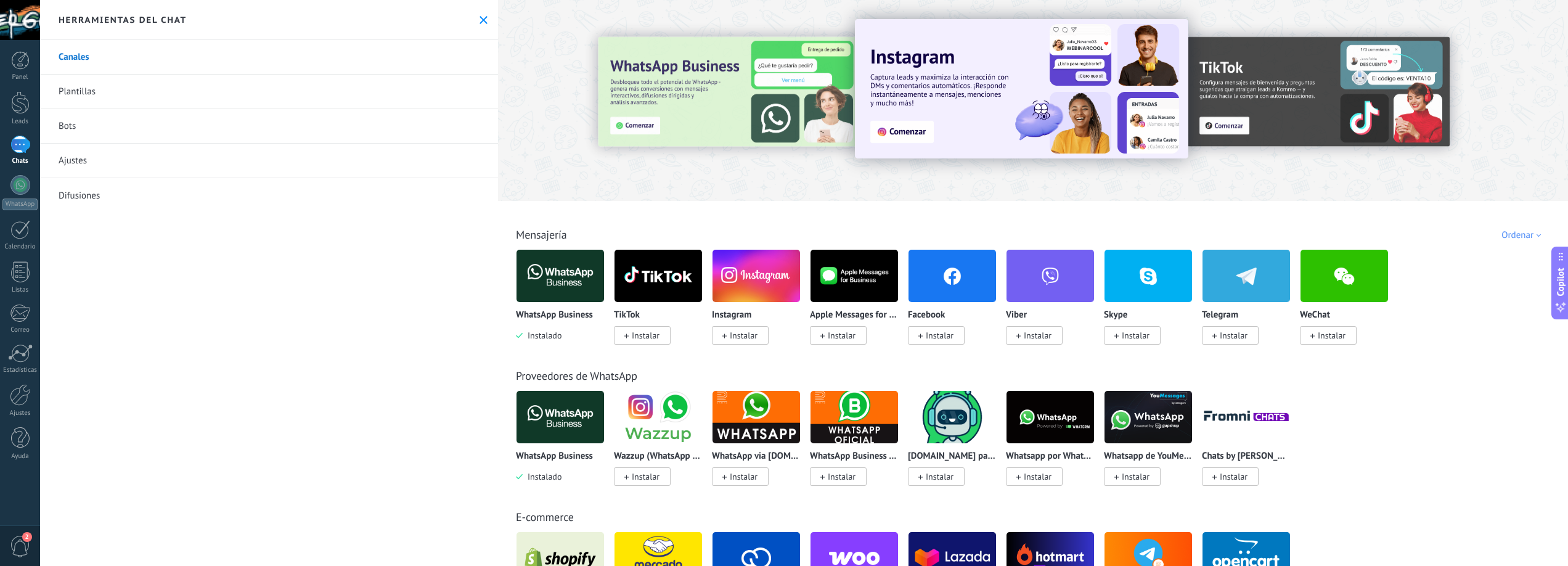
click at [23, 157] on div "Chats" at bounding box center [20, 161] width 36 height 8
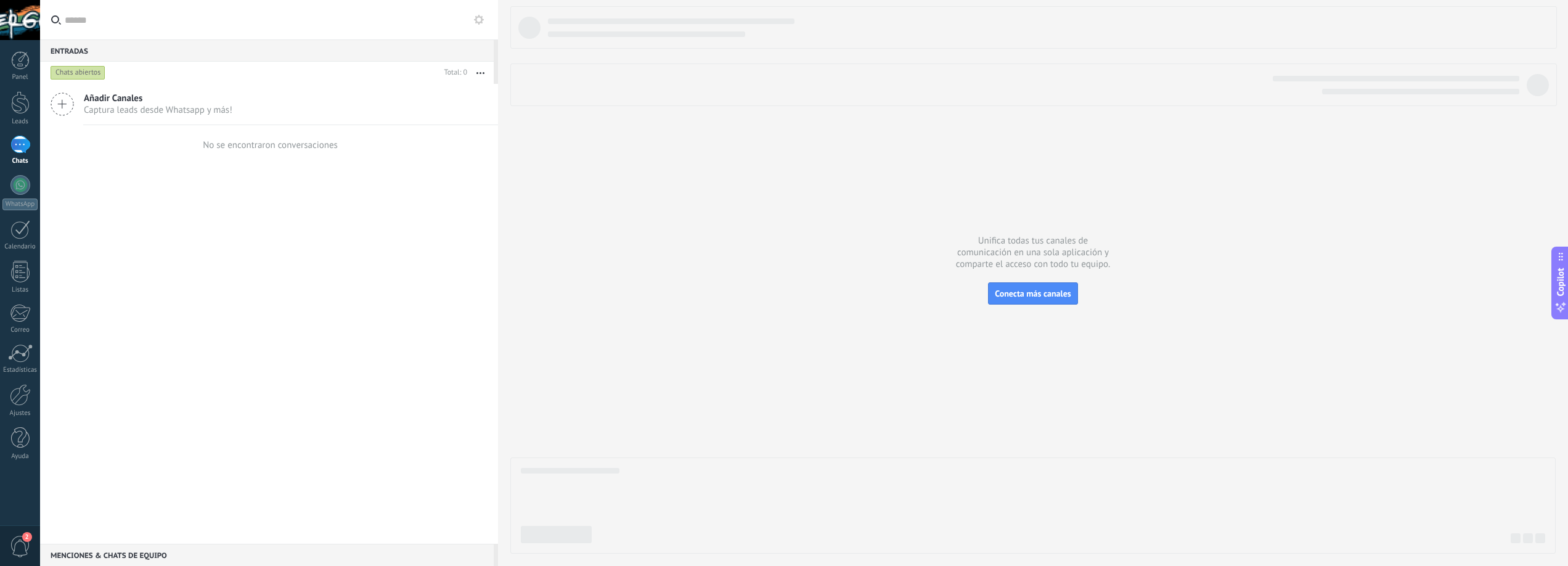
click at [60, 101] on icon at bounding box center [62, 104] width 23 height 23
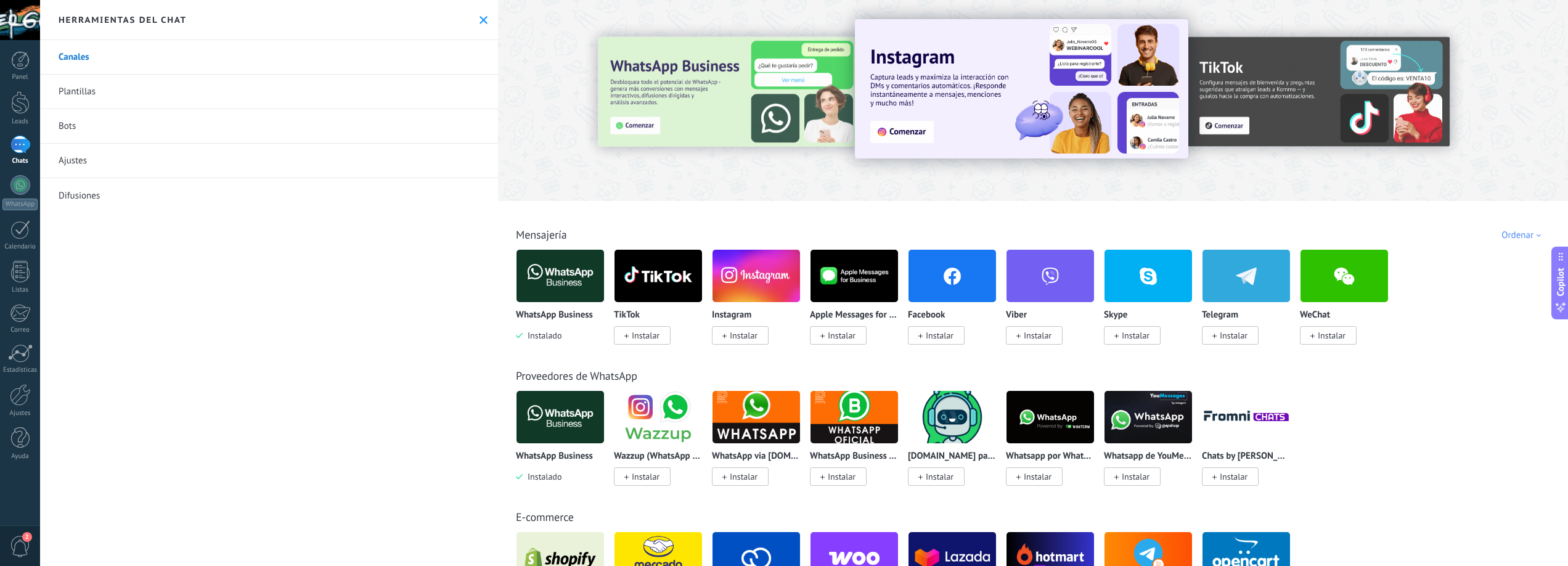
click at [561, 416] on img at bounding box center [561, 417] width 87 height 60
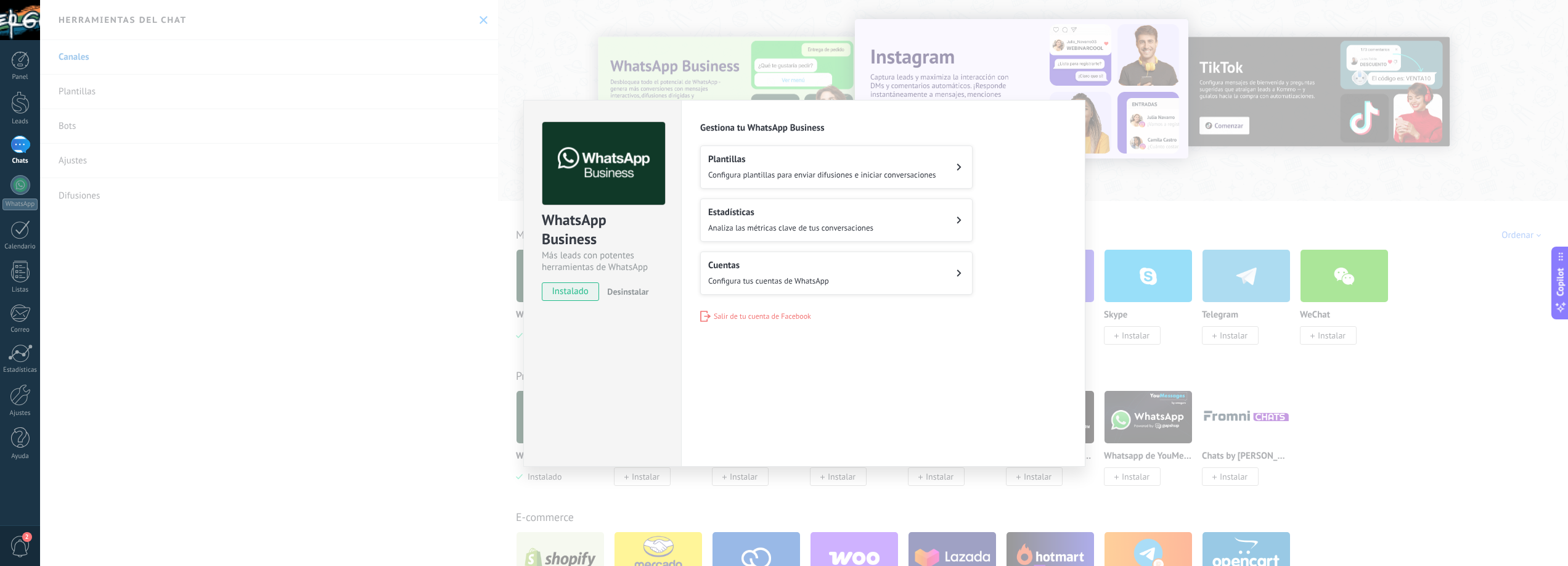
click at [769, 268] on h2 "Cuentas" at bounding box center [769, 266] width 121 height 12
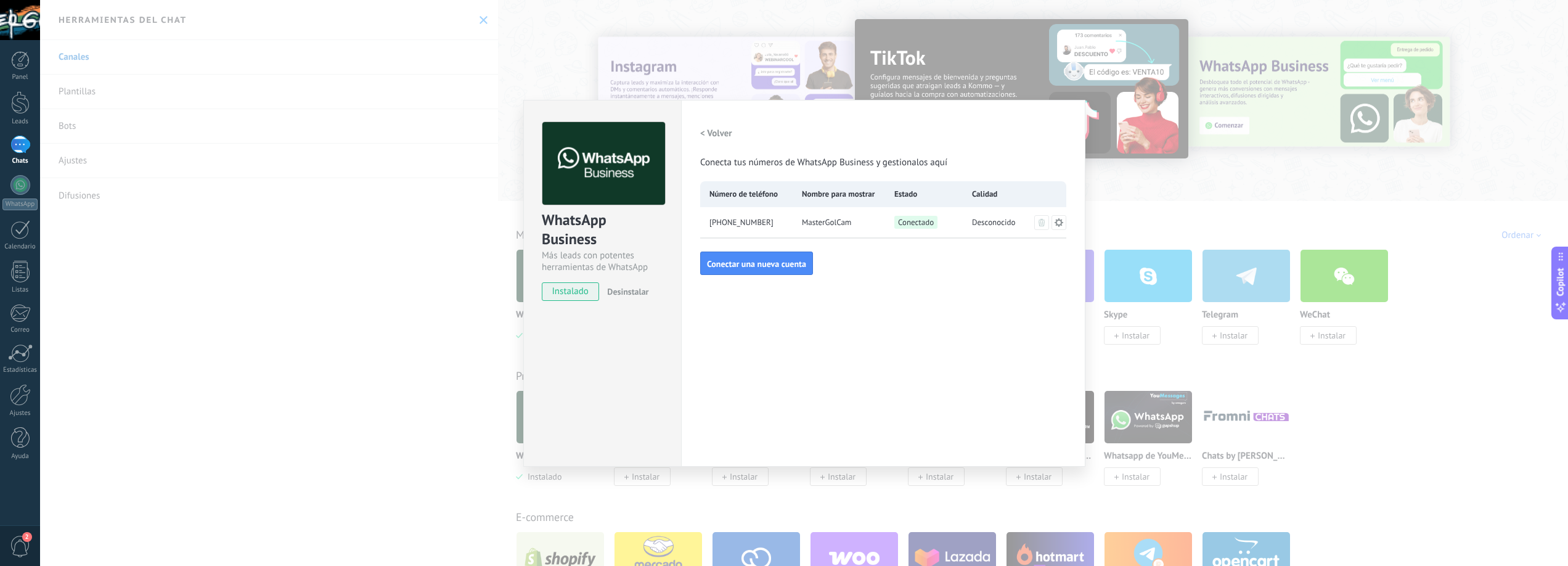
click at [997, 221] on span "Desconocido" at bounding box center [994, 222] width 44 height 12
click at [909, 221] on span "Conectado" at bounding box center [916, 222] width 43 height 13
click at [729, 224] on span "[PHONE_NUMBER]" at bounding box center [742, 222] width 64 height 12
click at [578, 294] on span "instalado" at bounding box center [570, 291] width 56 height 18
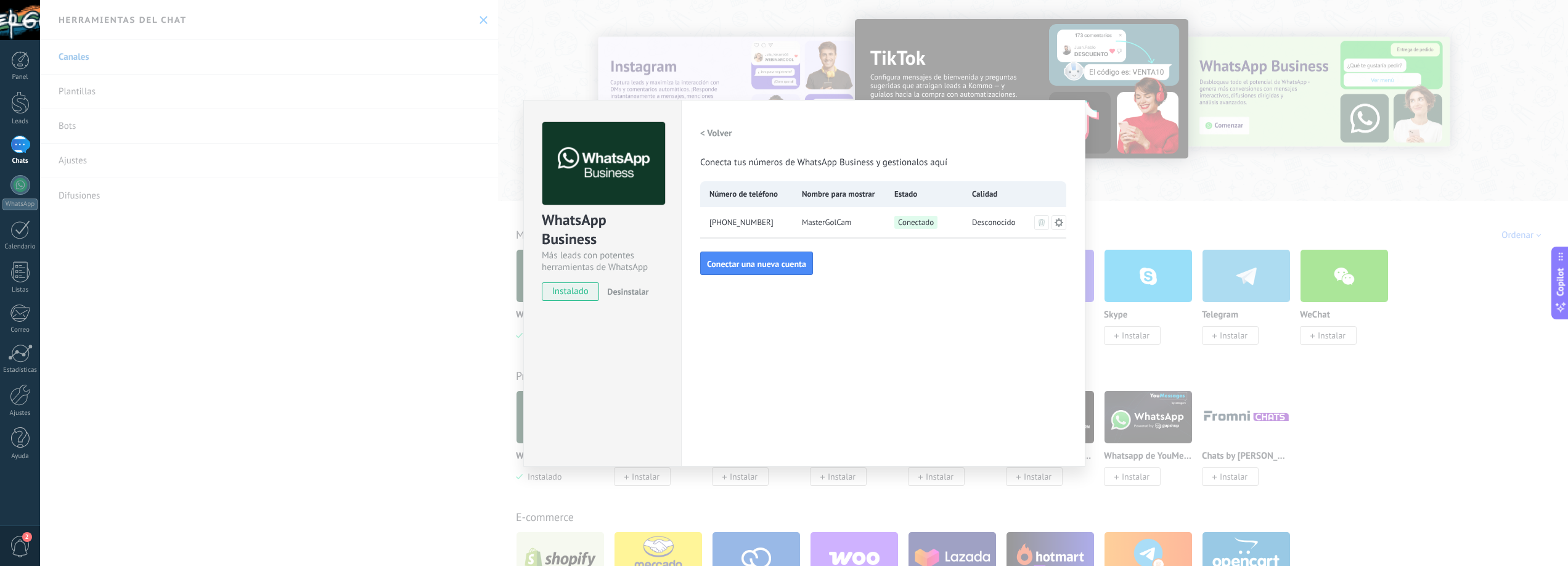
click at [718, 133] on h2 "< Volver" at bounding box center [716, 133] width 32 height 12
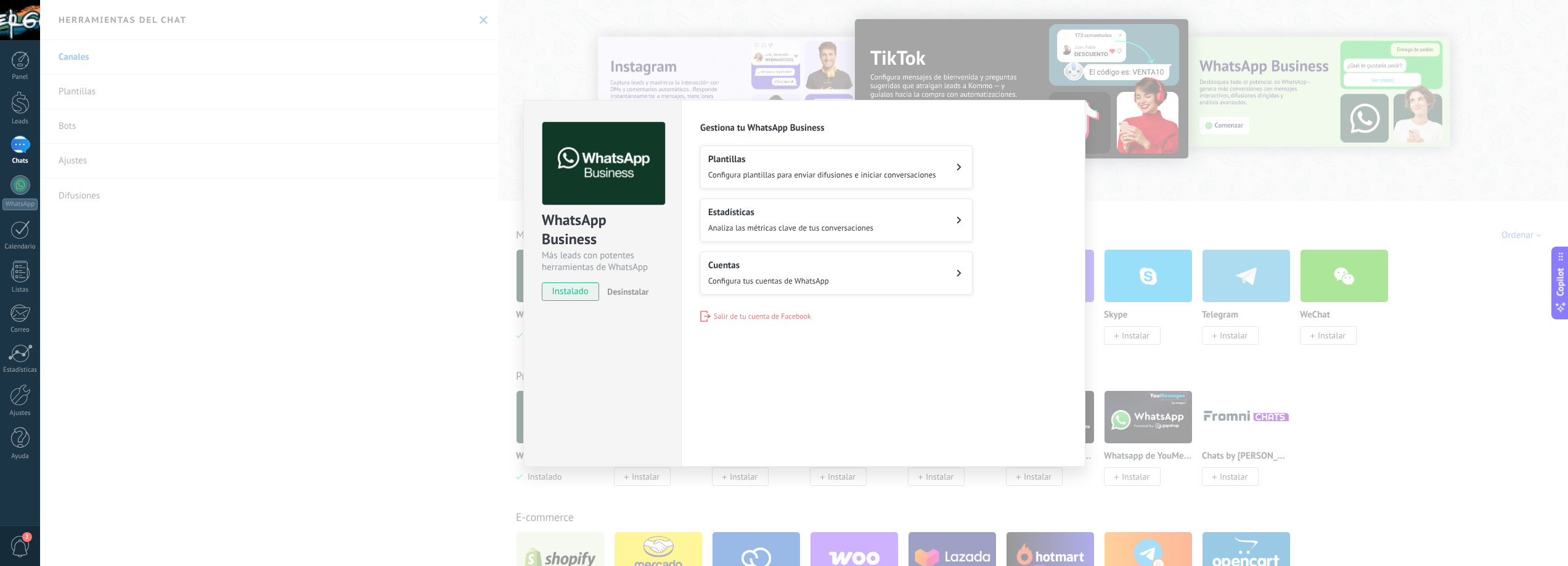
click at [1128, 170] on div "WhatsApp Business Más leads con potentes herramientas de WhatsApp instalado Des…" at bounding box center [804, 283] width 1528 height 566
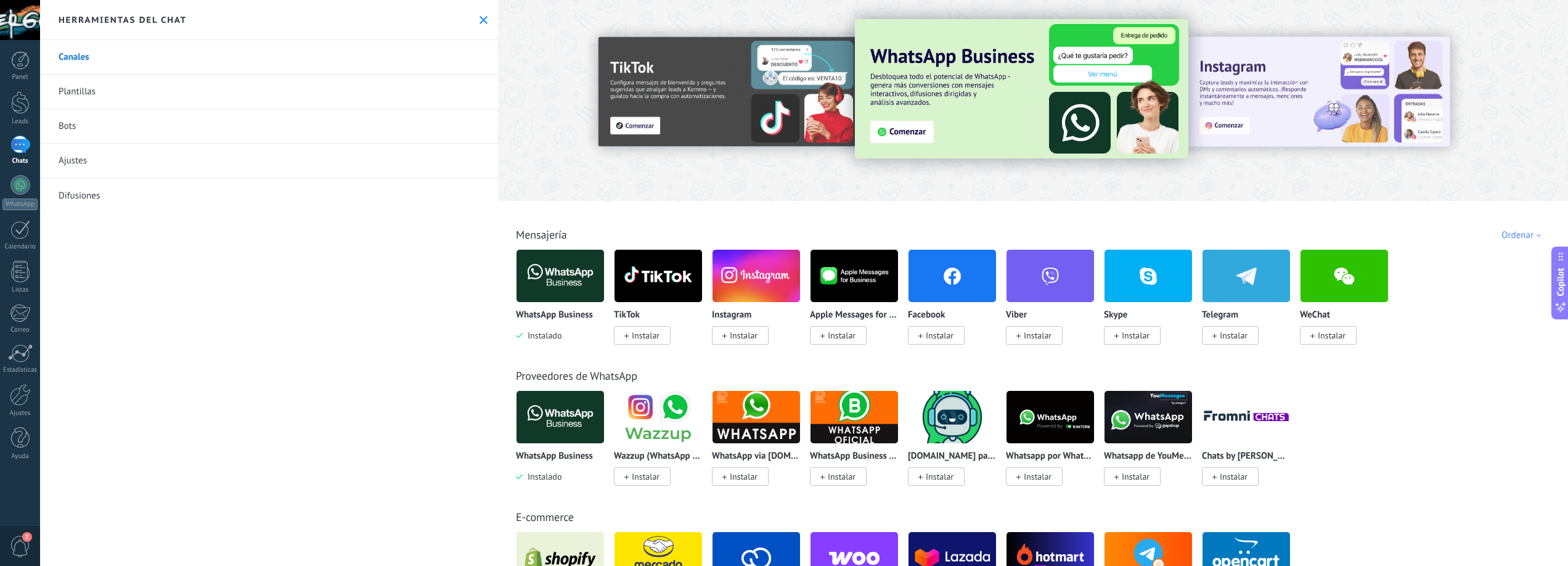
click at [75, 163] on link "Ajustes" at bounding box center [269, 160] width 458 height 34
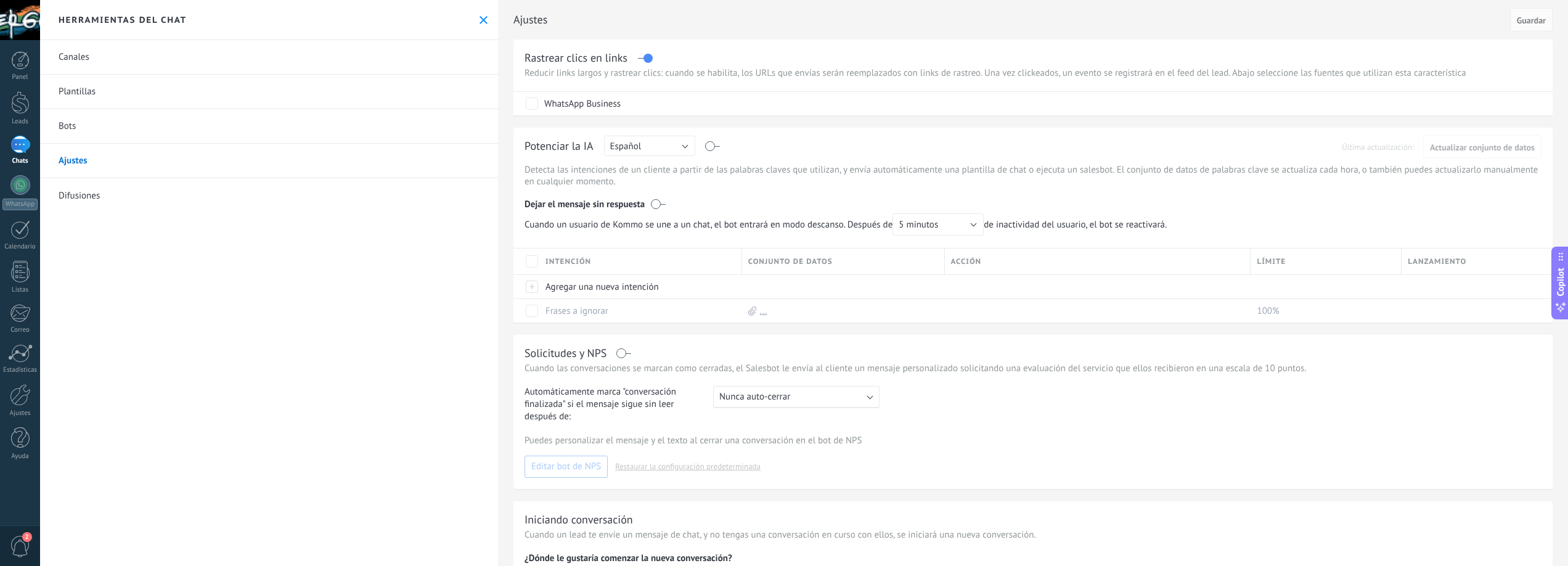
click at [654, 204] on label at bounding box center [658, 204] width 15 height 12
click at [1520, 17] on span "Guardar" at bounding box center [1532, 20] width 29 height 9
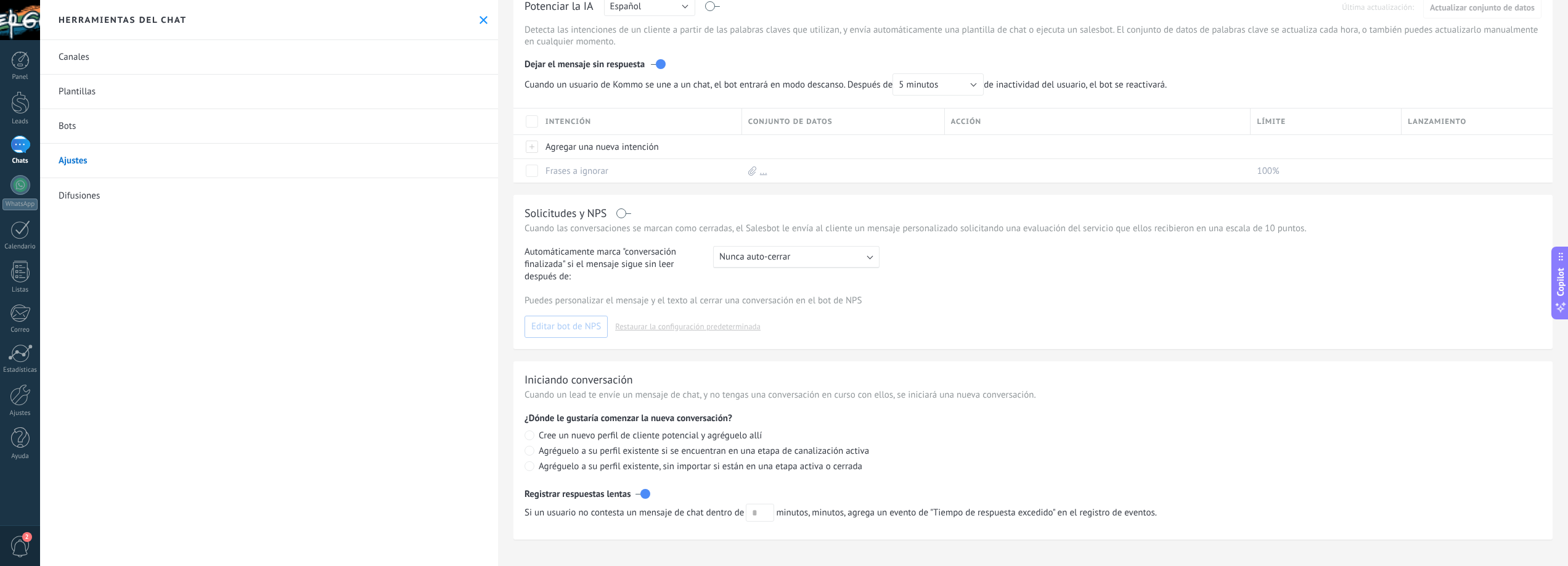
click at [71, 133] on link "Bots" at bounding box center [269, 126] width 458 height 34
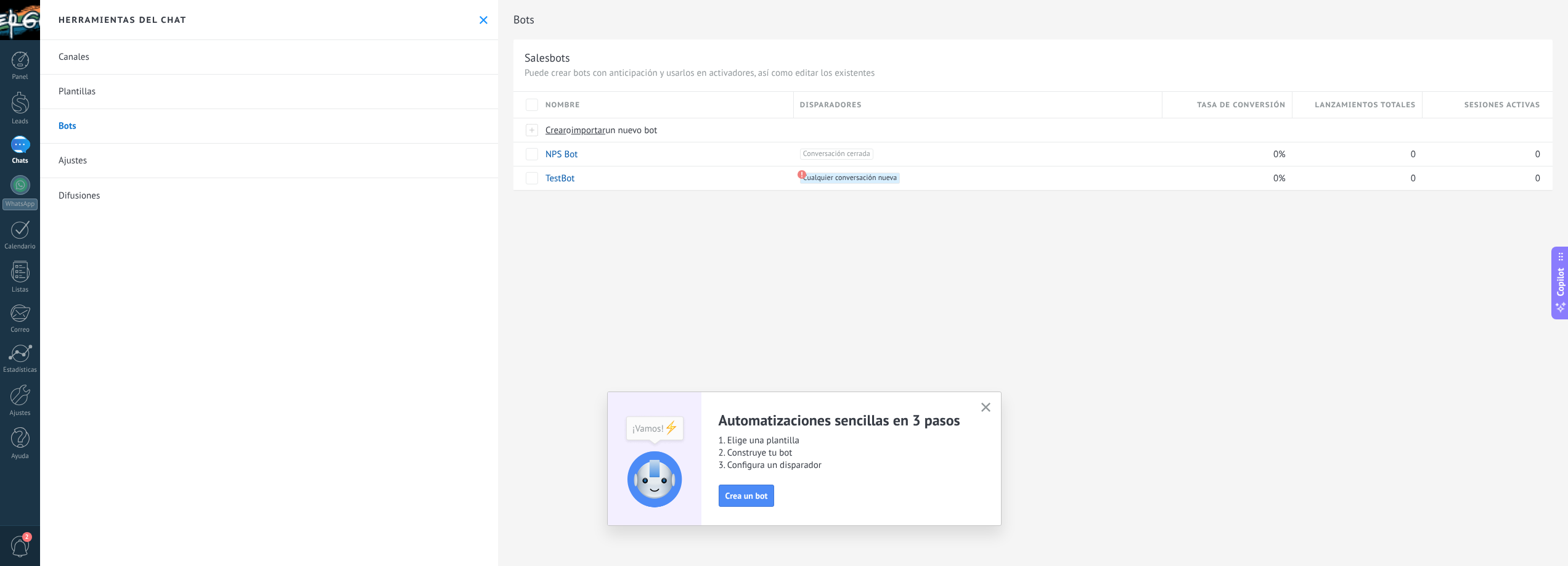
click at [79, 97] on link "Plantillas" at bounding box center [269, 91] width 458 height 34
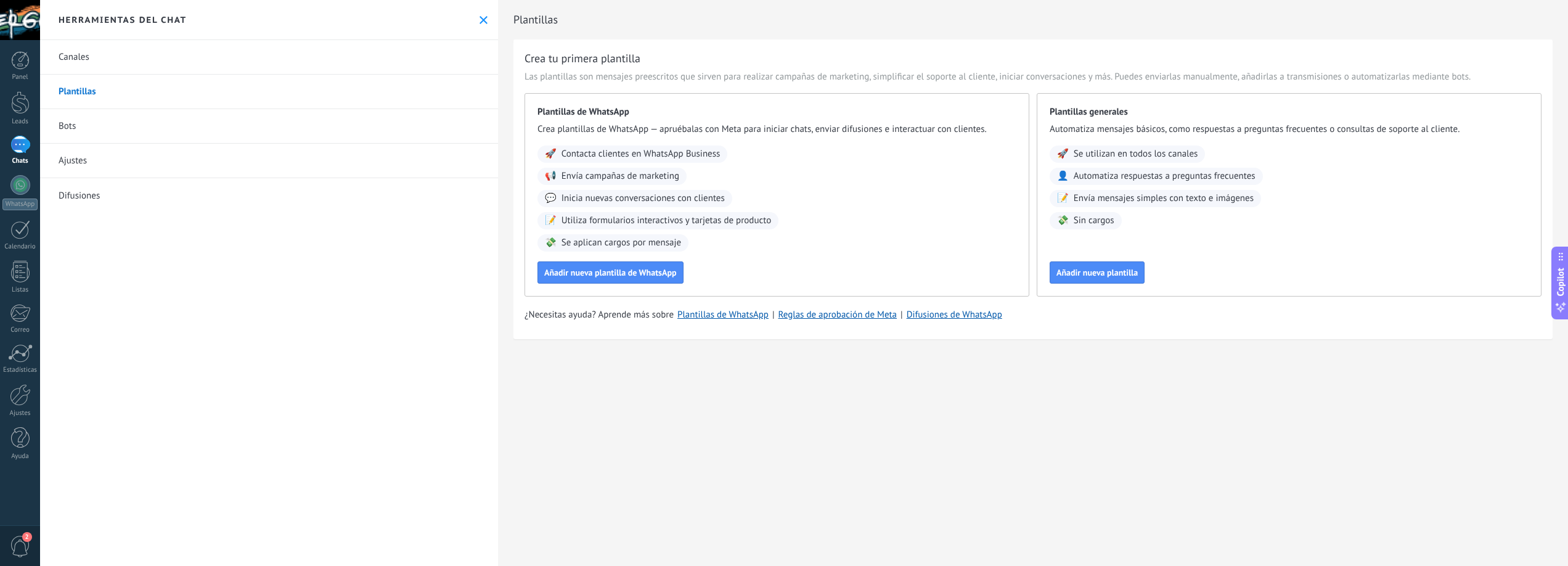
click at [88, 67] on link "Canales" at bounding box center [269, 57] width 458 height 34
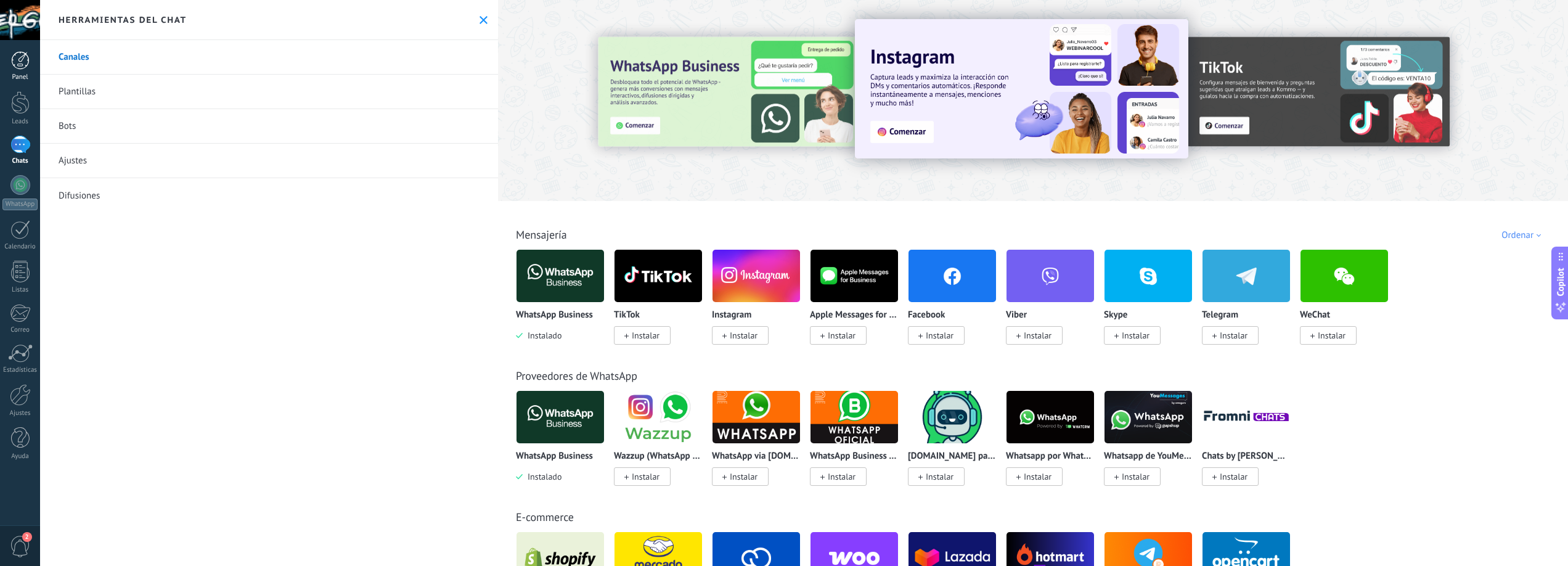
click at [18, 62] on div at bounding box center [20, 60] width 18 height 18
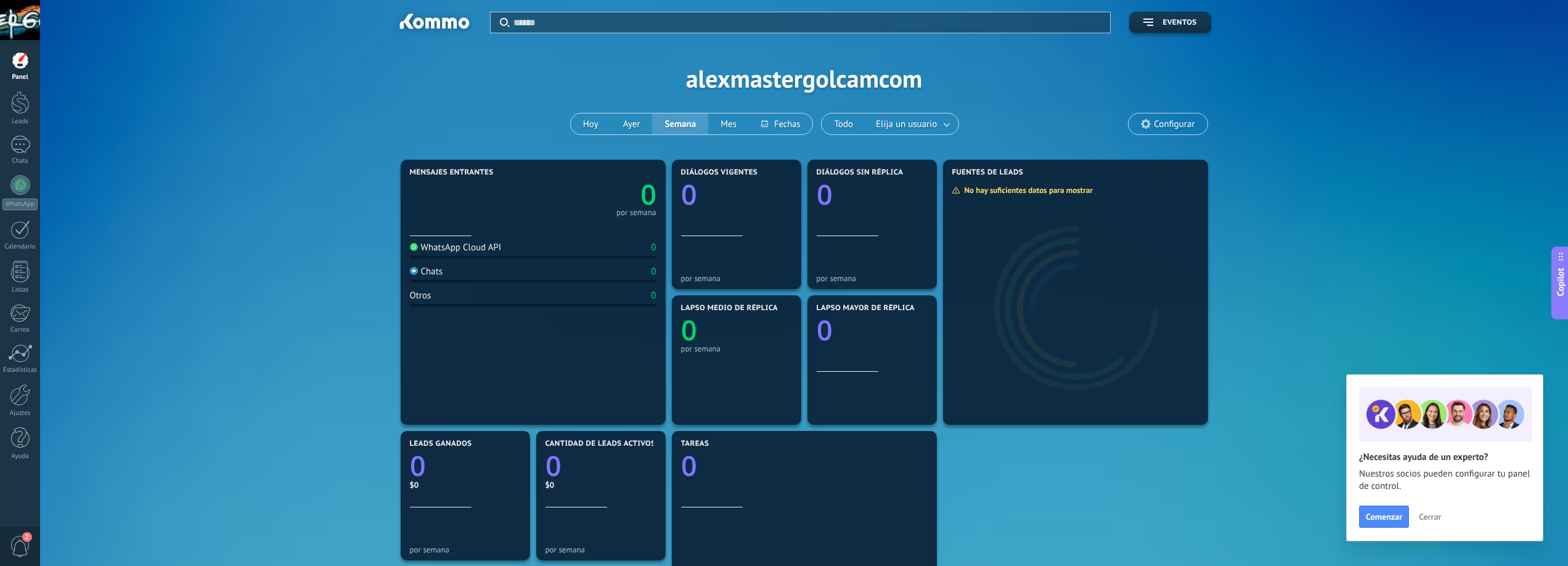
click at [429, 203] on div "0 por semana" at bounding box center [533, 196] width 247 height 39
drag, startPoint x: 486, startPoint y: 229, endPoint x: 379, endPoint y: 151, distance: 132.4
click at [379, 151] on div "Aplicar Eventos alexmastergolcamcom [DATE] [DATE] Semana Mes Todo Elija un usua…" at bounding box center [804, 572] width 1528 height 1144
drag, startPoint x: 487, startPoint y: 272, endPoint x: 489, endPoint y: 229, distance: 43.0
click at [590, 127] on button "Hoy" at bounding box center [590, 124] width 40 height 21
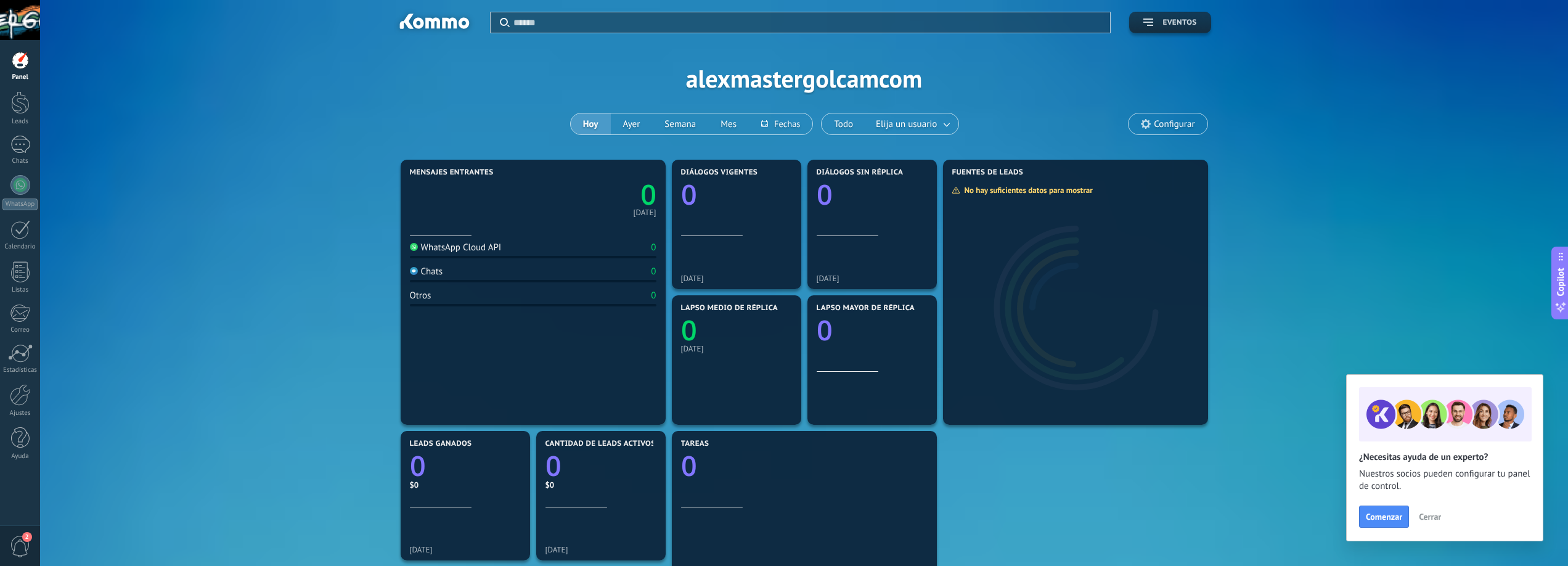
click at [1140, 22] on button "Eventos" at bounding box center [1170, 23] width 82 height 22
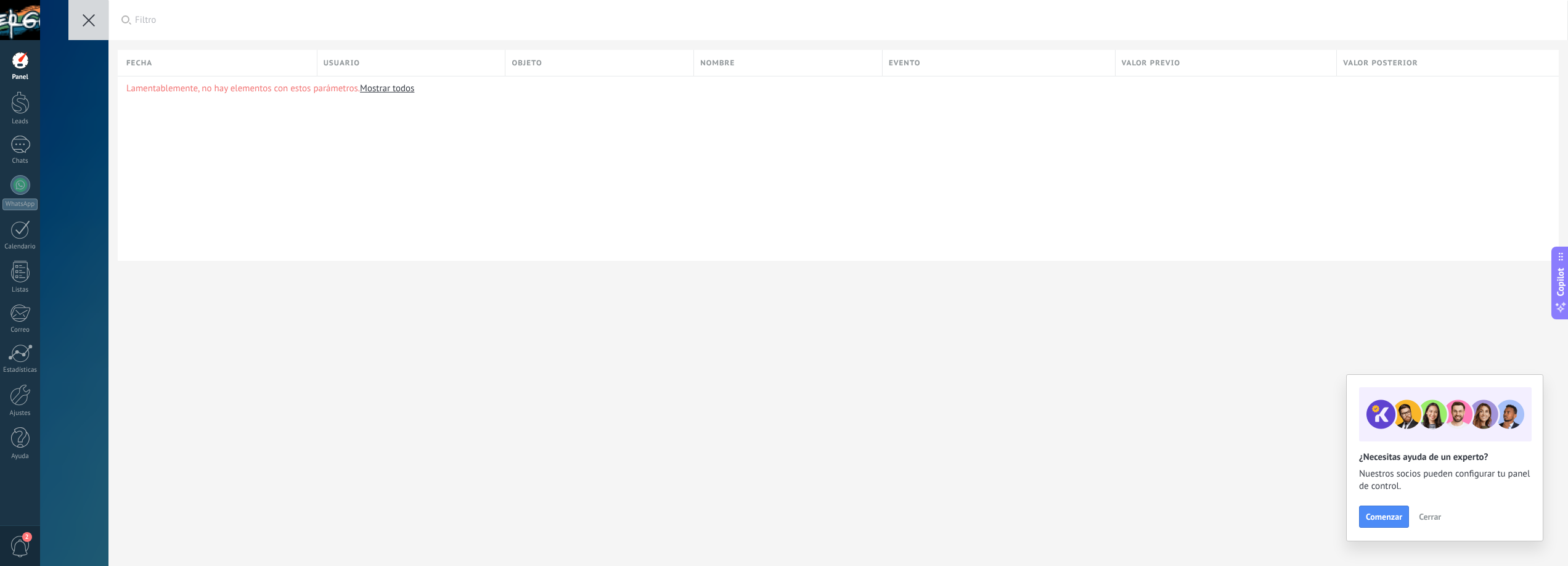
click at [84, 22] on icon at bounding box center [88, 20] width 12 height 12
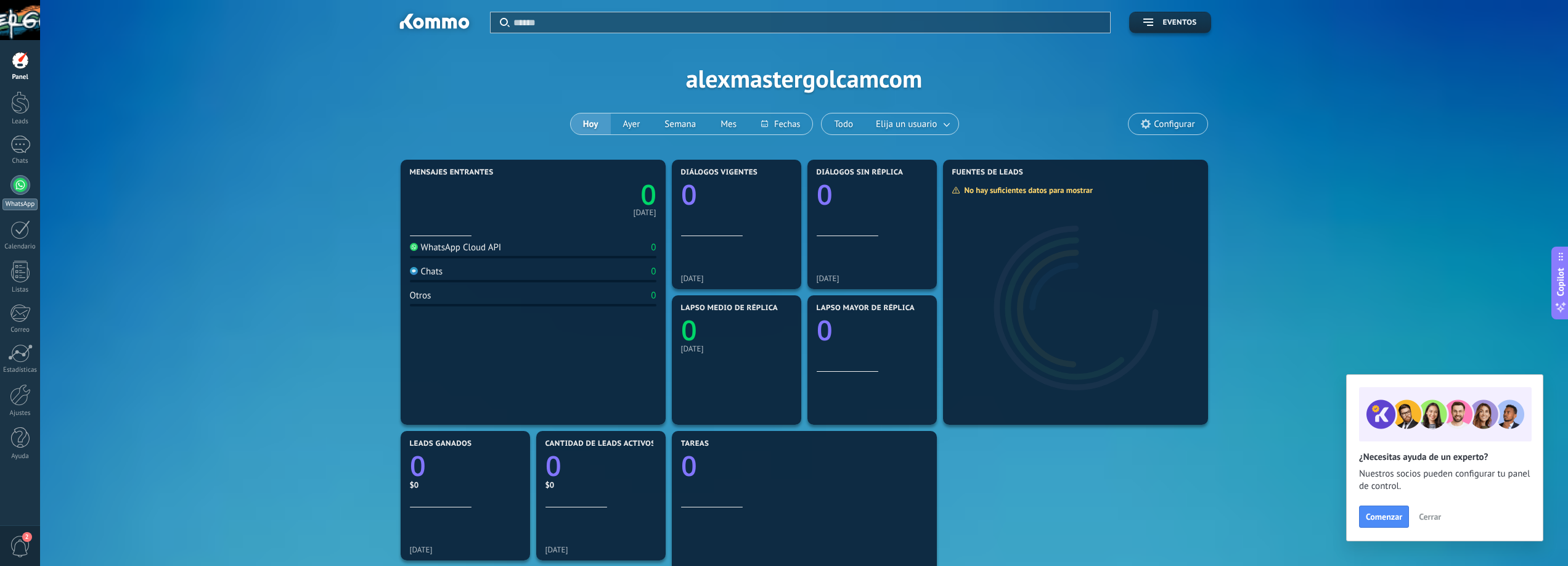
click at [15, 186] on div at bounding box center [20, 185] width 20 height 20
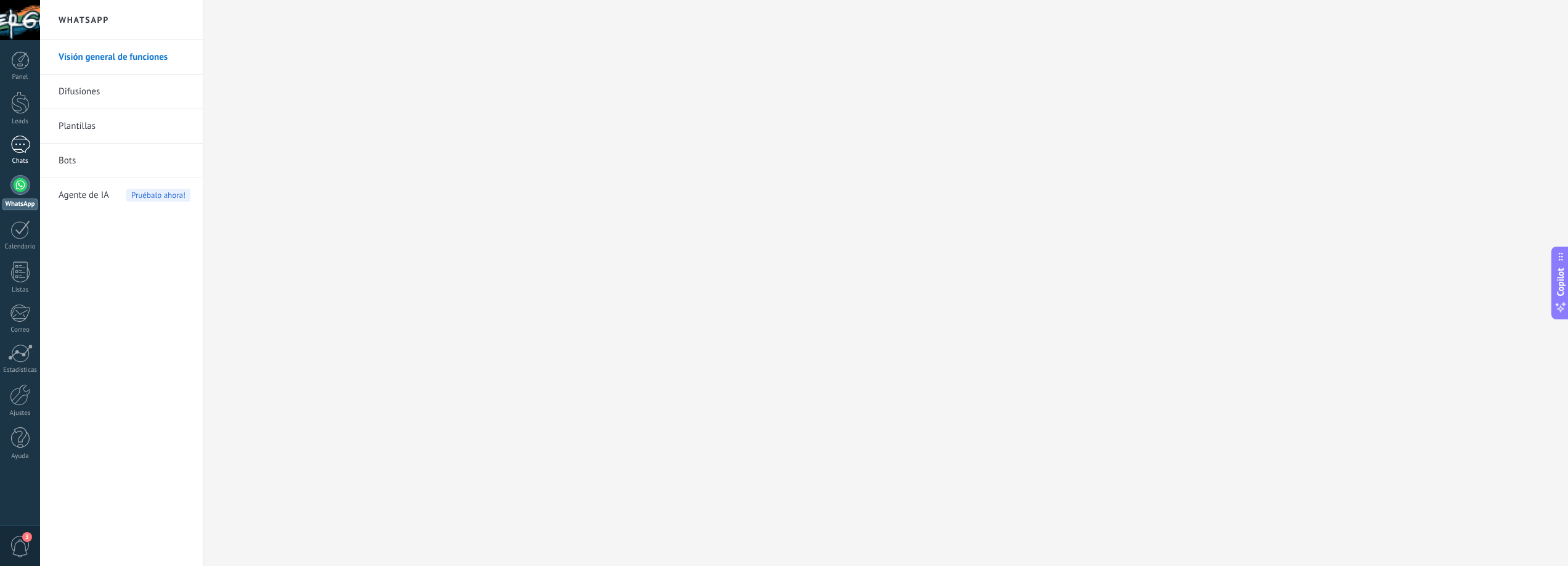
click at [25, 151] on div at bounding box center [20, 144] width 20 height 18
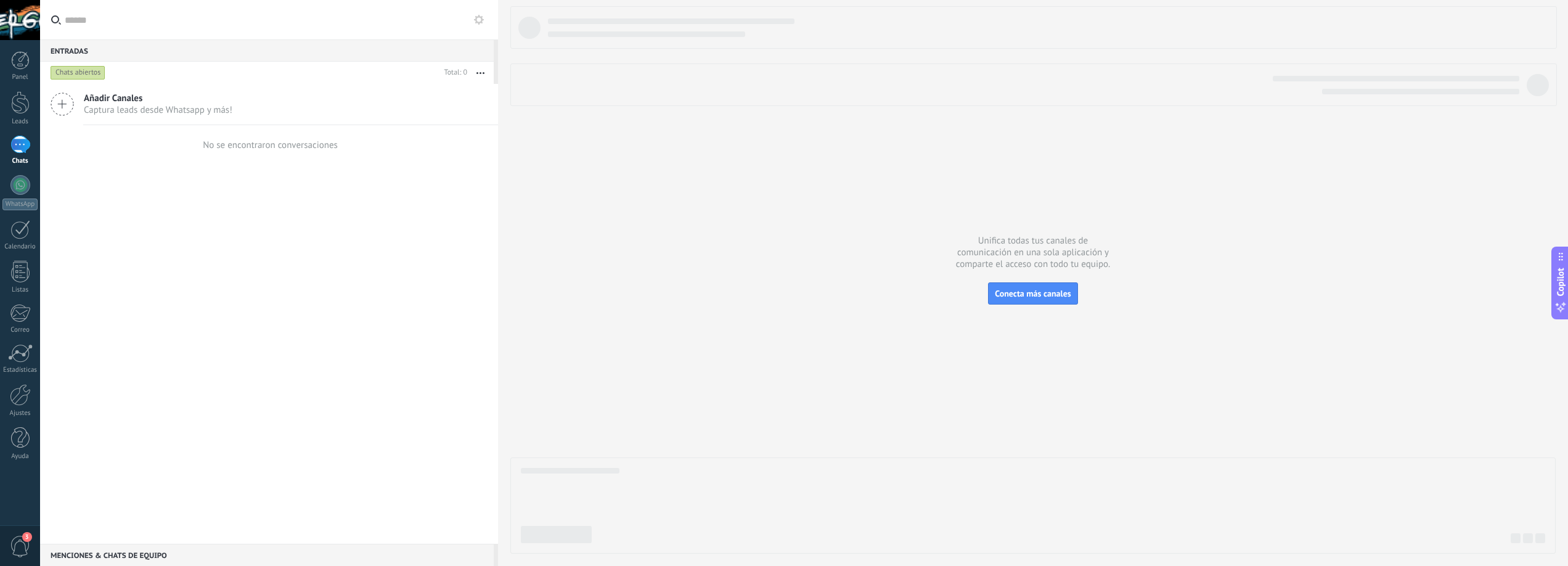
click at [67, 74] on div "Chats abiertos" at bounding box center [77, 73] width 55 height 15
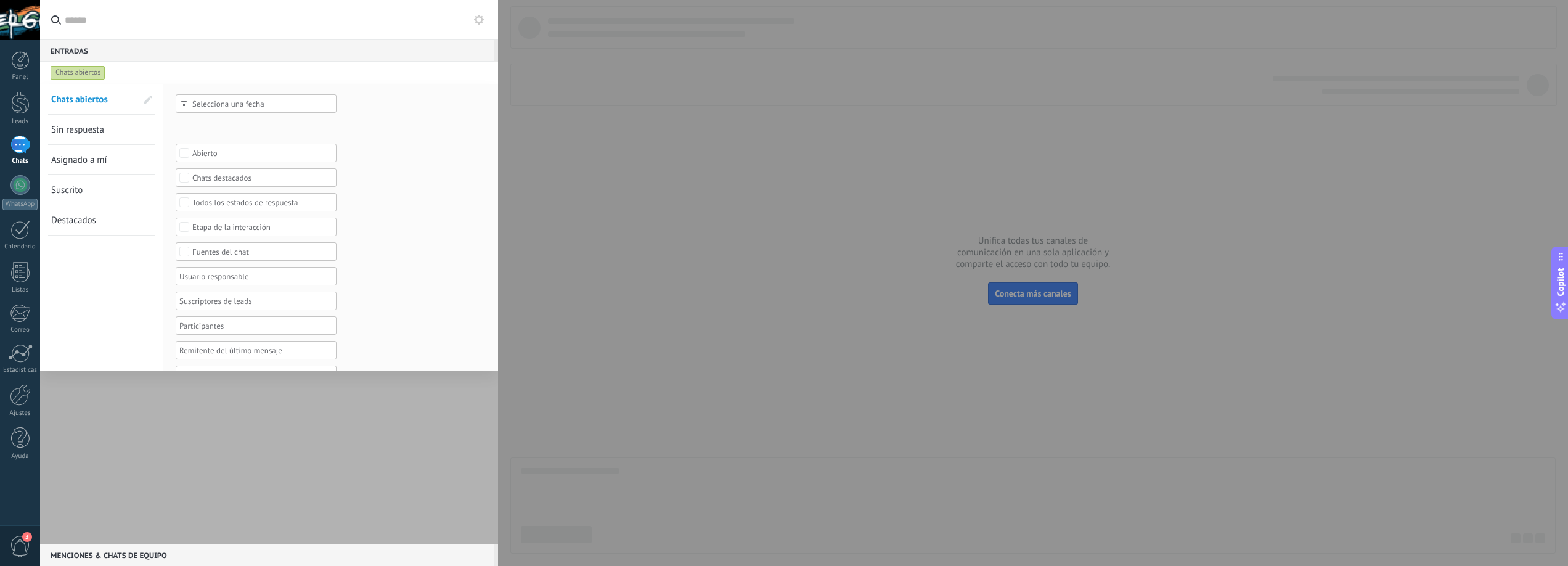
click at [281, 106] on span "Selecciona una fecha" at bounding box center [261, 103] width 138 height 9
click at [176, 183] on li "Hoy" at bounding box center [261, 181] width 171 height 18
click at [196, 348] on span "Aplicar" at bounding box center [202, 352] width 26 height 9
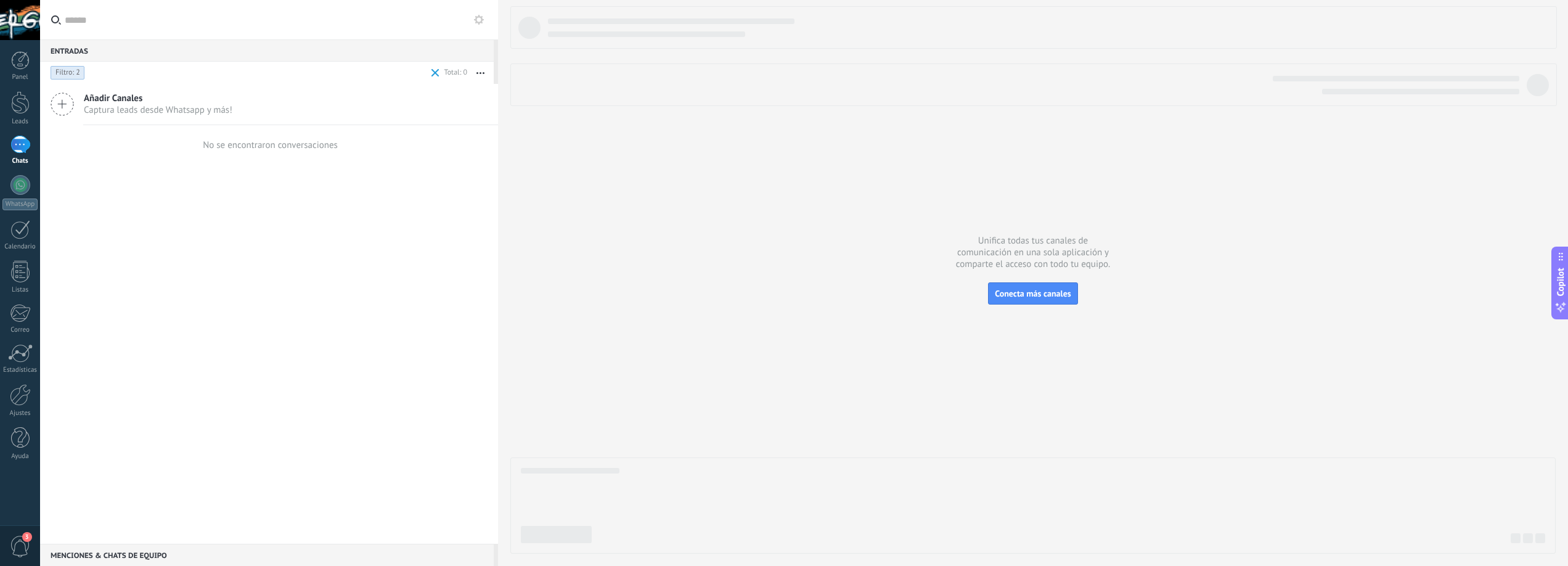
click at [283, 145] on div "No se encontraron conversaciones" at bounding box center [270, 145] width 135 height 12
click at [1053, 299] on button "Conecta más canales" at bounding box center [1033, 294] width 90 height 22
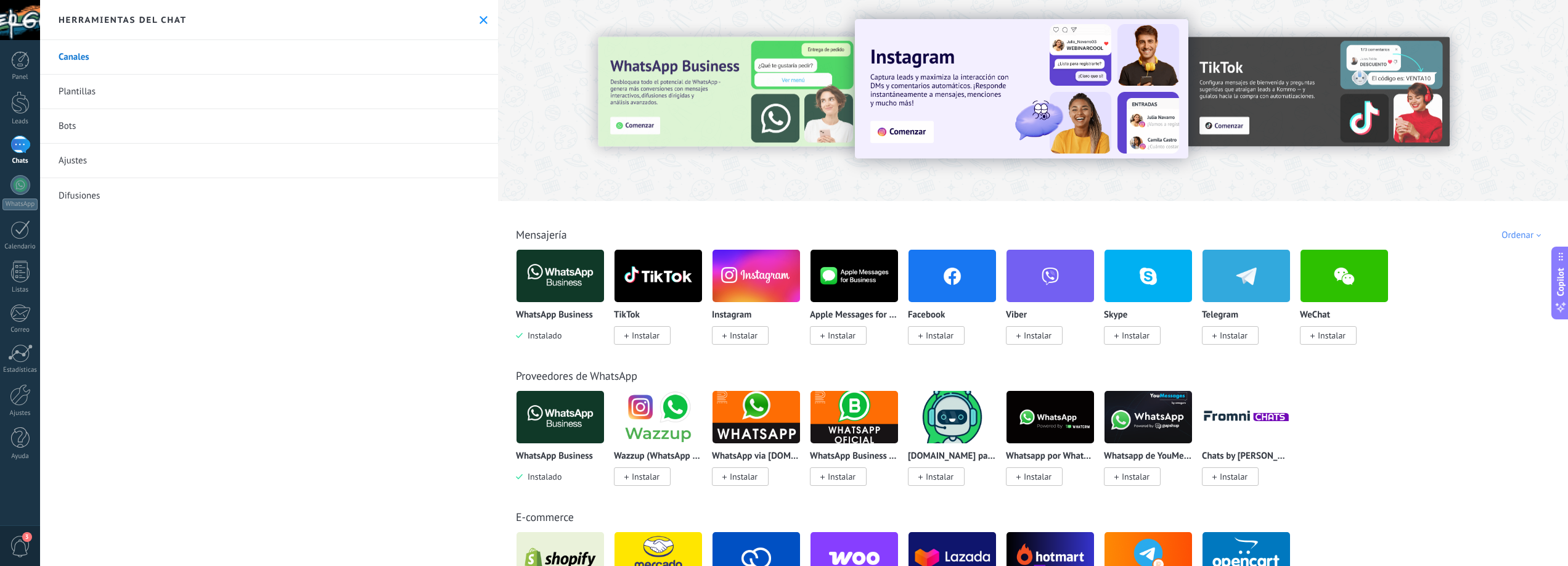
click at [734, 339] on span "Instalar" at bounding box center [744, 335] width 28 height 11
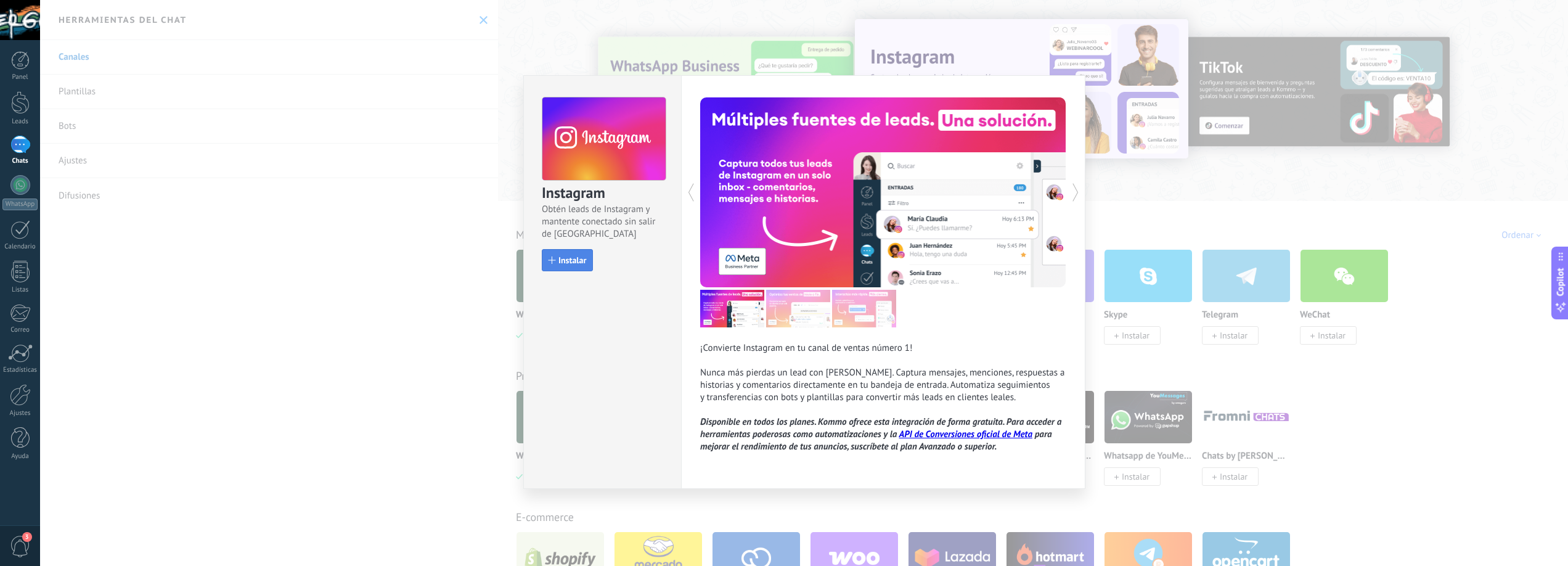
click at [569, 267] on button "Instalar" at bounding box center [567, 260] width 51 height 22
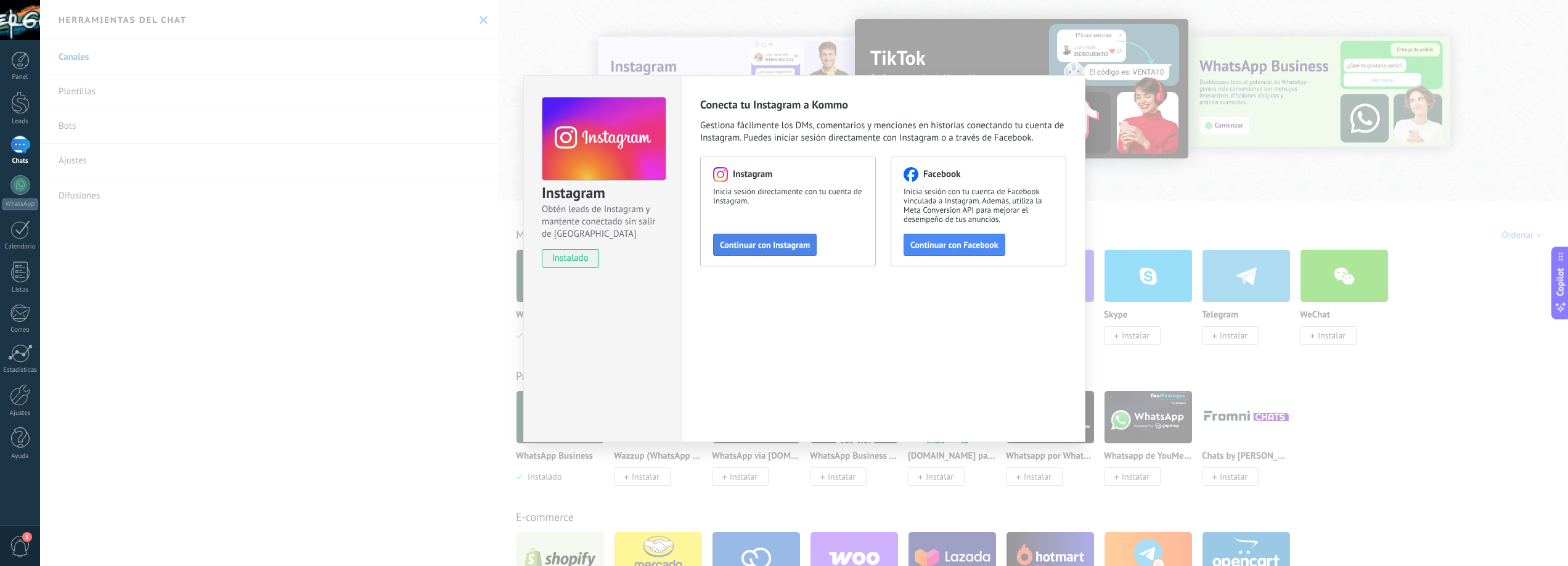
click at [753, 245] on span "Continuar con Instagram" at bounding box center [765, 245] width 90 height 9
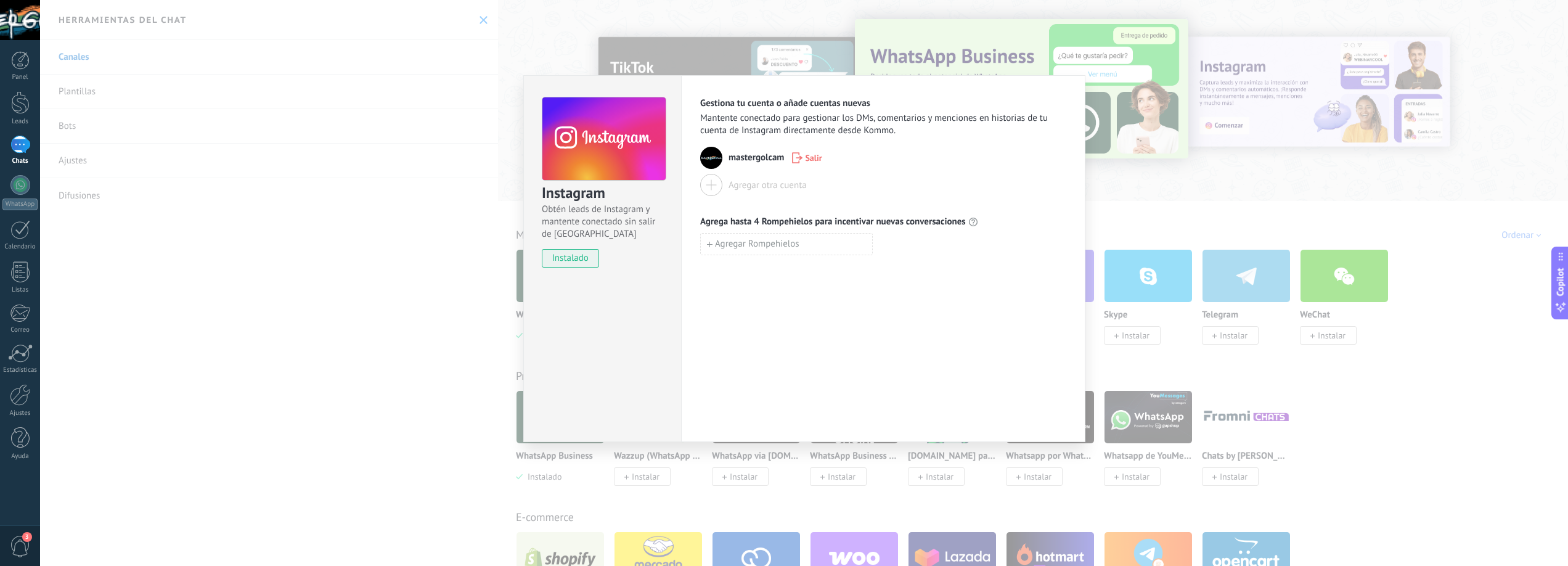
click at [767, 158] on span "mastergolcam" at bounding box center [756, 157] width 55 height 12
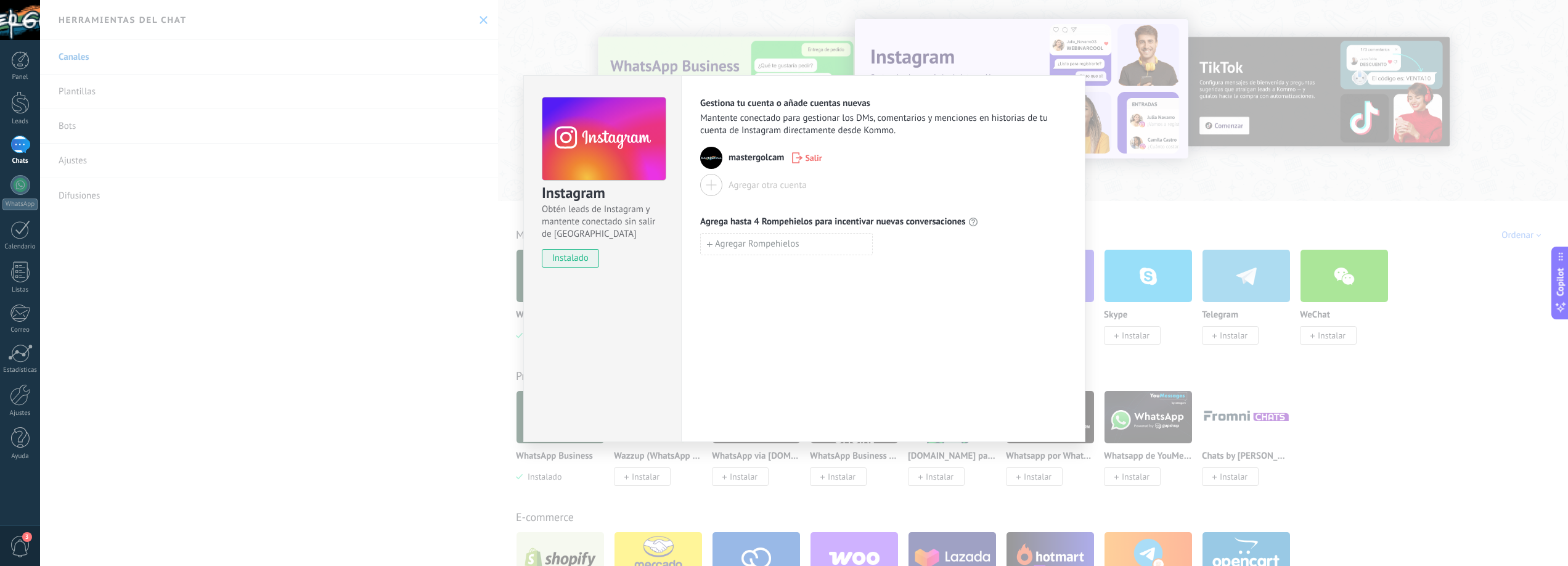
click at [529, 74] on div "Instagram Obtén leads de Instagram y mantente conectado sin salir de Kommo inst…" at bounding box center [804, 283] width 1528 height 566
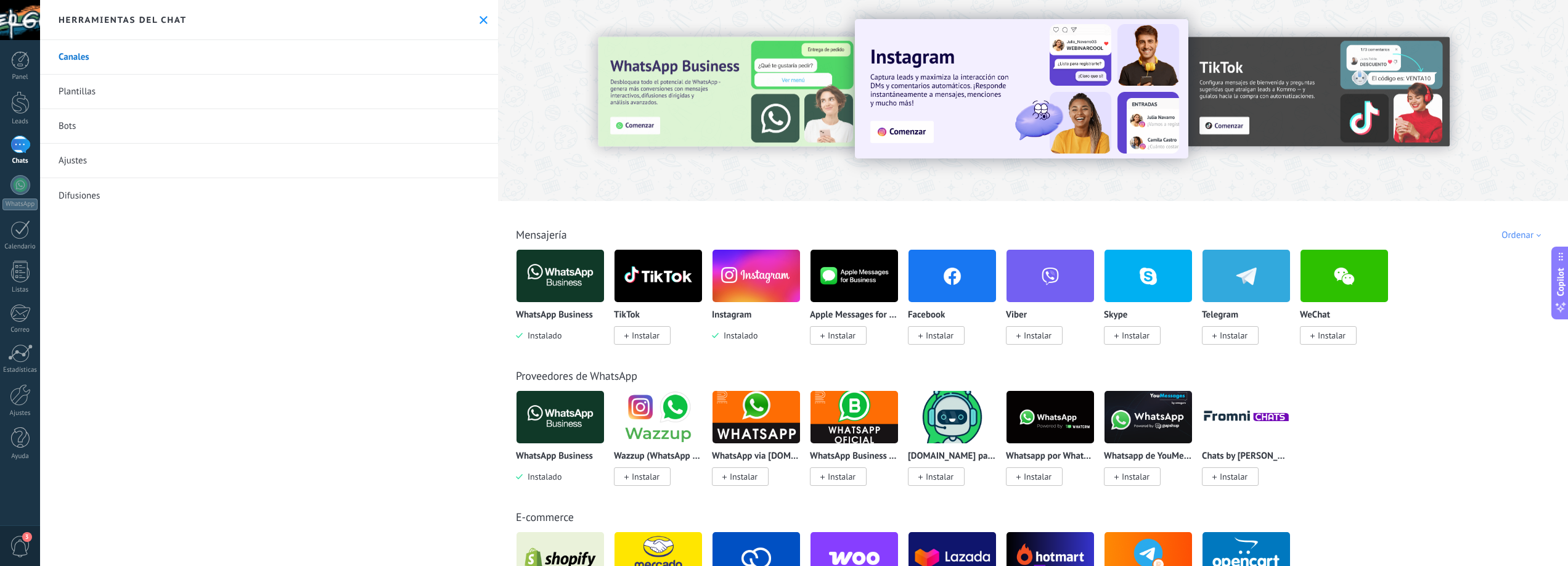
click at [20, 152] on div at bounding box center [20, 144] width 20 height 18
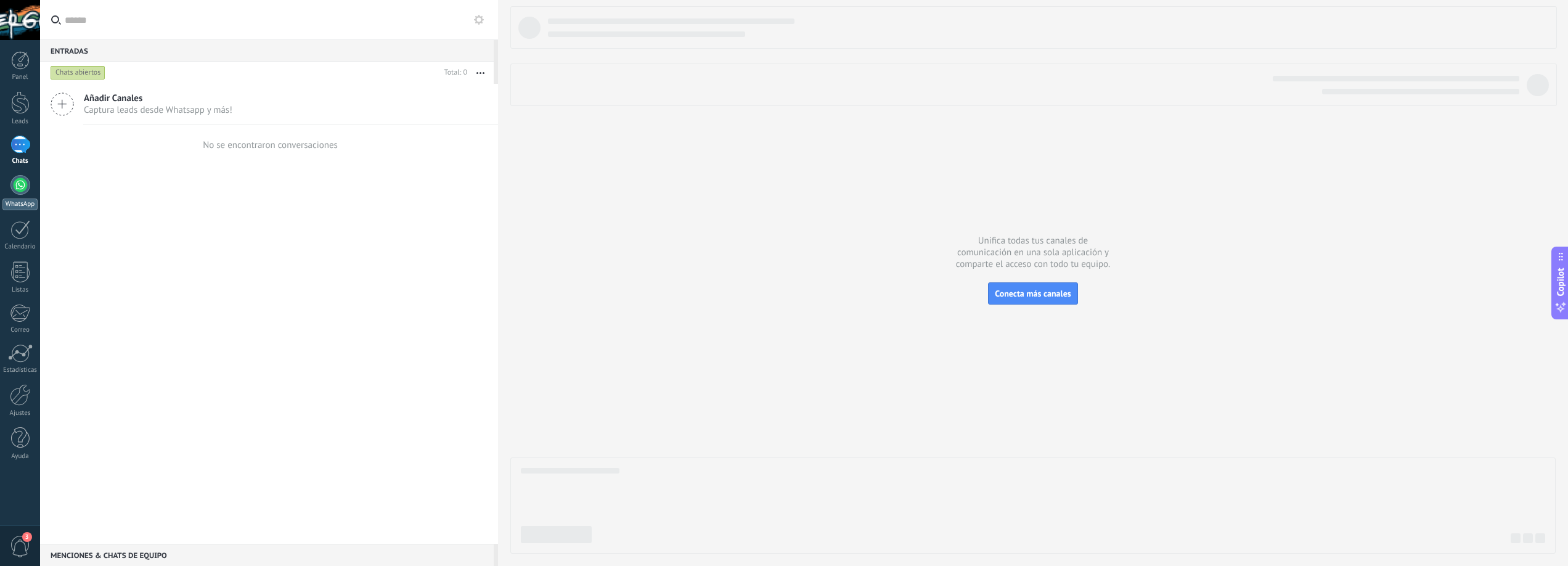
click at [15, 189] on div at bounding box center [20, 185] width 20 height 20
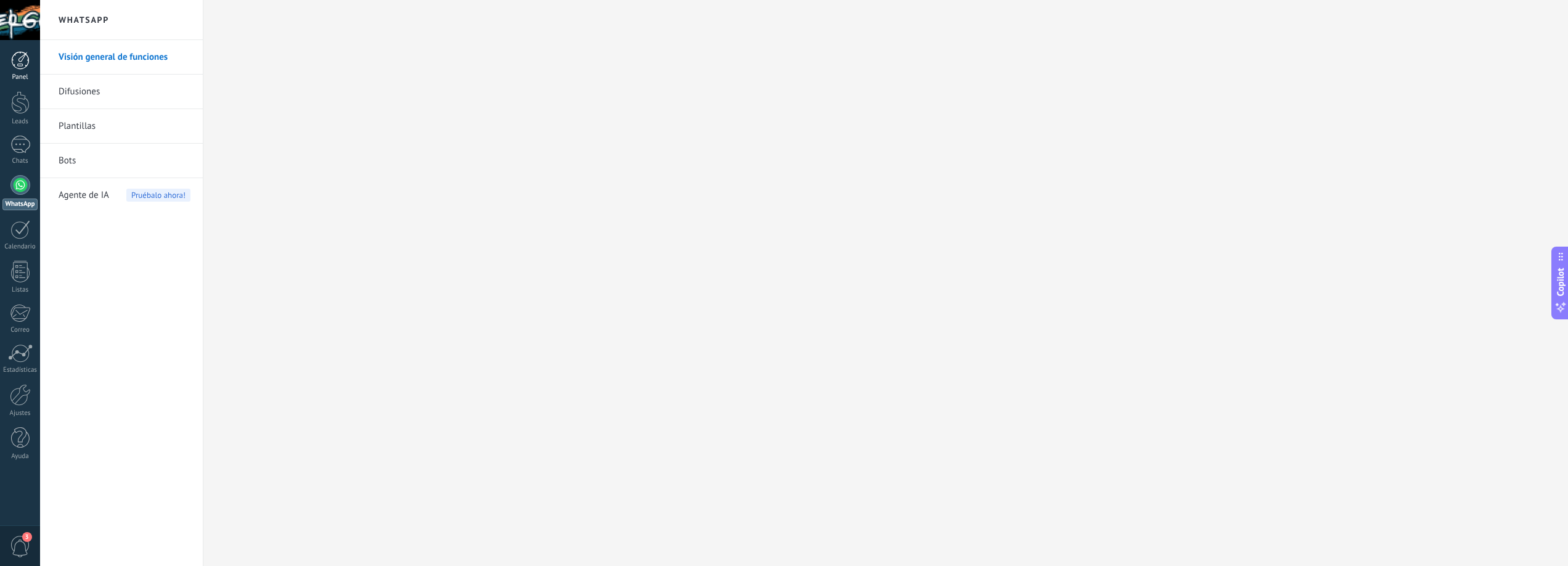
click at [22, 66] on div at bounding box center [20, 60] width 18 height 18
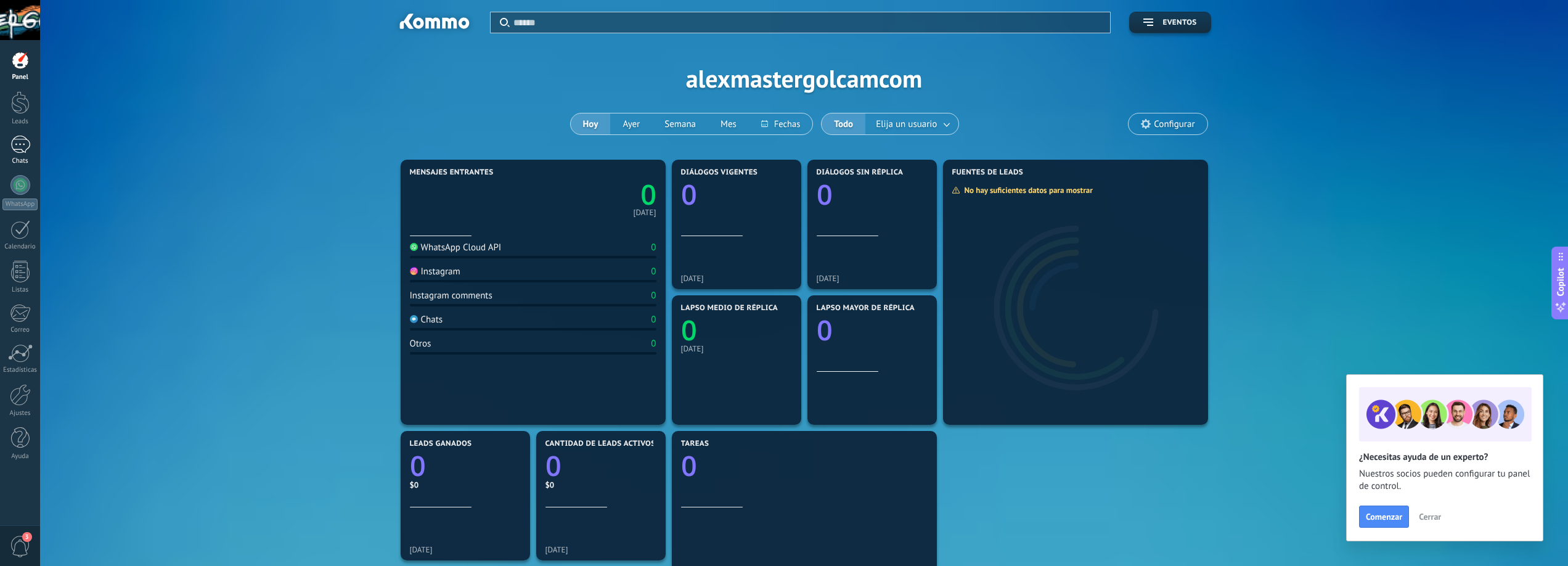
click at [15, 151] on div at bounding box center [20, 144] width 20 height 18
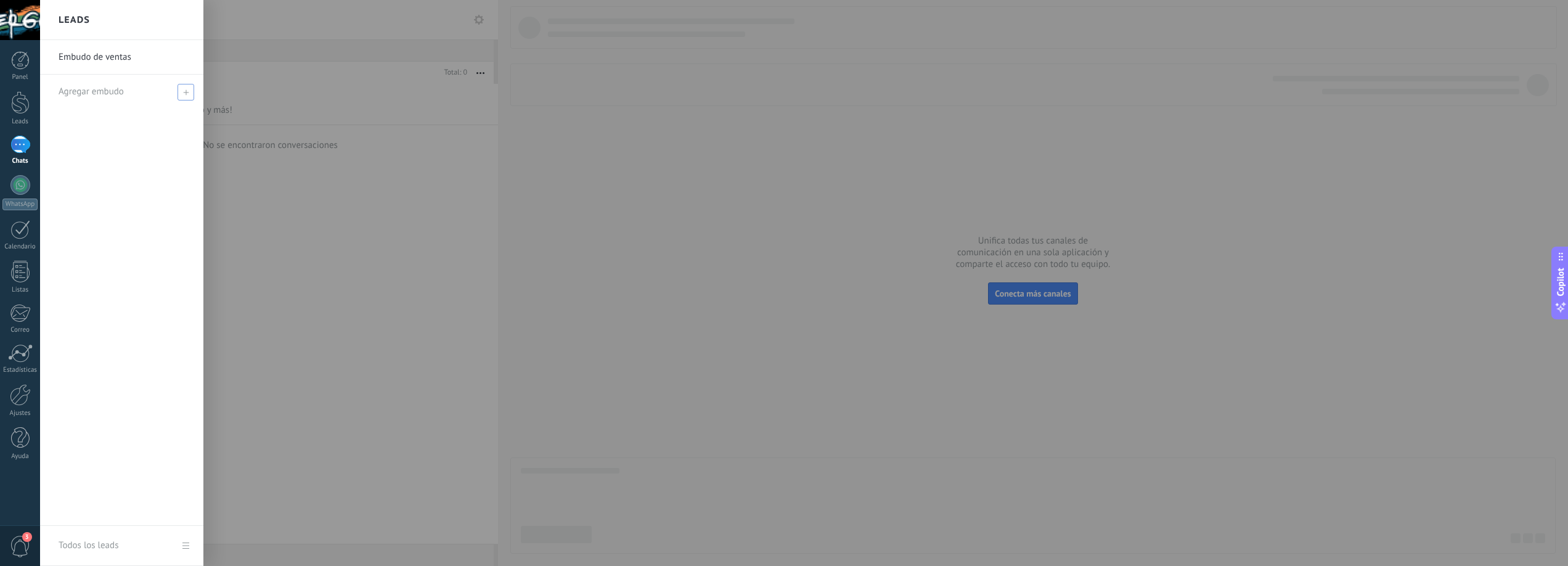
click at [183, 95] on icon at bounding box center [186, 93] width 6 height 6
click at [123, 98] on input "text" at bounding box center [116, 92] width 116 height 20
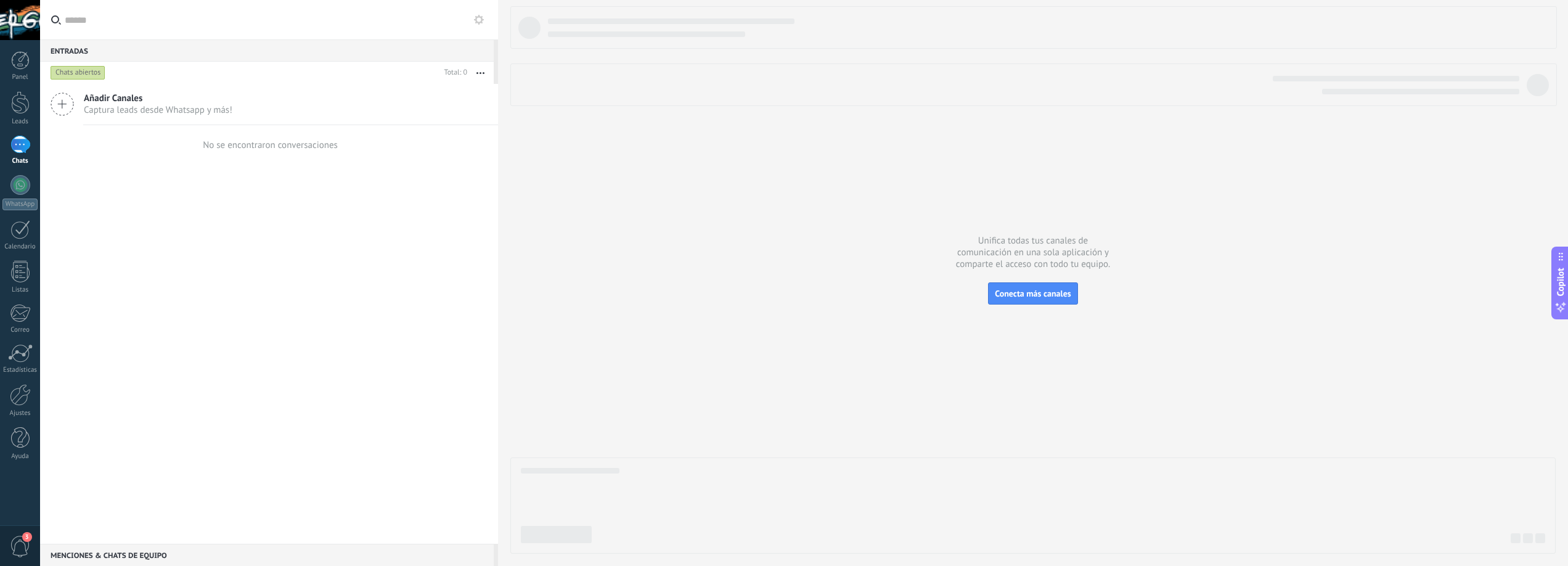
click at [478, 22] on use at bounding box center [479, 20] width 10 height 10
